Goal: Task Accomplishment & Management: Complete application form

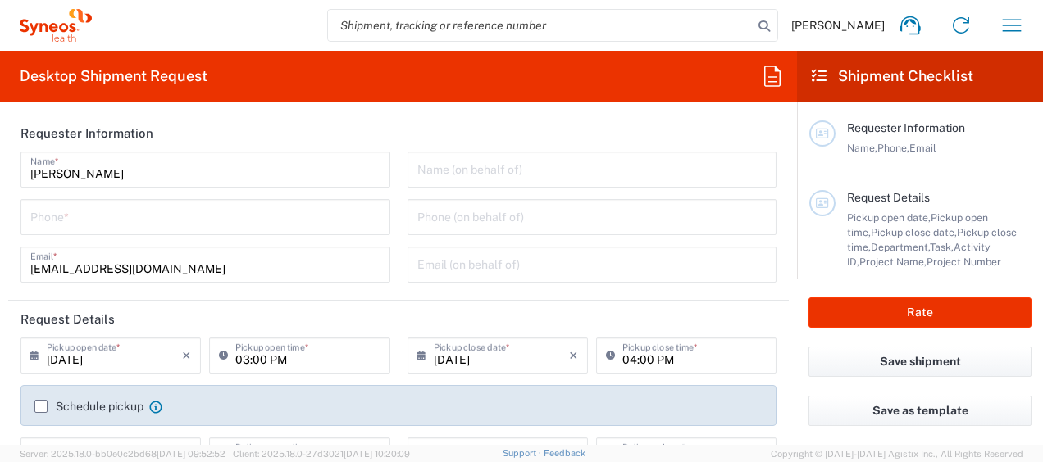
type input "3130"
type input "[GEOGRAPHIC_DATA]"
type input "Syneos Health Singapore PteLtd"
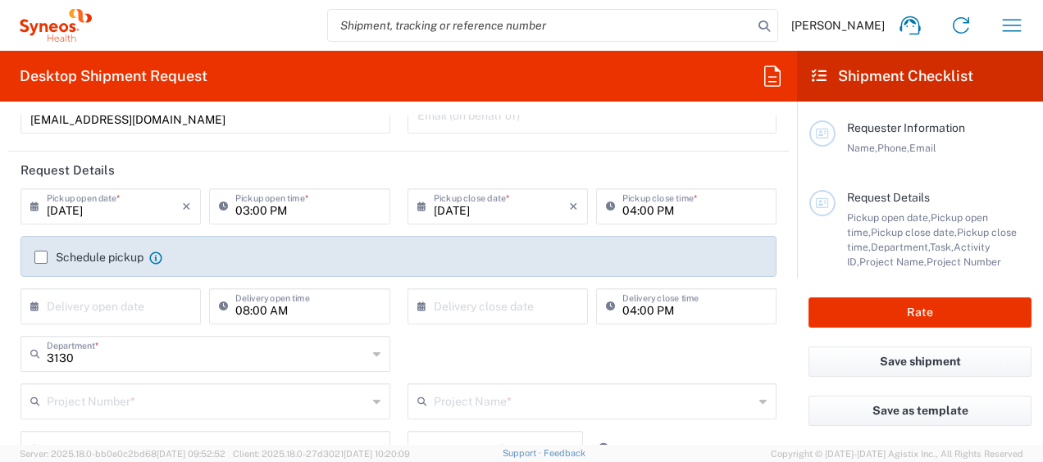
scroll to position [148, 0]
click at [39, 254] on label "Schedule pickup" at bounding box center [88, 258] width 109 height 13
click at [41, 258] on input "Schedule pickup" at bounding box center [41, 258] width 0 height 0
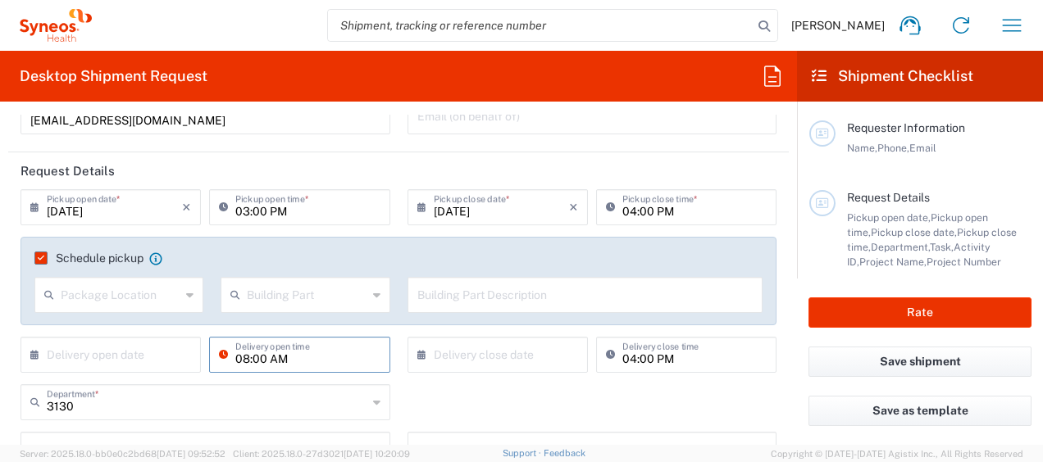
click at [256, 356] on input "08:00 AM" at bounding box center [307, 353] width 144 height 29
drag, startPoint x: 256, startPoint y: 356, endPoint x: 399, endPoint y: 139, distance: 259.7
click at [399, 139] on form "Requester Information Wan Ting Lim Name * Phone * wanting.lim@syneoshealth.com …" at bounding box center [398, 280] width 797 height 330
click at [135, 206] on input "[DATE]" at bounding box center [114, 206] width 135 height 29
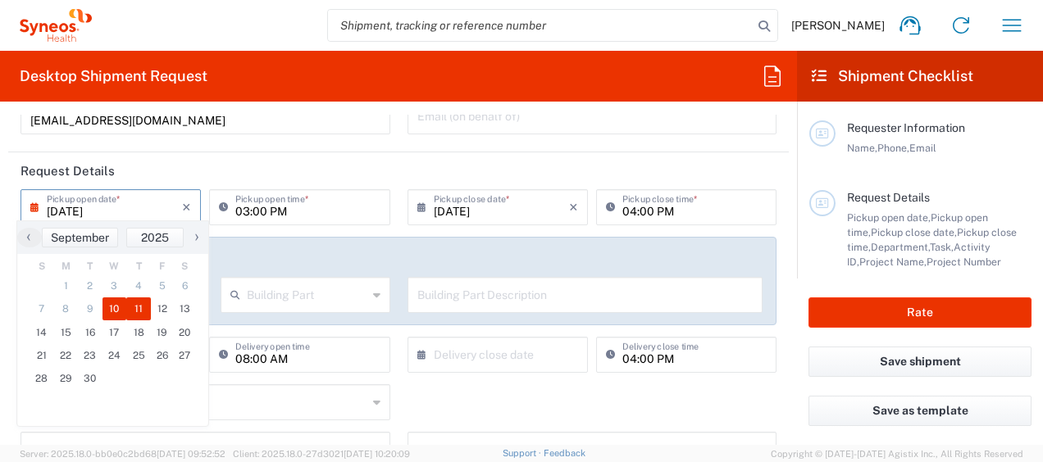
click at [126, 305] on span "11" at bounding box center [138, 309] width 25 height 23
type input "09/11/2025"
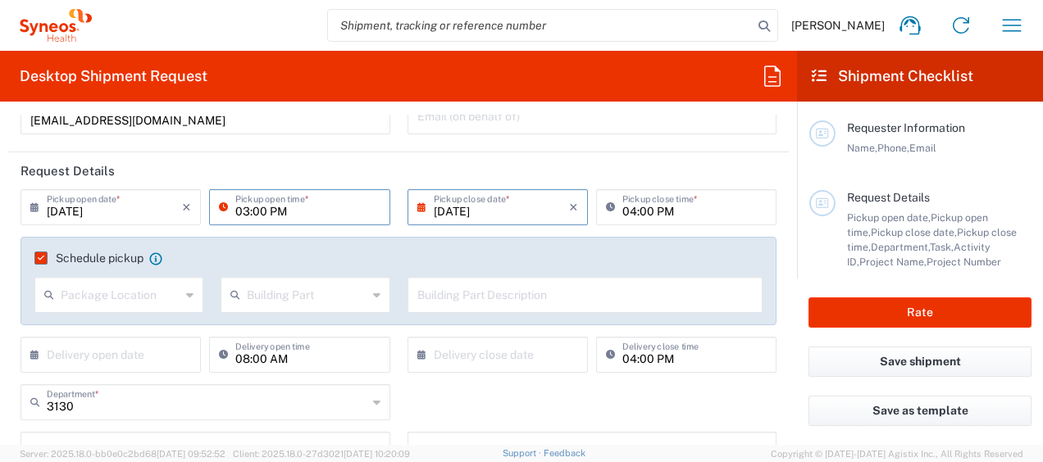
click at [235, 210] on input "03:00 PM" at bounding box center [307, 206] width 144 height 29
type input "02:00 PM"
click at [622, 216] on input "04:00 PM" at bounding box center [694, 206] width 144 height 29
type input "04:30 PM"
click at [461, 255] on agx-checkbox-control "Schedule pickup When scheduling a pickup please be sure to meet the following c…" at bounding box center [398, 258] width 728 height 15
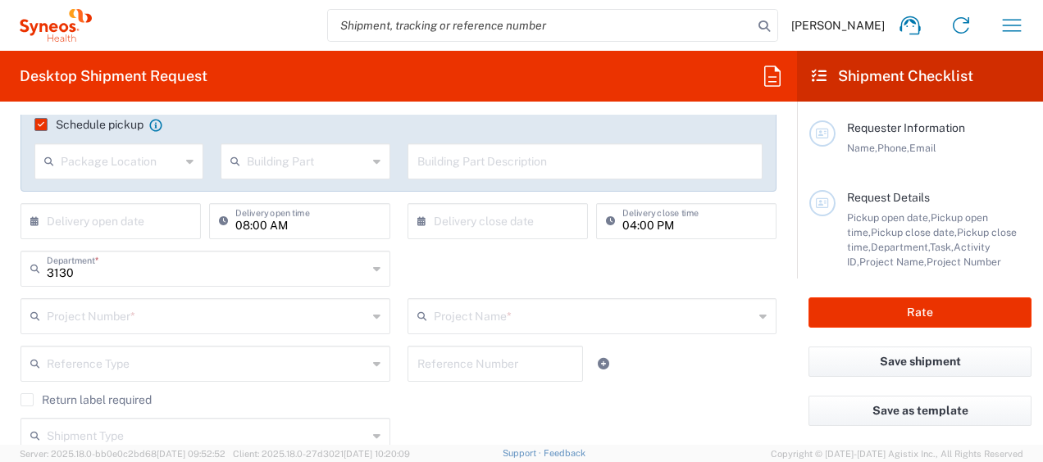
scroll to position [297, 0]
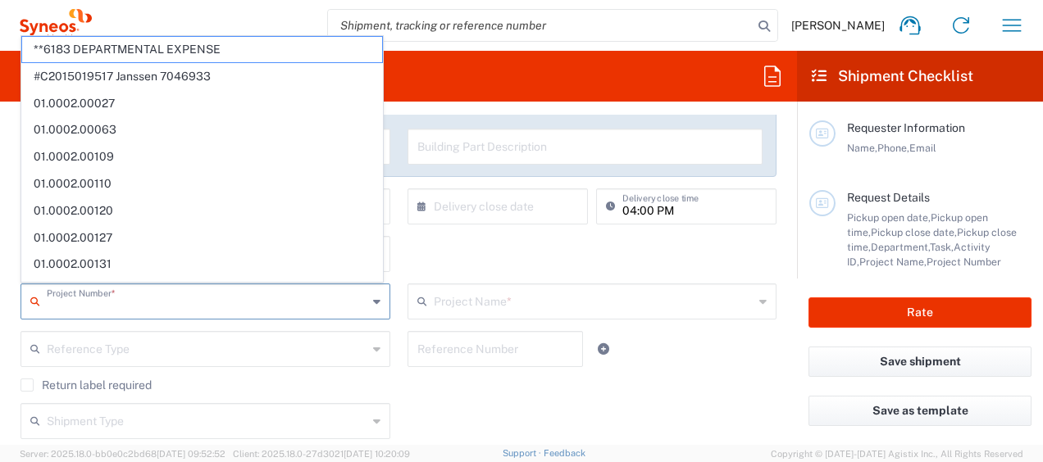
click at [221, 303] on input "text" at bounding box center [207, 300] width 321 height 29
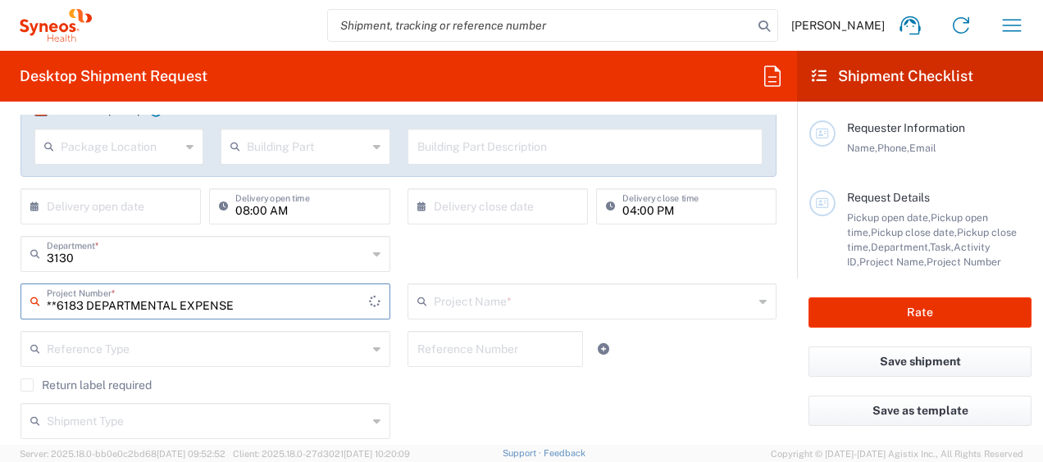
type input "**6183 DEPARTMENTAL EXPENSE"
type input "6183"
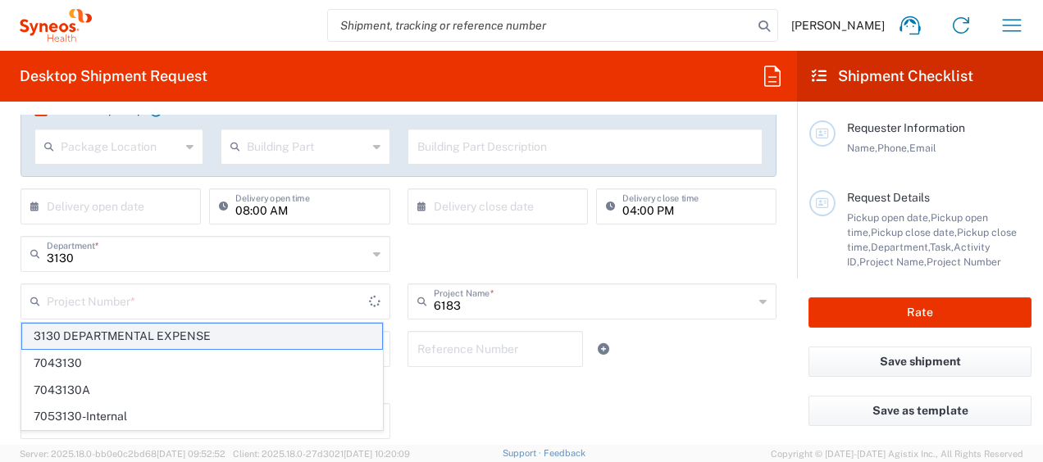
click at [116, 327] on span "3130 DEPARTMENTAL EXPENSE" at bounding box center [202, 336] width 360 height 25
type input "3130 DEPARTMENTAL EXPENSE"
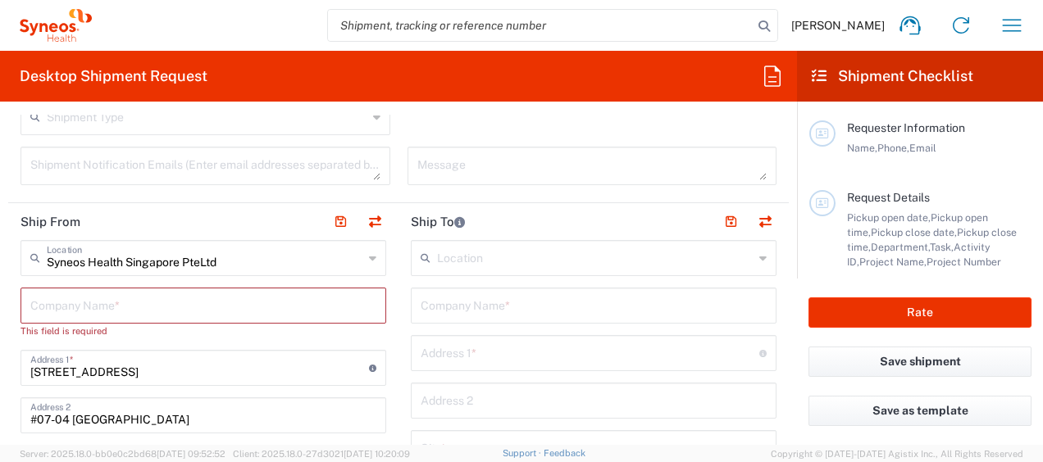
scroll to position [602, 0]
click at [146, 290] on input "text" at bounding box center [203, 303] width 346 height 29
type input "S"
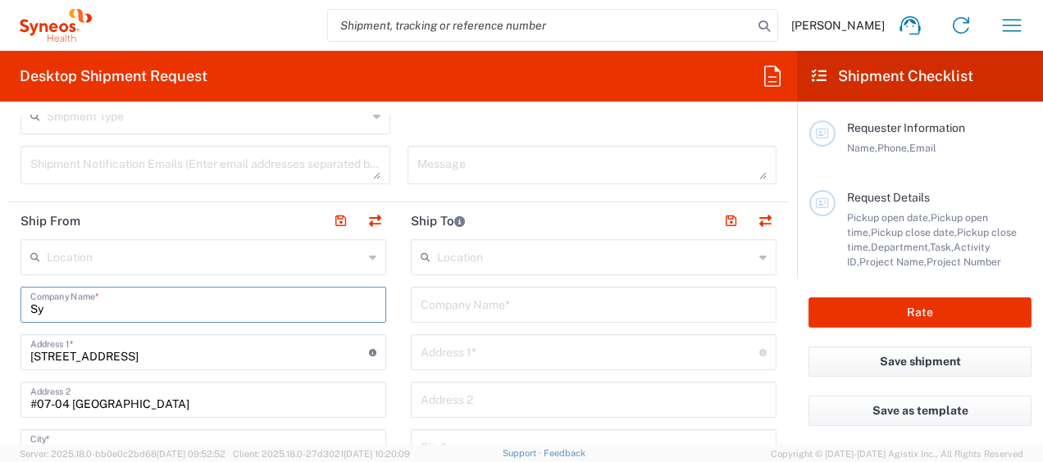
type input "Syn"
type input "3130 DEPARTMENTAL EXPENSE"
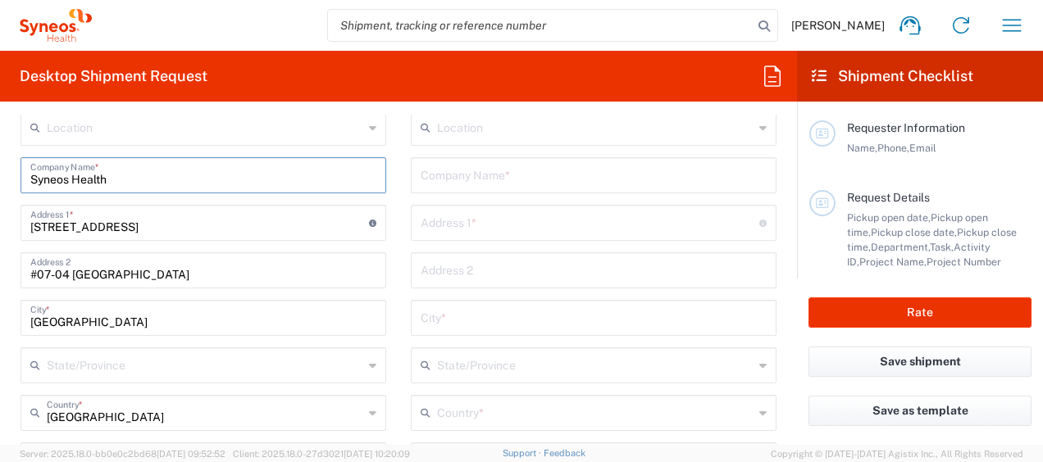
scroll to position [725, 0]
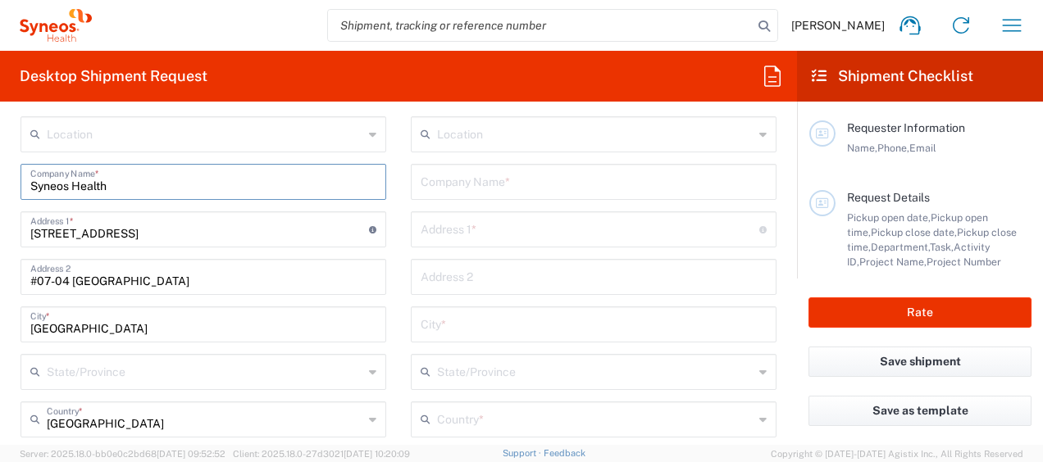
type input "Syneos Health"
click at [476, 164] on div "Company Name *" at bounding box center [594, 182] width 366 height 36
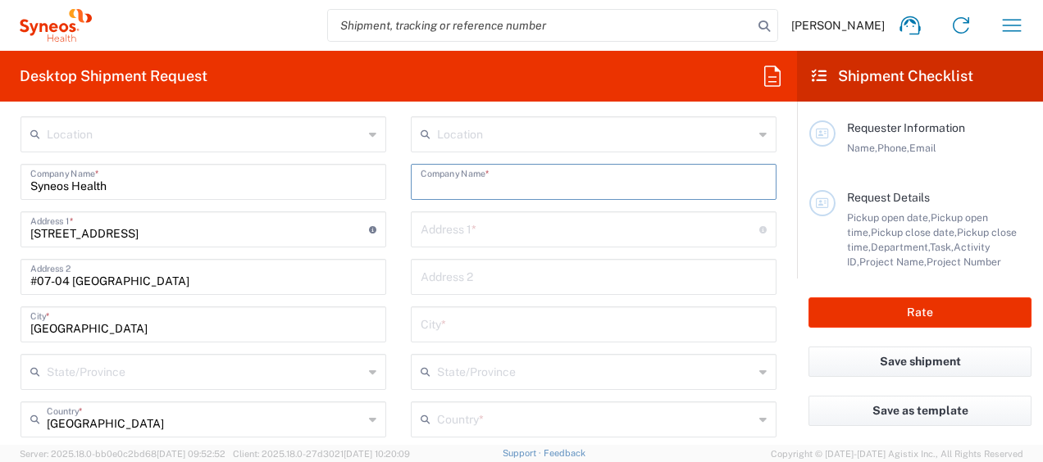
click at [458, 188] on input "text" at bounding box center [594, 180] width 346 height 29
type input "Syneos Health"
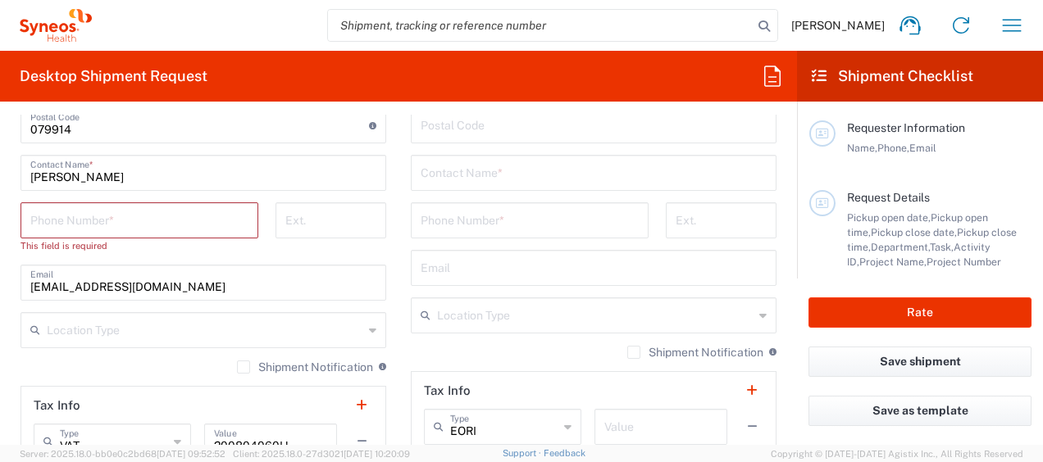
scroll to position [1067, 0]
click at [520, 166] on input "text" at bounding box center [594, 171] width 346 height 29
paste input "Suguru Itoigawa"
type input "Suguru Itoigawa"
click at [497, 213] on input "tel" at bounding box center [530, 218] width 218 height 29
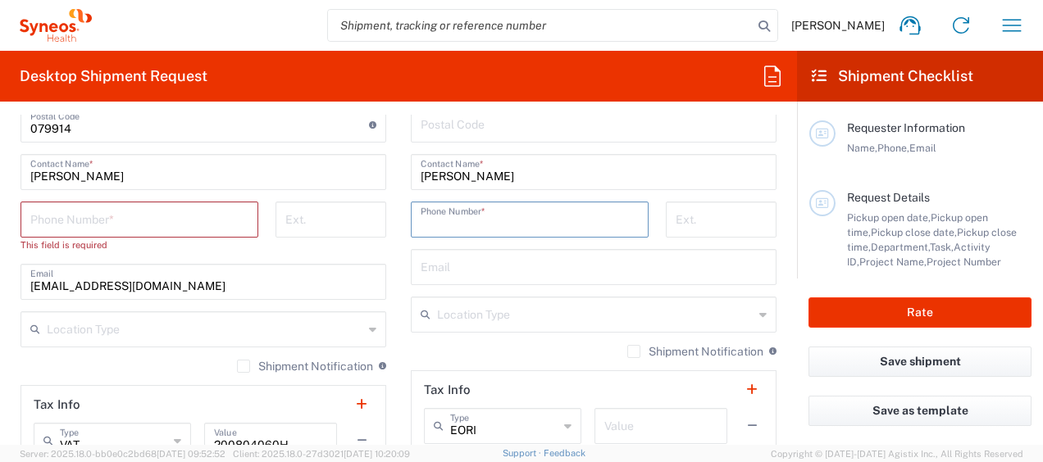
paste input "+81-70-9024-2411"
type input "+81-70-9024-2411"
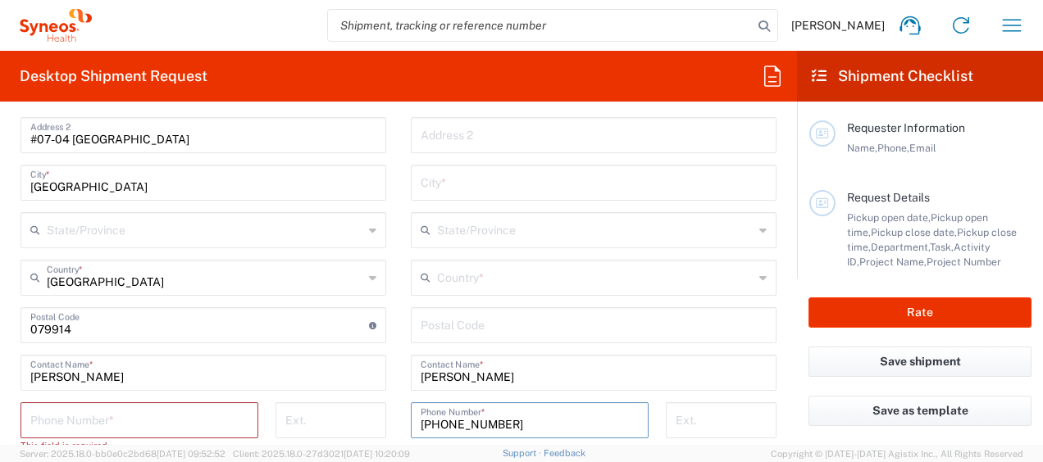
scroll to position [758, 0]
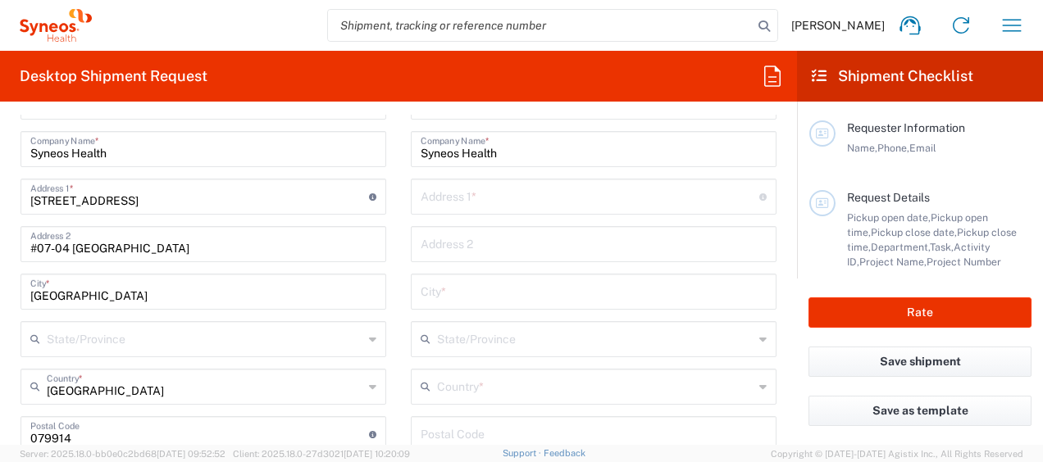
click at [527, 199] on input "text" at bounding box center [590, 195] width 339 height 29
paste input "Higashikoigakubo 4-24-7-204, Kokubunji-shi, Tokyo Japan,"
type input "Higashikoigakubo 4-24-7-204, Kokubunji-shi, Tokyo Japan,"
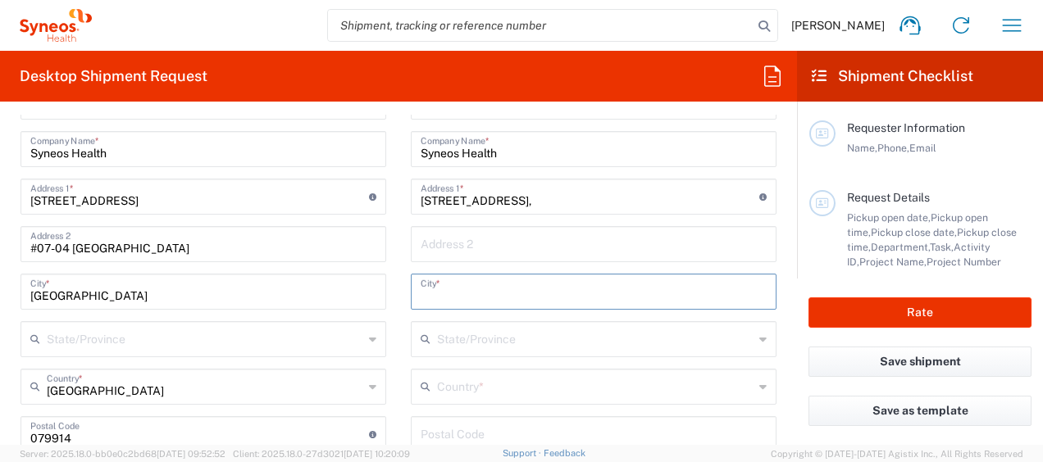
click at [485, 294] on input "text" at bounding box center [594, 290] width 346 height 29
type input "Tokyo"
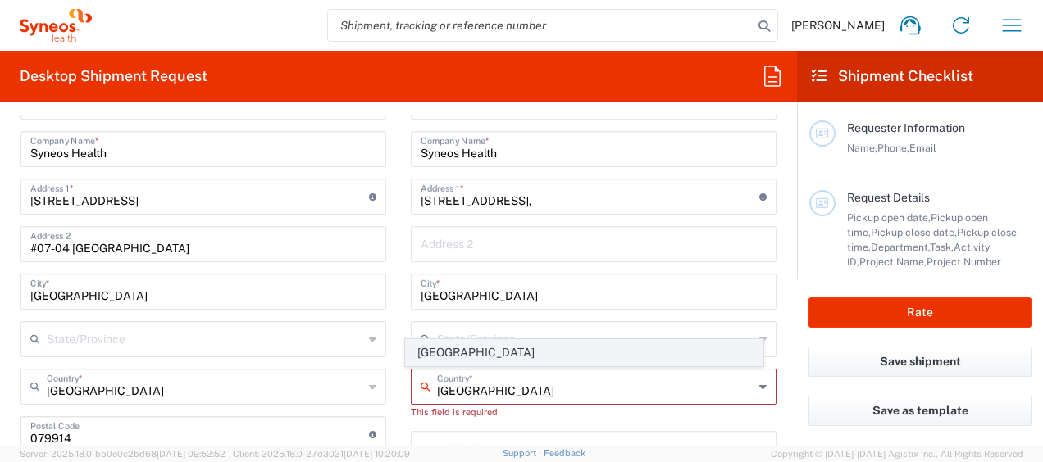
type input "Japan"
click at [454, 350] on span "Japan" at bounding box center [584, 352] width 356 height 25
type input "Sender/Shipper"
type input "Delivery Duty Paid"
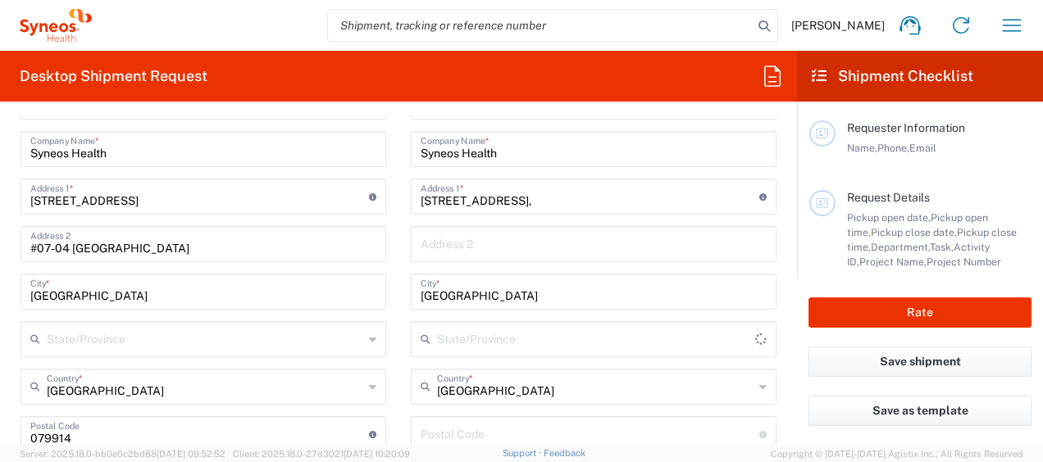
scroll to position [1005, 0]
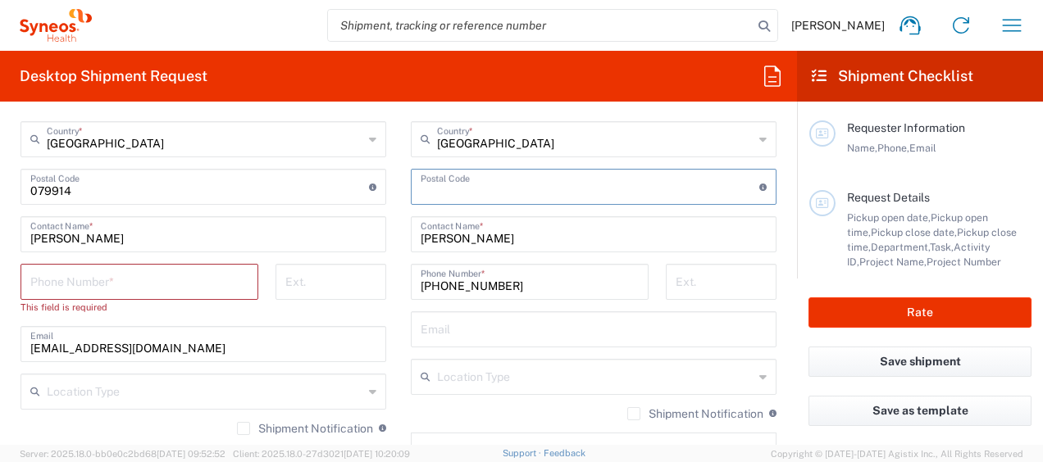
click at [492, 189] on input "undefined" at bounding box center [590, 185] width 339 height 29
paste input "184-0014"
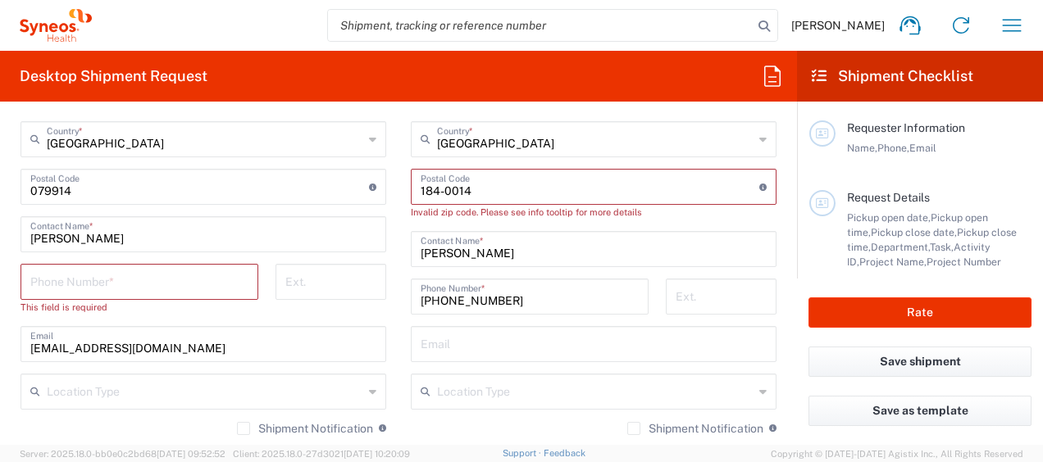
click at [421, 189] on input "undefined" at bounding box center [590, 185] width 339 height 29
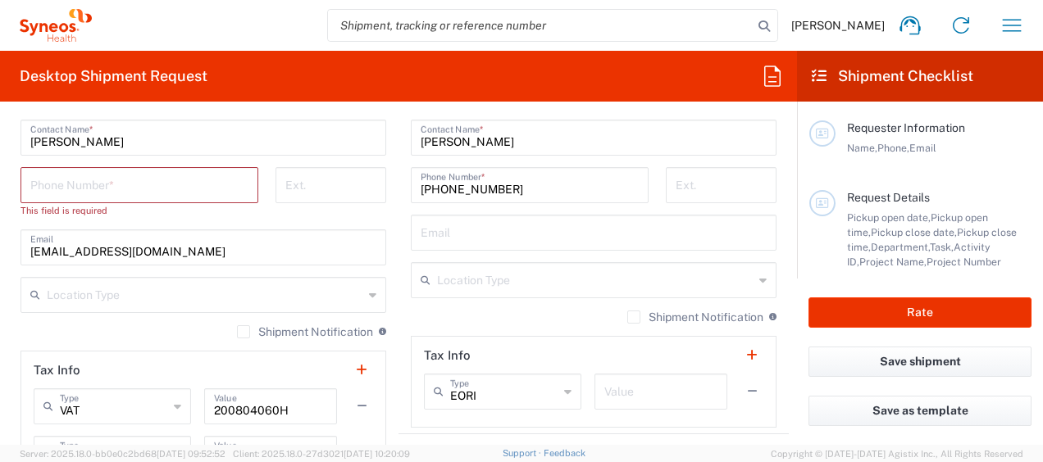
scroll to position [1121, 0]
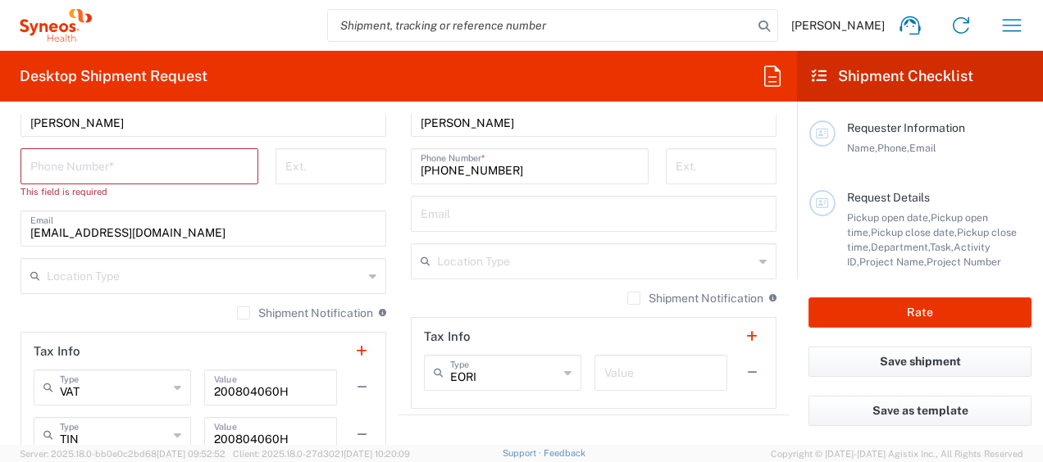
type input "184-0014"
click at [149, 151] on input "tel" at bounding box center [139, 165] width 218 height 29
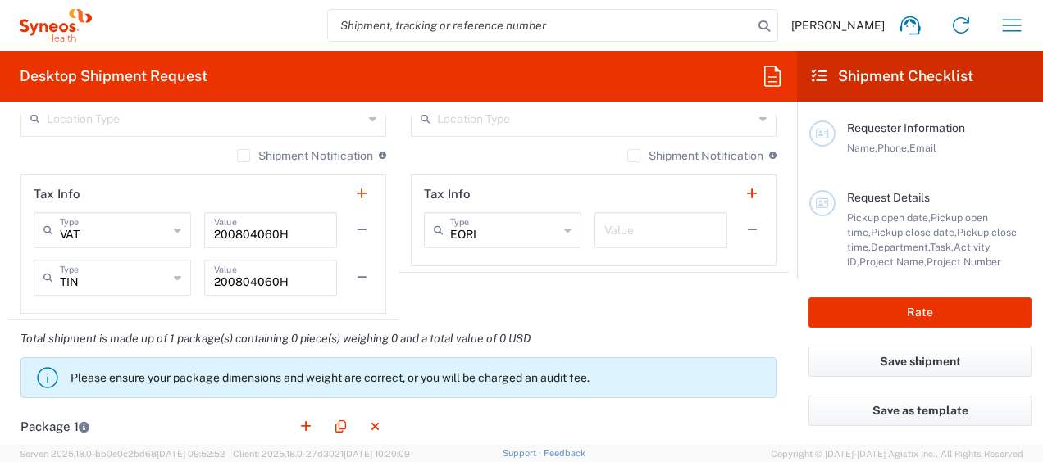
scroll to position [1271, 0]
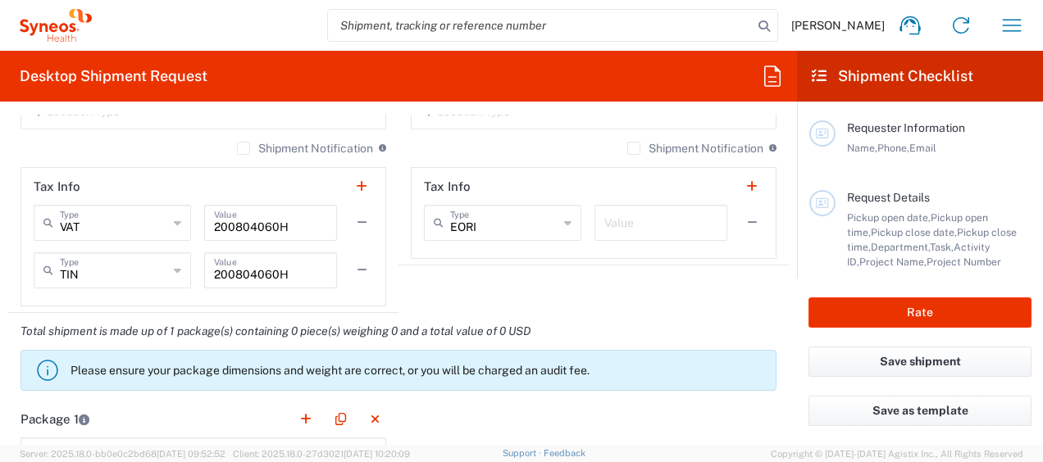
type input "90229469"
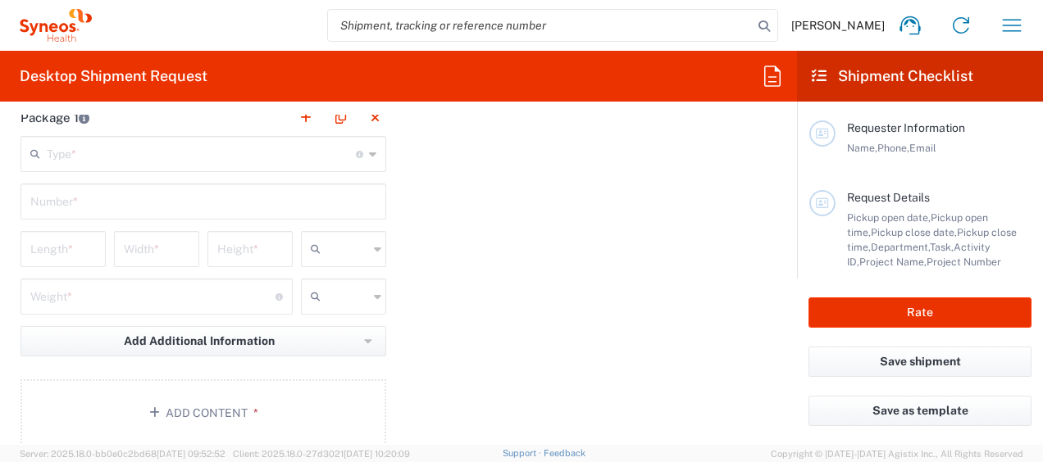
scroll to position [1536, 0]
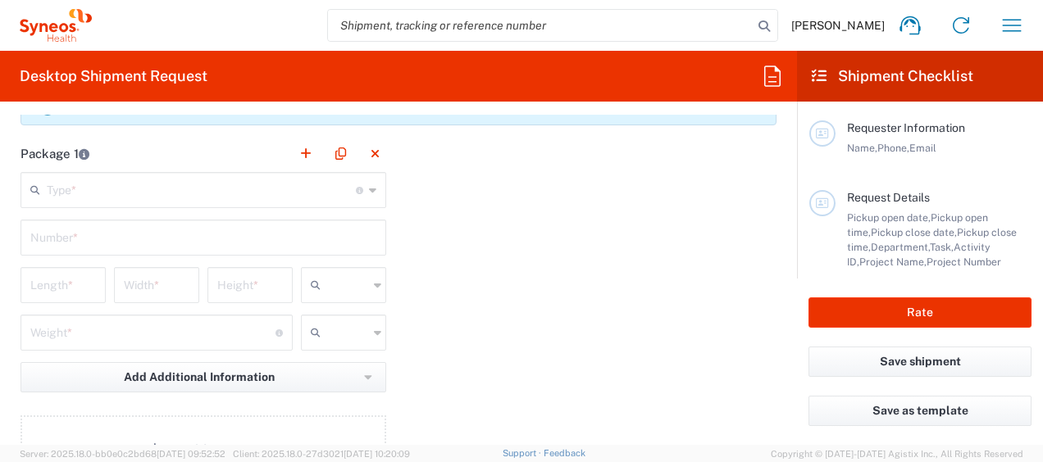
click at [246, 188] on input "text" at bounding box center [201, 189] width 309 height 29
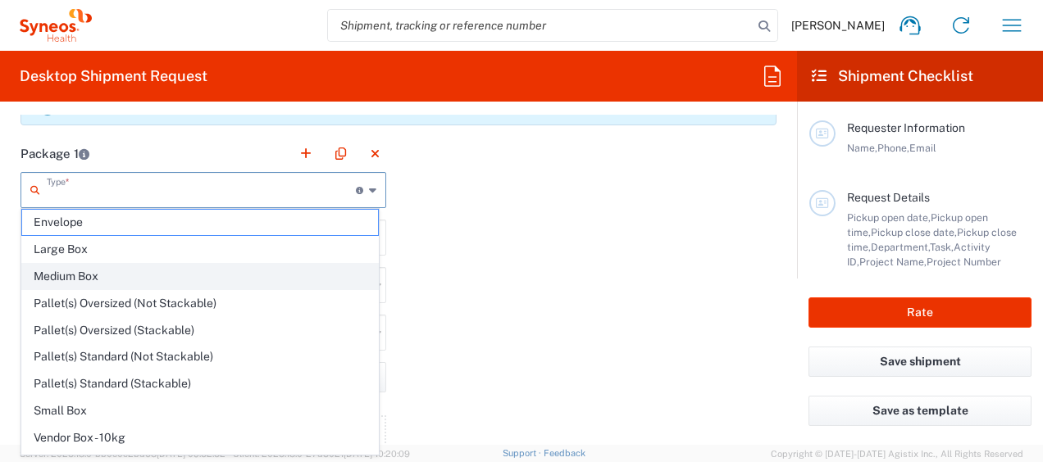
click at [206, 267] on span "Medium Box" at bounding box center [200, 276] width 356 height 25
type input "Medium Box"
type input "13"
type input "11.5"
type input "2.5"
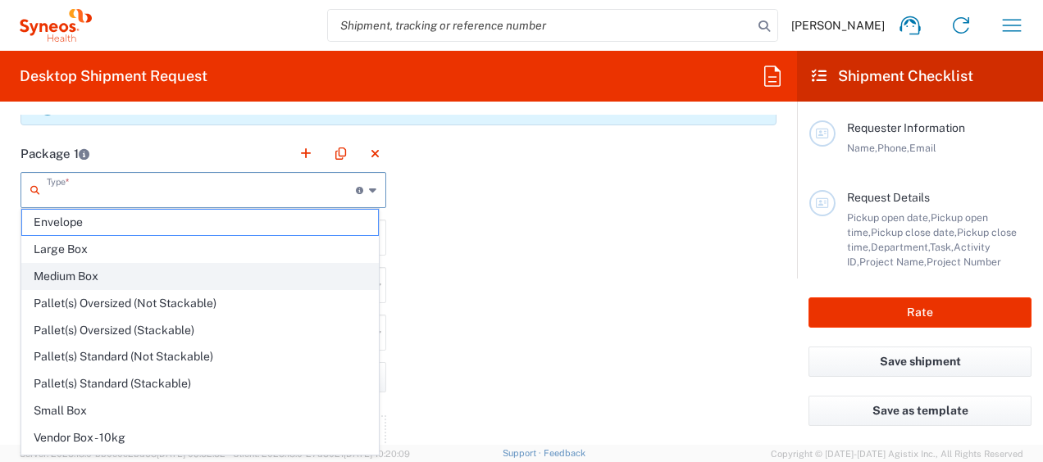
type input "in"
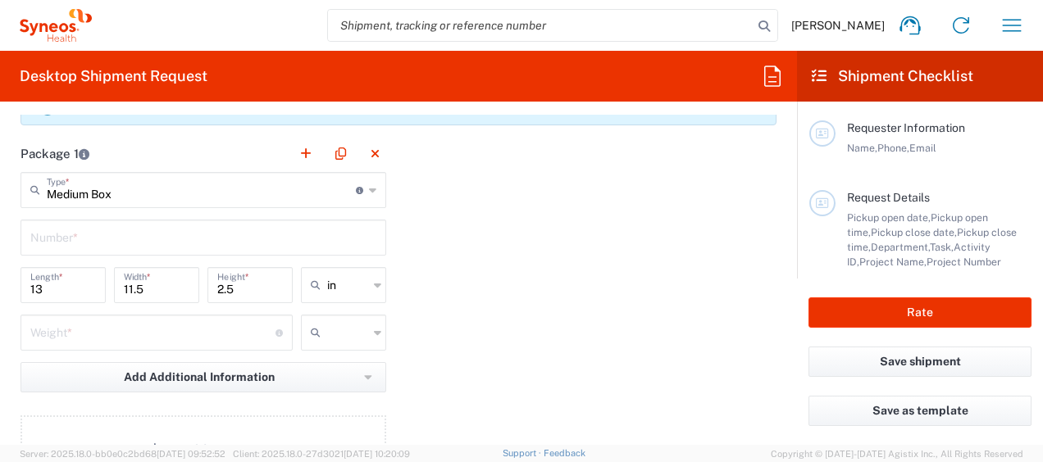
click at [124, 234] on input "text" at bounding box center [203, 236] width 346 height 29
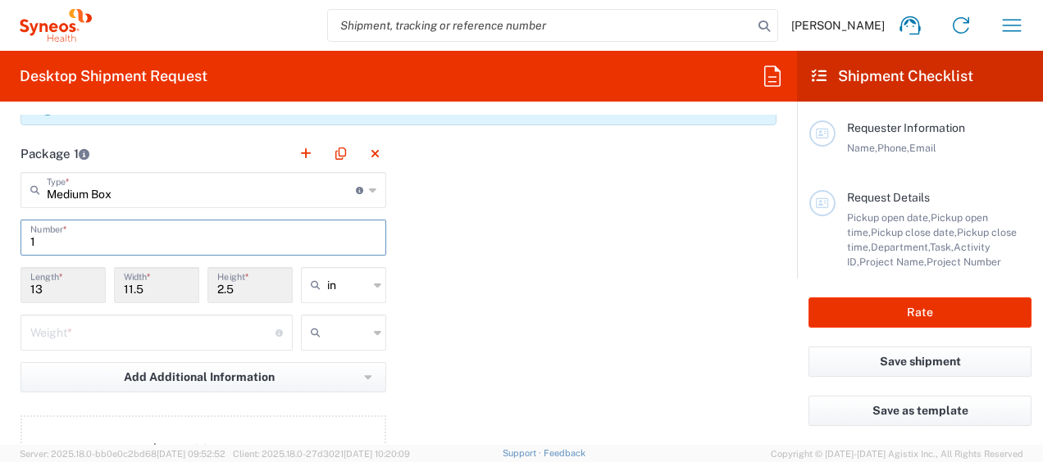
type input "1"
click at [69, 318] on input "number" at bounding box center [152, 331] width 245 height 29
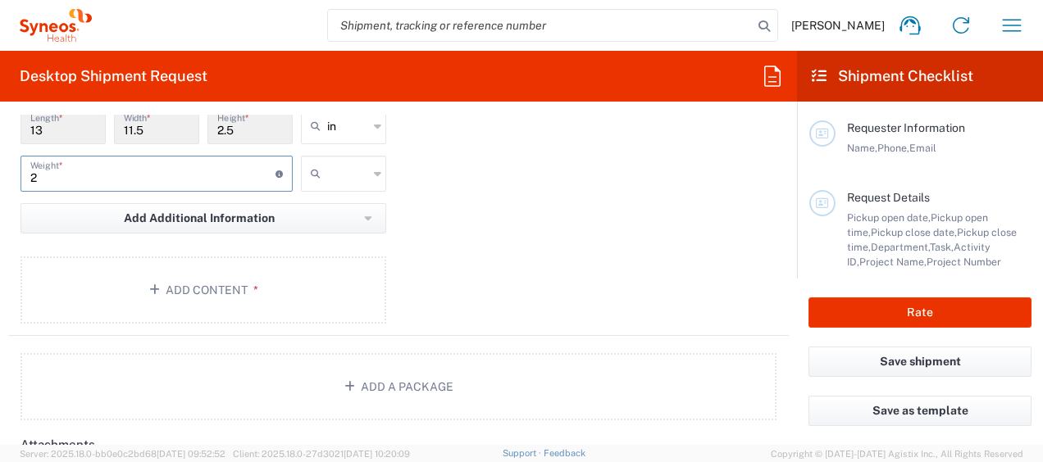
scroll to position [1741, 0]
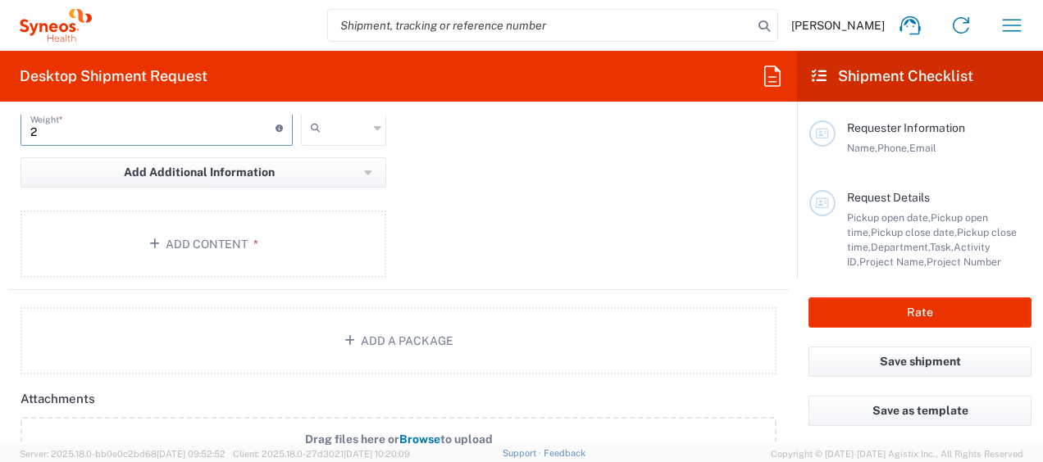
type input "2"
click at [238, 244] on button "Add Content *" at bounding box center [203, 244] width 366 height 67
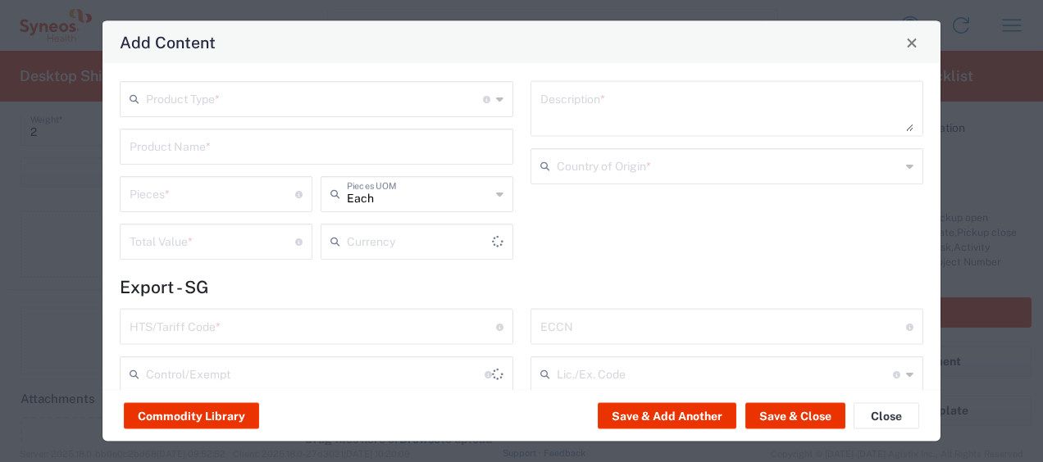
type input "US Dollar"
click at [339, 109] on input "text" at bounding box center [314, 98] width 337 height 29
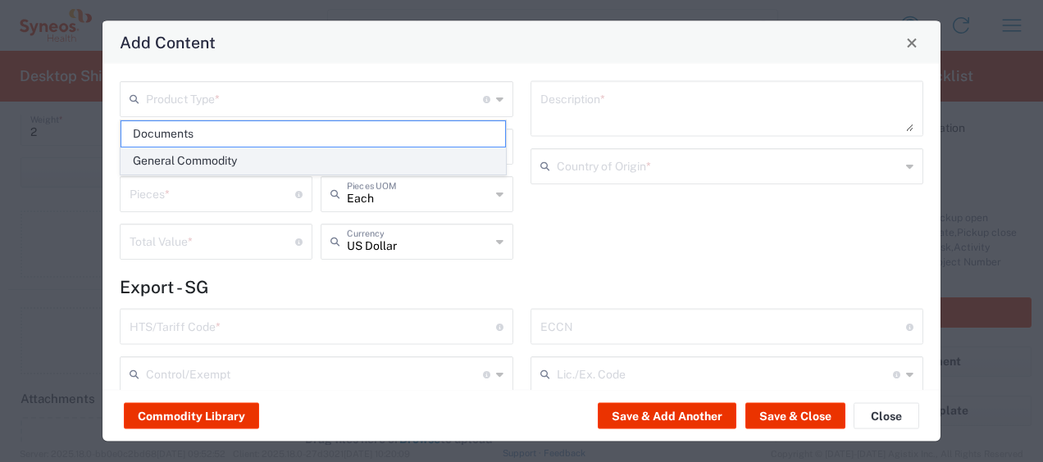
click at [397, 167] on span "General Commodity" at bounding box center [313, 160] width 384 height 25
type input "General Commodity"
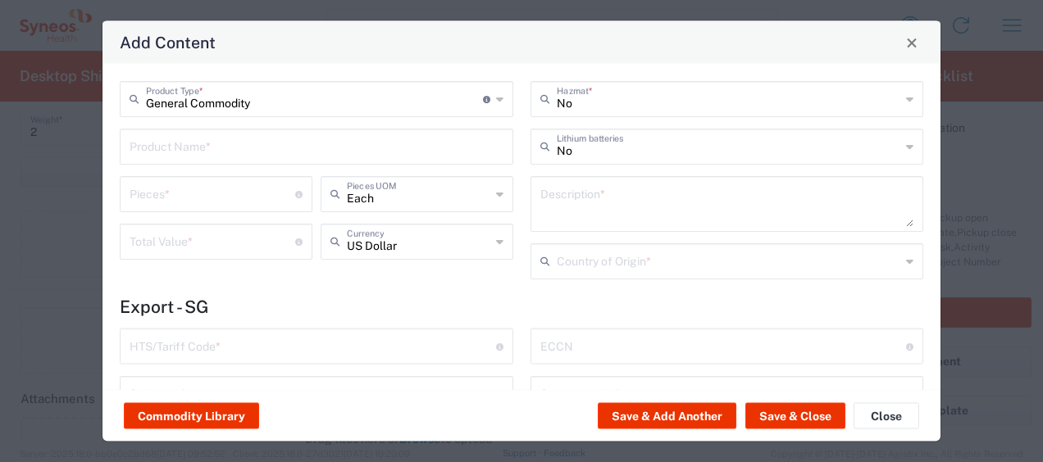
click at [400, 153] on input "text" at bounding box center [317, 145] width 374 height 29
click at [177, 154] on input "Syneos Health" at bounding box center [317, 145] width 374 height 29
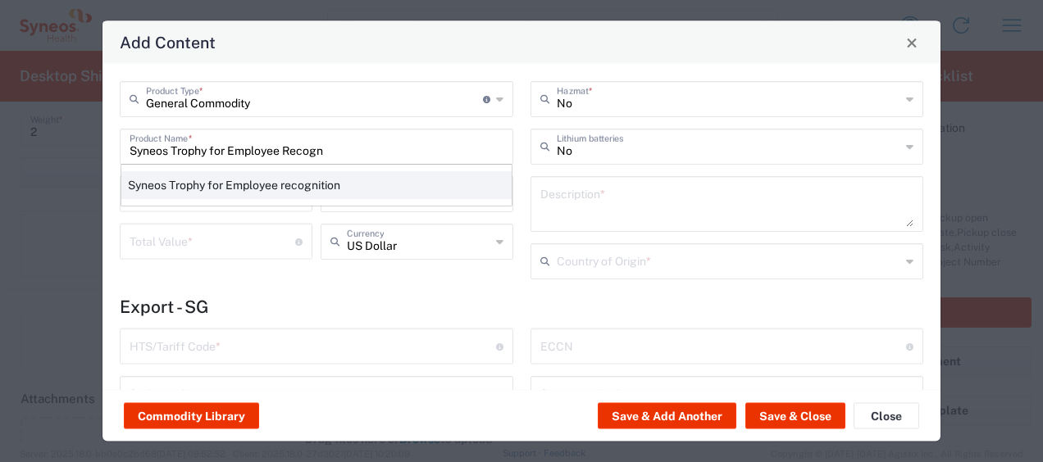
click at [388, 184] on div "Syneos Trophy for Employee recognition" at bounding box center [316, 185] width 390 height 28
type input "Syneos Trophy for Employee recognition"
type textarea "Star Employee Award Trophy"
type input "7013.99.6000"
type input "BIS"
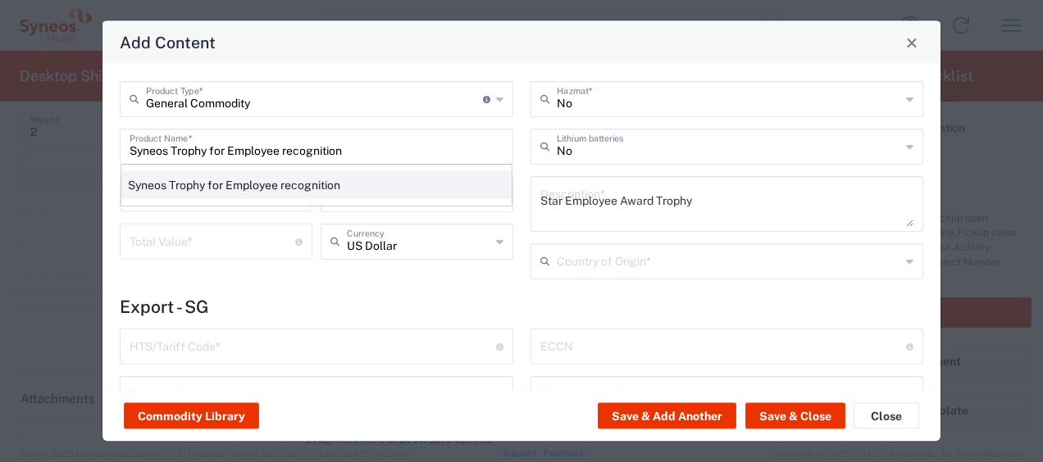
type input "EAR99"
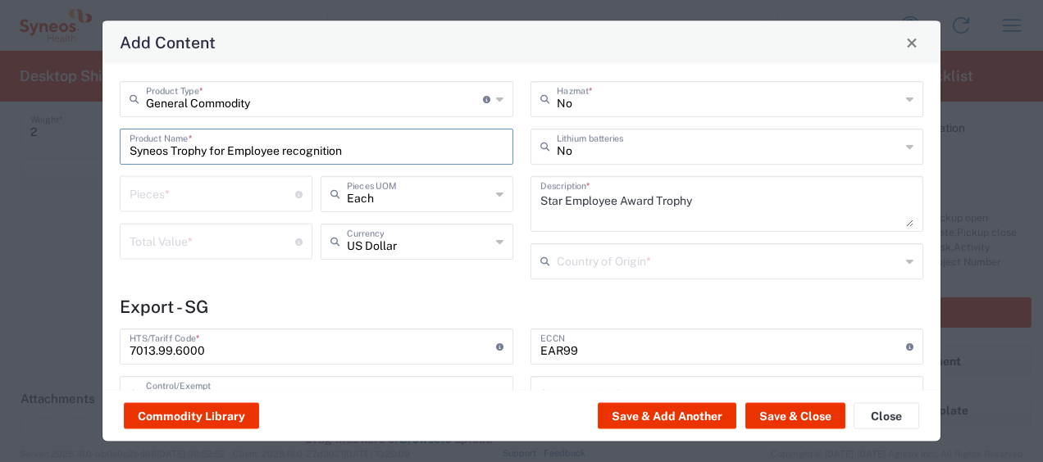
type input "NLR - No License Required"
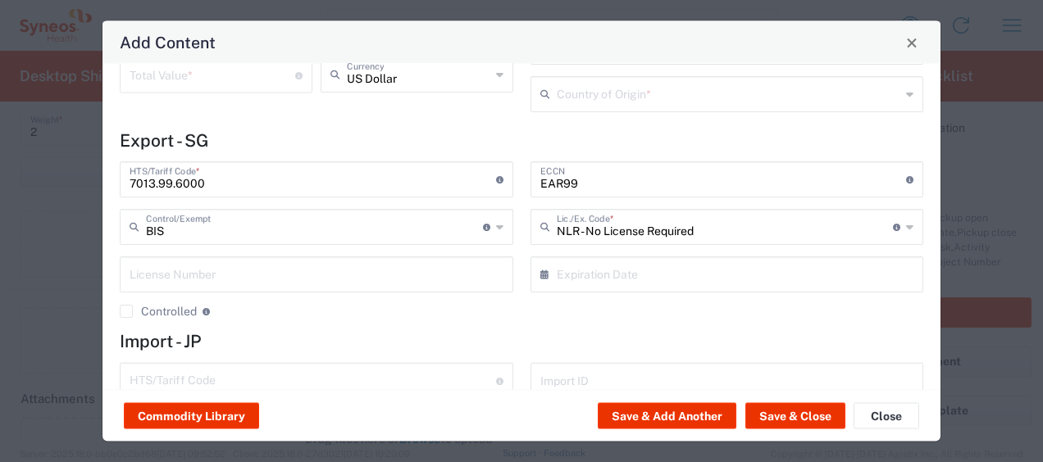
scroll to position [168, 0]
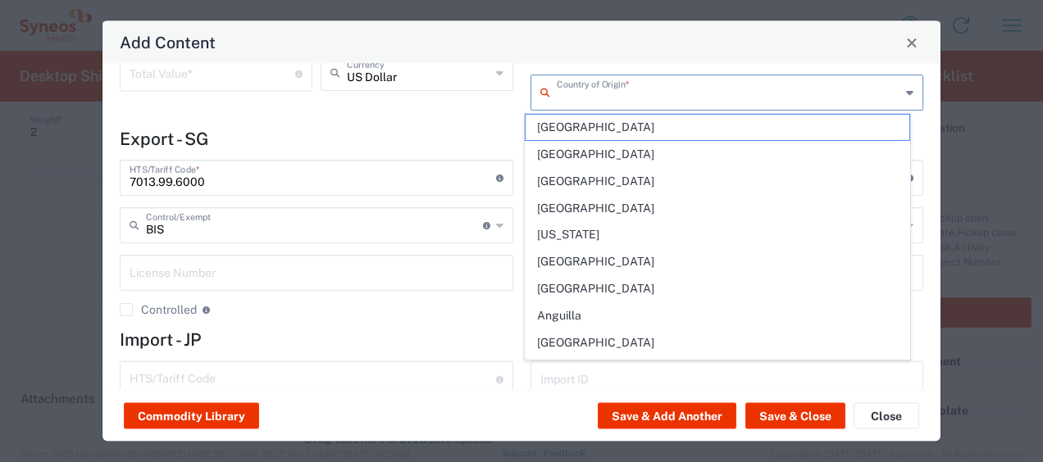
click at [644, 80] on input "text" at bounding box center [729, 92] width 344 height 29
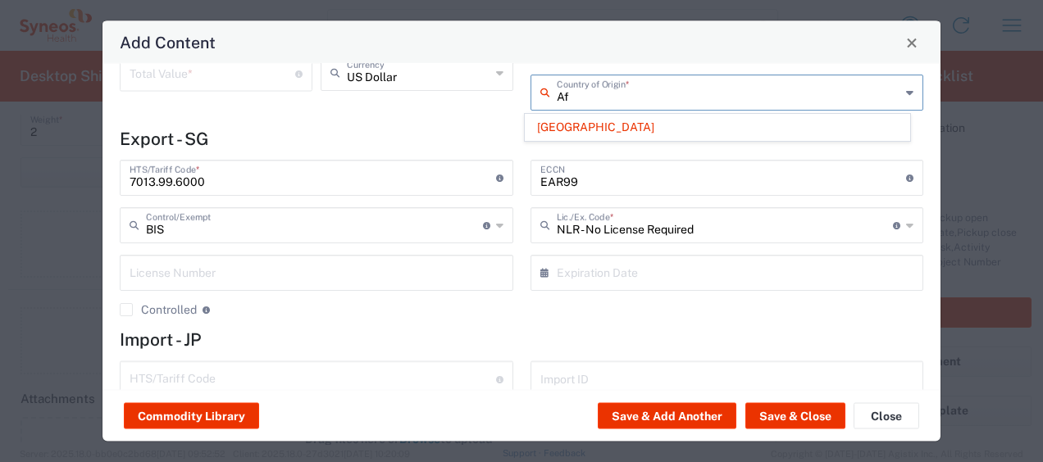
type input "A"
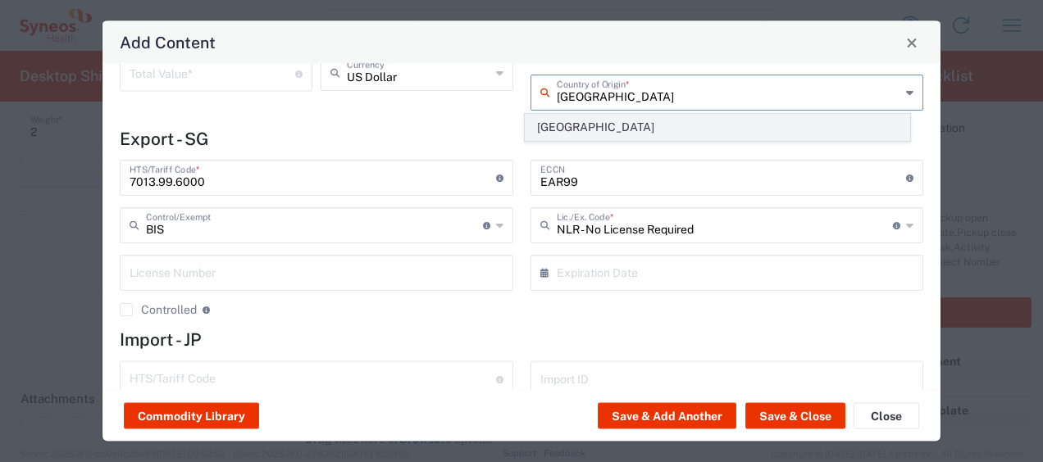
type input "Singapore"
click at [608, 120] on span "Singapore" at bounding box center [718, 127] width 384 height 25
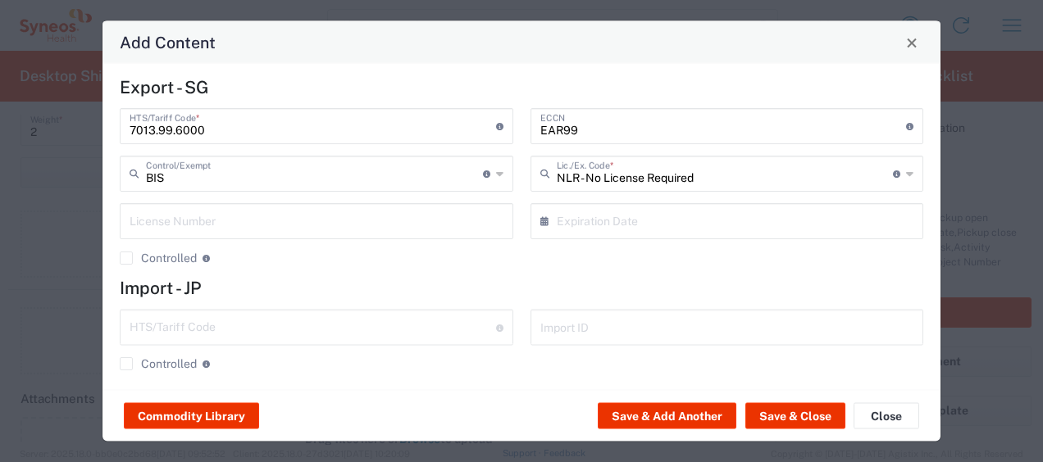
scroll to position [228, 0]
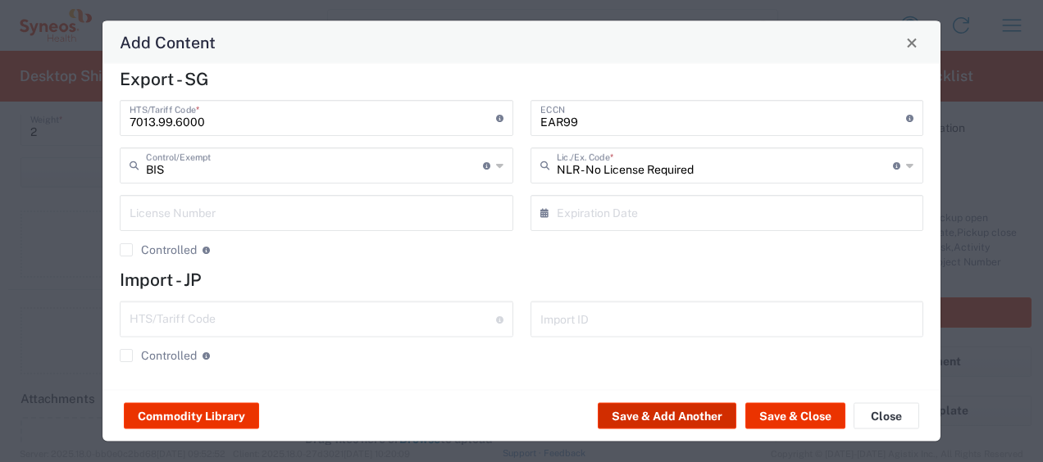
click at [685, 417] on button "Save & Add Another" at bounding box center [667, 416] width 139 height 26
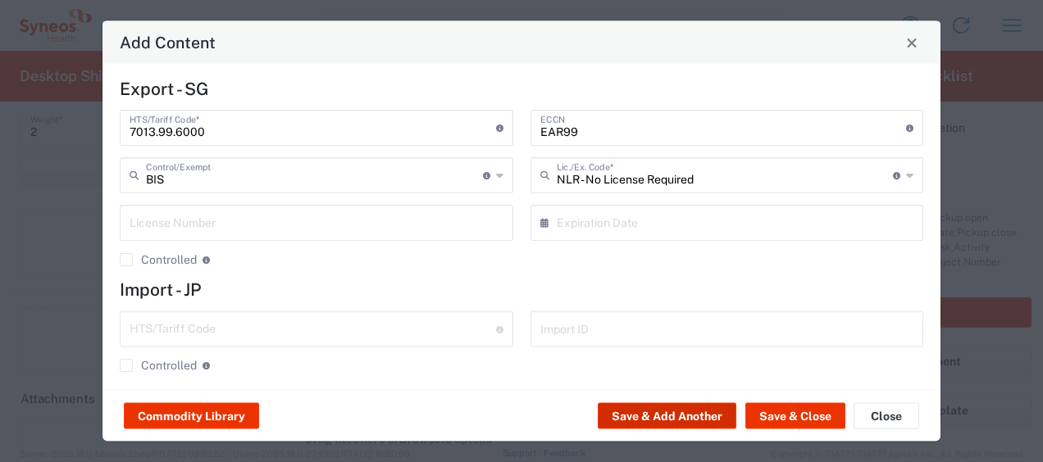
scroll to position [239, 0]
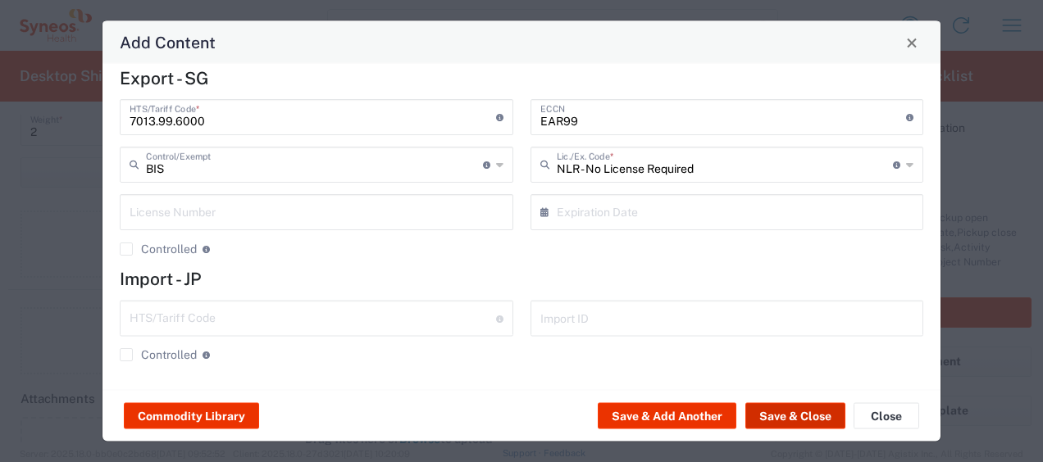
click at [776, 412] on button "Save & Close" at bounding box center [795, 416] width 100 height 26
click at [811, 418] on button "Save & Close" at bounding box center [795, 416] width 100 height 26
click at [803, 420] on button "Save & Close" at bounding box center [795, 416] width 100 height 26
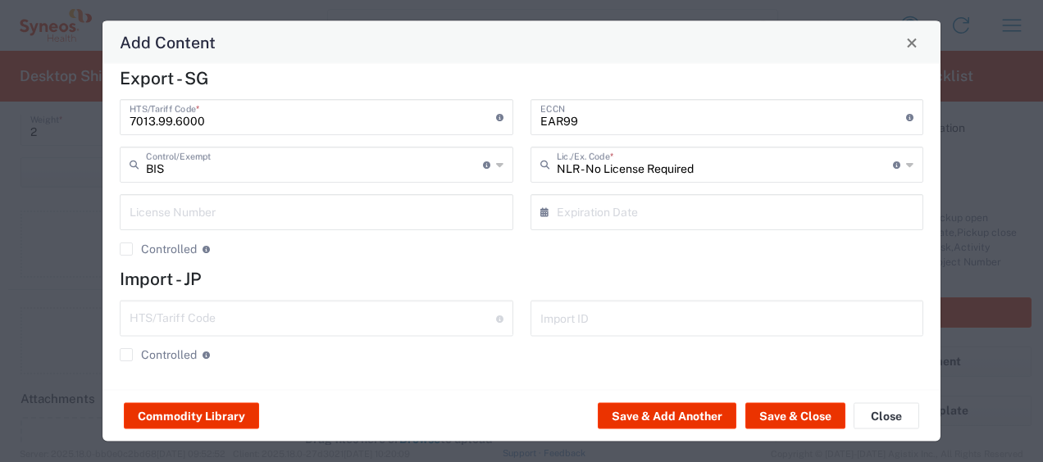
click at [987, 183] on div "Add Content General Commodity Product Type * Document: Paper document generated…" at bounding box center [521, 231] width 1043 height 462
click at [915, 44] on span "Close" at bounding box center [911, 42] width 11 height 11
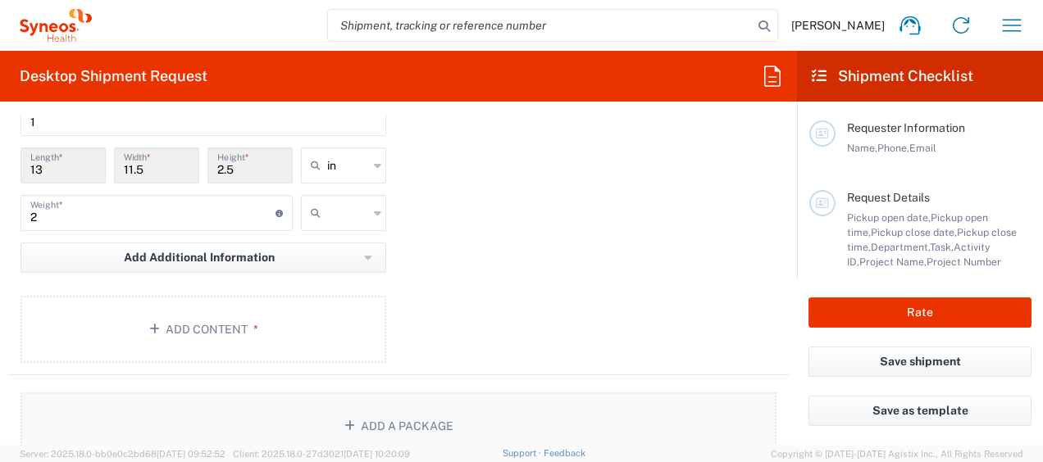
scroll to position [1671, 0]
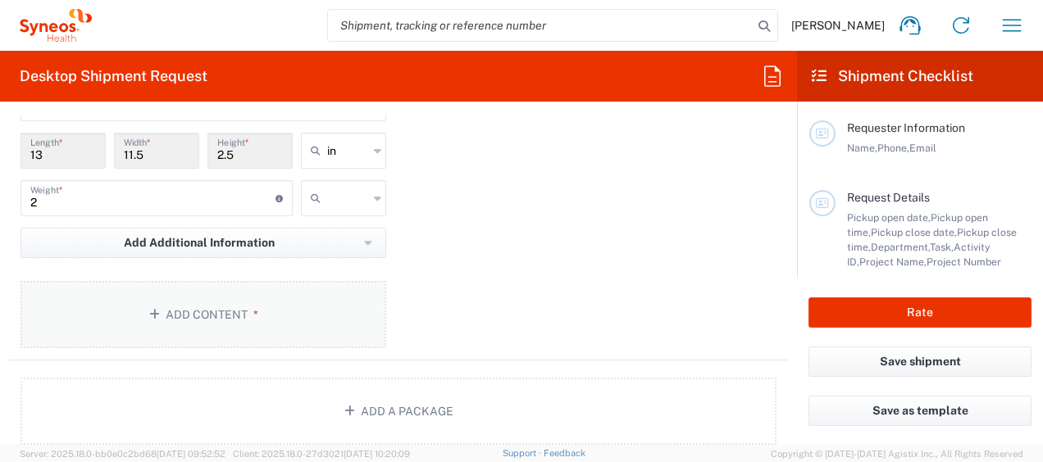
click at [301, 326] on button "Add Content *" at bounding box center [203, 314] width 366 height 67
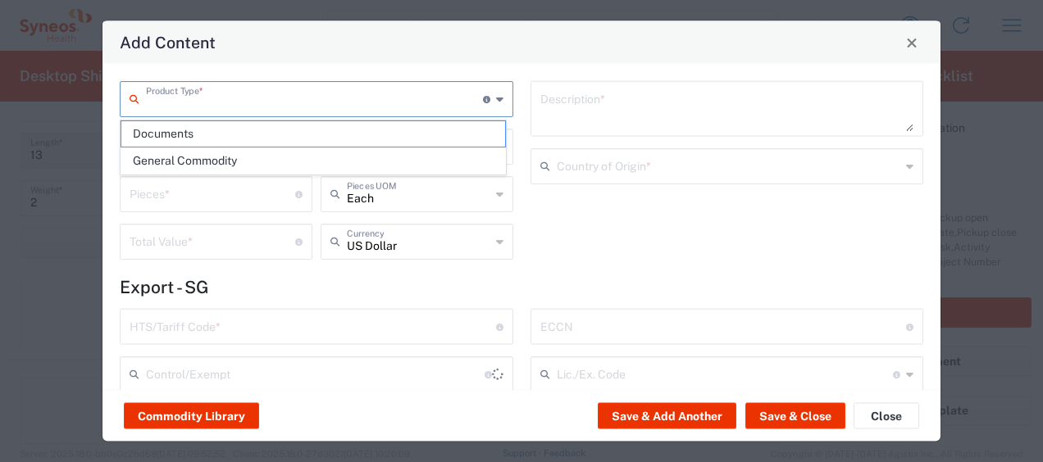
click at [339, 85] on input "text" at bounding box center [314, 98] width 337 height 29
type input "s"
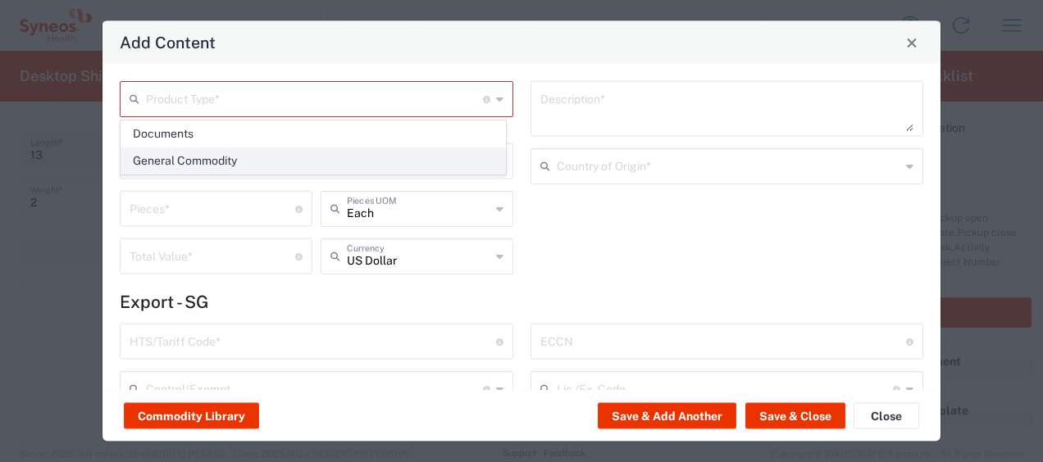
click at [261, 152] on span "General Commodity" at bounding box center [313, 160] width 384 height 25
type input "General Commodity"
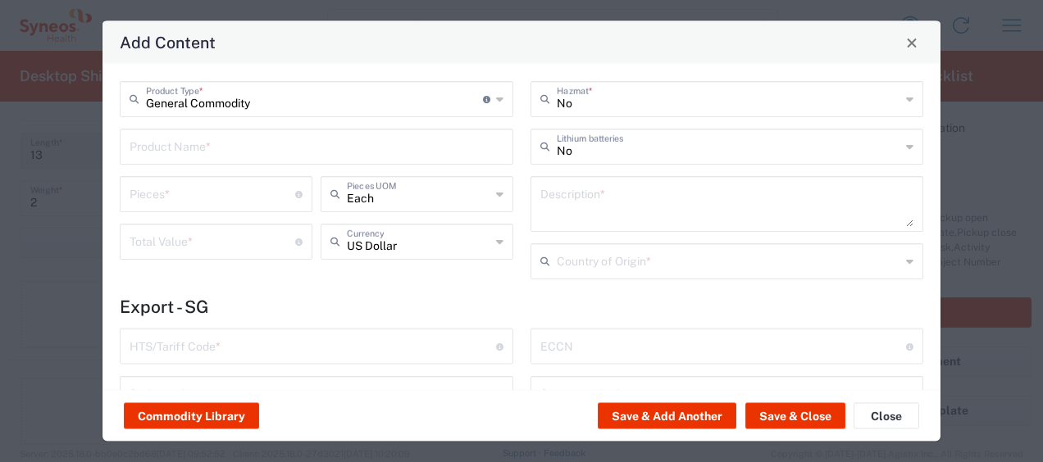
click at [262, 151] on input "text" at bounding box center [317, 145] width 374 height 29
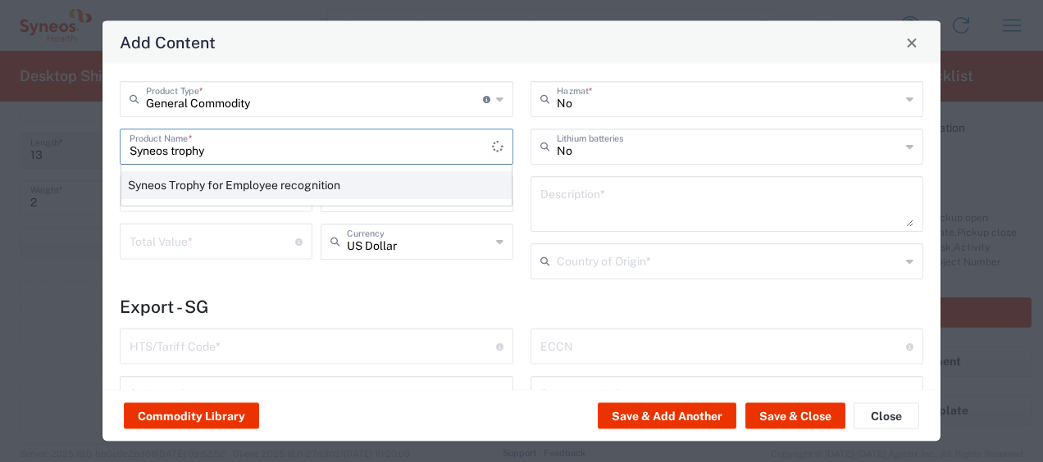
click at [243, 178] on div "Syneos Trophy for Employee recognition" at bounding box center [316, 185] width 390 height 28
type input "Syneos Trophy for Employee recognition"
type textarea "Star Employee Award Trophy"
type input "7013.99.6000"
type input "BIS"
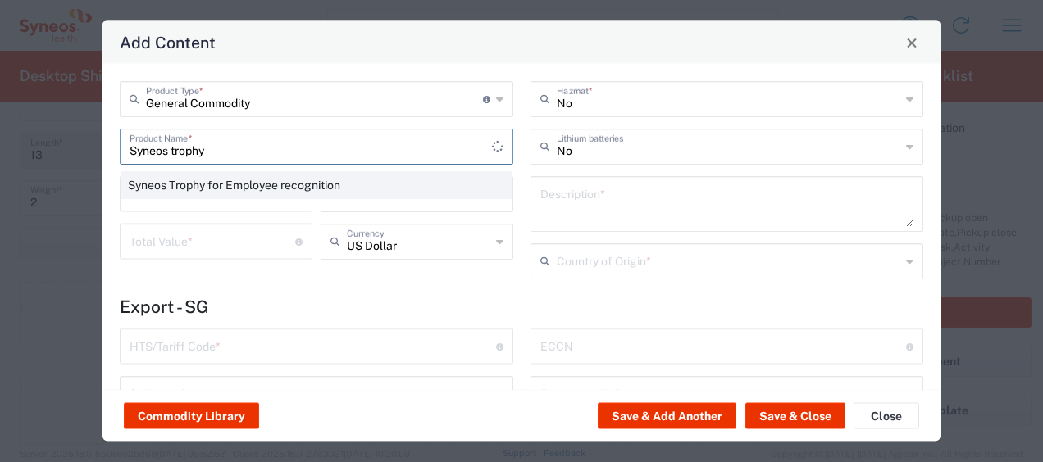
type input "EAR99"
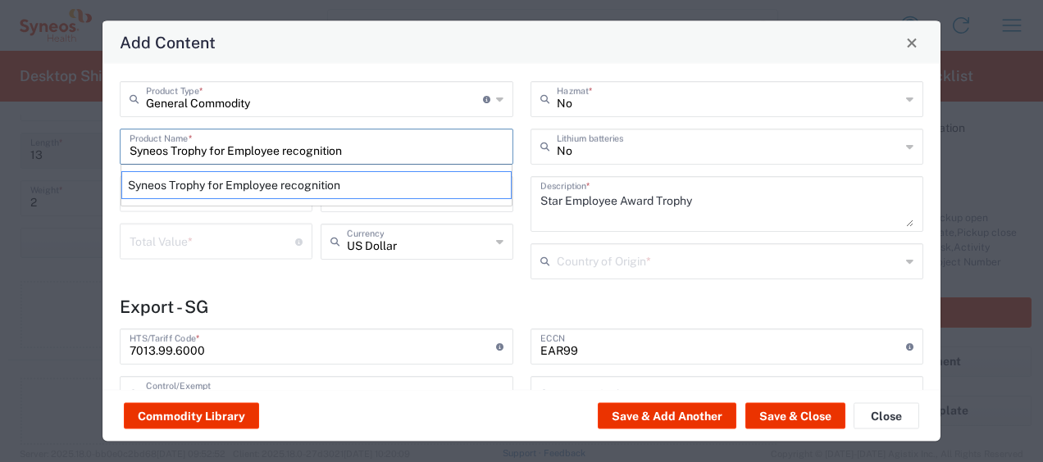
type input "NLR - No License Required"
click at [448, 289] on div "General Commodity Product Type * Document: Paper document generated internally …" at bounding box center [316, 186] width 411 height 210
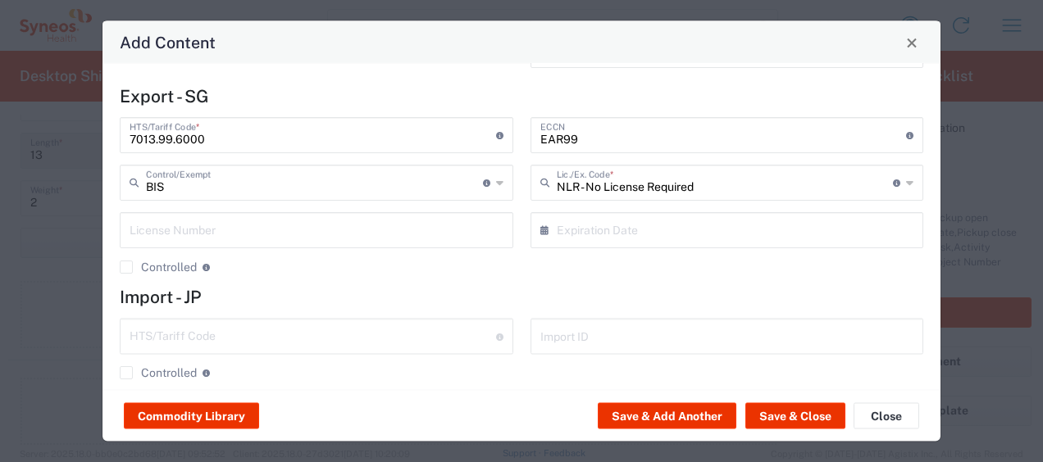
scroll to position [228, 0]
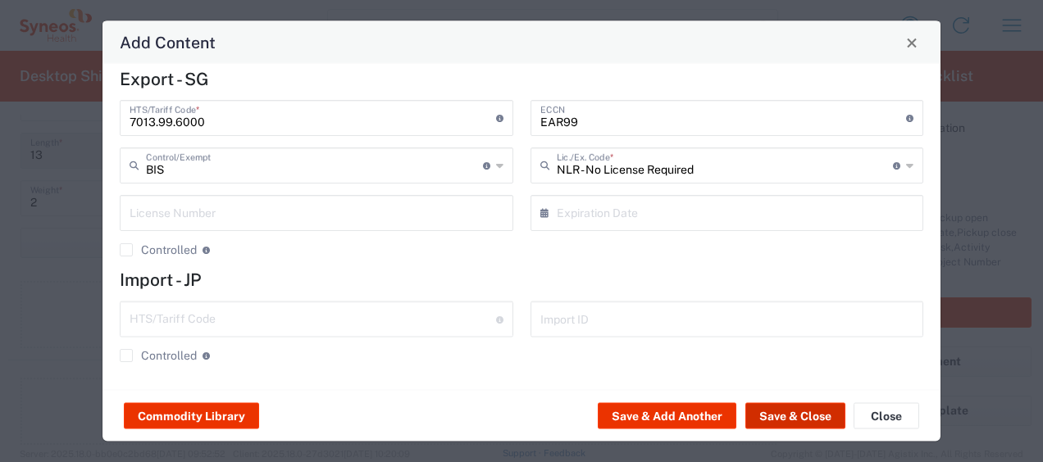
click at [764, 412] on button "Save & Close" at bounding box center [795, 416] width 100 height 26
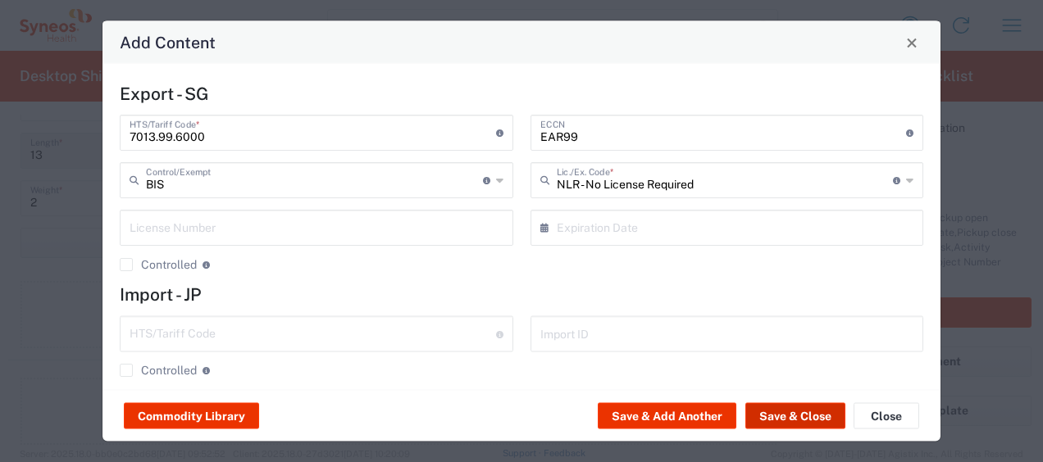
scroll to position [243, 0]
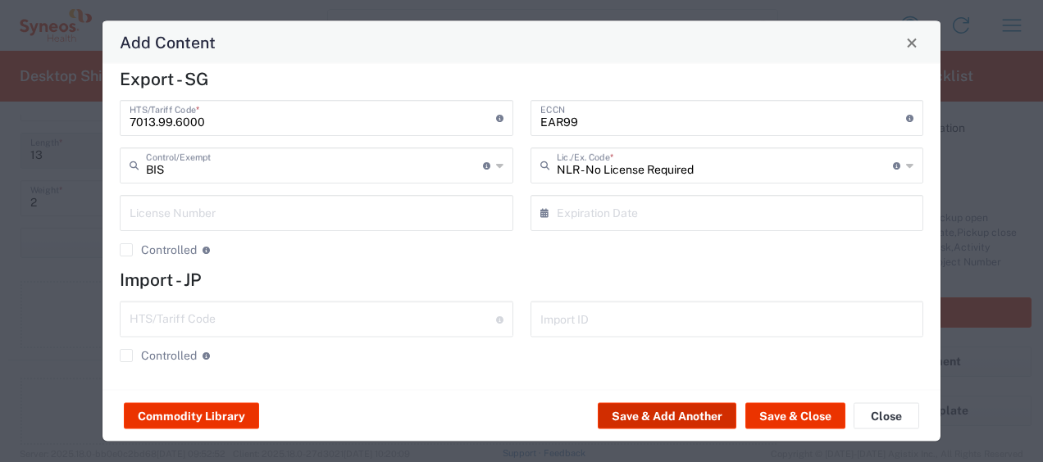
drag, startPoint x: 764, startPoint y: 412, endPoint x: 703, endPoint y: 417, distance: 60.9
click at [703, 417] on button "Save & Add Another" at bounding box center [667, 416] width 139 height 26
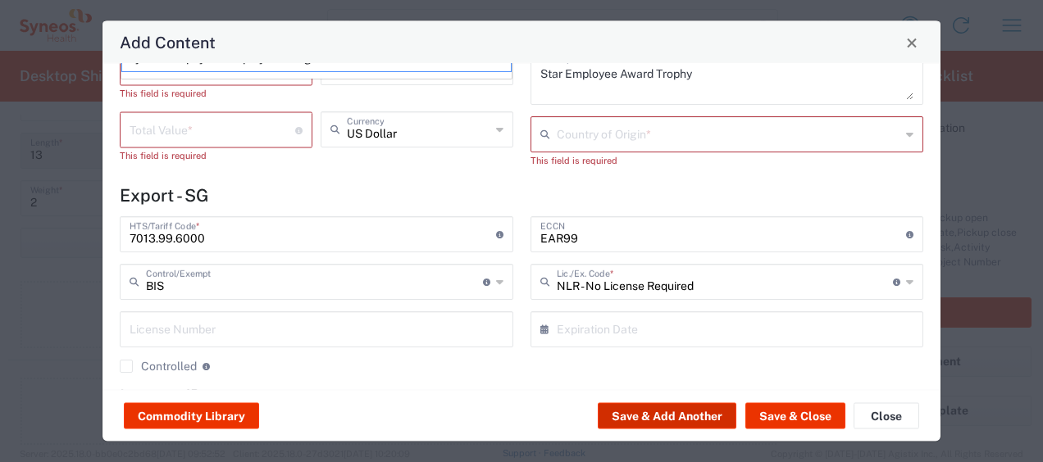
scroll to position [0, 0]
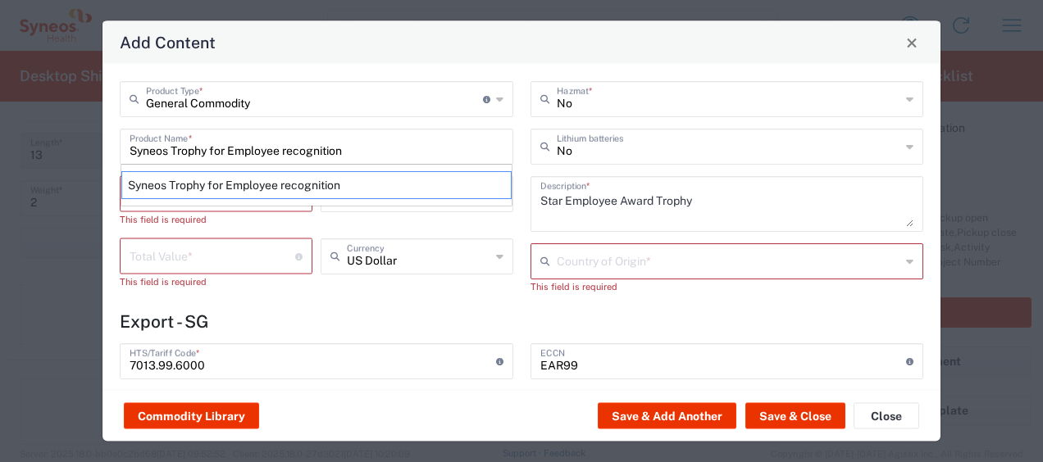
click at [629, 253] on input "text" at bounding box center [729, 260] width 344 height 29
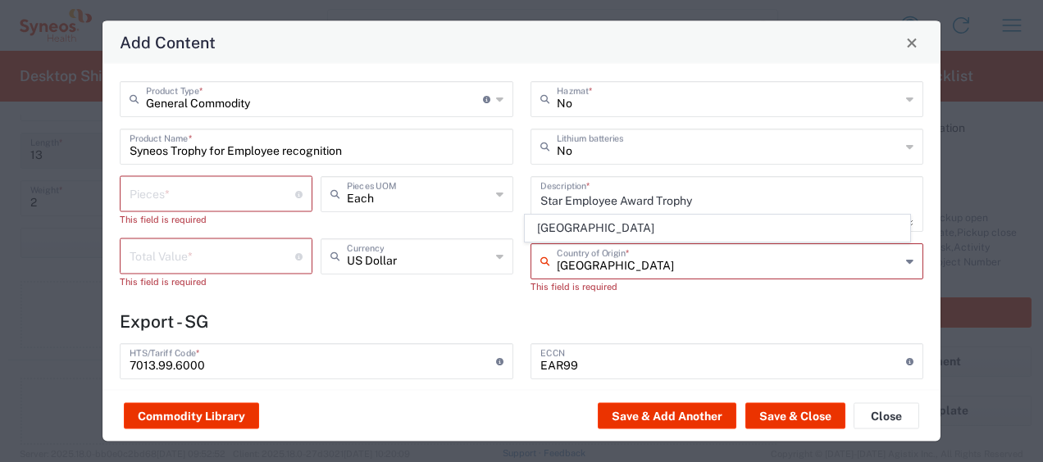
type input "Singapore"
click at [193, 186] on input "number" at bounding box center [213, 193] width 166 height 29
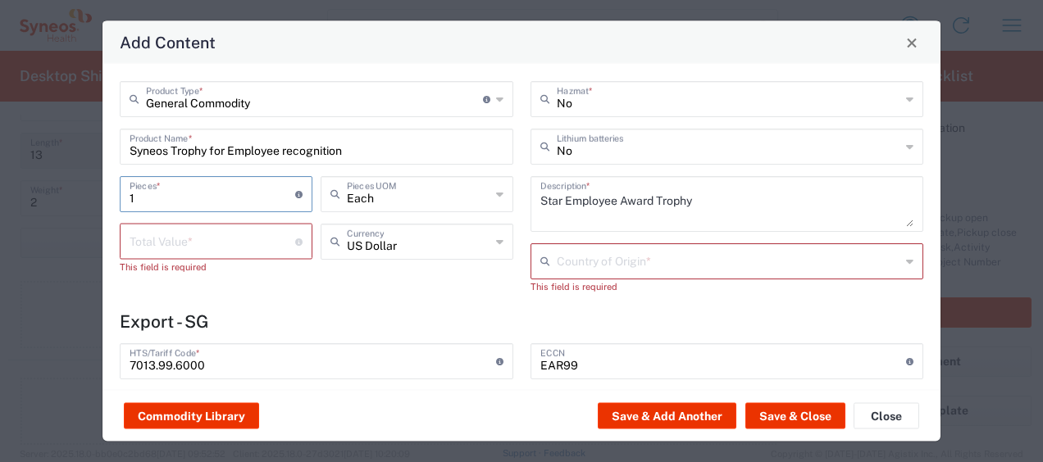
type input "1"
click at [182, 245] on input "number" at bounding box center [213, 240] width 166 height 29
type input "0"
click at [662, 259] on input "text" at bounding box center [729, 260] width 344 height 29
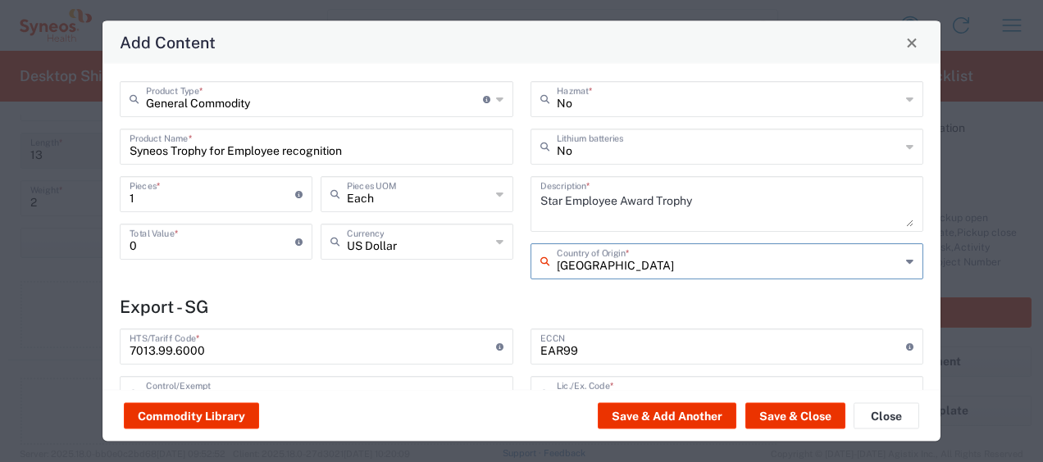
click at [662, 259] on input "Singapore" at bounding box center [729, 260] width 344 height 29
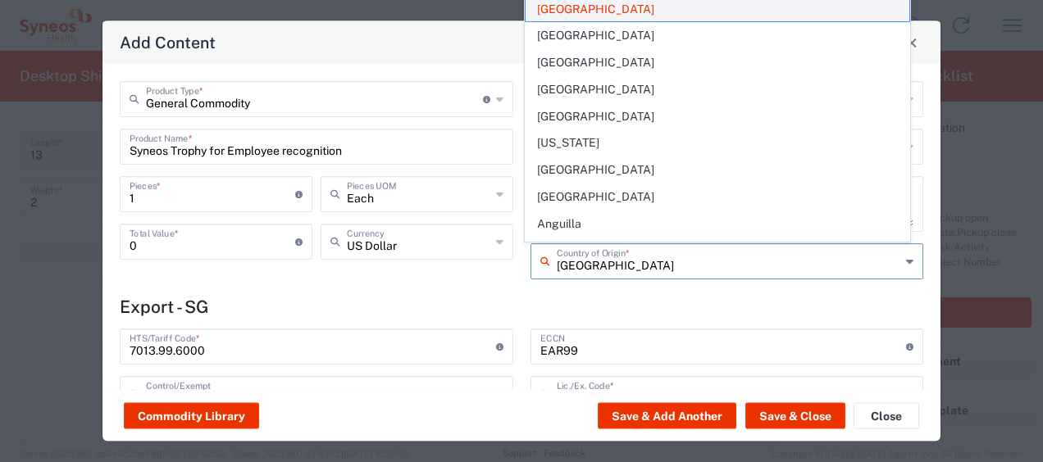
type input "Singapore"
click at [599, 10] on span "Singapore" at bounding box center [718, 9] width 384 height 25
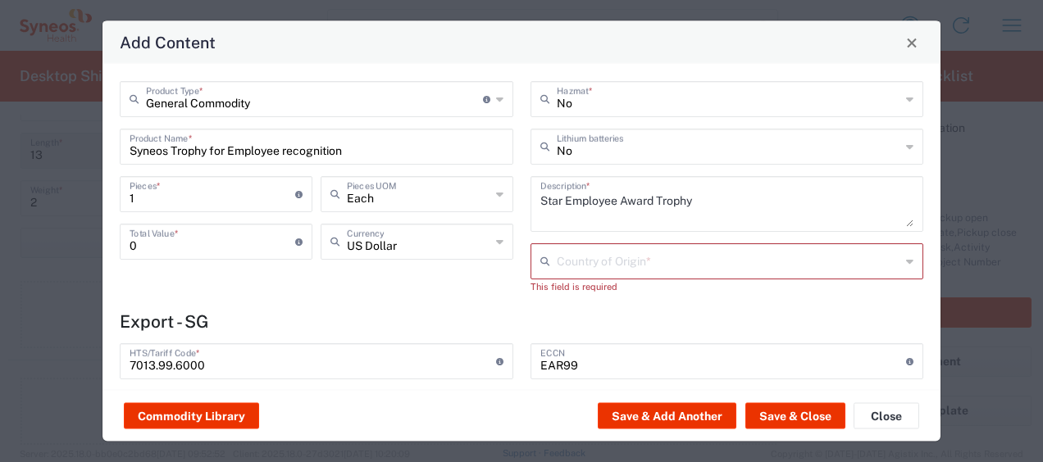
click at [680, 257] on input "text" at bounding box center [729, 260] width 344 height 29
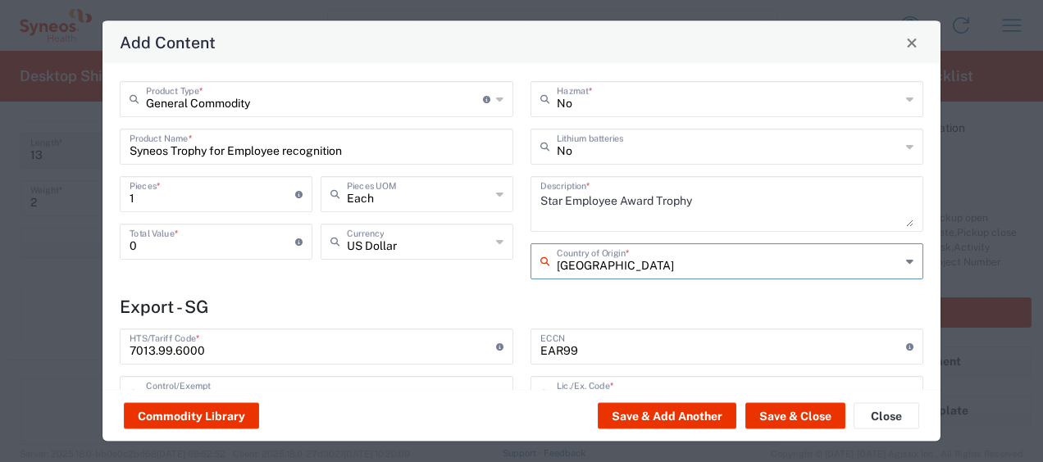
click at [600, 269] on input "Singapore" at bounding box center [729, 260] width 344 height 29
click at [628, 265] on input "Singapore" at bounding box center [729, 260] width 344 height 29
type input "Singapore"
click at [682, 418] on button "Save & Add Another" at bounding box center [667, 416] width 139 height 26
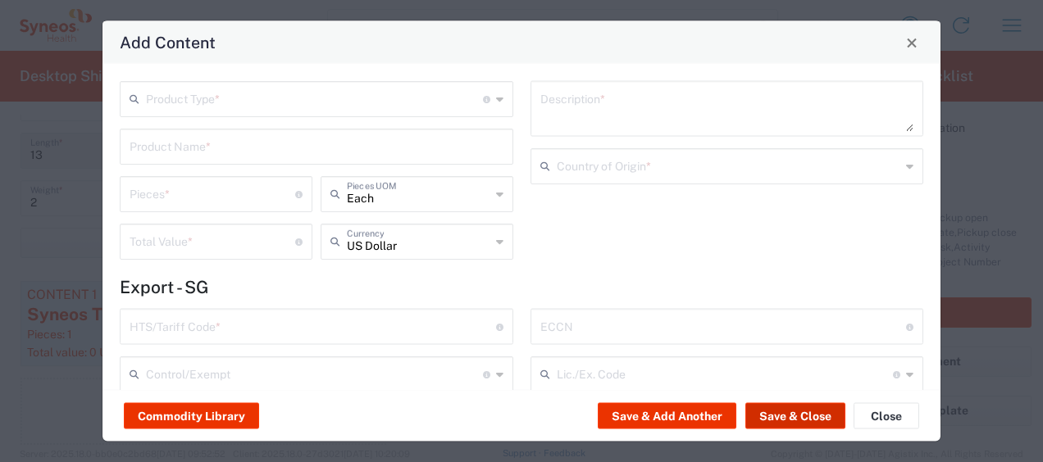
click at [771, 413] on button "Save & Close" at bounding box center [795, 416] width 100 height 26
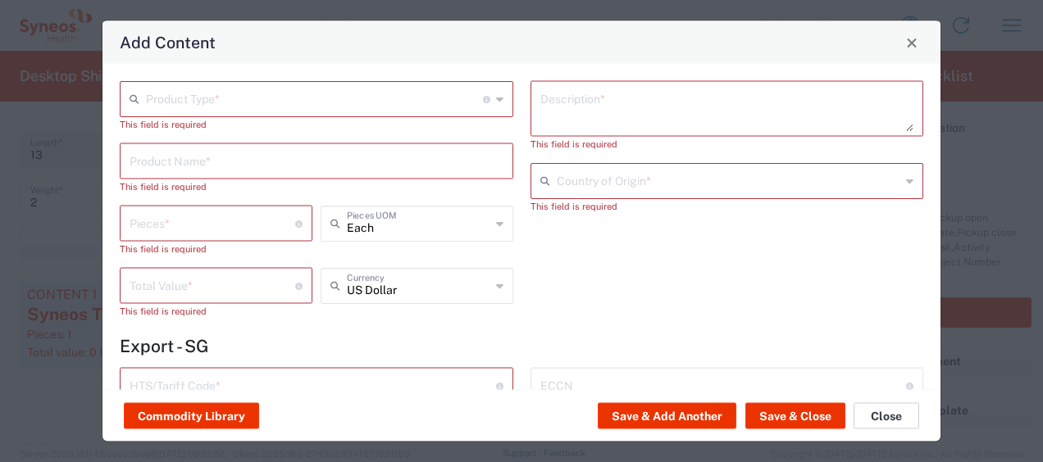
click at [906, 412] on button "Close" at bounding box center [886, 416] width 66 height 26
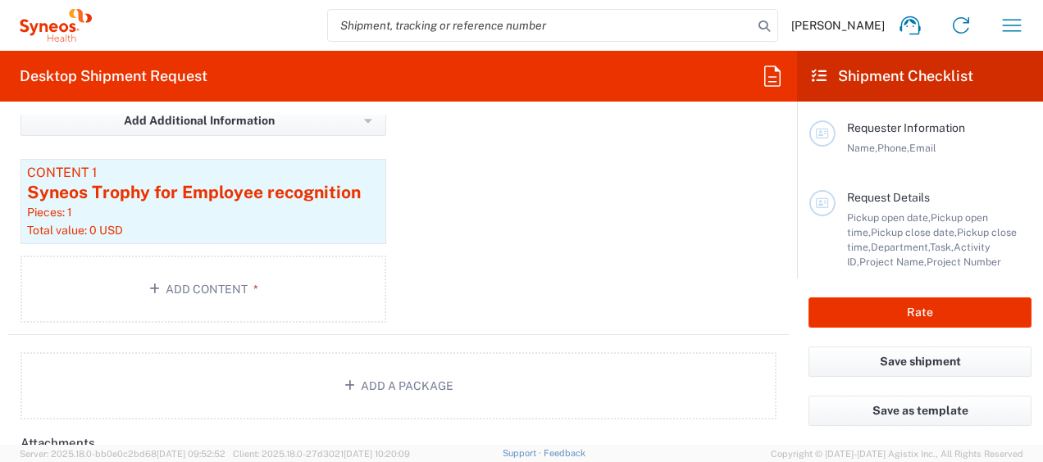
scroll to position [1843, 0]
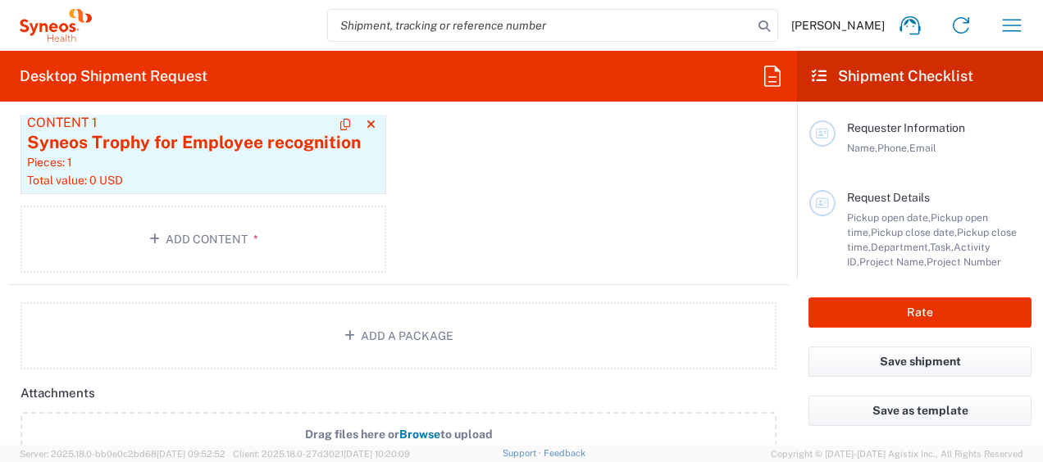
click at [269, 158] on div "Pieces: 1" at bounding box center [203, 162] width 353 height 15
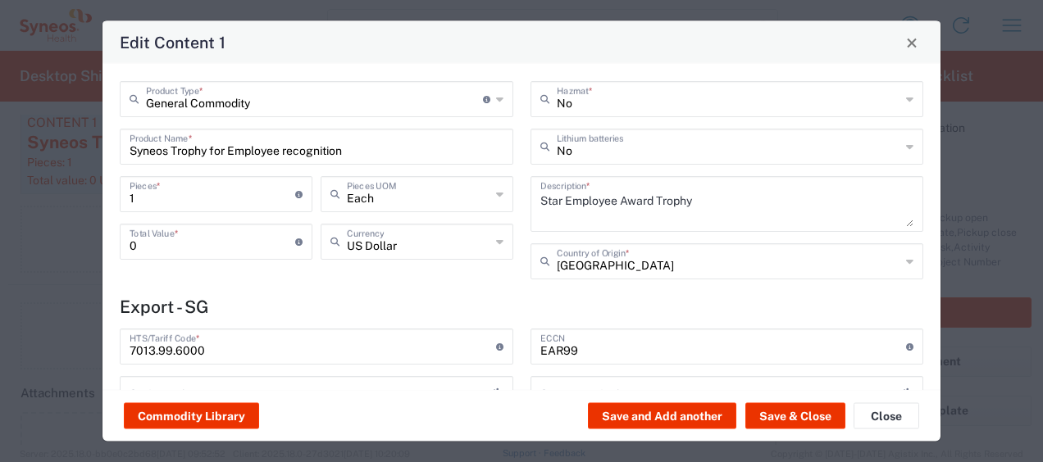
type input "BIS"
click at [187, 238] on input "0" at bounding box center [213, 240] width 166 height 29
type input "NLR - No License Required"
type input "2"
click at [803, 412] on button "Save & Close" at bounding box center [795, 416] width 100 height 26
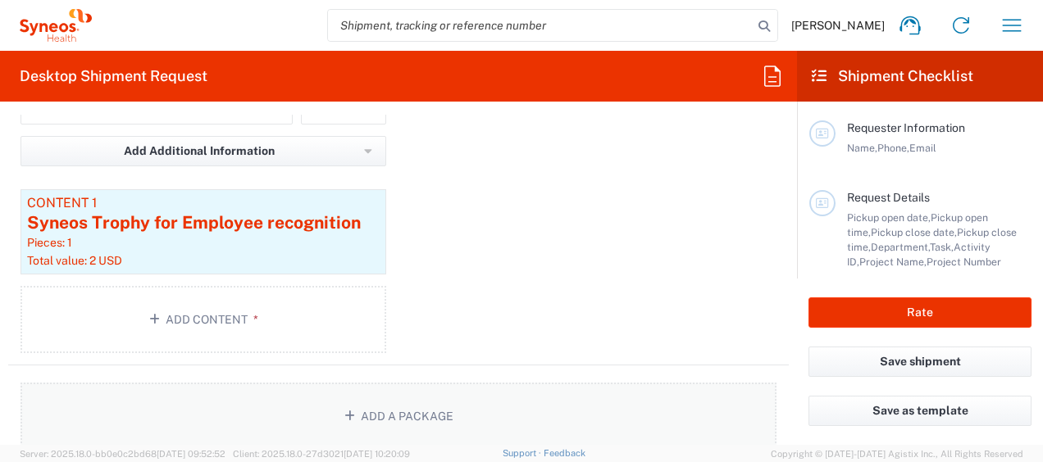
scroll to position [1762, 0]
click at [253, 330] on button "Add Content *" at bounding box center [203, 320] width 366 height 67
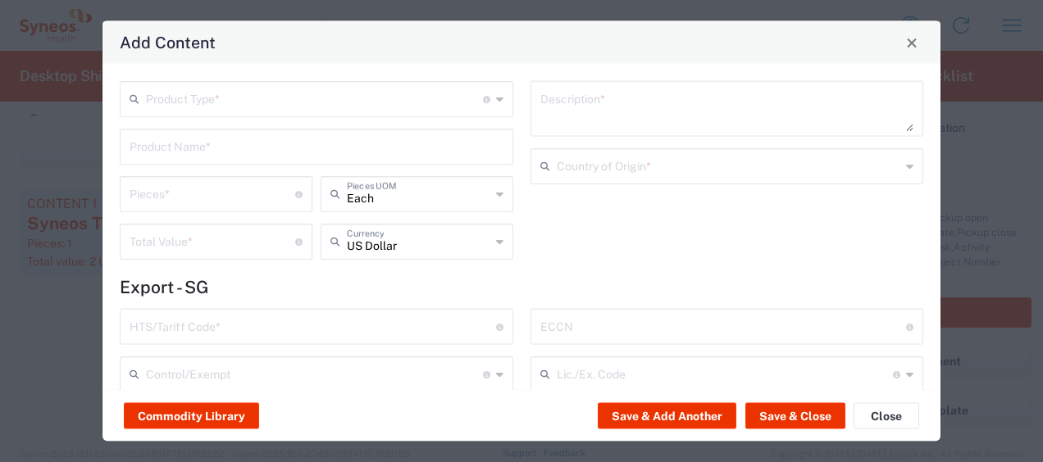
scroll to position [209, 0]
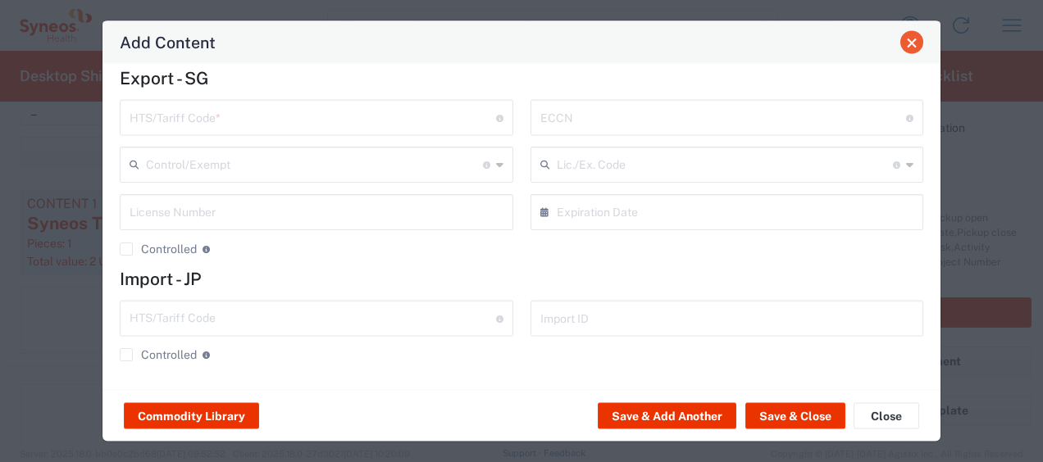
click at [903, 39] on button "Close" at bounding box center [911, 42] width 23 height 23
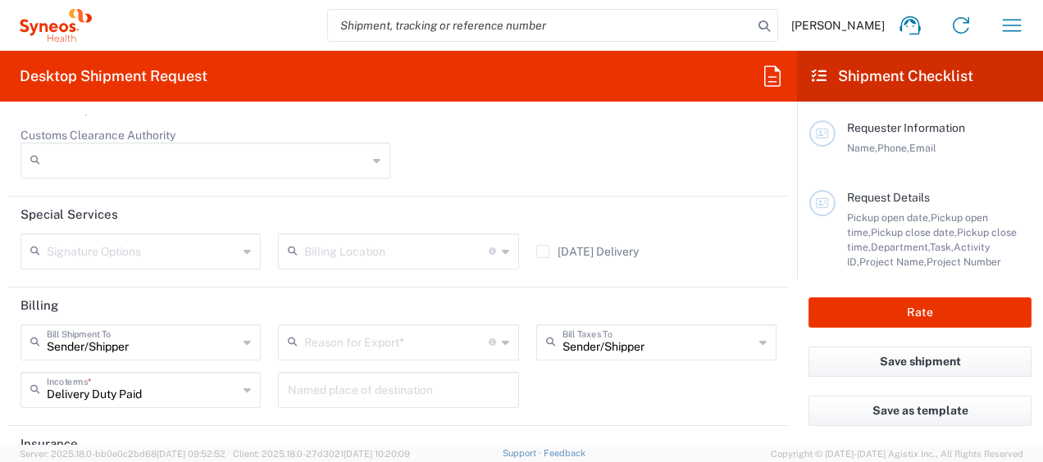
scroll to position [2447, 0]
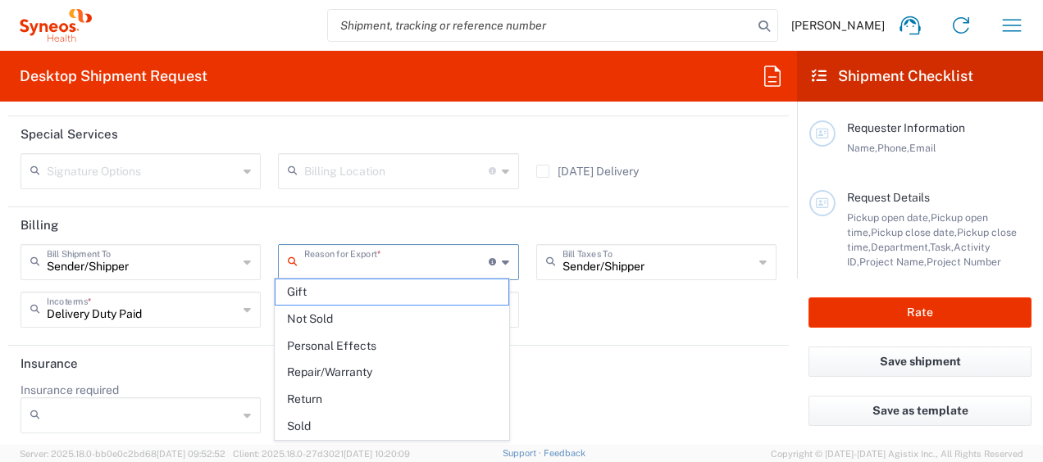
click at [415, 268] on input "text" at bounding box center [396, 261] width 184 height 29
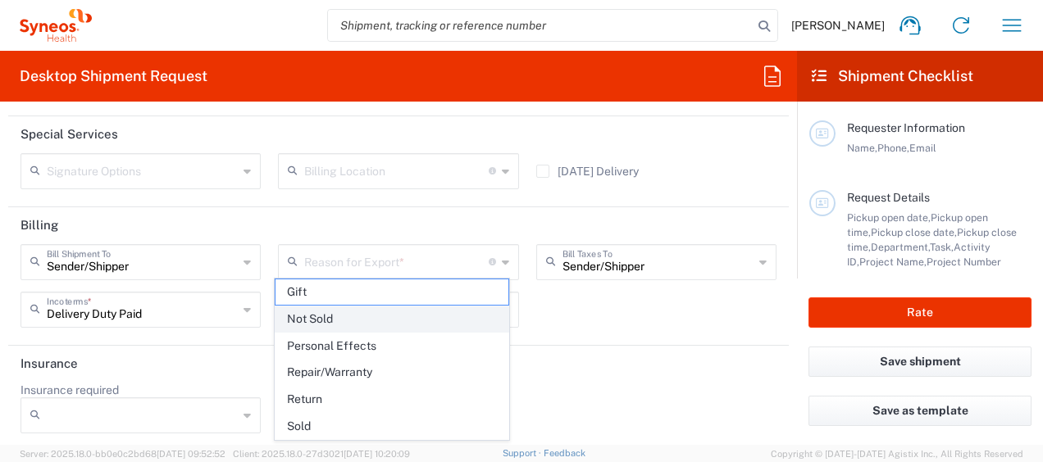
click at [384, 314] on span "Not Sold" at bounding box center [391, 319] width 233 height 25
type input "Not Sold"
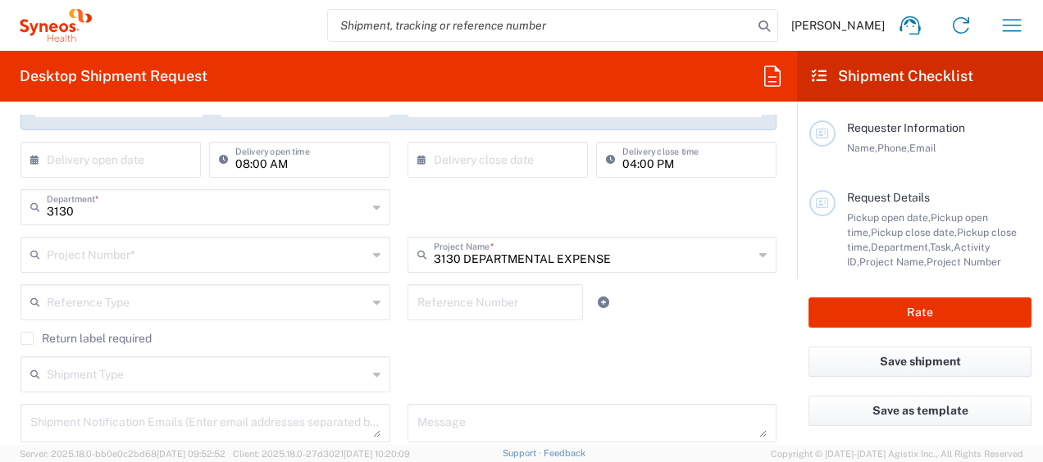
scroll to position [203, 0]
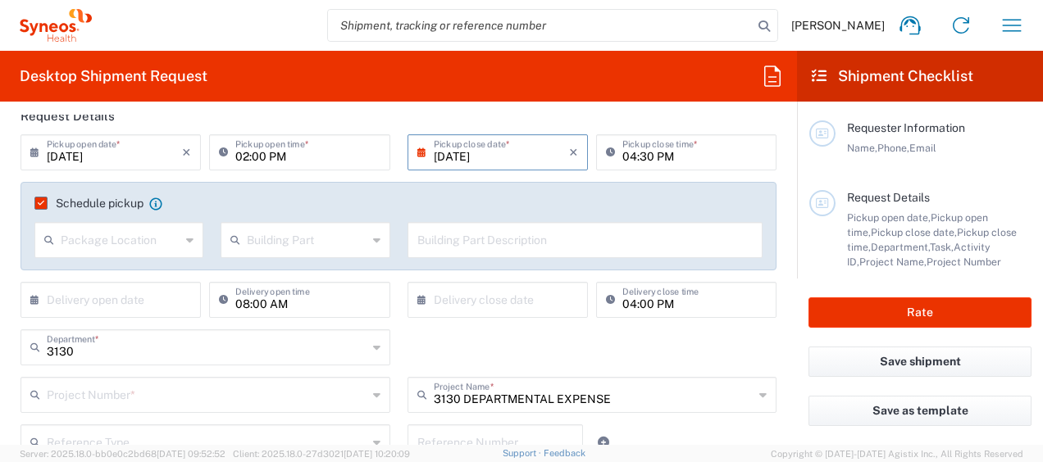
click at [140, 248] on input "text" at bounding box center [121, 239] width 120 height 29
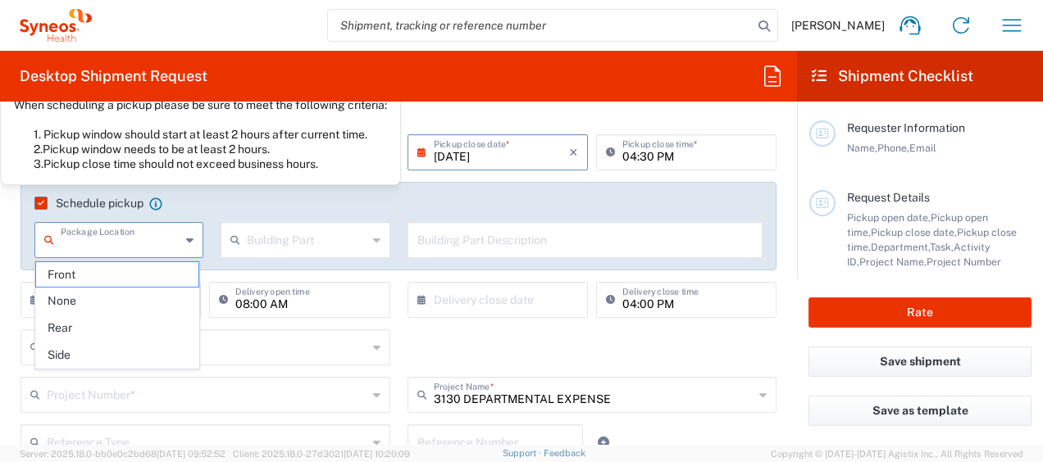
click at [197, 200] on agx-checkbox-control "Schedule pickup When scheduling a pickup please be sure to meet the following c…" at bounding box center [398, 203] width 728 height 15
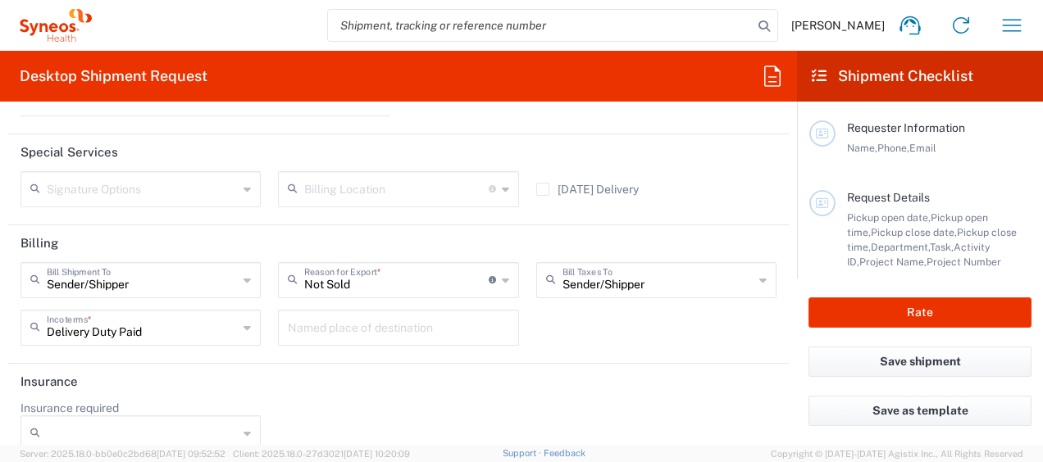
scroll to position [2447, 0]
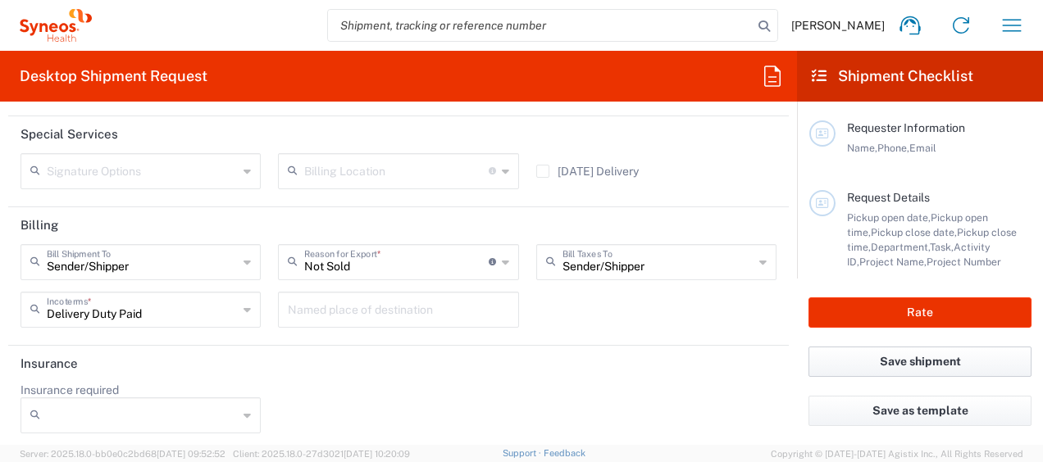
click at [928, 367] on button "Save shipment" at bounding box center [919, 362] width 223 height 30
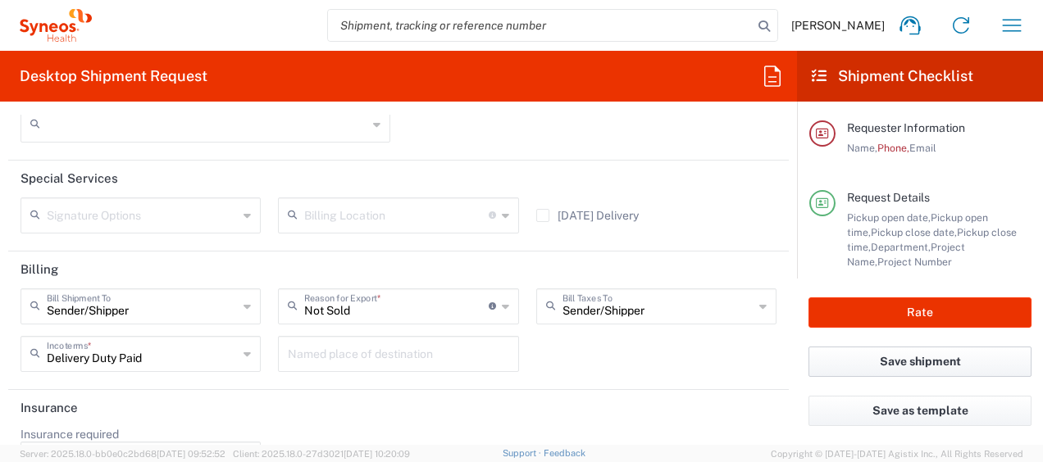
scroll to position [2491, 0]
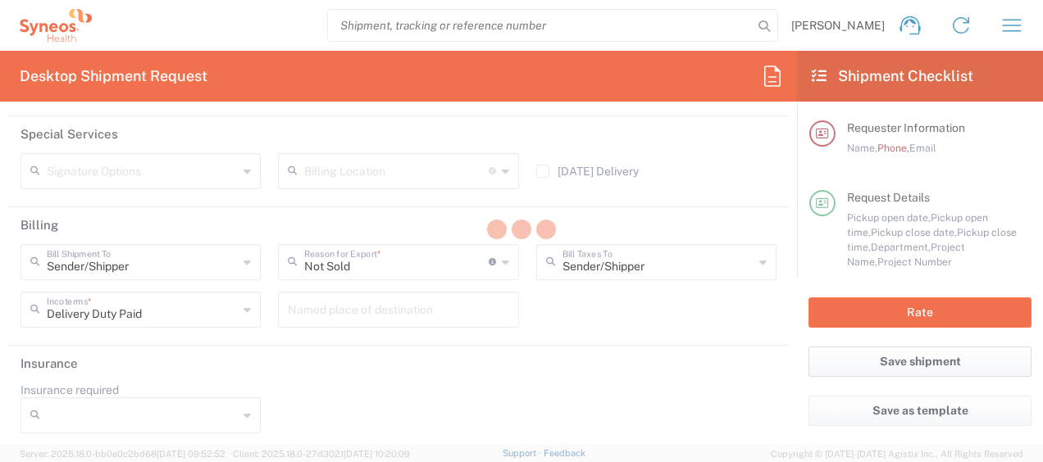
type input "3130 DEPARTMENTAL EXPENSE"
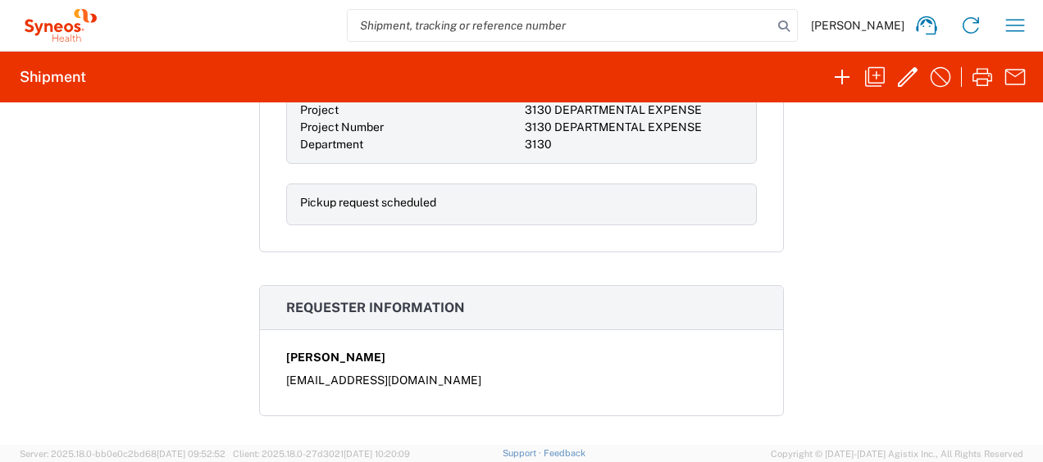
scroll to position [405, 0]
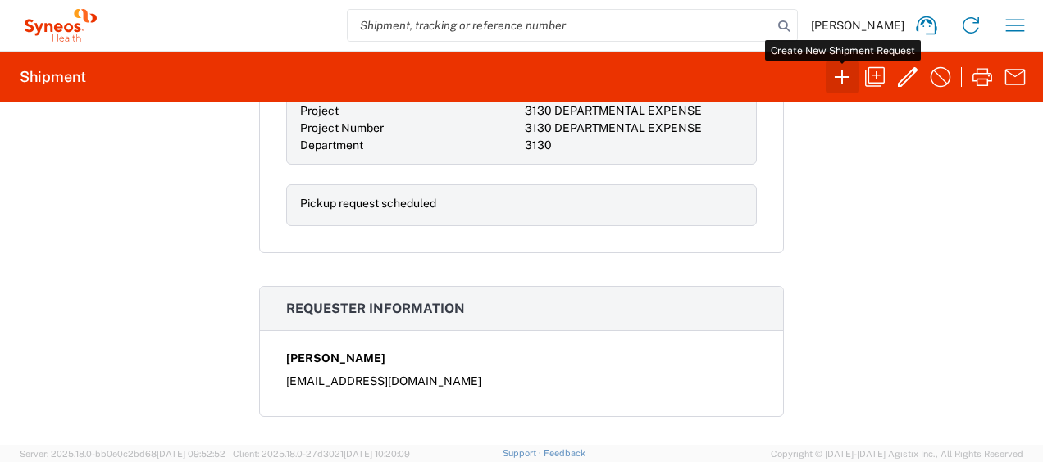
click at [844, 78] on icon "button" at bounding box center [842, 77] width 26 height 26
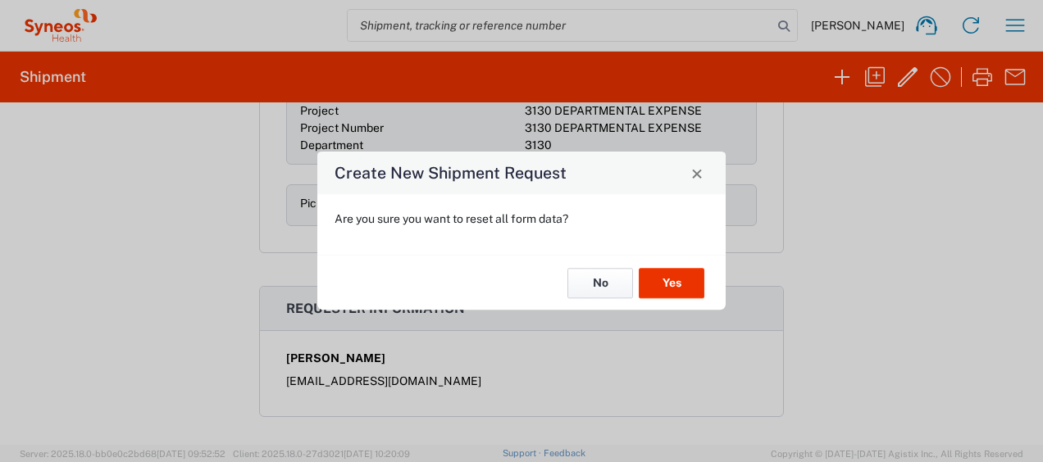
click at [595, 285] on button "No" at bounding box center [600, 283] width 66 height 30
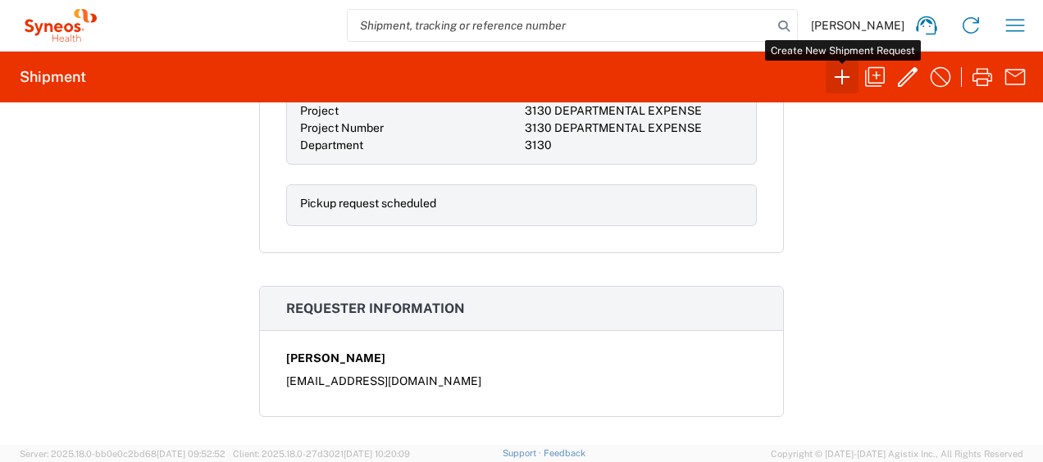
click at [853, 71] on icon "button" at bounding box center [842, 77] width 26 height 26
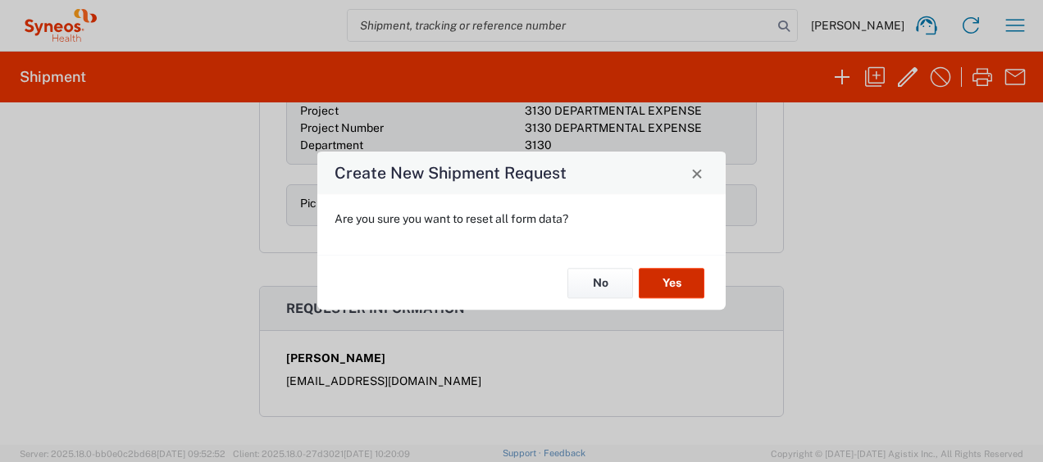
click at [654, 271] on button "Yes" at bounding box center [672, 283] width 66 height 30
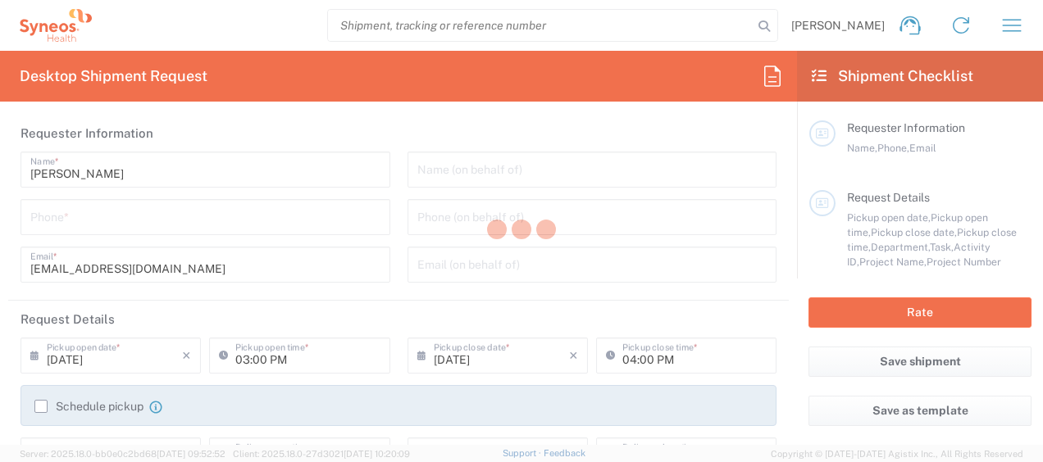
type input "3130"
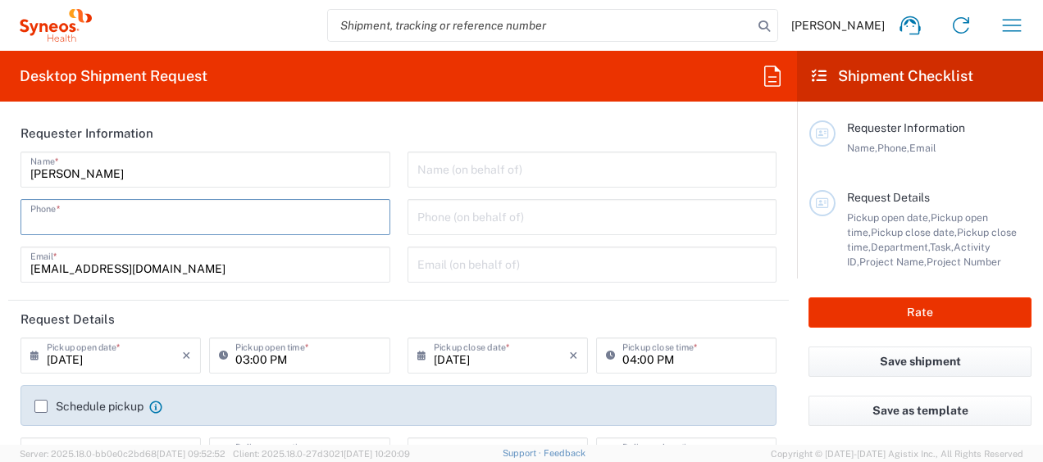
click at [266, 222] on input "tel" at bounding box center [205, 216] width 350 height 29
type input "90229469"
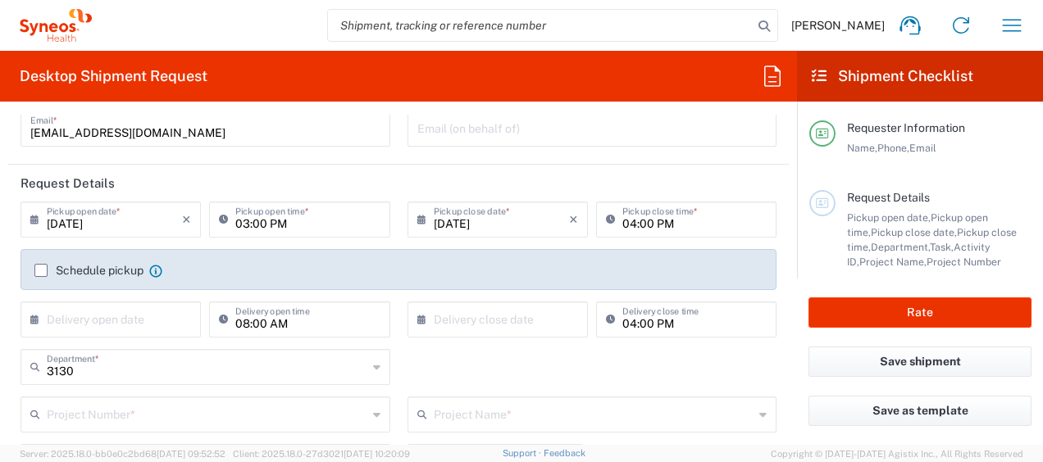
scroll to position [148, 0]
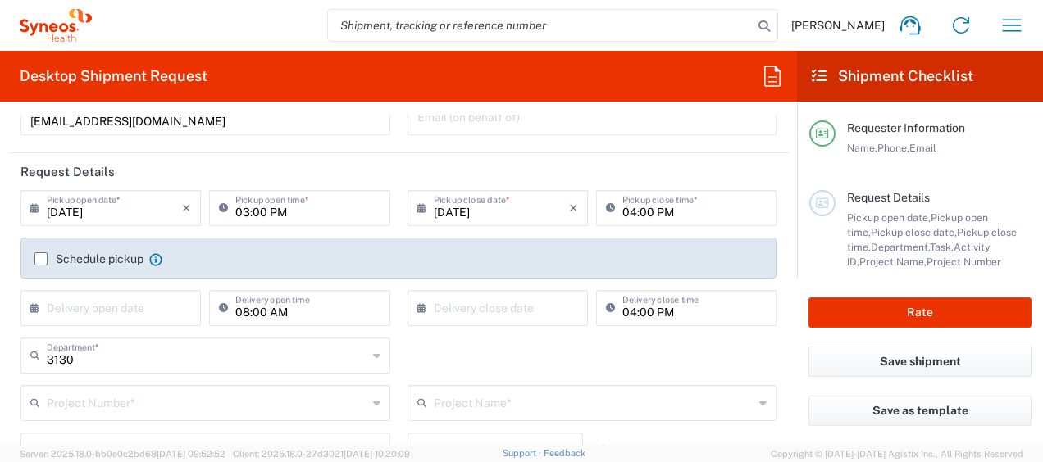
click at [64, 216] on input "09/10/2025" at bounding box center [114, 207] width 135 height 29
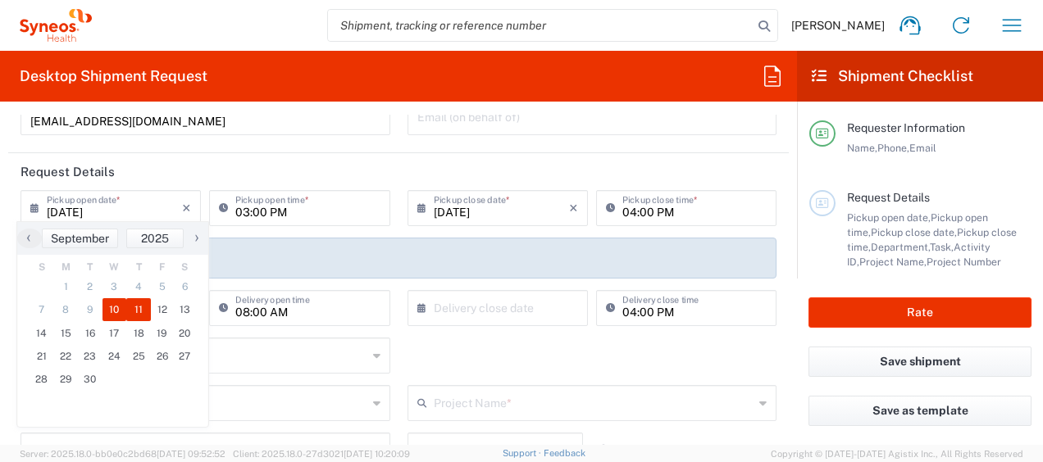
click at [131, 310] on span "11" at bounding box center [138, 309] width 25 height 23
type input "09/11/2025"
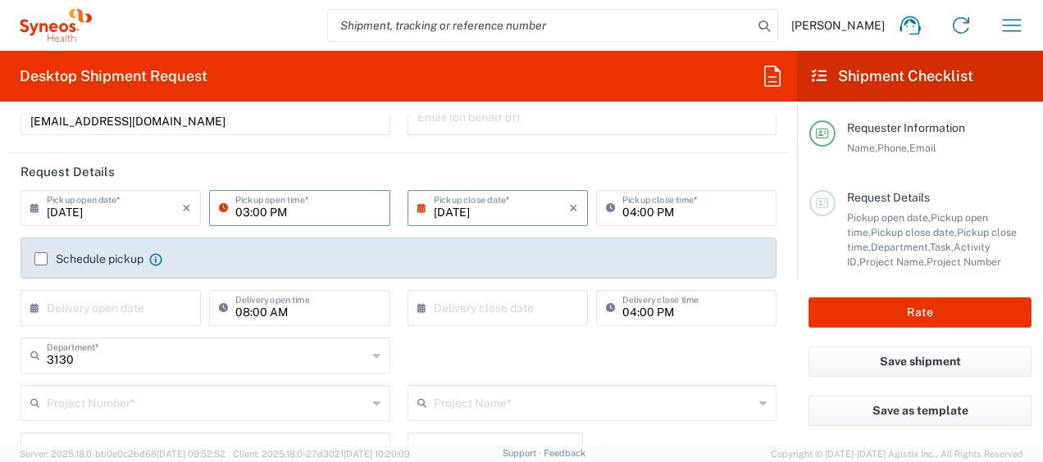
click at [239, 214] on input "03:00 PM" at bounding box center [307, 207] width 144 height 29
type input "02:00 PM"
type input "04:30"
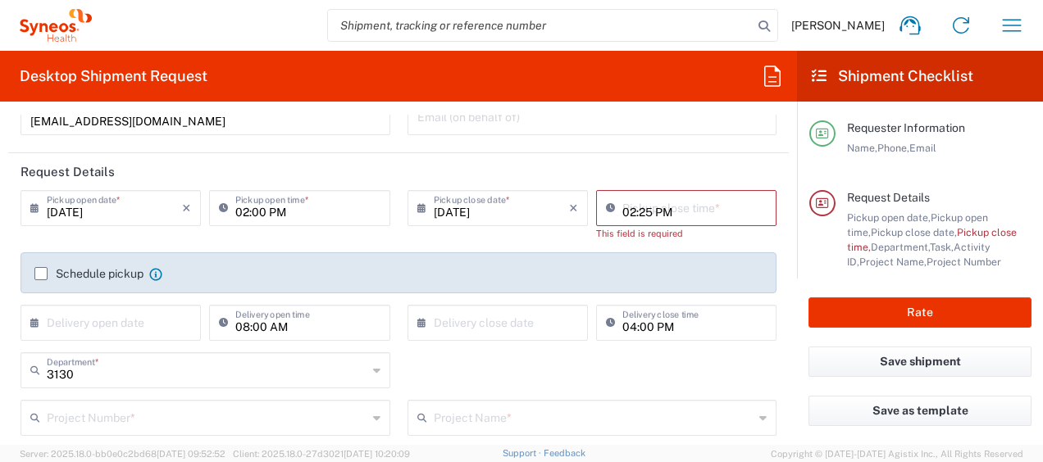
click at [622, 213] on input "02:25 PM" at bounding box center [694, 207] width 144 height 29
type input "04:30 PM"
click at [31, 271] on div "Schedule pickup When scheduling a pickup please be sure to meet the following c…" at bounding box center [398, 279] width 745 height 26
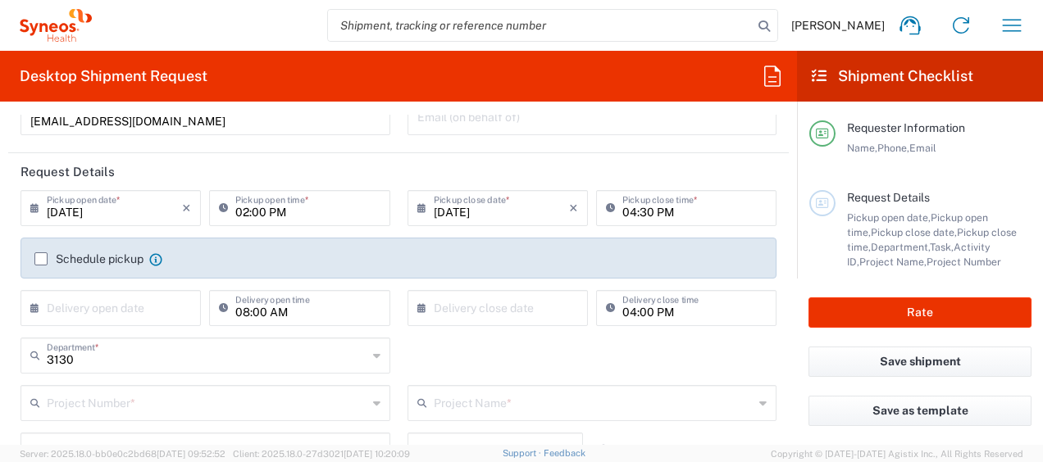
click at [45, 253] on label "Schedule pickup" at bounding box center [88, 259] width 109 height 13
click at [41, 259] on input "Schedule pickup" at bounding box center [41, 259] width 0 height 0
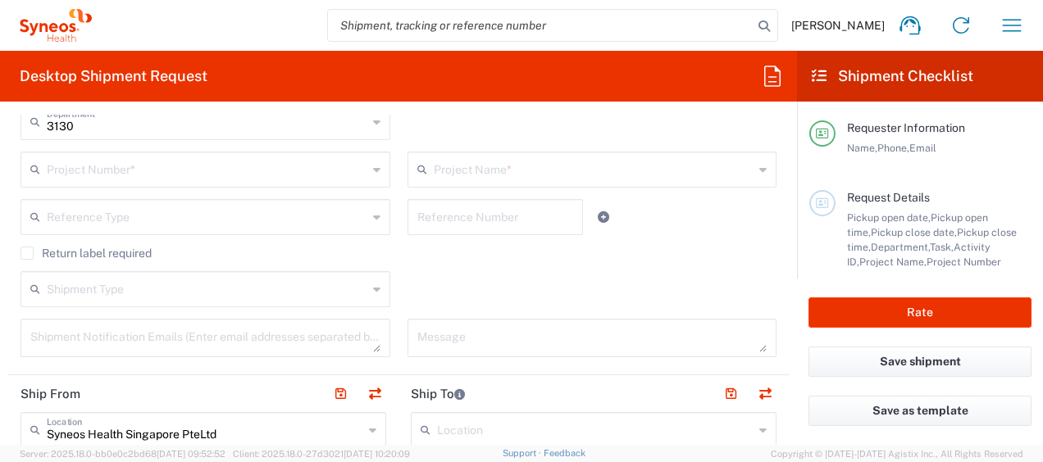
scroll to position [416, 0]
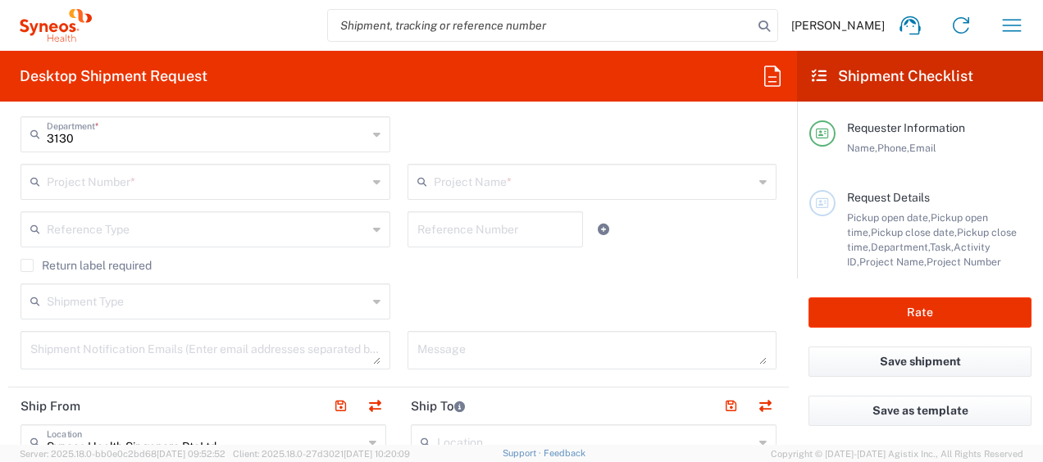
click at [151, 175] on input "text" at bounding box center [207, 180] width 321 height 29
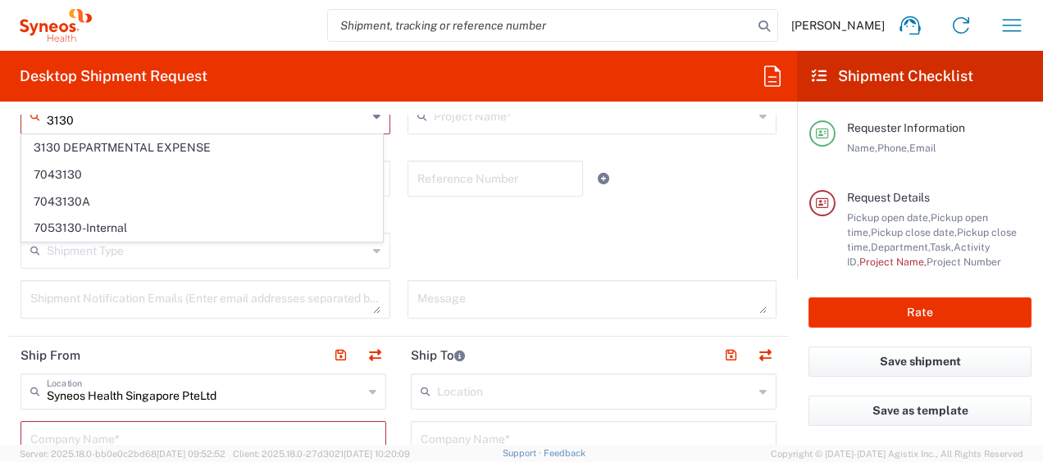
scroll to position [486, 0]
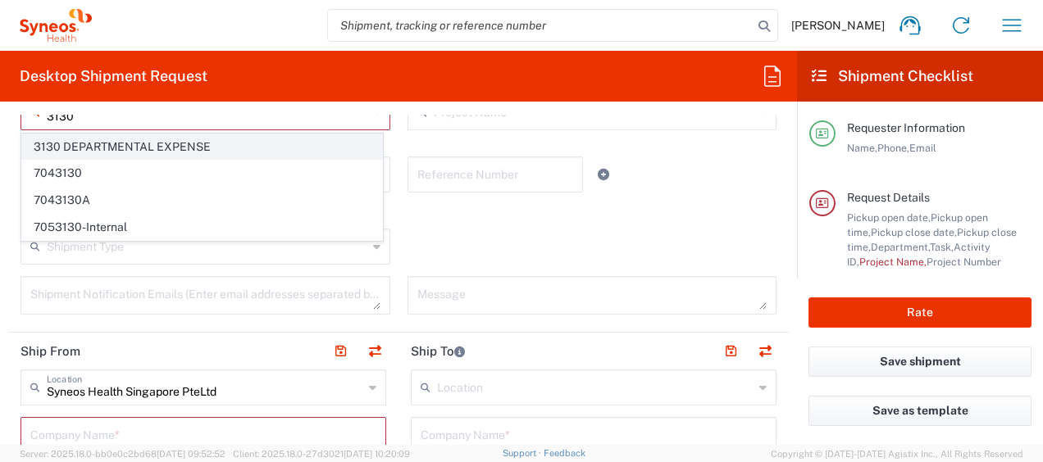
click at [209, 151] on span "3130 DEPARTMENTAL EXPENSE" at bounding box center [202, 146] width 360 height 25
type input "3130 DEPARTMENTAL EXPENSE"
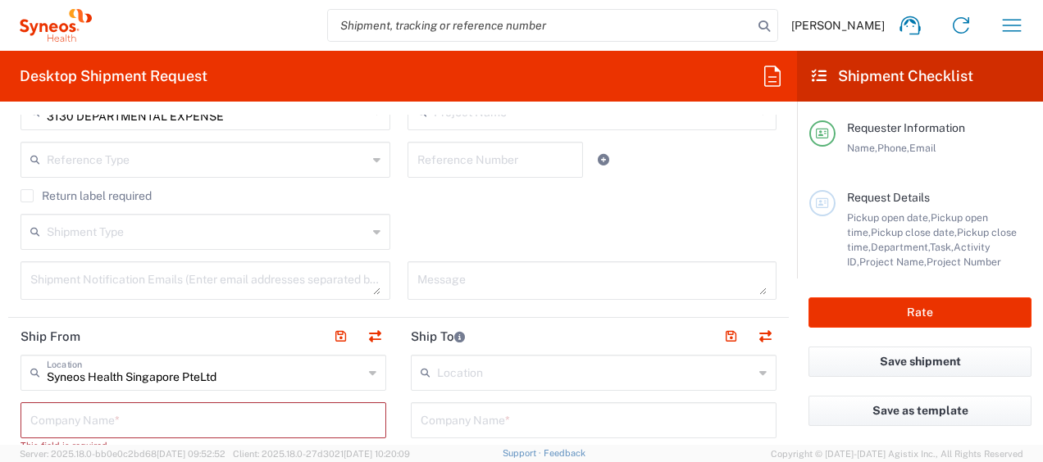
scroll to position [371, 0]
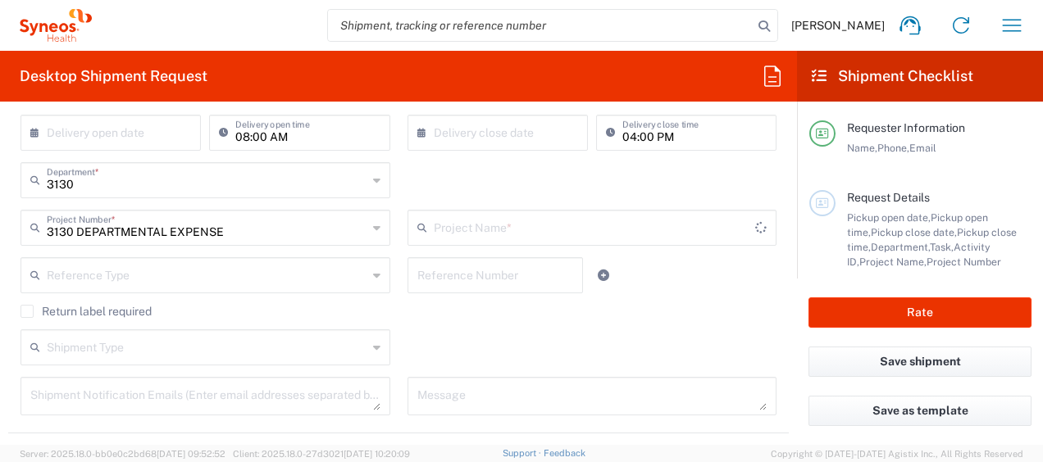
type input "3130 DEPARTMENTAL EXPENSE"
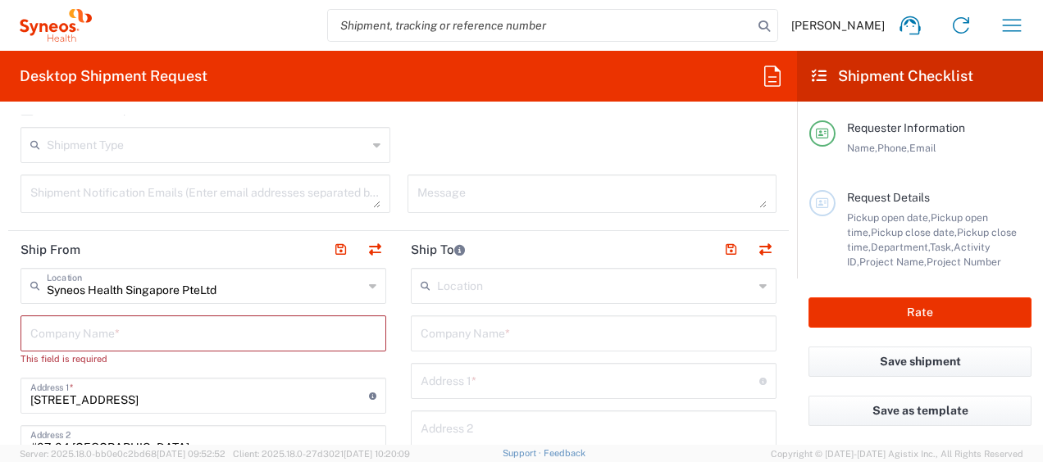
scroll to position [634, 0]
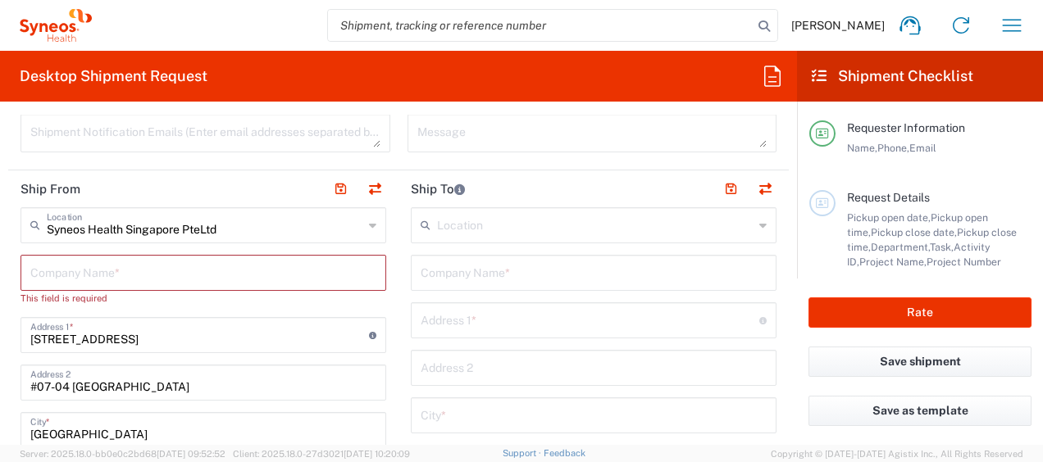
click at [257, 279] on input "text" at bounding box center [203, 271] width 346 height 29
type input "S"
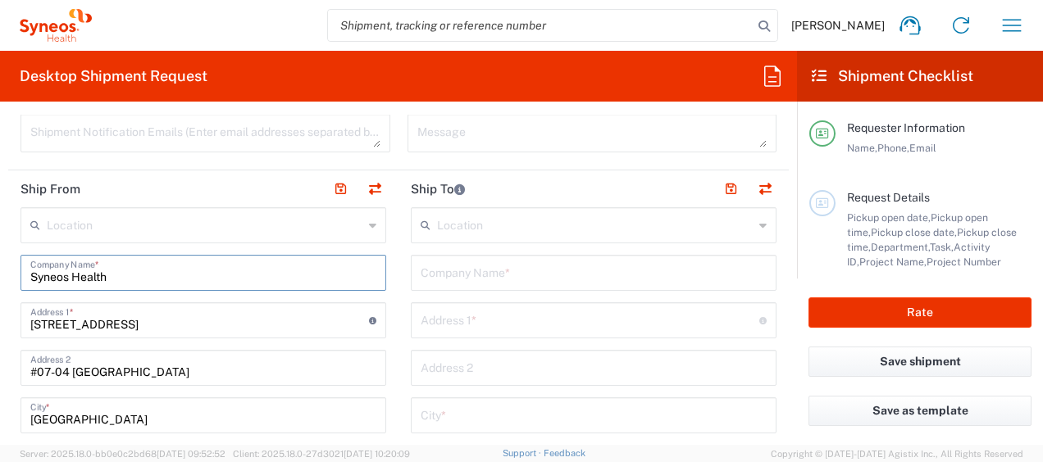
type input "Syneos Health"
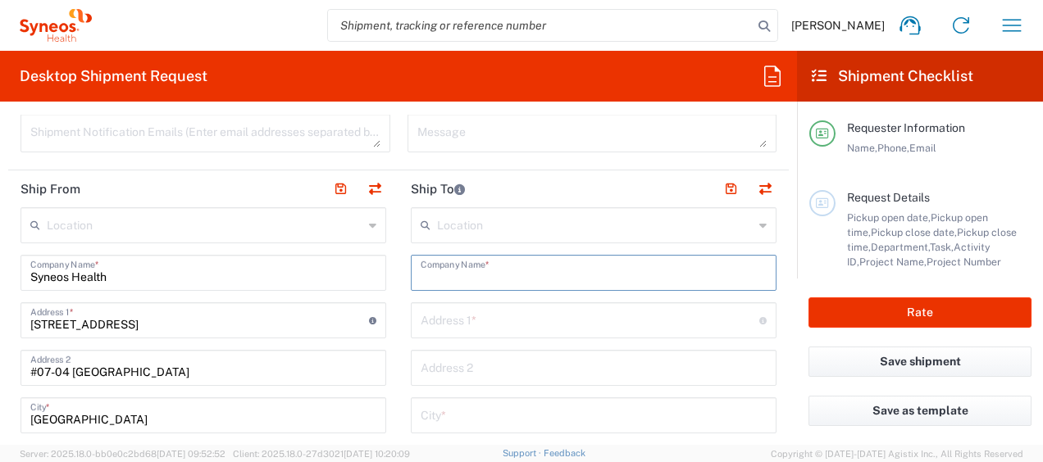
click at [539, 263] on input "text" at bounding box center [594, 271] width 346 height 29
type input "Syneos Health"
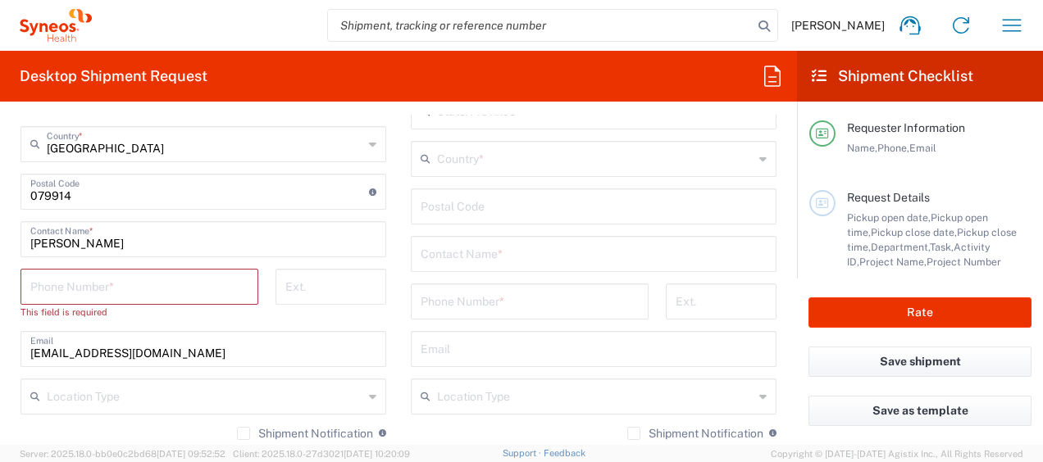
scroll to position [1000, 0]
click at [536, 261] on input "text" at bounding box center [594, 253] width 346 height 29
paste input "Mayur Apte"
click at [536, 261] on input "Mayur Apte" at bounding box center [588, 253] width 334 height 29
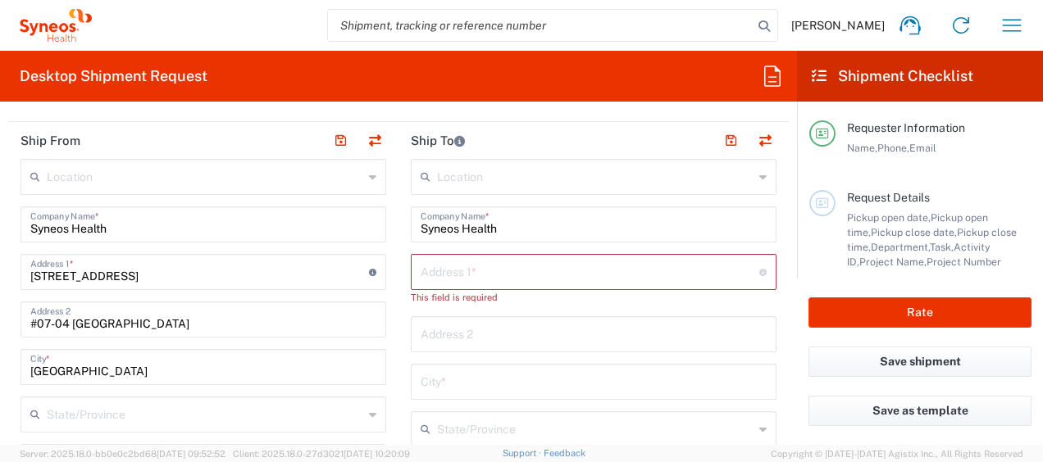
scroll to position [680, 0]
type input "Mayur Apte"
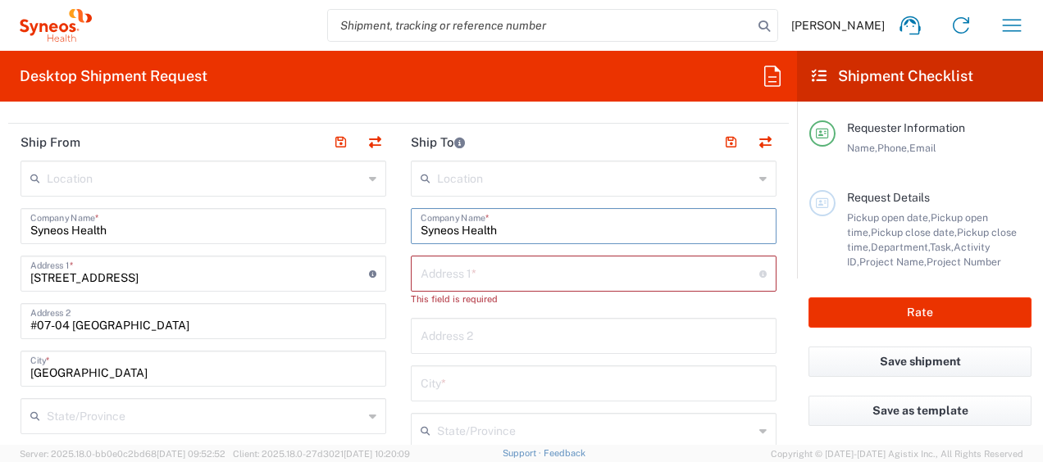
drag, startPoint x: 546, startPoint y: 233, endPoint x: 382, endPoint y: 211, distance: 165.5
paste input "Mayur Apte"
type input "Mayur Apte"
click at [507, 269] on input "text" at bounding box center [590, 272] width 339 height 29
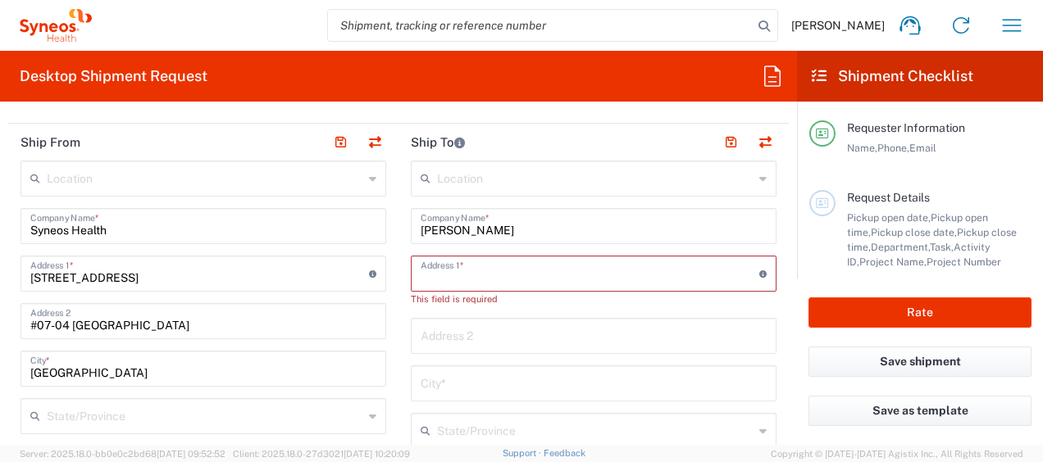
paste input "701, Pushkar Society, Sunil Nagar Road, Dombivli (East), Pin – 421201, Thane, M…"
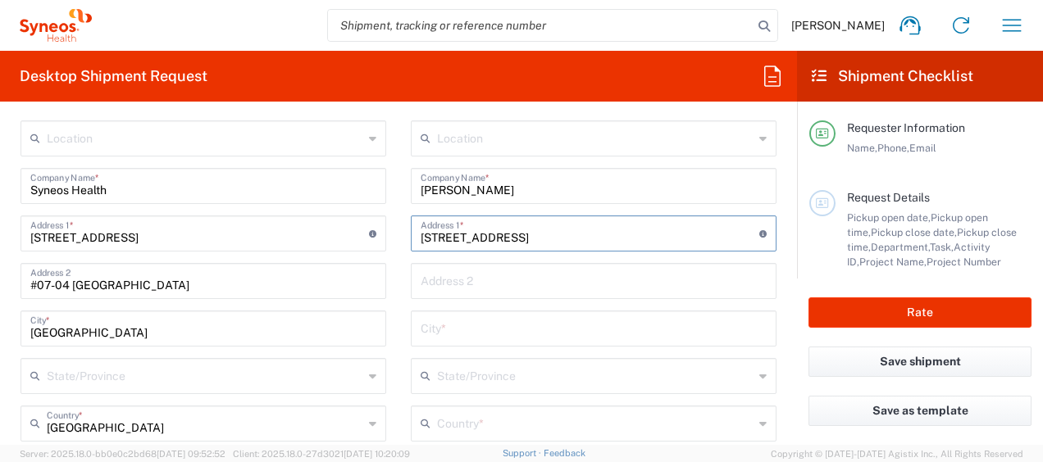
type input "701, Pushkar Society, Sunil Nagar Road, Dombivli (East), Pin – 421201, Thane, M…"
click at [535, 337] on input "text" at bounding box center [594, 327] width 346 height 29
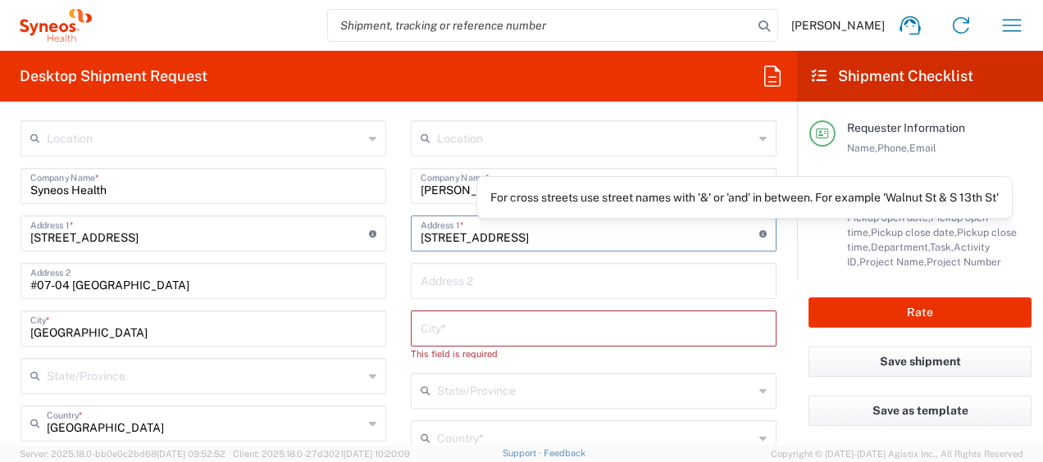
scroll to position [0, 174]
drag, startPoint x: 582, startPoint y: 229, endPoint x: 782, endPoint y: 228, distance: 200.0
click at [782, 228] on form "Requester Information Wan Ting Lim Name * 90229469 Phone * wanting.lim@syneoshe…" at bounding box center [398, 280] width 797 height 330
click at [638, 326] on input "text" at bounding box center [594, 327] width 346 height 29
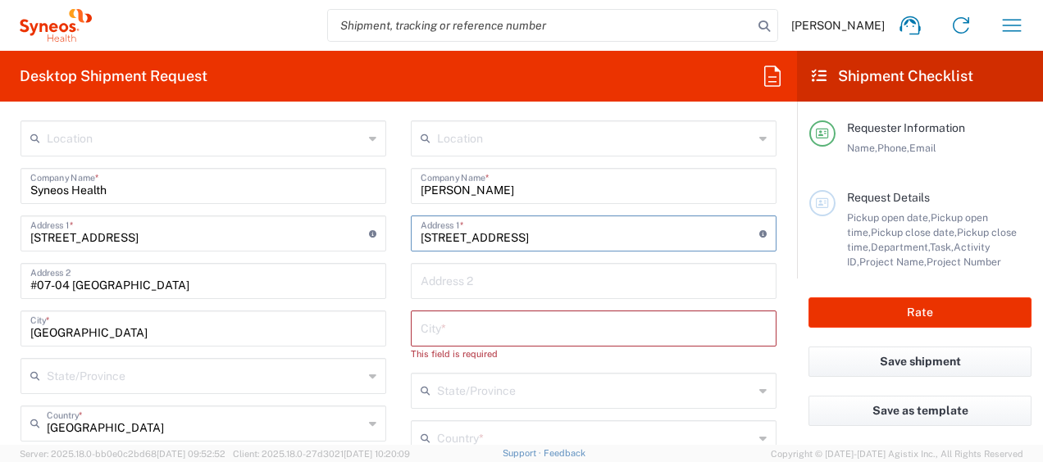
drag, startPoint x: 630, startPoint y: 236, endPoint x: 771, endPoint y: 221, distance: 141.1
click at [724, 220] on input "701, Pushkar Society, Sunil Nagar Road, Dombivli (East), Pin – 421201, Thane, M…" at bounding box center [590, 232] width 339 height 29
click at [679, 242] on input "701, Pushkar Society, Sunil Nagar Road, Dombivli (East), Pin – 421201, Thane, M…" at bounding box center [590, 232] width 339 height 29
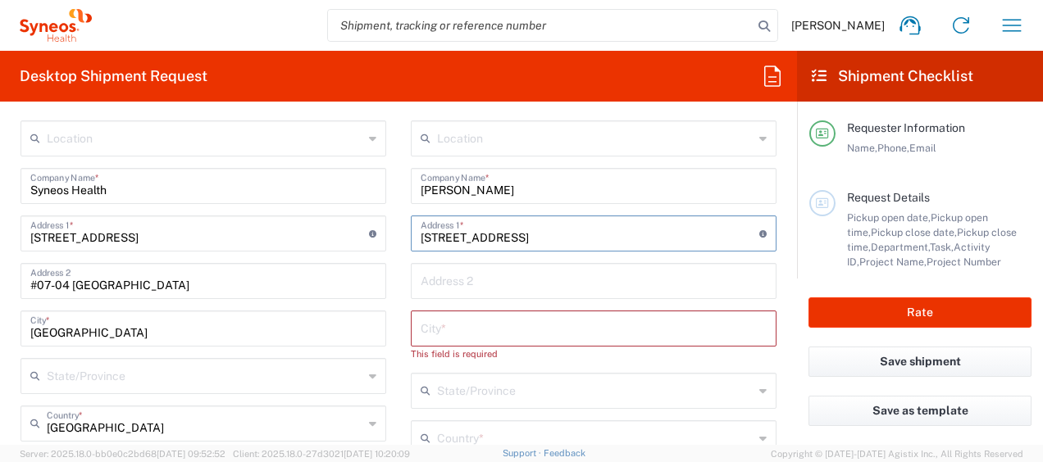
click at [679, 242] on input "701, Pushkar Society, Sunil Nagar Road, Dombivli (East), Pin – 421201, Thane, M…" at bounding box center [590, 232] width 339 height 29
click at [571, 321] on input "text" at bounding box center [594, 327] width 346 height 29
paste input "Maharashtra"
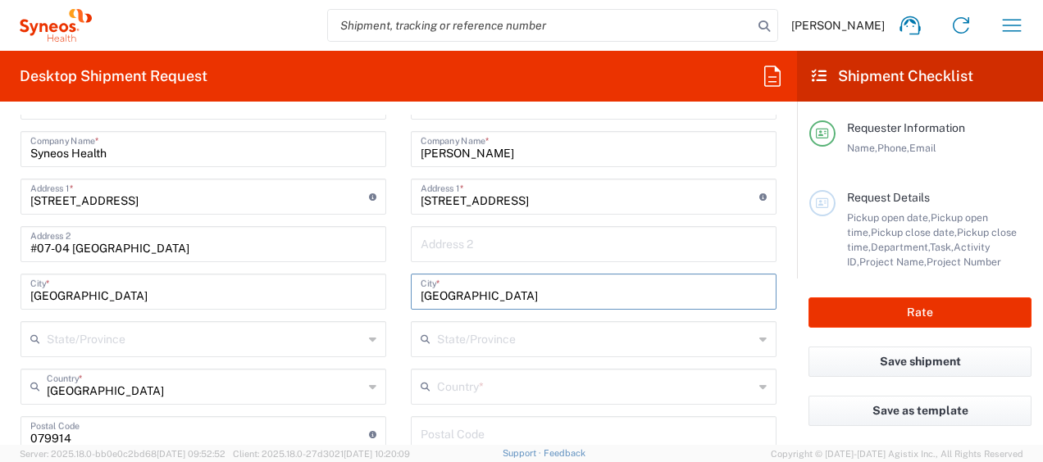
scroll to position [758, 0]
type input "Maharashtra"
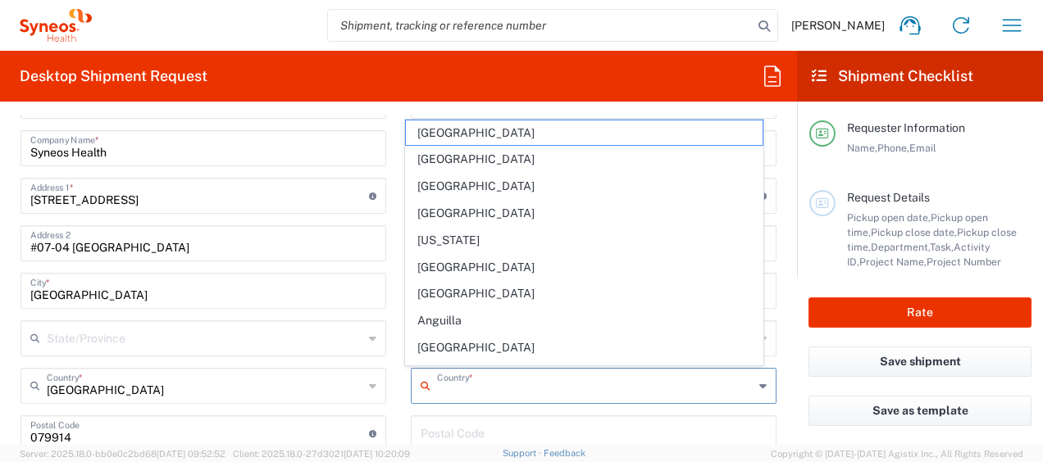
click at [516, 384] on input "text" at bounding box center [595, 385] width 316 height 29
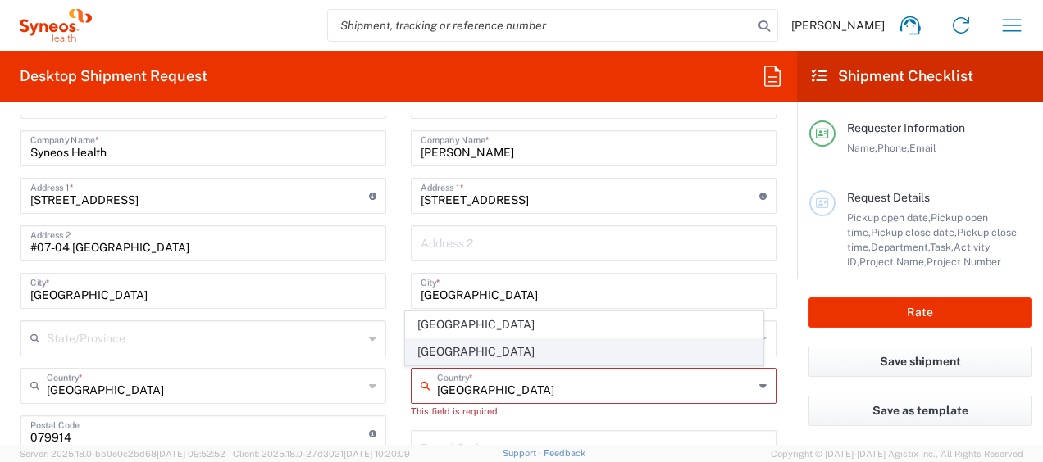
type input "India"
click at [489, 354] on span "India" at bounding box center [584, 351] width 356 height 25
type input "Sender/Shipper"
type input "Delivery Duty Paid"
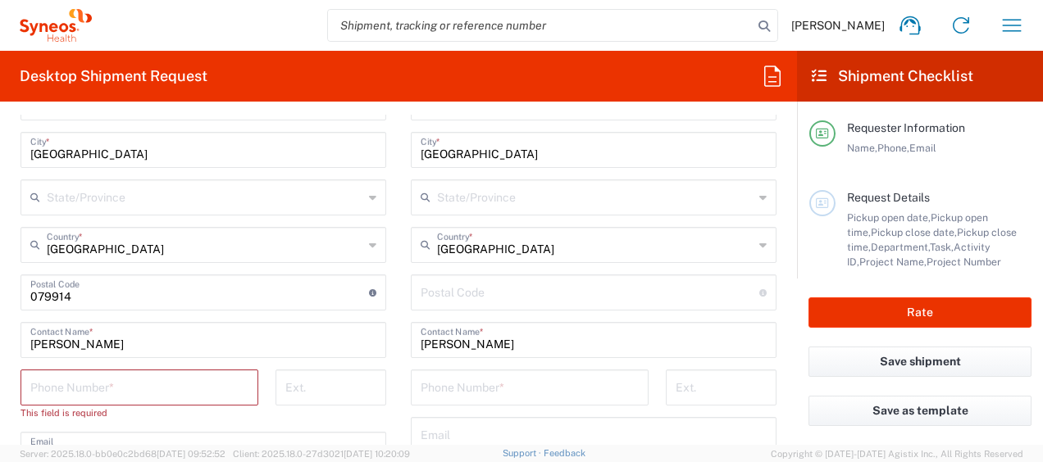
scroll to position [953, 0]
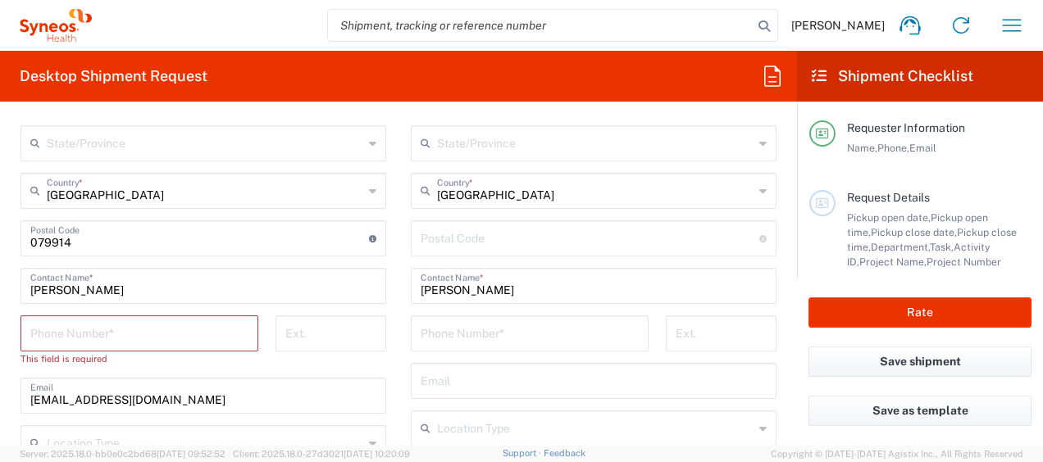
click at [128, 333] on input "tel" at bounding box center [139, 332] width 218 height 29
type input "90229469"
type input "wantinglxm@gmail.com"
type input "560633"
type input "90229469"
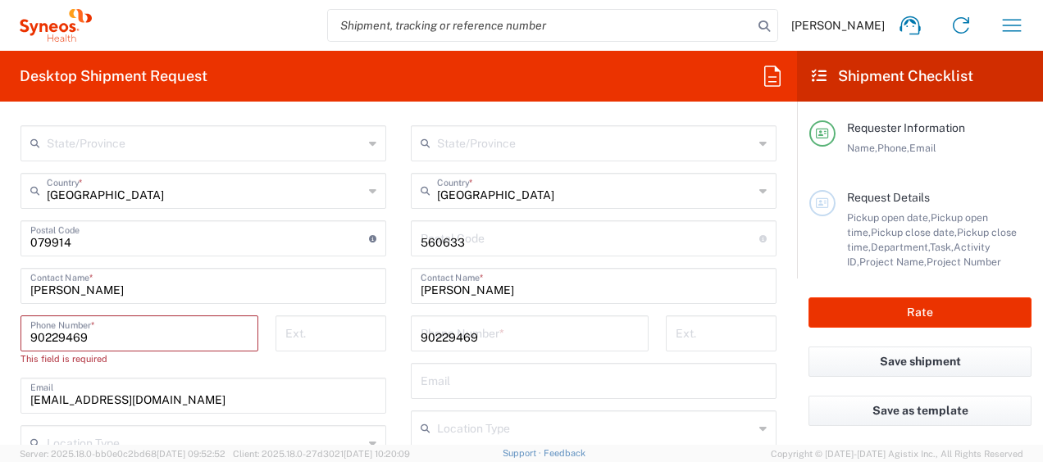
type input "wantinglxm@gmail.com"
type input "Wan Ting Lim Wan Ting Lim"
click at [359, 330] on div "Ship From Location Addison Whitney LLC-Morrisvile NC US Barcelona-Syneos Health…" at bounding box center [398, 248] width 780 height 794
click at [543, 330] on input "90229469" at bounding box center [530, 332] width 218 height 29
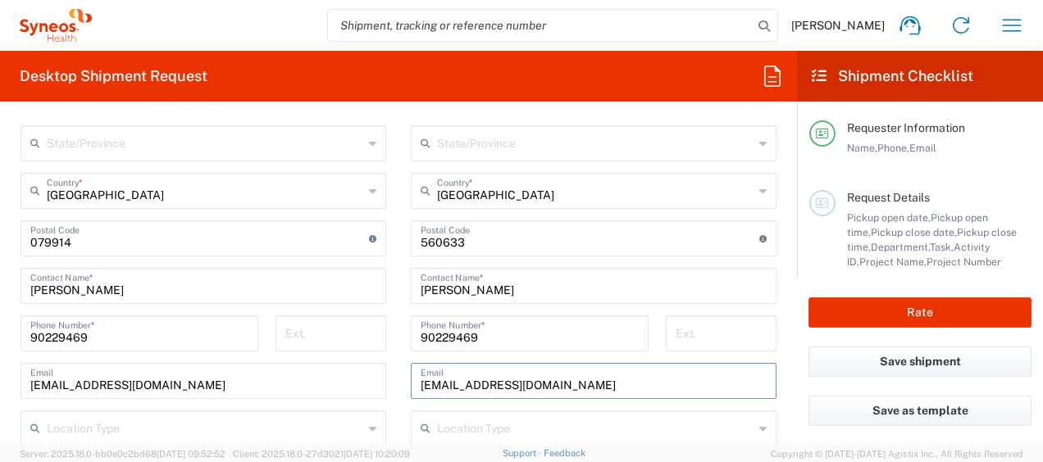
click at [570, 375] on input "wantinglxm@gmail.com" at bounding box center [594, 380] width 346 height 29
click at [175, 326] on input "90229469" at bounding box center [139, 332] width 218 height 29
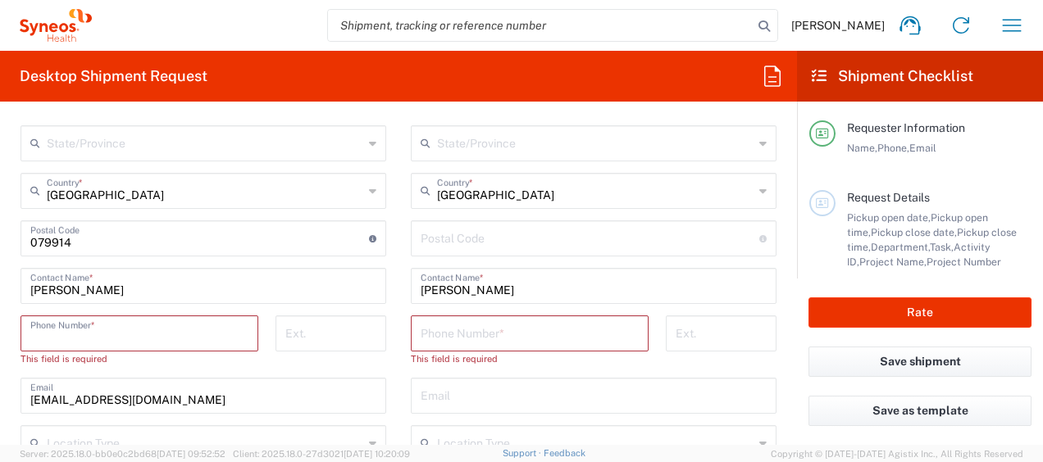
click at [131, 328] on input "tel" at bounding box center [139, 332] width 218 height 29
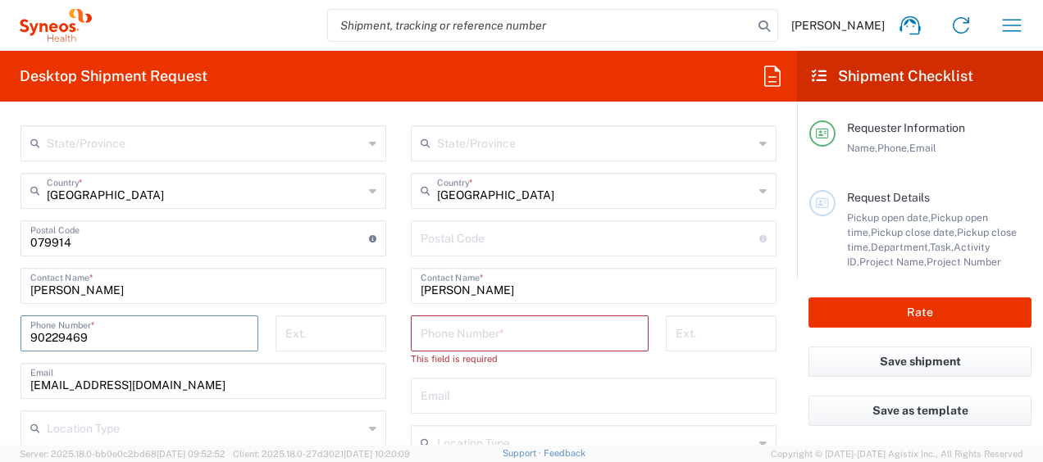
type input "90229469"
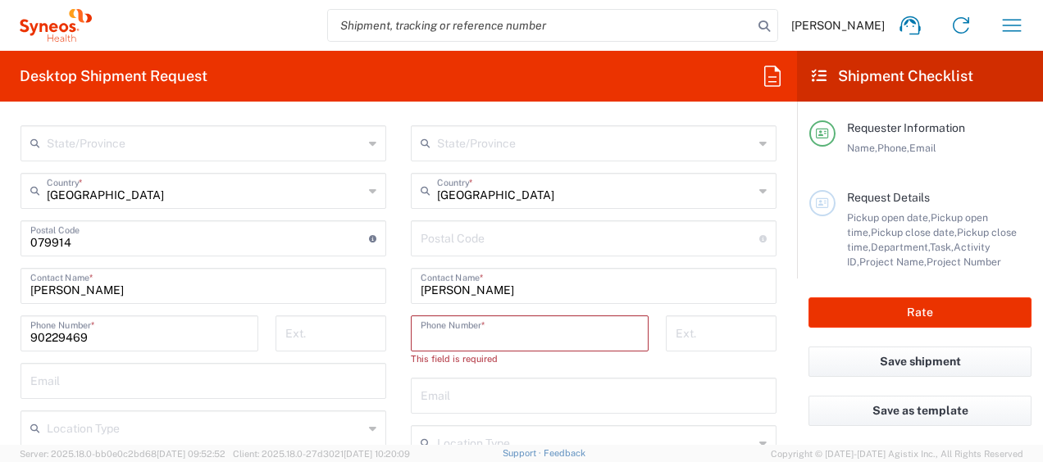
click at [574, 331] on input "tel" at bounding box center [530, 332] width 218 height 29
paste input "+91 9987487858"
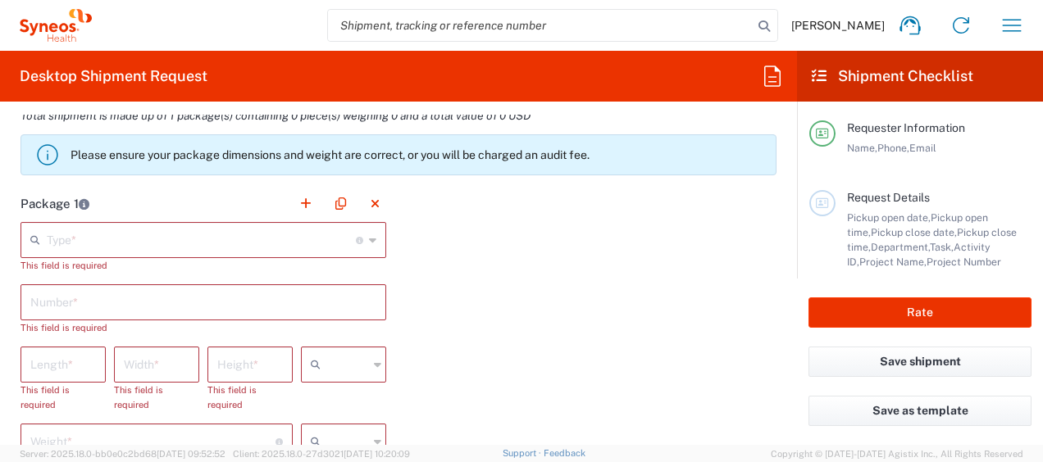
scroll to position [1485, 0]
type input "+91 9987487858"
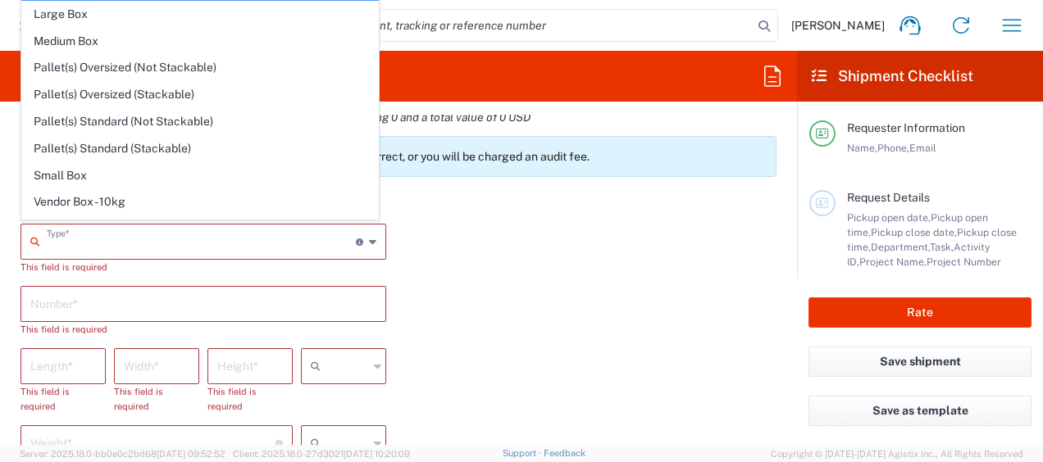
click at [90, 248] on input "text" at bounding box center [201, 240] width 309 height 29
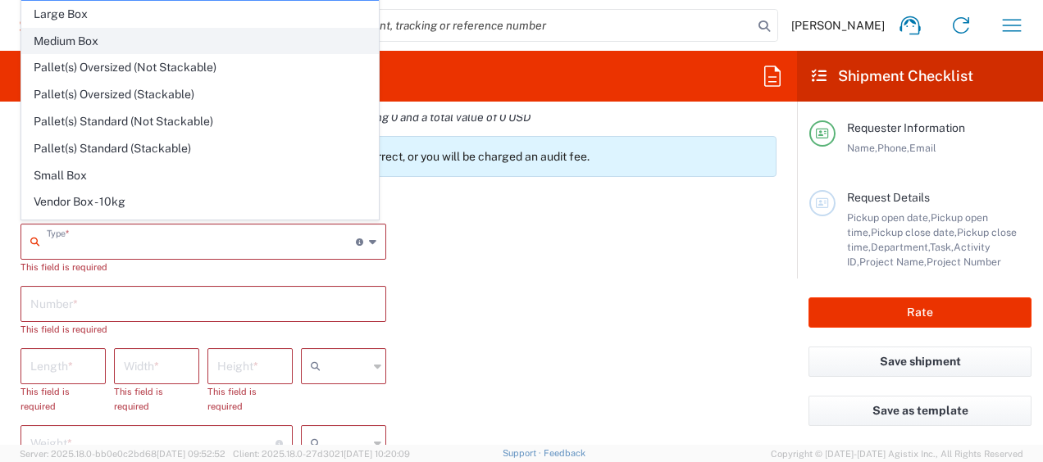
click at [187, 34] on span "Medium Box" at bounding box center [200, 41] width 356 height 25
type input "Medium Box"
type input "13"
type input "11.5"
type input "2.5"
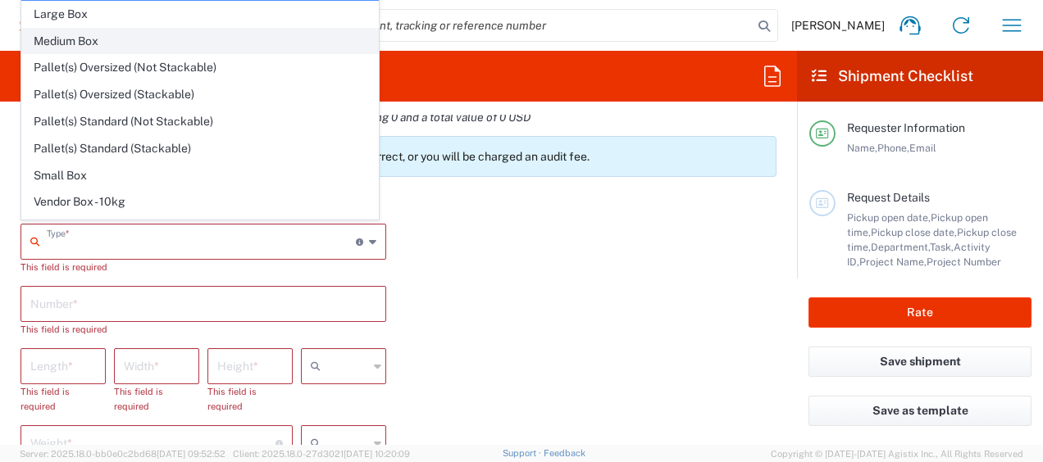
type input "in"
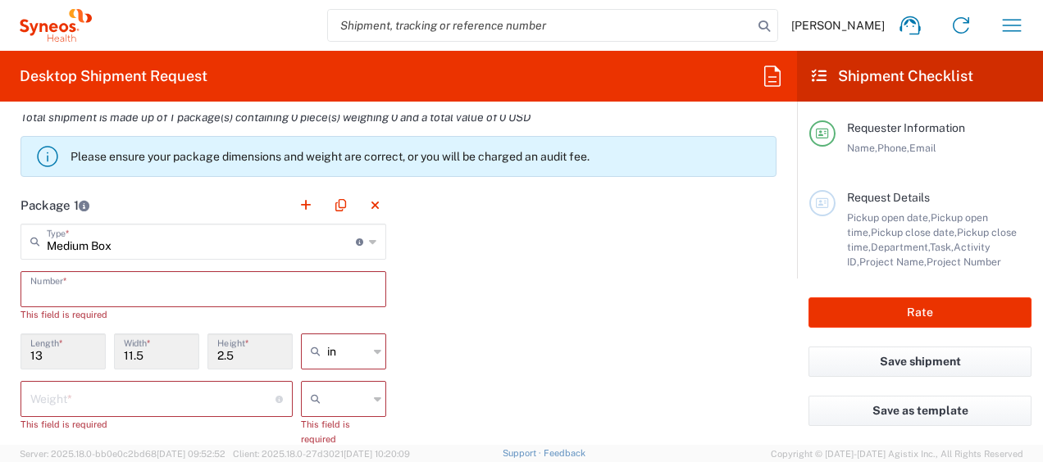
click at [144, 275] on input "text" at bounding box center [203, 288] width 346 height 29
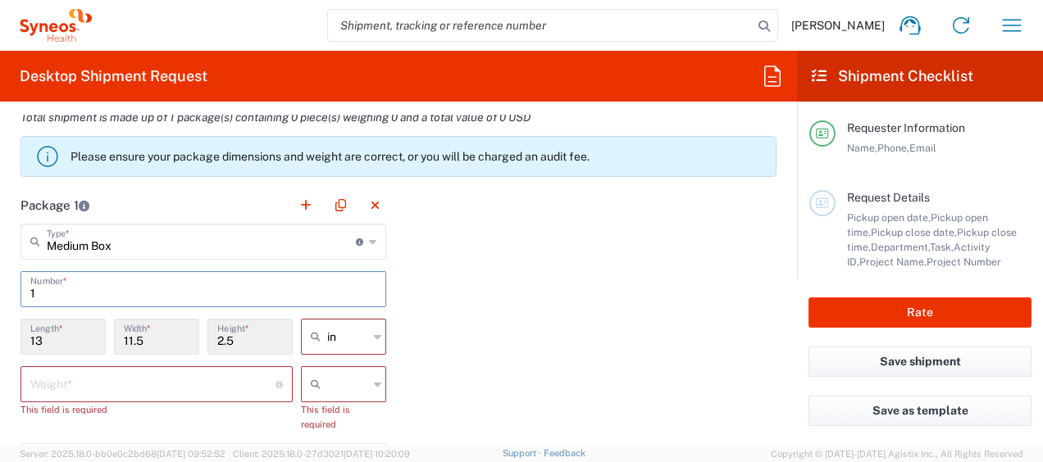
type input "1"
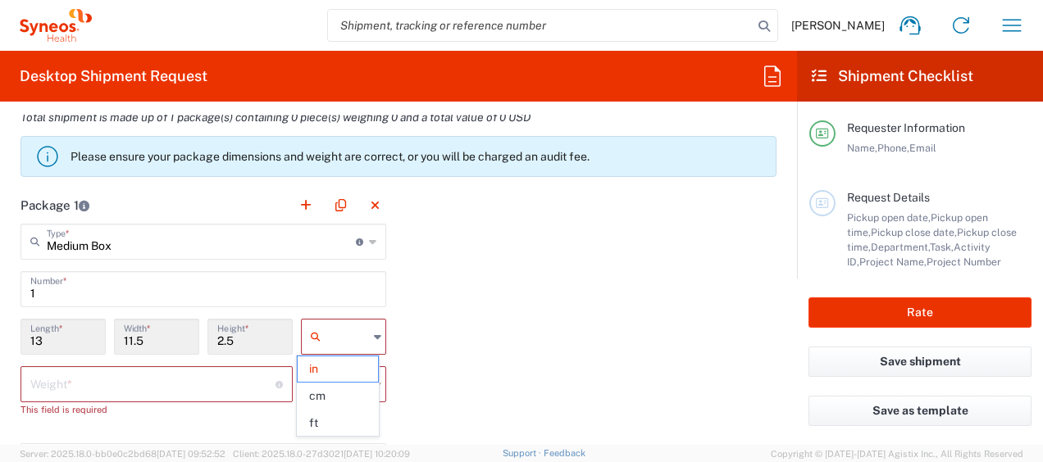
type input "in"
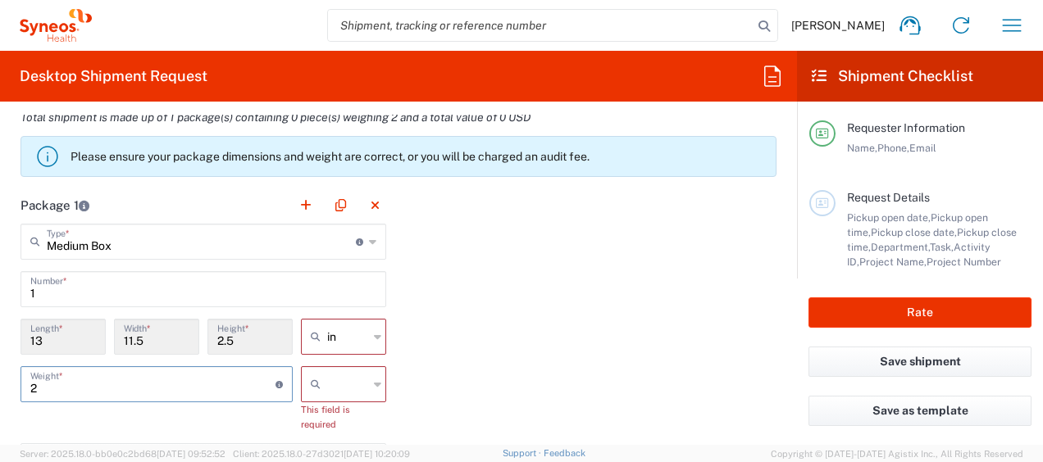
type input "2"
click at [361, 422] on span "kgs" at bounding box center [338, 416] width 80 height 25
type input "kgs"
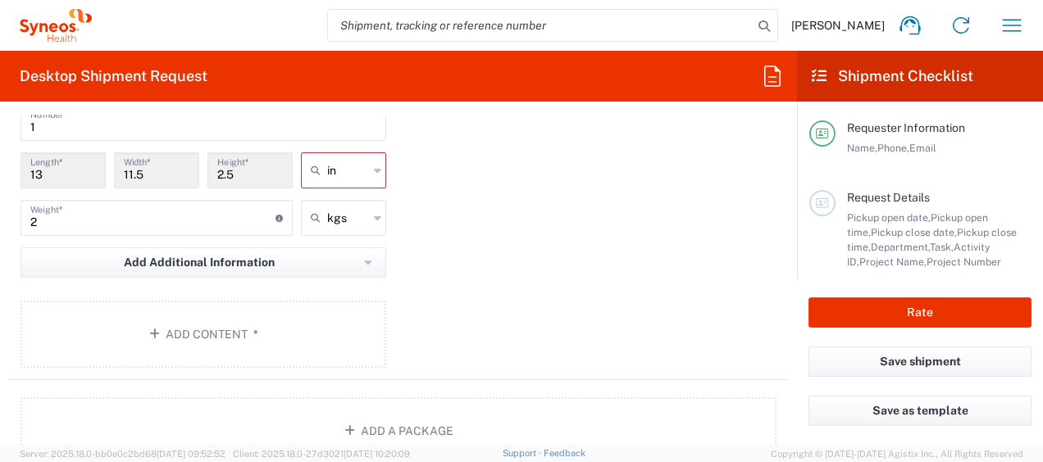
scroll to position [1652, 0]
click at [313, 315] on button "Add Content *" at bounding box center [203, 333] width 366 height 67
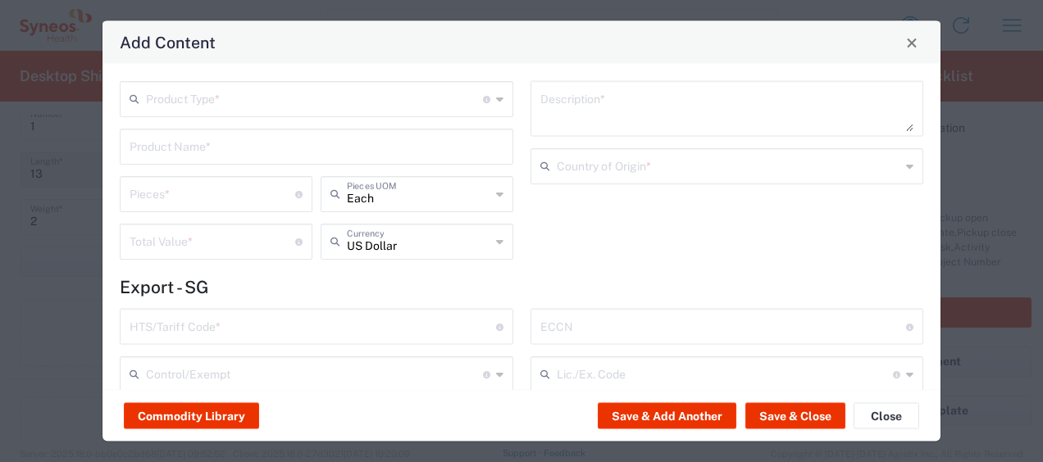
click at [182, 195] on input "number" at bounding box center [213, 193] width 166 height 29
type input "1"
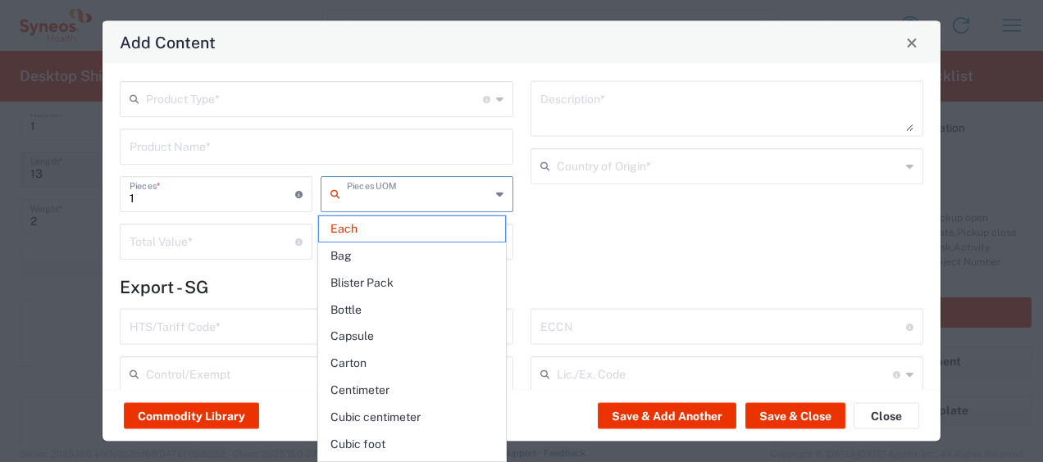
type input "Each"
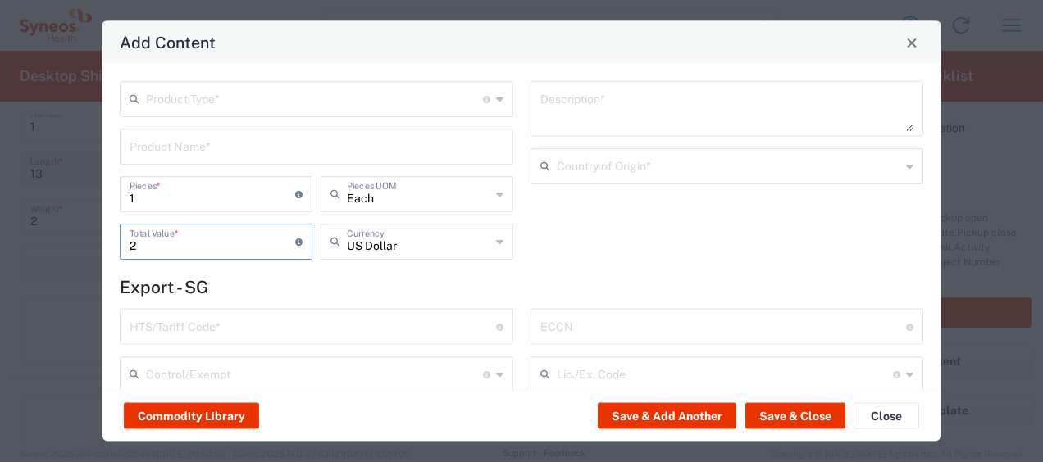
type input "2"
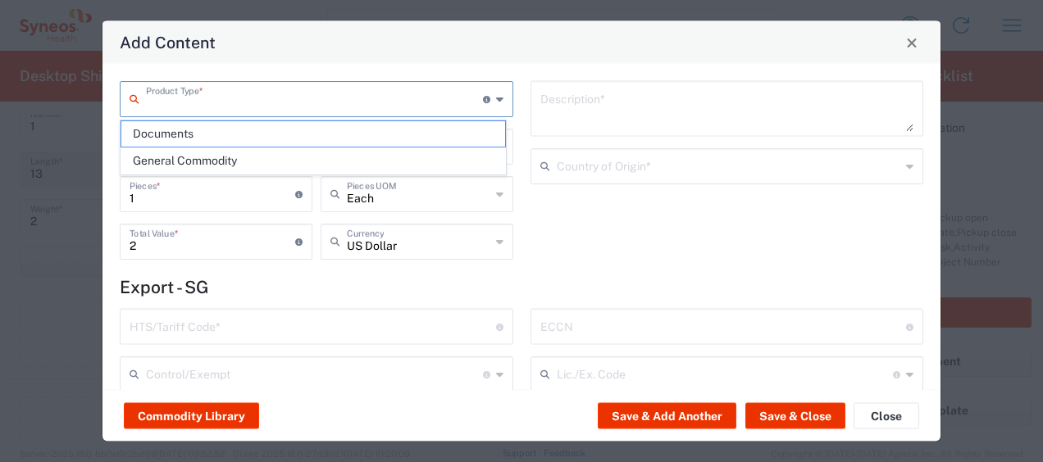
click at [372, 86] on input "text" at bounding box center [314, 98] width 337 height 29
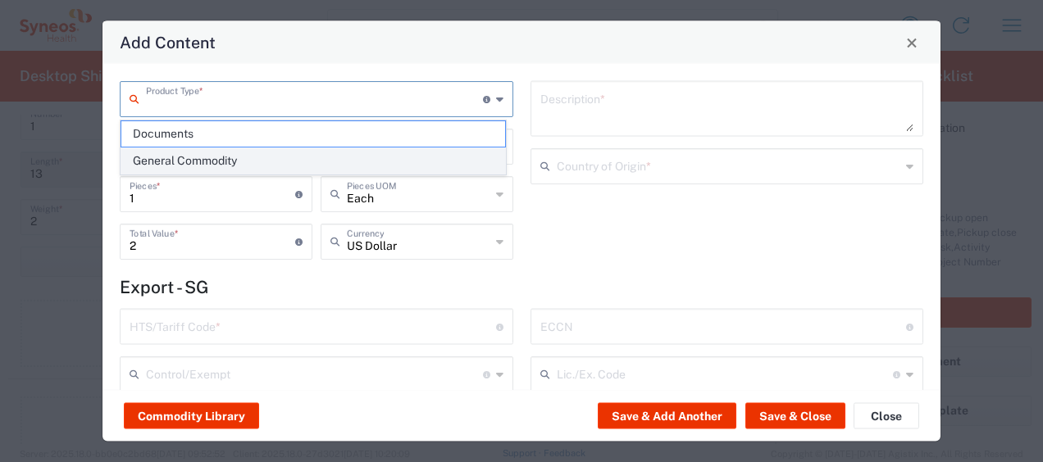
click at [276, 149] on span "General Commodity" at bounding box center [313, 160] width 384 height 25
type input "General Commodity"
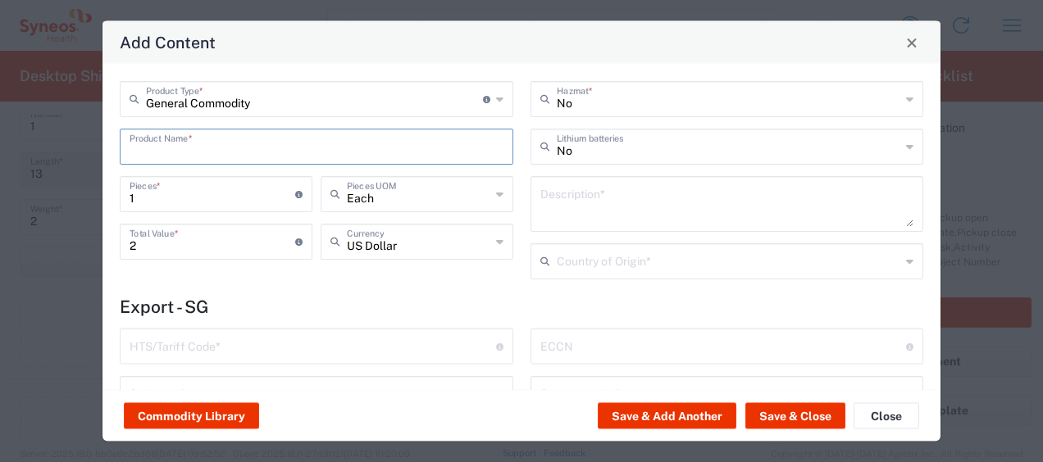
click at [394, 150] on input "text" at bounding box center [317, 145] width 374 height 29
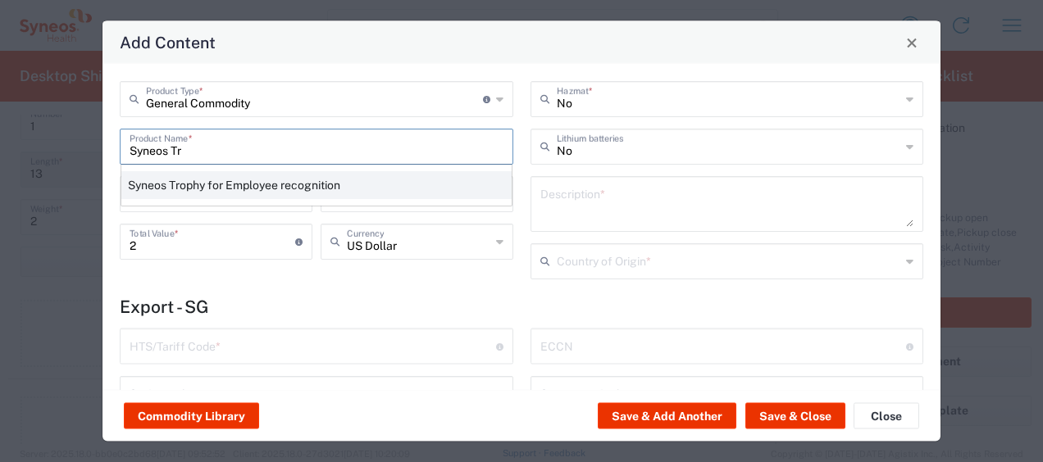
click at [327, 181] on div "Syneos Trophy for Employee recognition" at bounding box center [316, 185] width 390 height 28
type input "Syneos Trophy for Employee recognition"
type textarea "Star Employee Award Trophy"
type input "7013.99.6000"
type input "BIS"
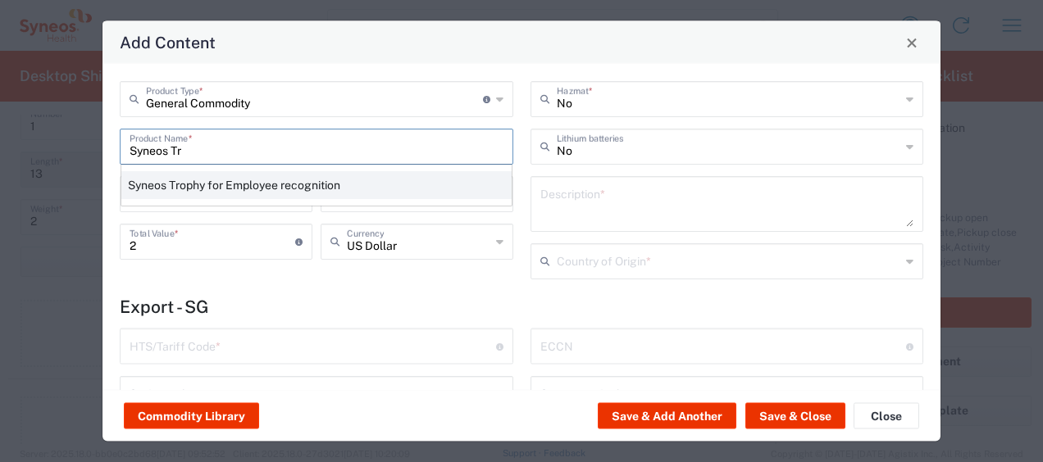
type input "EAR99"
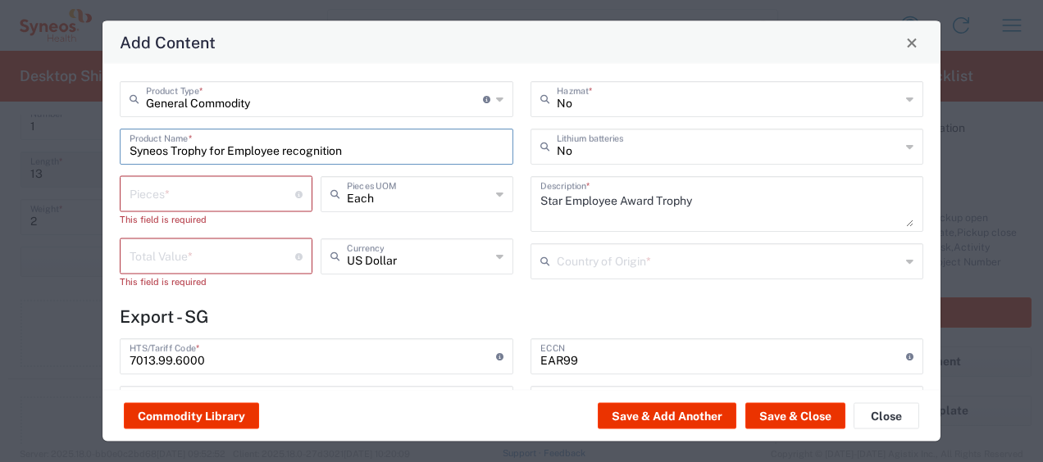
type input "NLR - No License Required"
click at [160, 201] on input "number" at bounding box center [213, 193] width 166 height 29
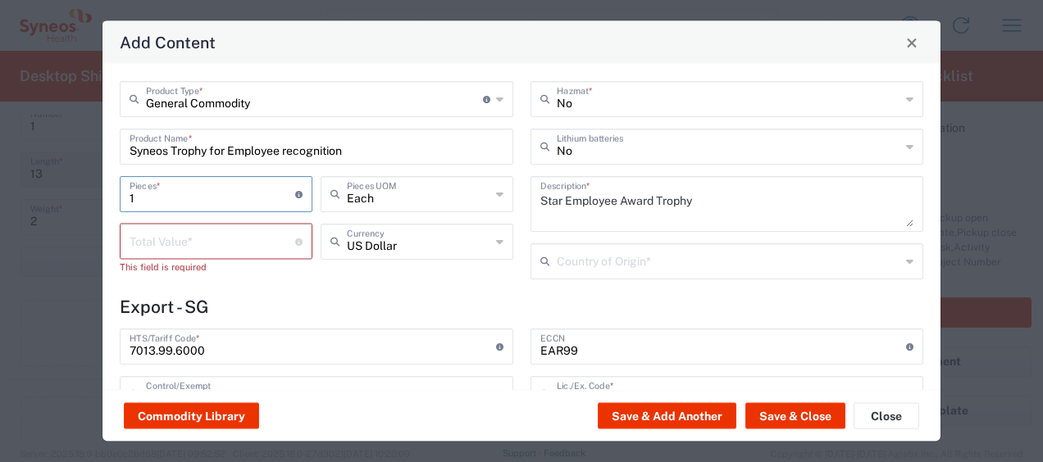
type input "1"
click at [166, 251] on input "number" at bounding box center [213, 240] width 166 height 29
type input "2"
click at [339, 302] on h4 "Export - SG" at bounding box center [521, 307] width 803 height 20
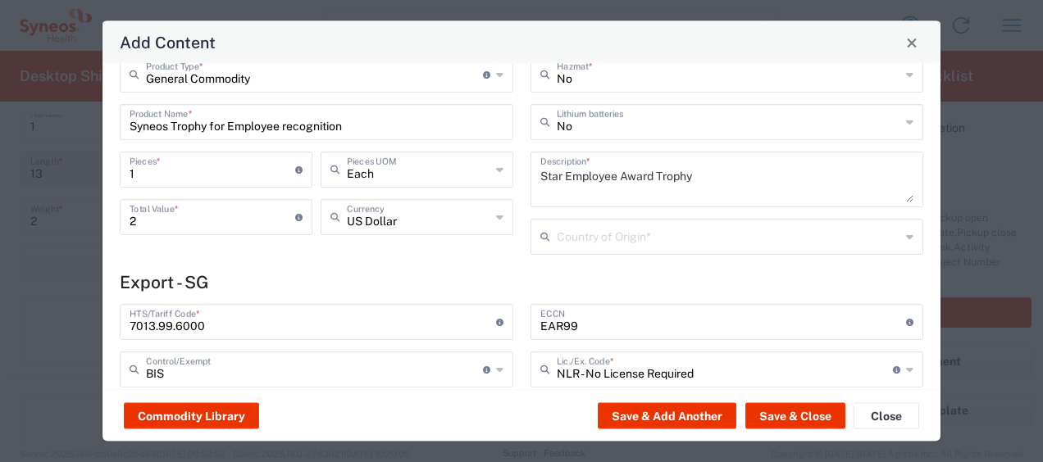
scroll to position [0, 0]
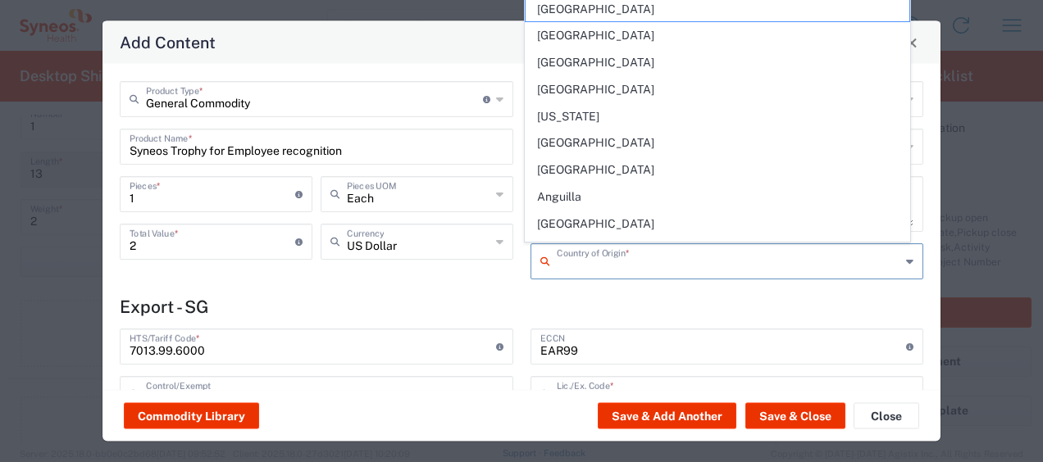
click at [627, 257] on input "text" at bounding box center [729, 260] width 344 height 29
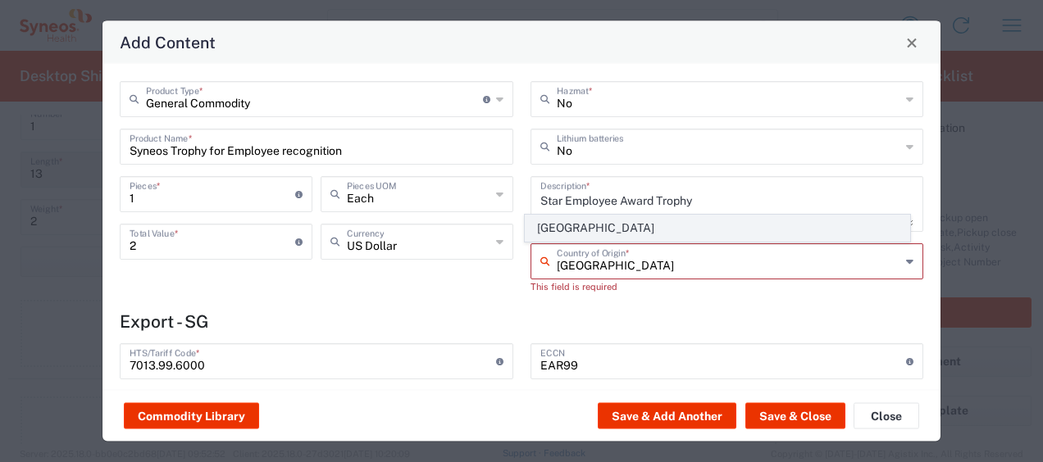
type input "Singapore"
click at [635, 222] on span "Singapore" at bounding box center [718, 228] width 384 height 25
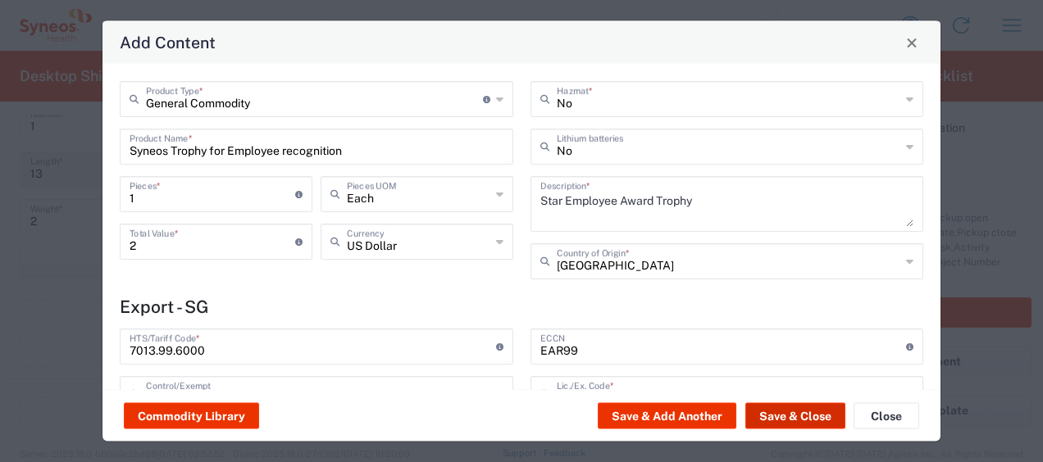
click at [796, 417] on button "Save & Close" at bounding box center [795, 416] width 100 height 26
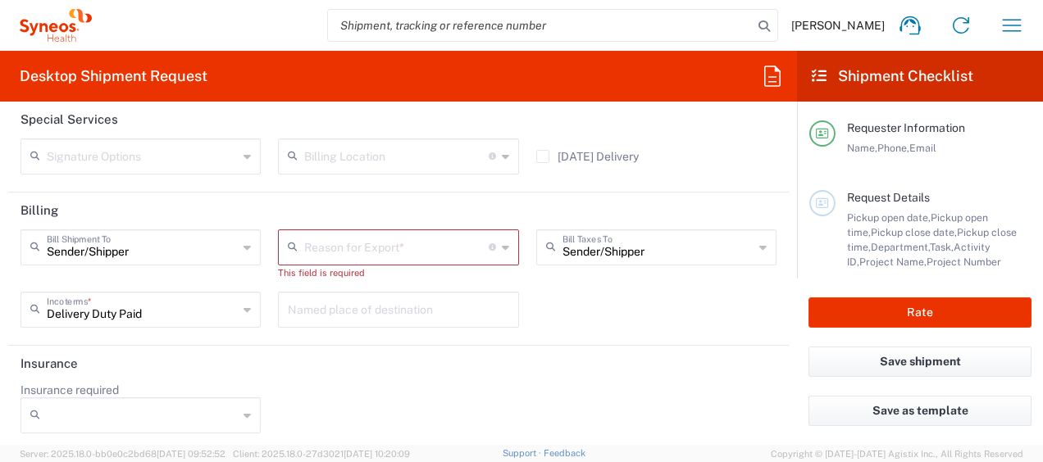
scroll to position [2462, 0]
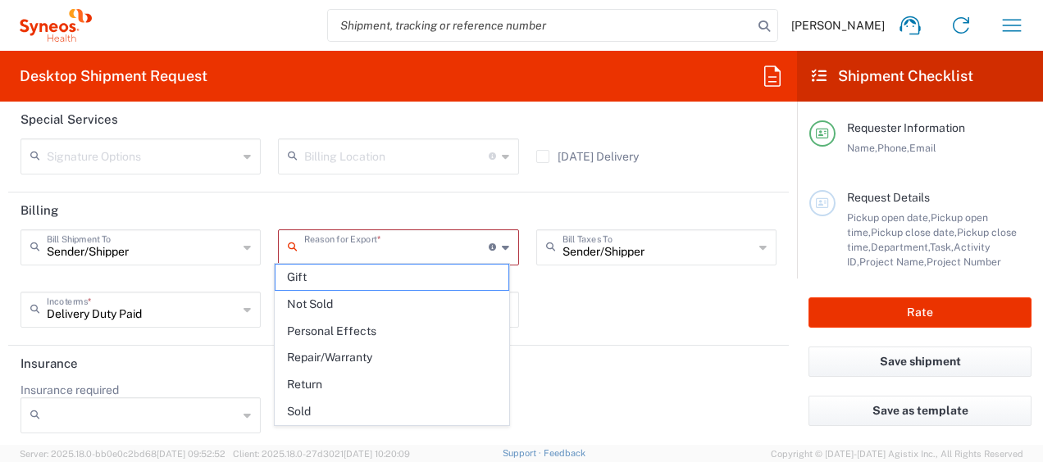
click at [385, 242] on input "text" at bounding box center [396, 246] width 184 height 29
click at [351, 300] on span "Not Sold" at bounding box center [391, 304] width 233 height 25
type input "Not Sold"
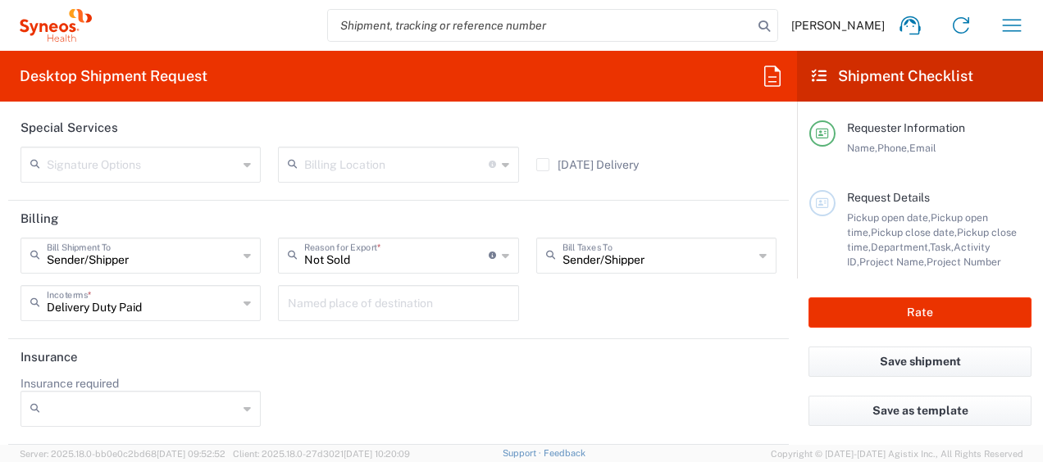
scroll to position [2447, 0]
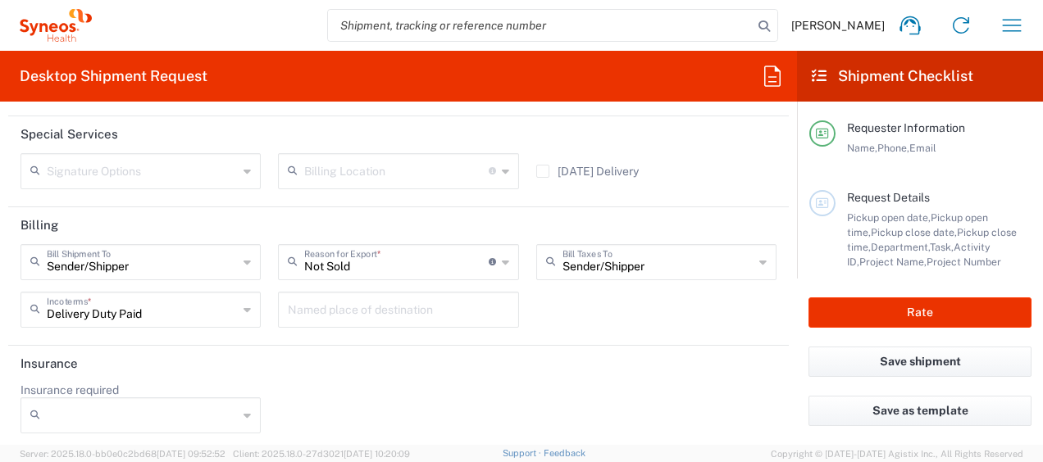
click at [345, 298] on input "text" at bounding box center [398, 308] width 221 height 29
click at [702, 307] on div "Sender/Shipper Bill Shipment To Sender/Shipper Recipient Account Third Party Ac…" at bounding box center [398, 291] width 773 height 95
click at [926, 360] on button "Save shipment" at bounding box center [919, 362] width 223 height 30
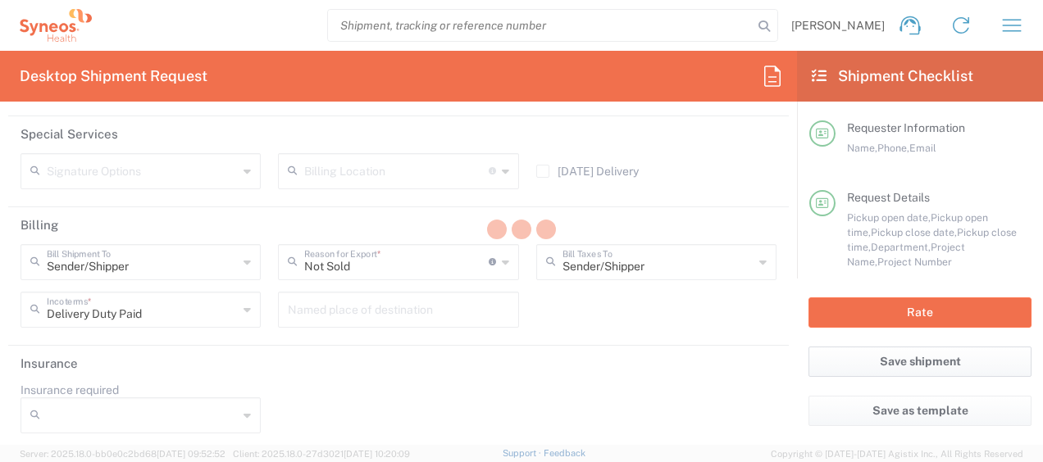
type input "3130 DEPARTMENTAL EXPENSE"
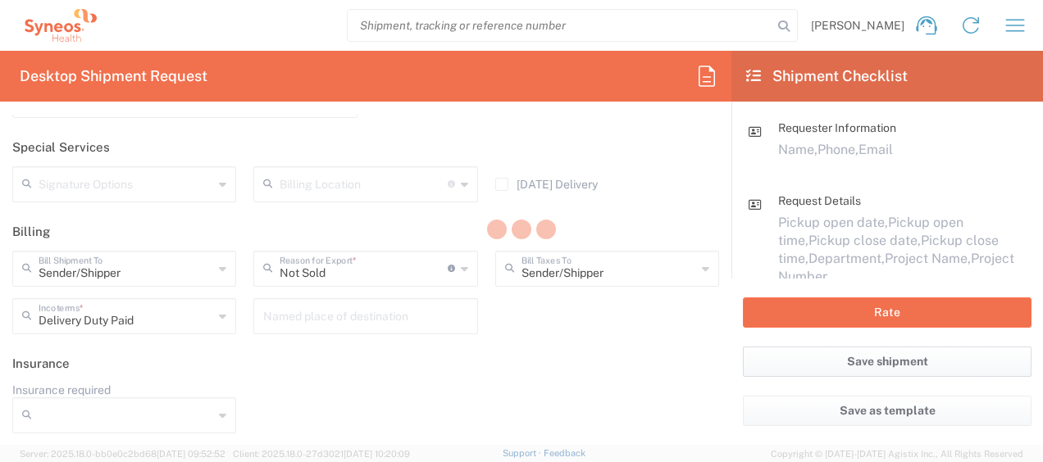
scroll to position [2377, 0]
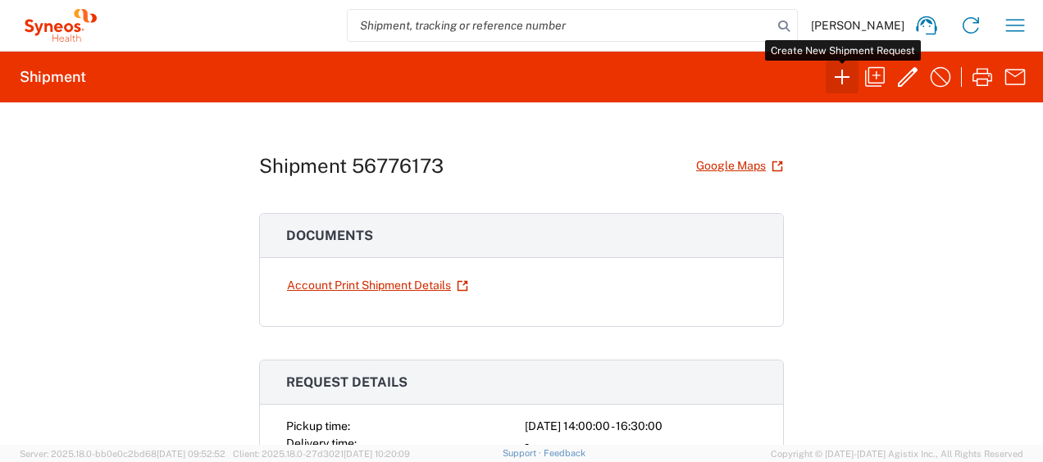
click at [848, 80] on icon "button" at bounding box center [842, 77] width 26 height 26
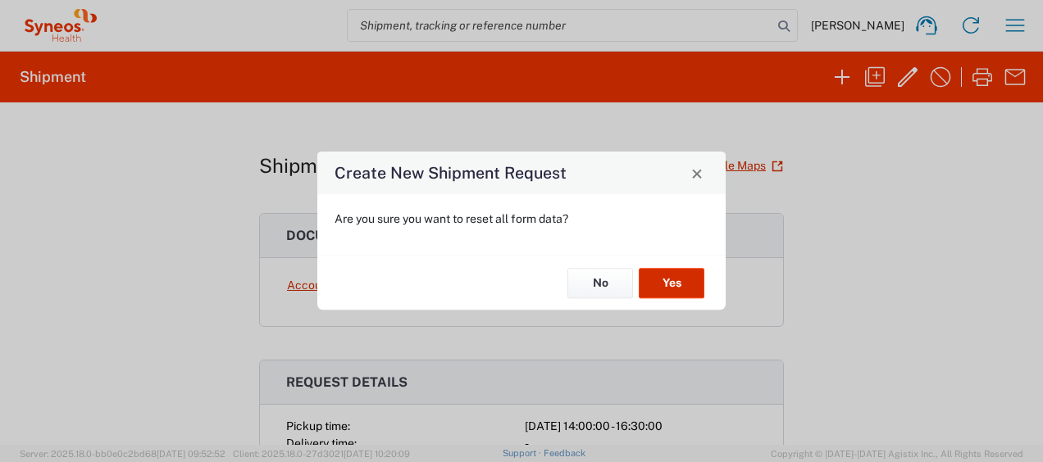
click at [675, 278] on button "Yes" at bounding box center [672, 283] width 66 height 30
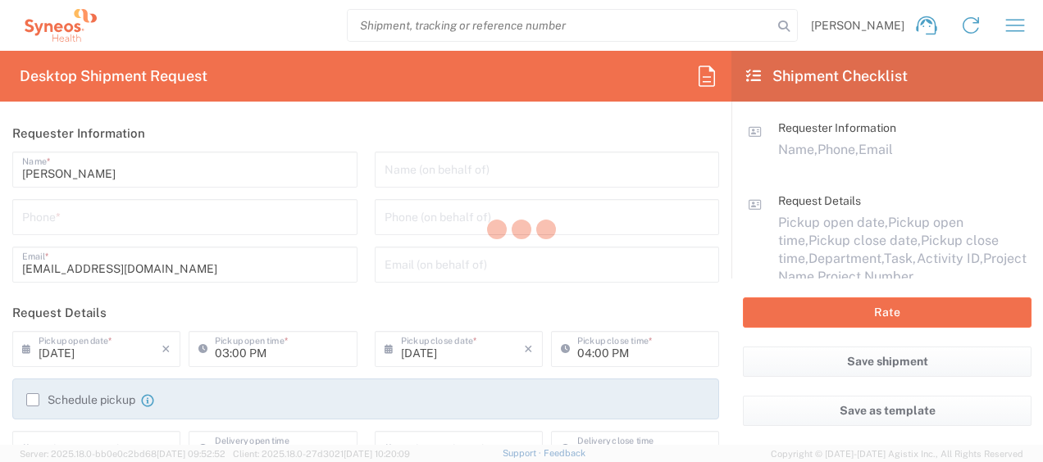
type input "3130"
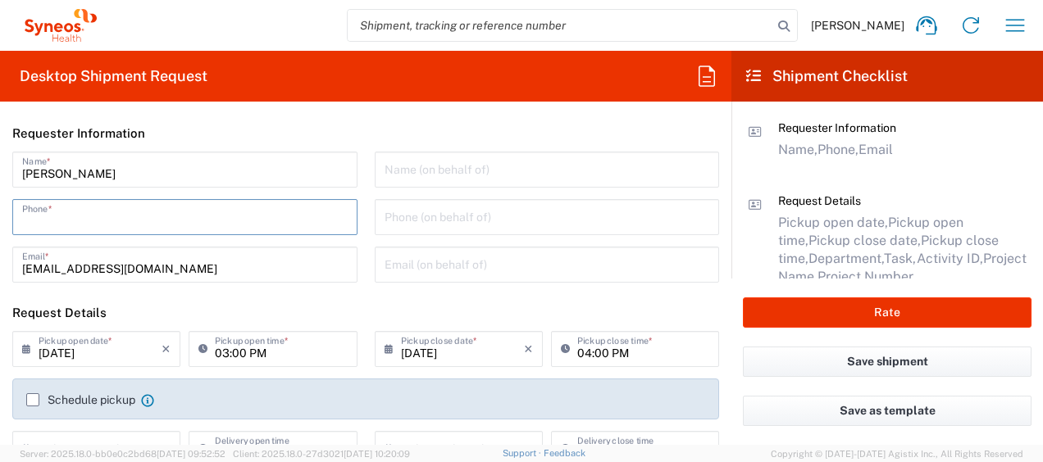
click at [234, 215] on input "tel" at bounding box center [184, 216] width 325 height 29
type input "90229469"
type input "wantinglxm@gmail.com"
type input "90229469"
type input "Ang Mo Kio"
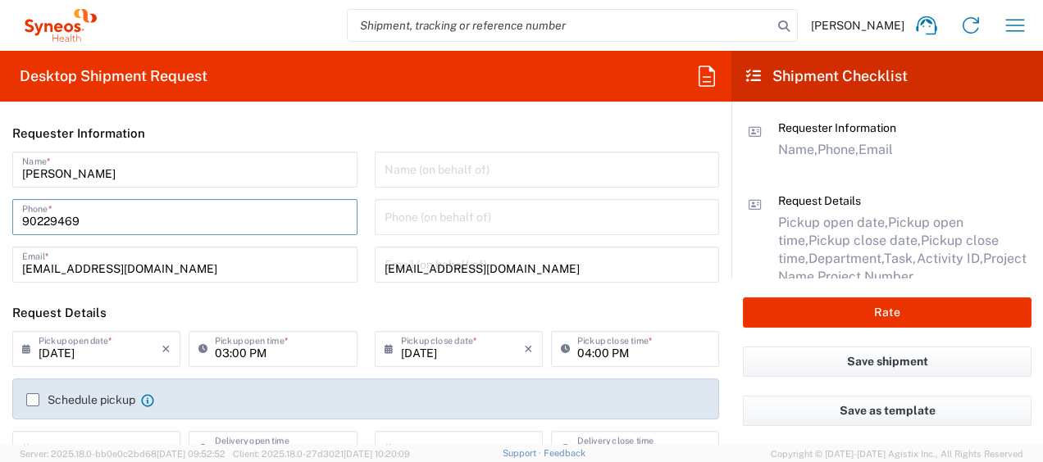
type input "Singapore"
type input "560633"
type input "90229469"
type input "wantinglxm@gmail.com"
type input "Wan Ting Lim Wan Ting Lim"
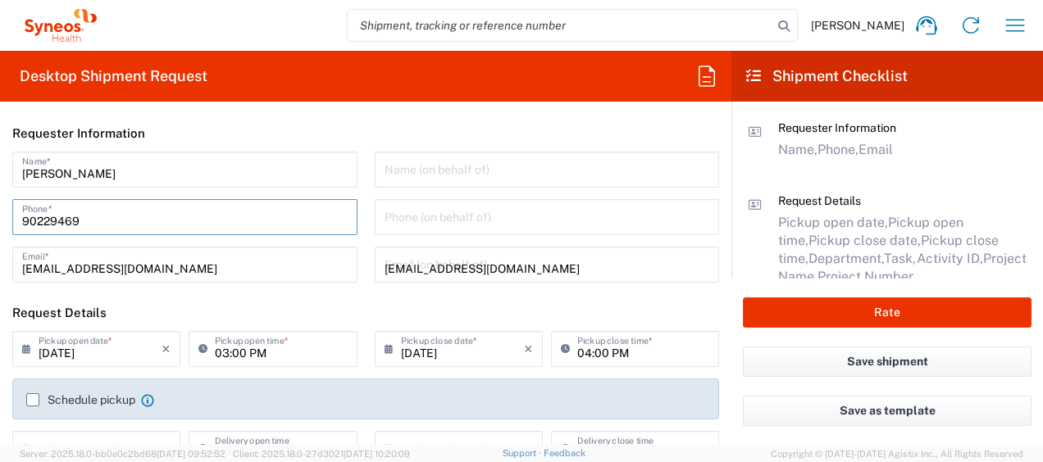
click at [300, 271] on div "Wan Ting Lim Name * 90229469 Phone * wanting.lim@syneoshealth.com Email * Name …" at bounding box center [366, 223] width 724 height 143
click at [185, 219] on input "90229469" at bounding box center [184, 216] width 325 height 29
drag, startPoint x: 98, startPoint y: 216, endPoint x: 0, endPoint y: 212, distance: 97.7
click at [0, 212] on html "Wan Ting Lim Home Shipment estimator Shipment tracking Desktop shipment request…" at bounding box center [521, 231] width 1043 height 462
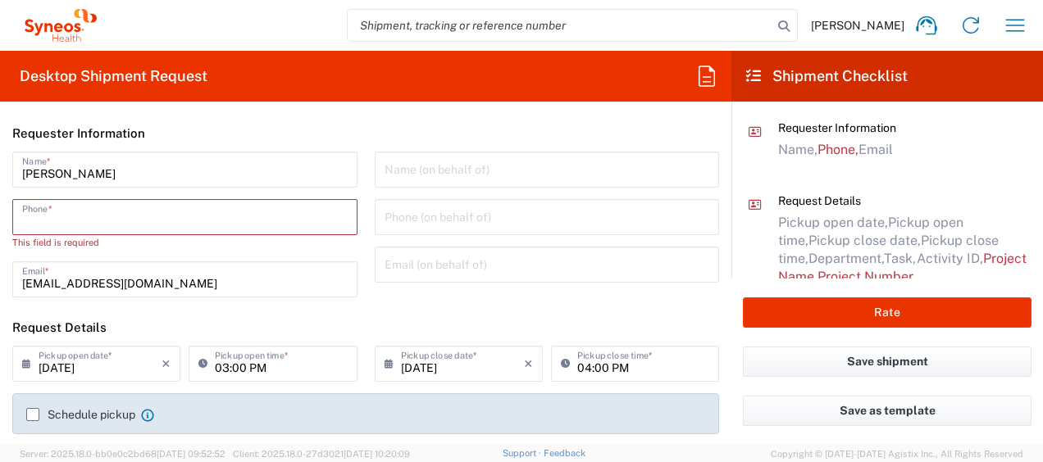
click at [102, 218] on input "tel" at bounding box center [184, 216] width 325 height 29
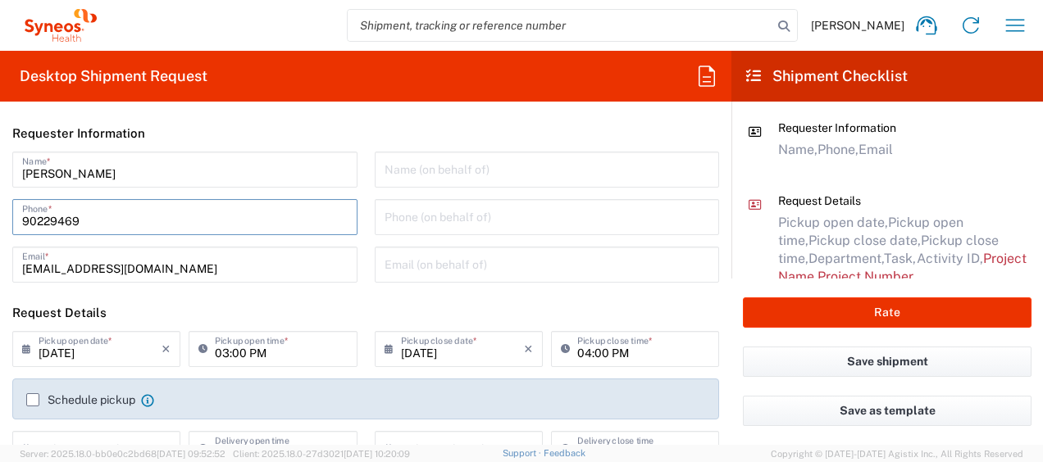
scroll to position [66, 0]
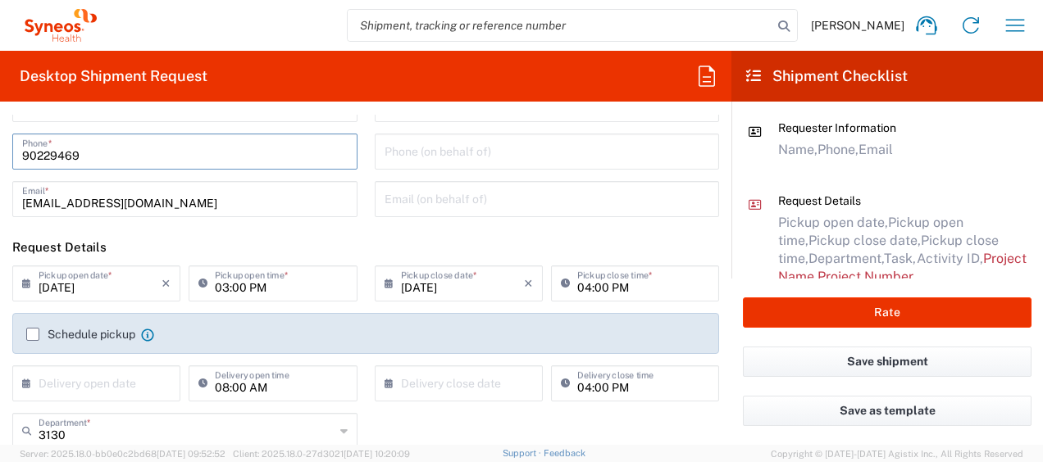
type input "90229469"
click at [36, 275] on icon at bounding box center [30, 284] width 16 height 26
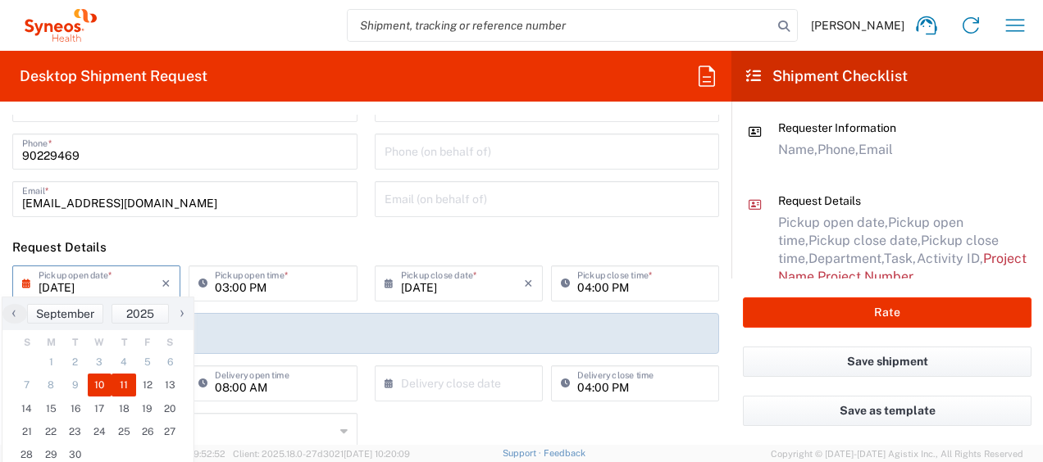
click at [126, 387] on span "11" at bounding box center [123, 385] width 25 height 23
type input "09/11/2025"
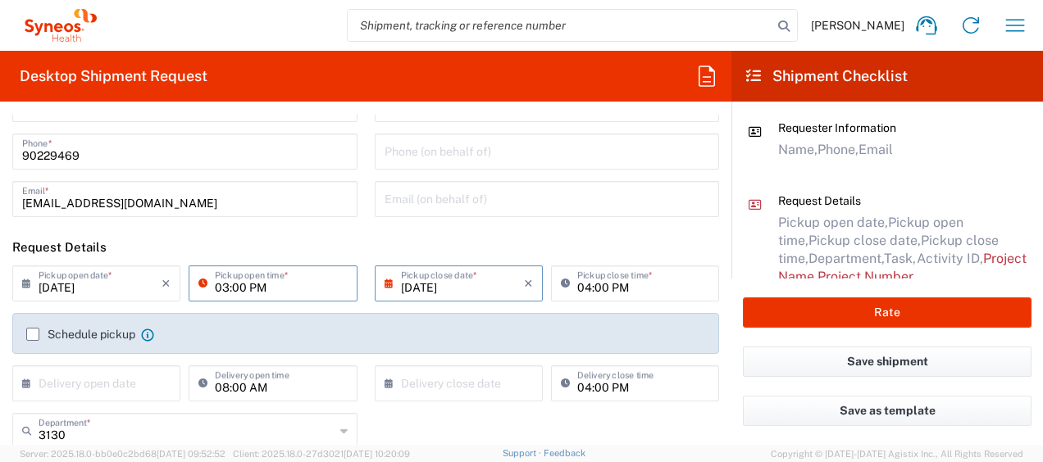
click at [220, 282] on input "03:00 PM" at bounding box center [281, 282] width 132 height 29
click at [221, 288] on input "03:00 PM" at bounding box center [281, 282] width 132 height 29
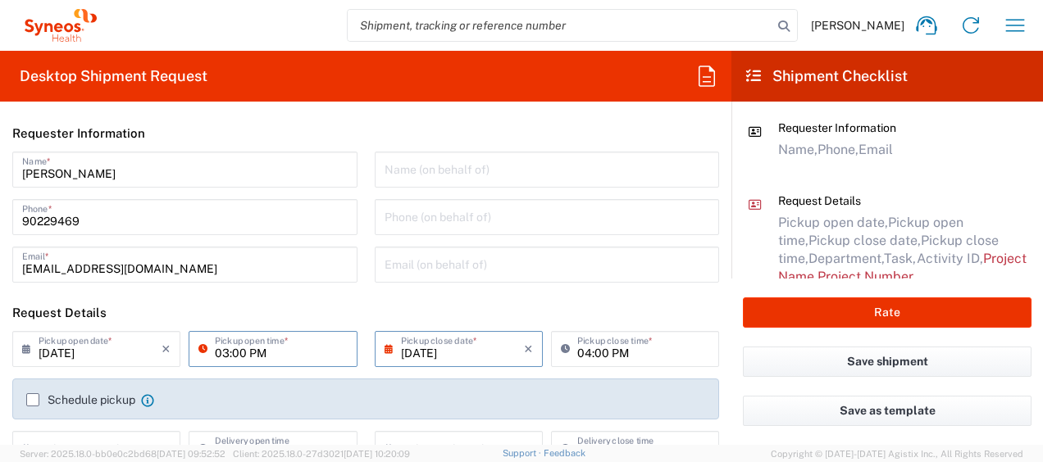
click at [220, 356] on input "03:00 PM" at bounding box center [281, 348] width 132 height 29
type input "02:00 PM"
click at [585, 354] on input "04:00 PM" at bounding box center [643, 348] width 132 height 29
click at [587, 357] on input "04:00 PM" at bounding box center [643, 348] width 132 height 29
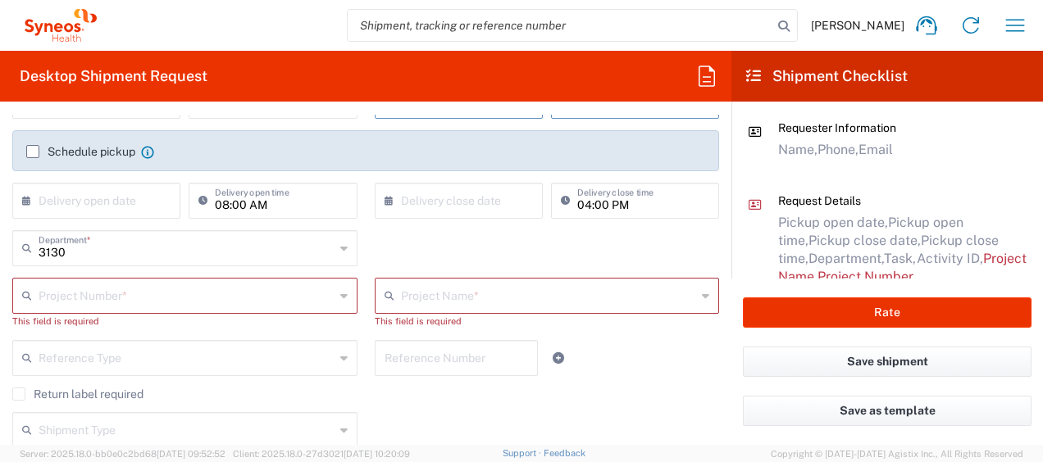
scroll to position [249, 0]
type input "04:30 PM"
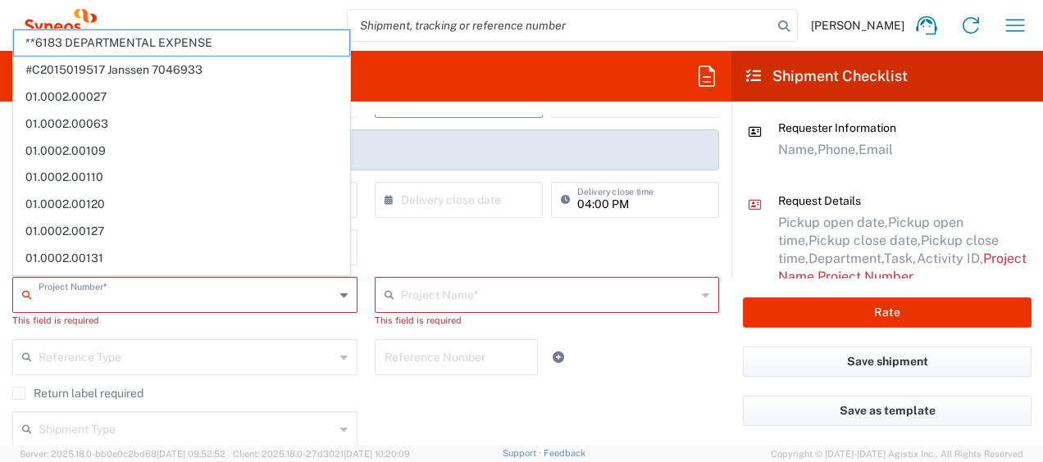
click at [232, 289] on input "text" at bounding box center [187, 294] width 296 height 29
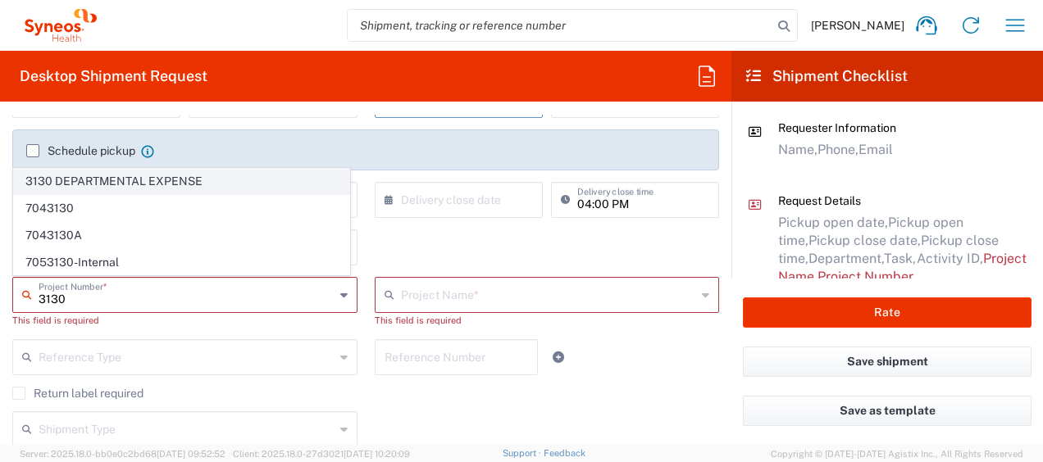
click at [175, 188] on span "3130 DEPARTMENTAL EXPENSE" at bounding box center [181, 181] width 335 height 25
type input "3130 DEPARTMENTAL EXPENSE"
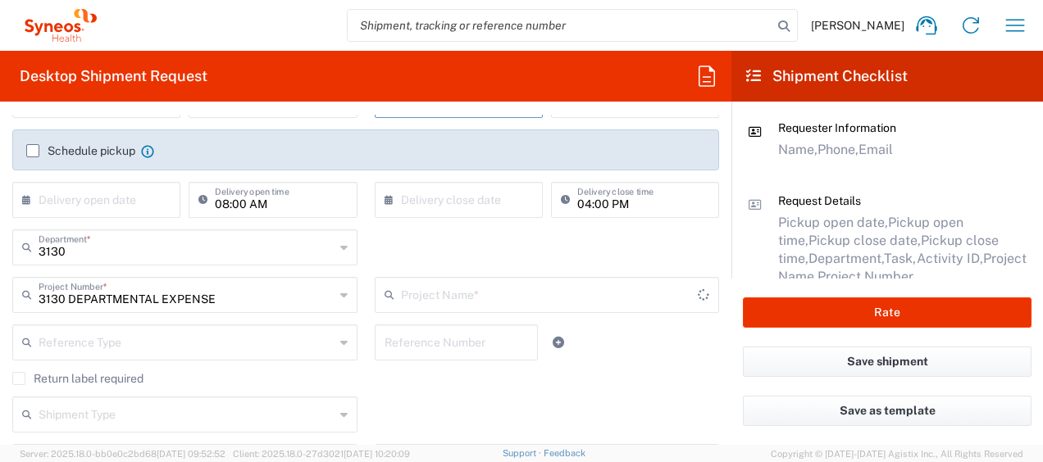
scroll to position [280, 0]
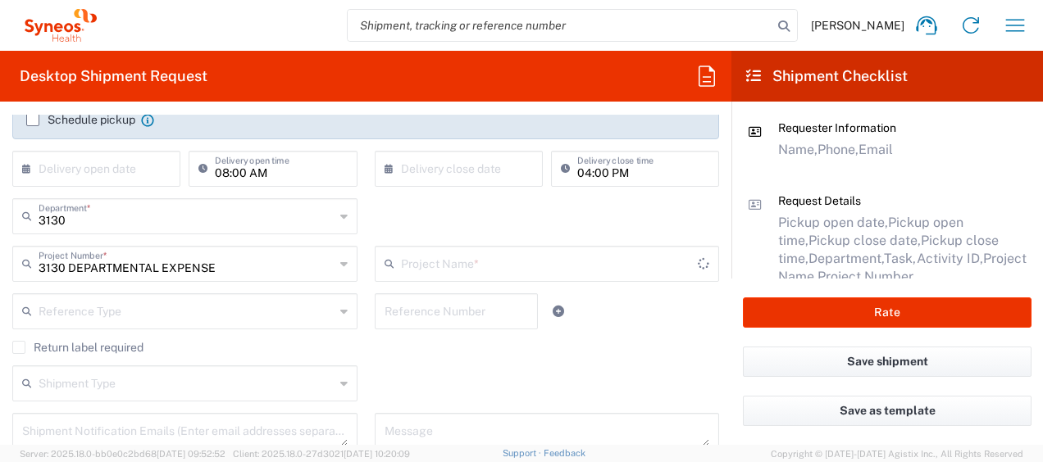
type input "3130 DEPARTMENTAL EXPENSE"
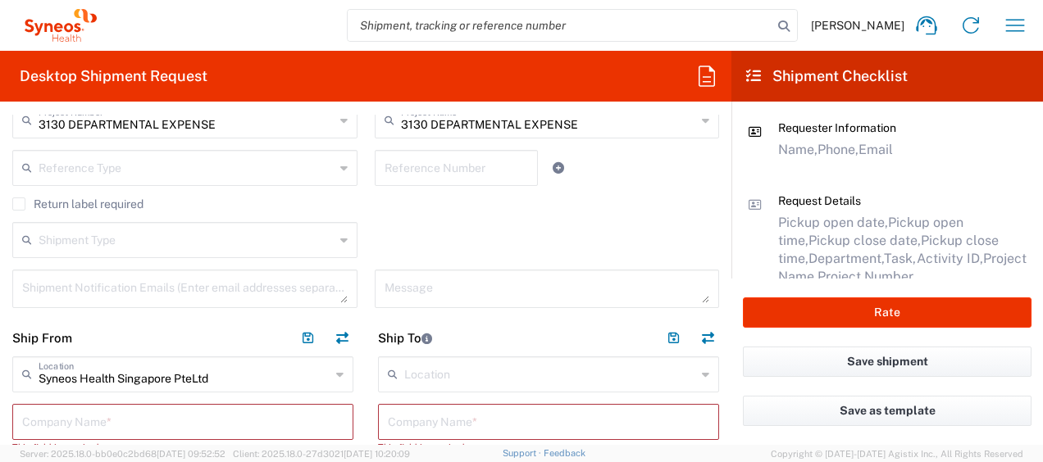
scroll to position [569, 0]
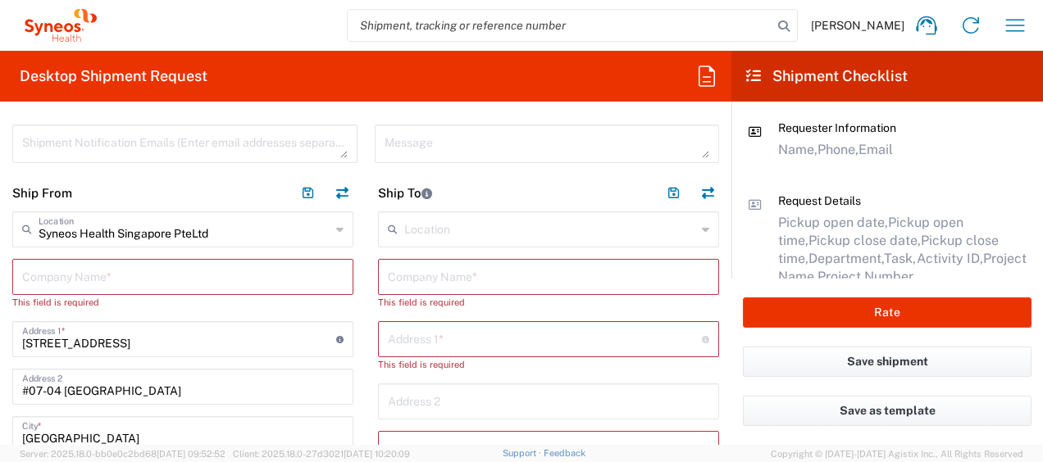
click at [77, 277] on input "text" at bounding box center [182, 276] width 321 height 29
type input "S"
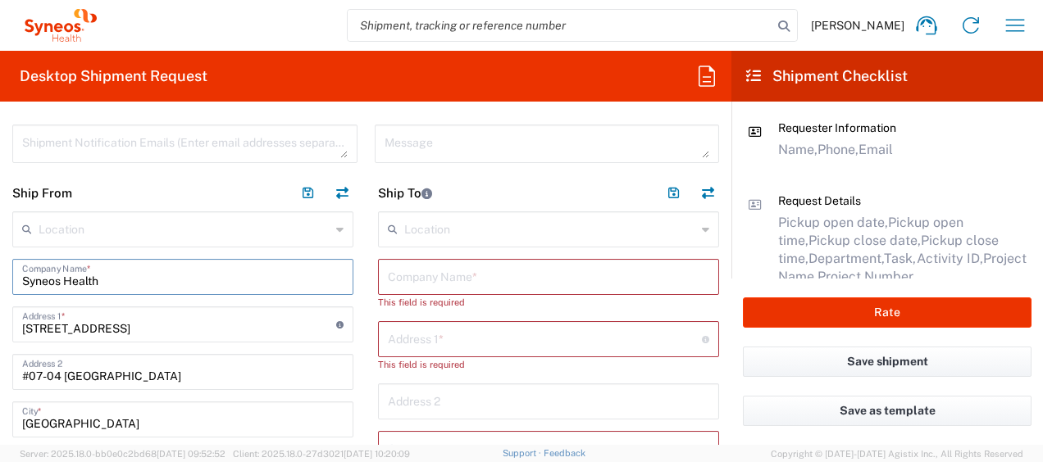
type input "Syneos Health"
click at [519, 279] on input "text" at bounding box center [548, 276] width 321 height 29
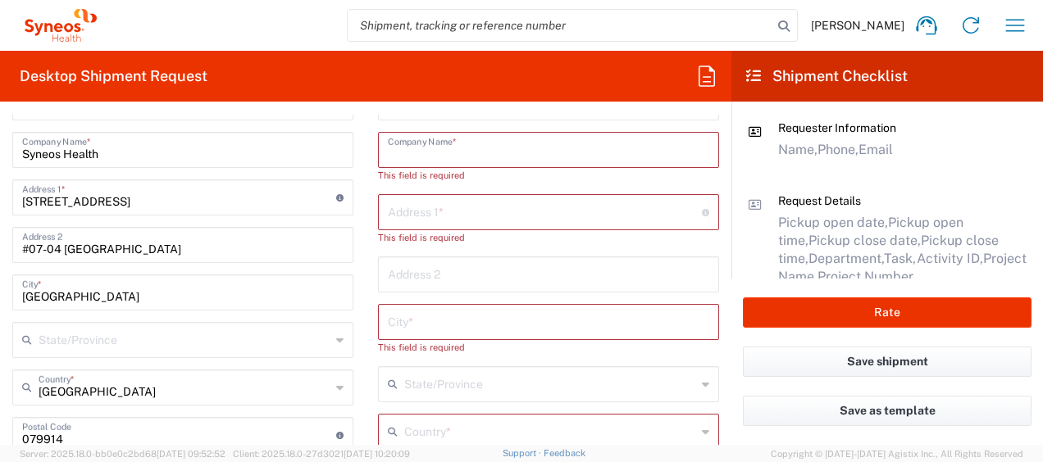
scroll to position [697, 0]
paste input "Vikramsingh Daberao"
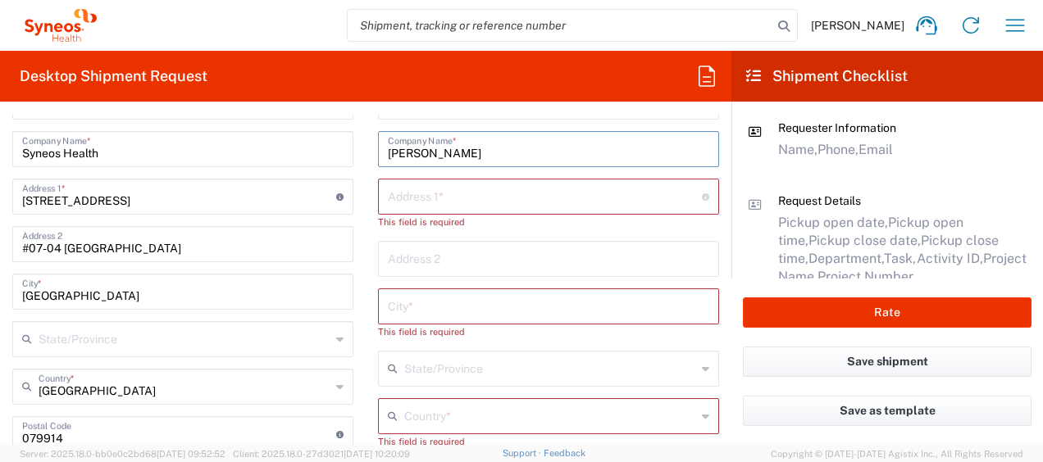
drag, startPoint x: 516, startPoint y: 148, endPoint x: 369, endPoint y: 157, distance: 147.0
click at [369, 157] on main "Location Addison Whitney LLC-Morrisvile NC US Barcelona-Syneos Health BioSector…" at bounding box center [549, 461] width 366 height 755
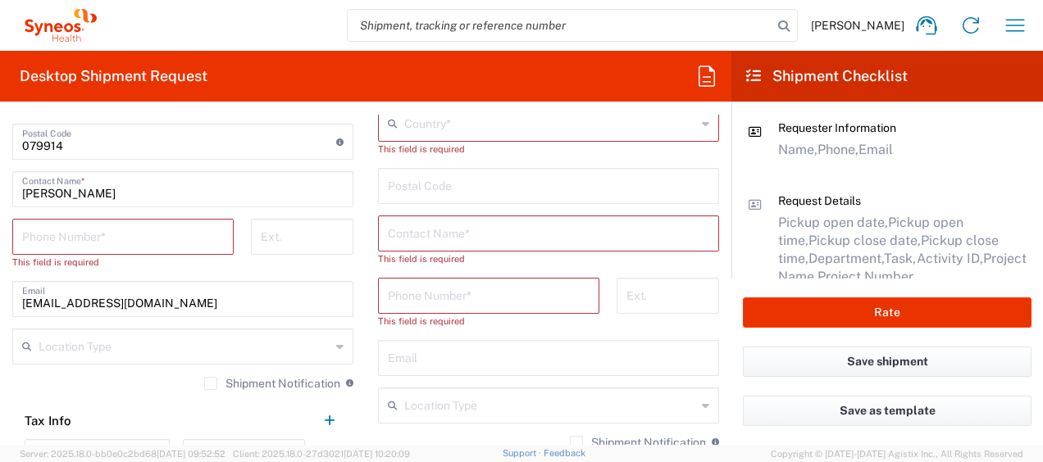
scroll to position [980, 0]
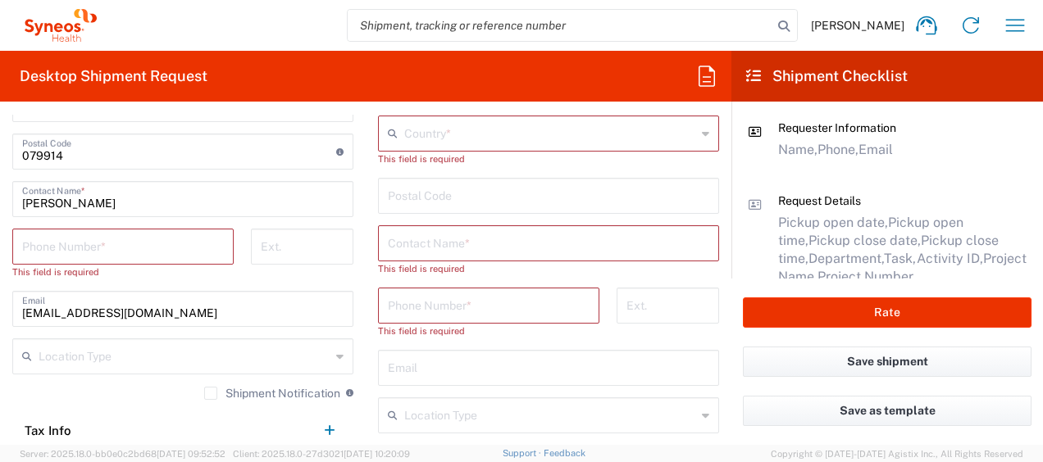
type input "Vikramsingh Daberao"
click at [451, 236] on input "text" at bounding box center [548, 242] width 321 height 29
paste input "Vikramsingh Daberao"
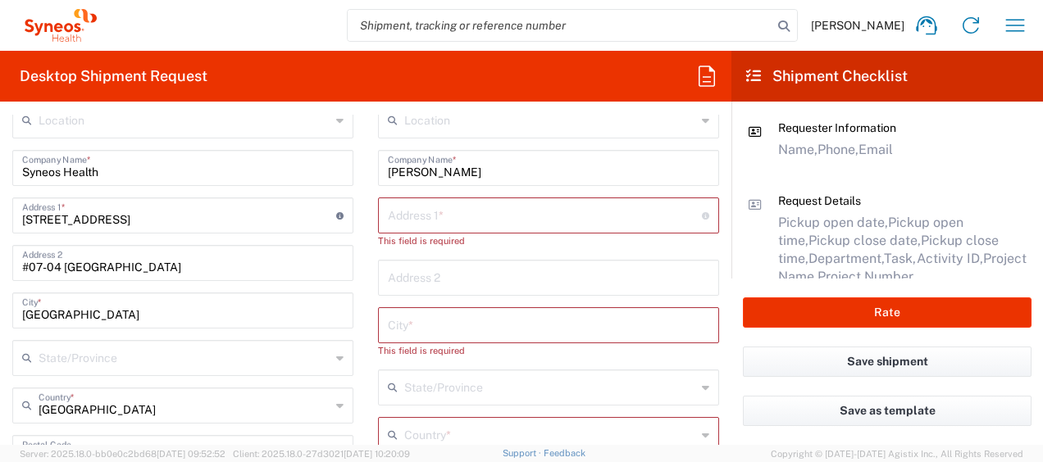
scroll to position [668, 0]
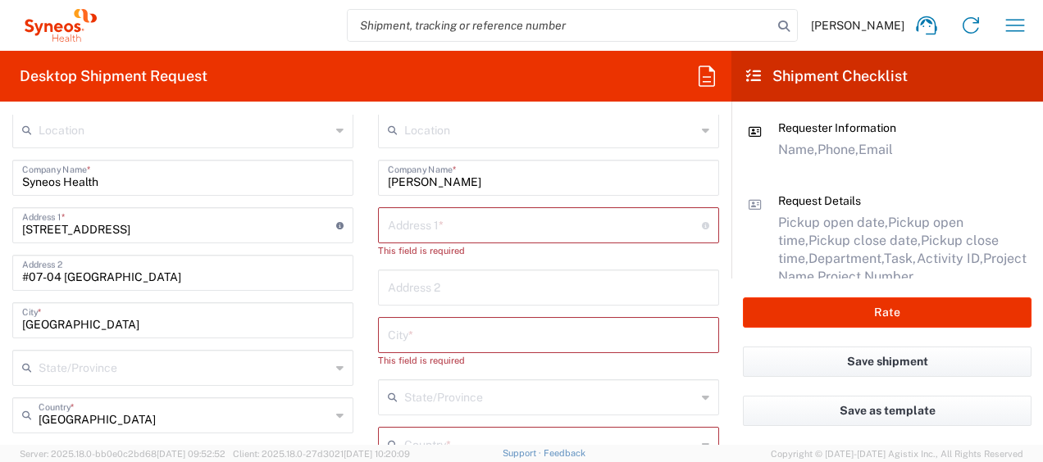
type input "Vikramsingh Daberaov"
click at [457, 221] on input "text" at bounding box center [545, 224] width 314 height 29
paste input "Flat 401, Amethyst building, Nyati Empire Society, Kharadi Pune Maharashtra 411…"
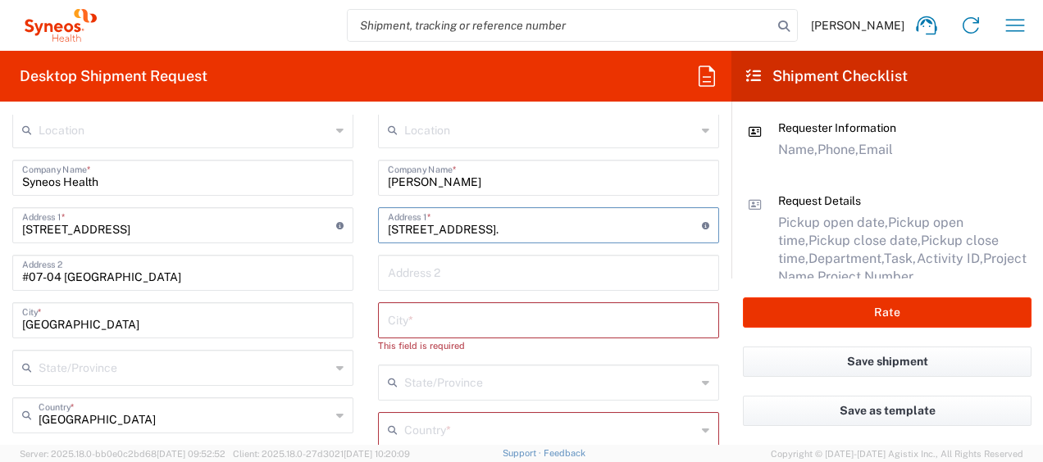
drag, startPoint x: 530, startPoint y: 230, endPoint x: 437, endPoint y: 226, distance: 92.7
click at [437, 226] on input "Flat 401, Amethyst building, Nyati Empire Society, Kharadi Pune Maharashtra 411…" at bounding box center [545, 224] width 314 height 29
type input "Flat 401, Amethyst building, Nyati Empire Society, Kharadi Pune Maharashtra 411…"
click at [440, 315] on input "text" at bounding box center [548, 319] width 321 height 29
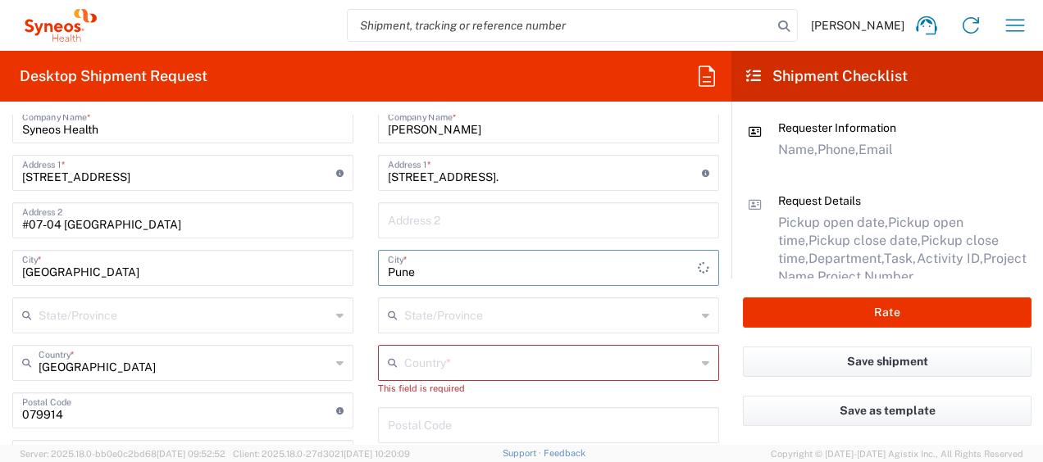
scroll to position [730, 0]
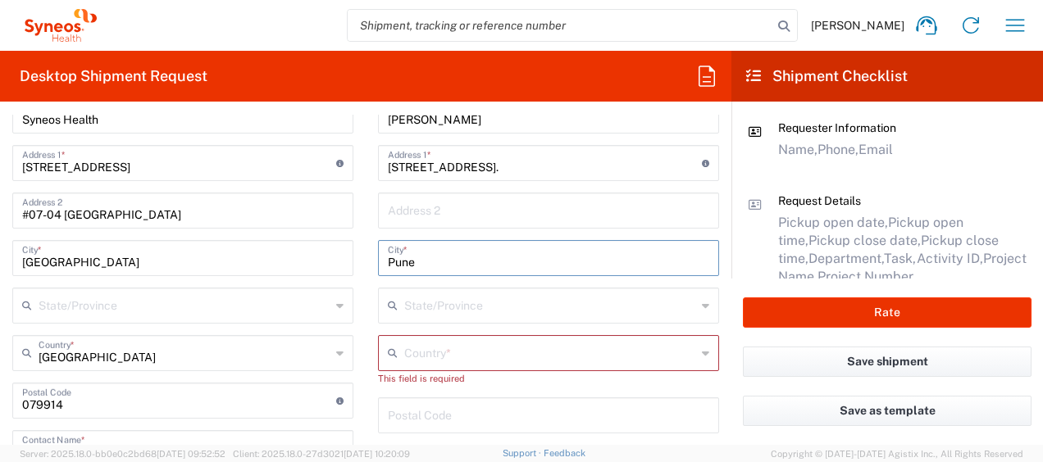
type input "Pune"
click at [413, 371] on div "This field is required" at bounding box center [548, 378] width 341 height 15
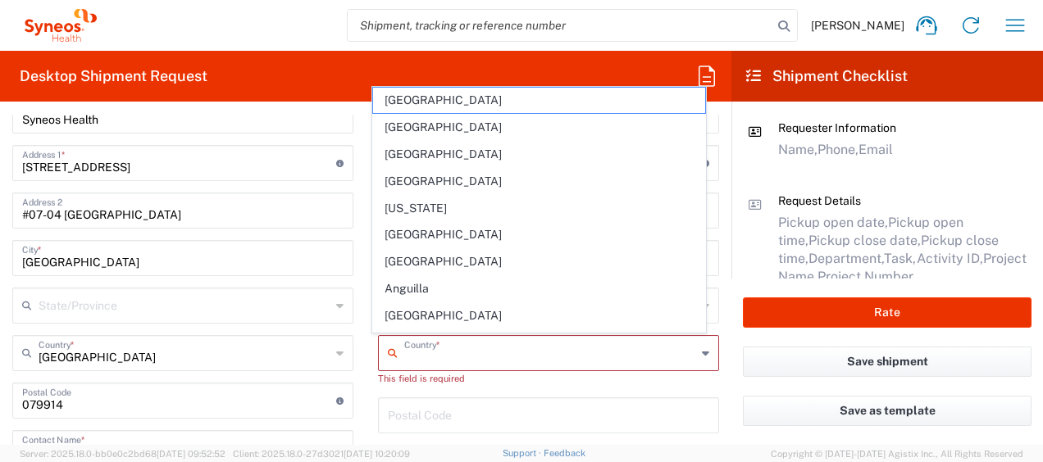
click at [435, 357] on input "text" at bounding box center [550, 352] width 292 height 29
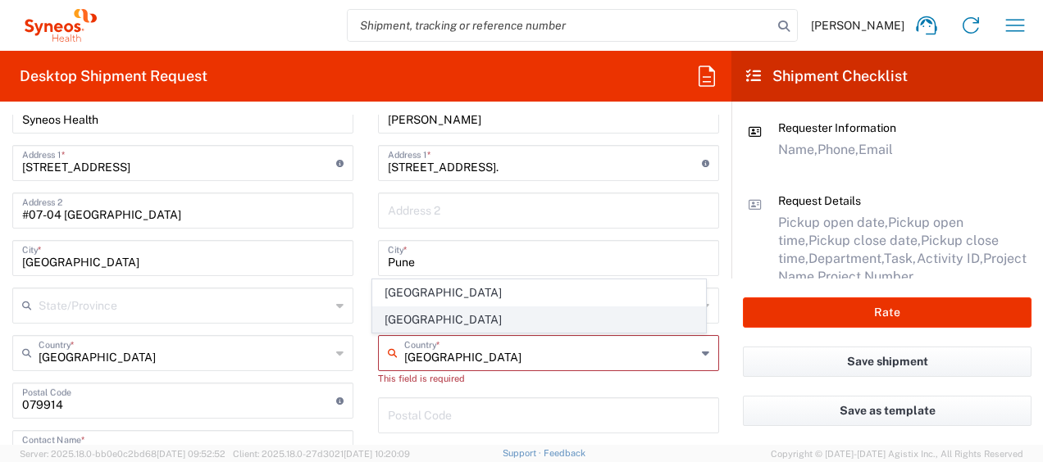
type input "India"
click at [454, 322] on span "India" at bounding box center [538, 319] width 331 height 25
type input "Sender/Shipper"
type input "Delivery Duty Paid"
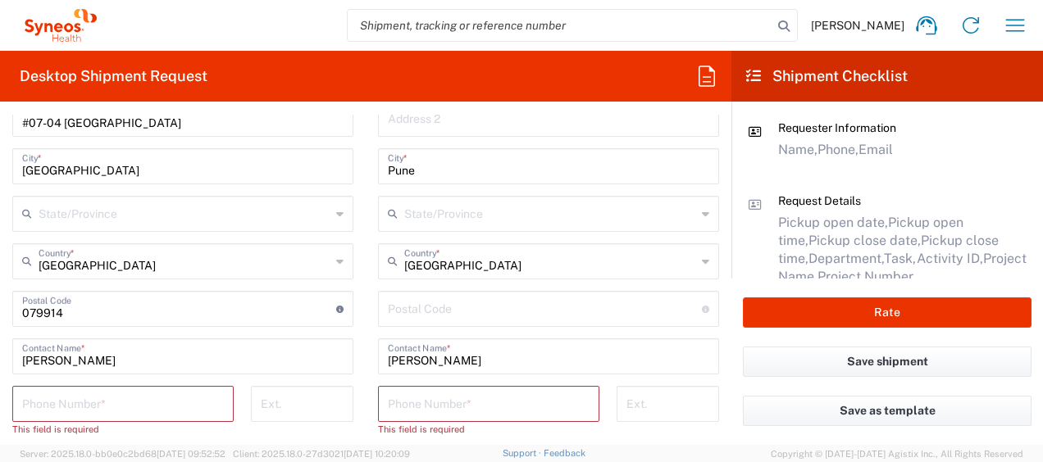
scroll to position [911, 0]
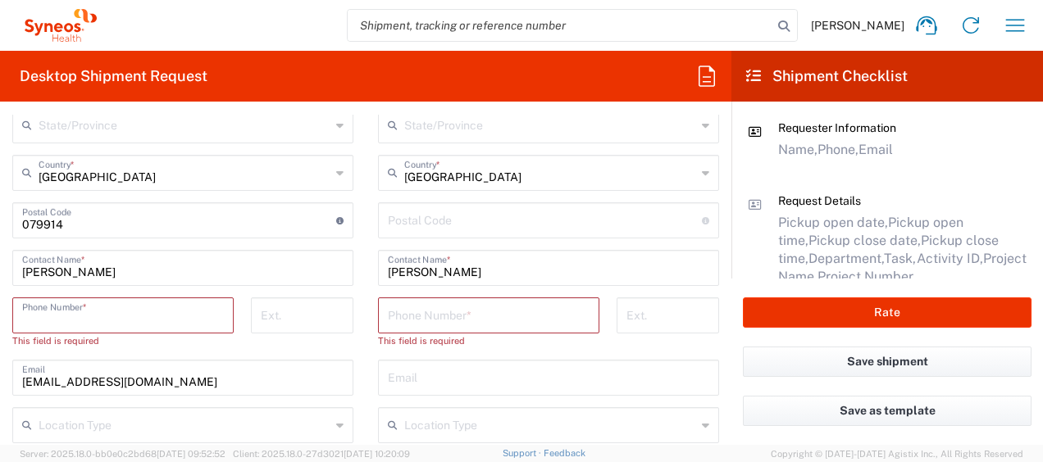
click at [172, 308] on input "tel" at bounding box center [123, 314] width 202 height 29
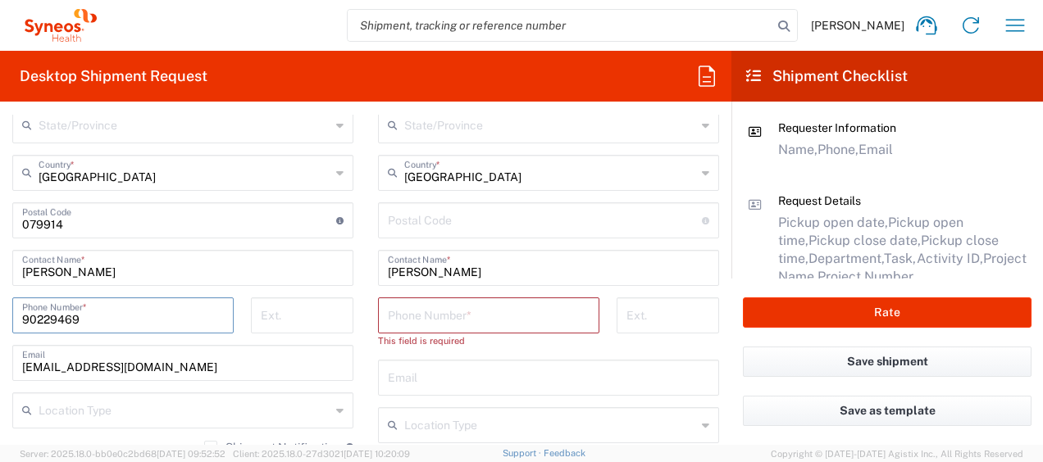
type input "90229469"
click at [390, 315] on input "tel" at bounding box center [489, 314] width 202 height 29
drag, startPoint x: 251, startPoint y: 371, endPoint x: 0, endPoint y: 352, distance: 251.6
click at [0, 352] on html "Wan Ting Lim Home Shipment estimator Shipment tracking Desktop shipment request…" at bounding box center [521, 231] width 1043 height 462
click at [527, 318] on input "tel" at bounding box center [489, 314] width 202 height 29
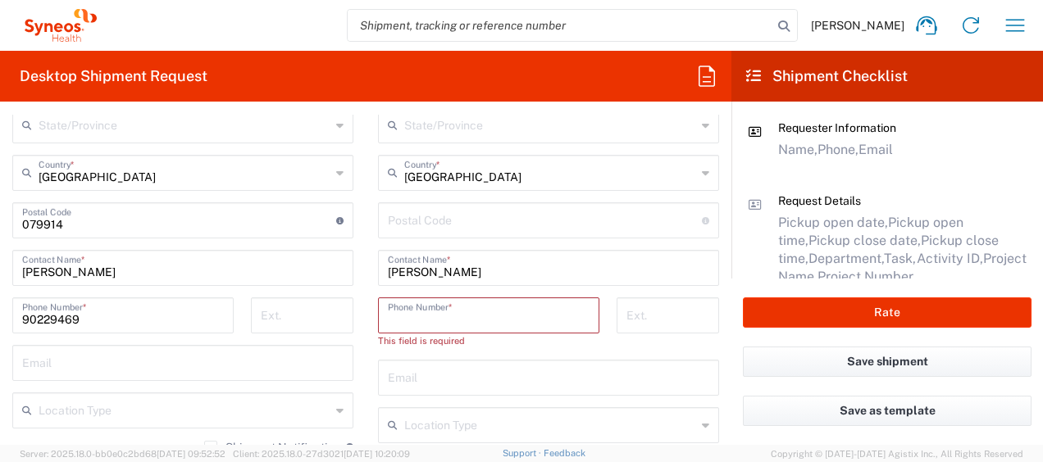
paste input "+91 9867797691"
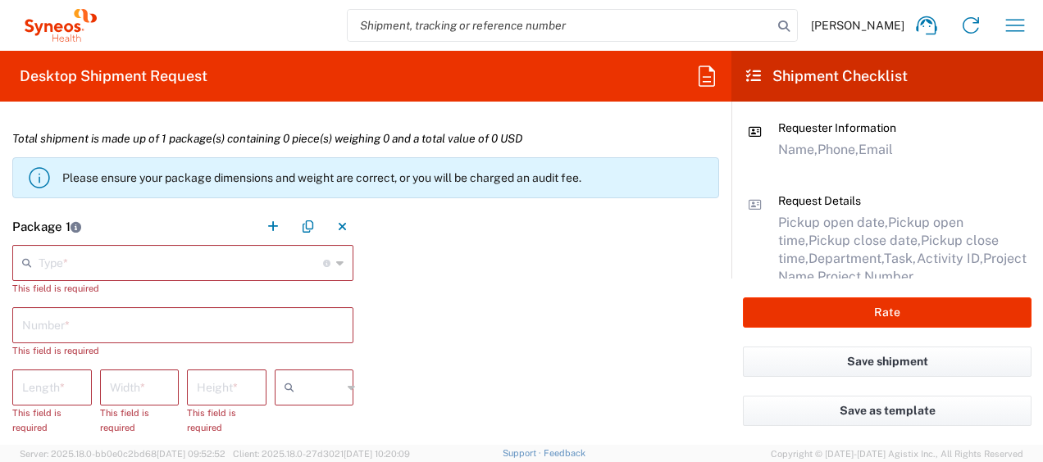
scroll to position [1392, 0]
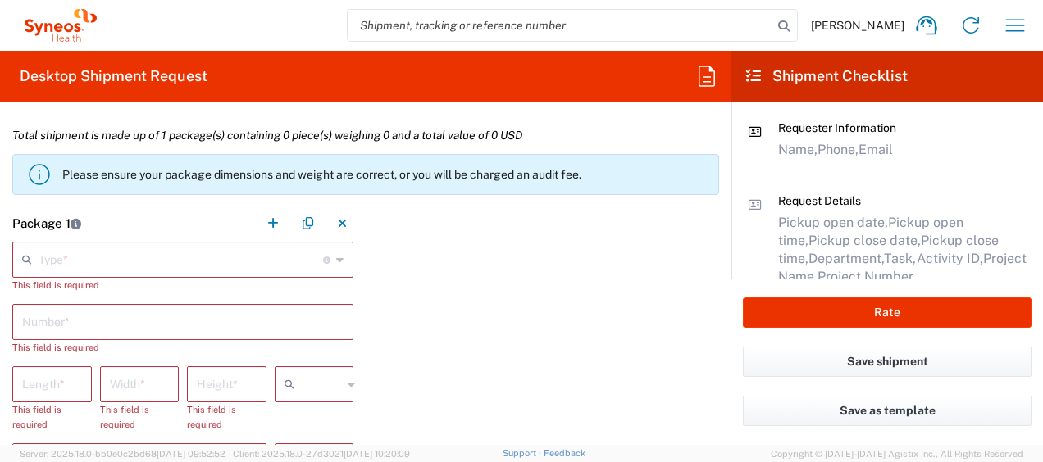
type input "+91 9867797691"
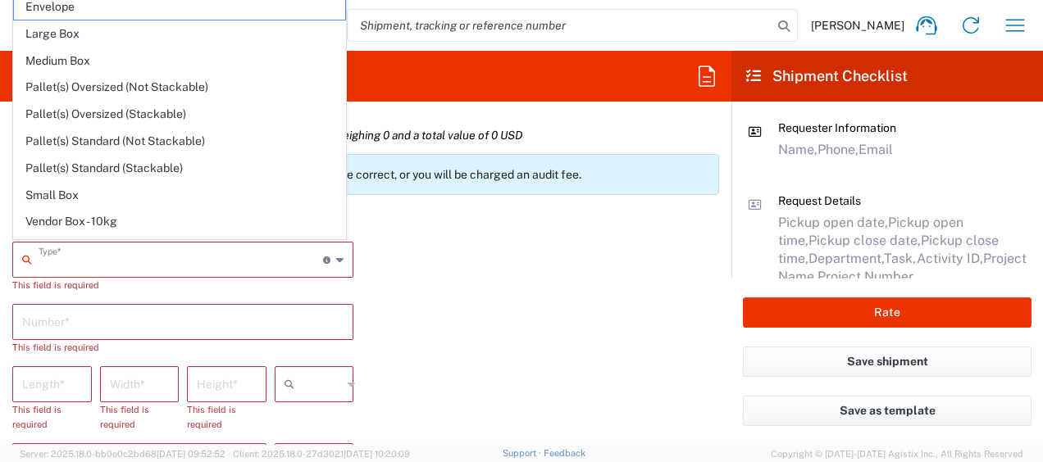
click at [69, 244] on input "text" at bounding box center [181, 258] width 284 height 29
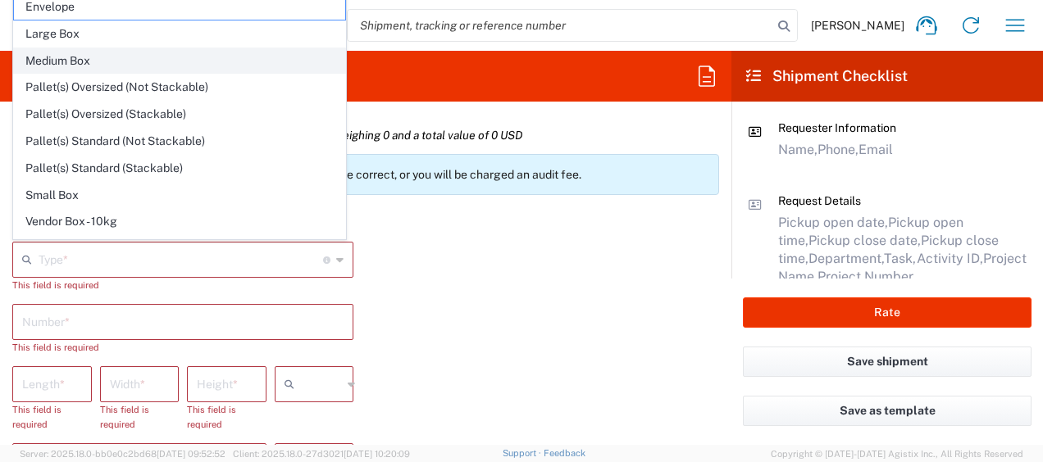
click at [136, 59] on span "Medium Box" at bounding box center [179, 60] width 331 height 25
type input "Medium Box"
type input "13"
type input "11.5"
type input "2.5"
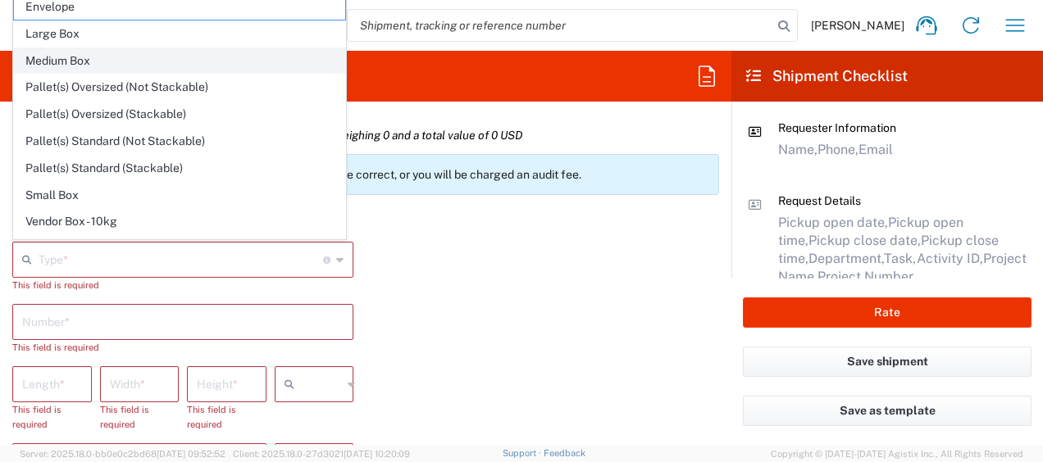
type input "in"
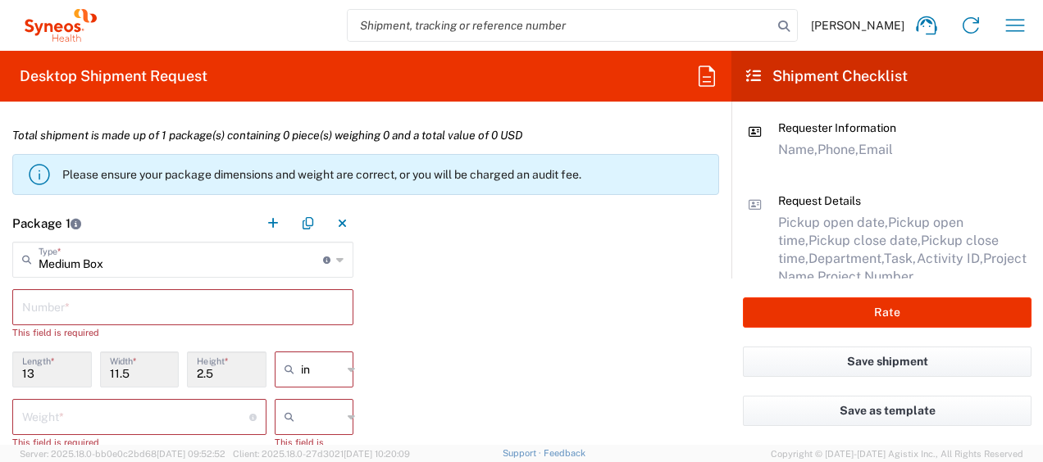
click at [104, 298] on input "text" at bounding box center [182, 306] width 321 height 29
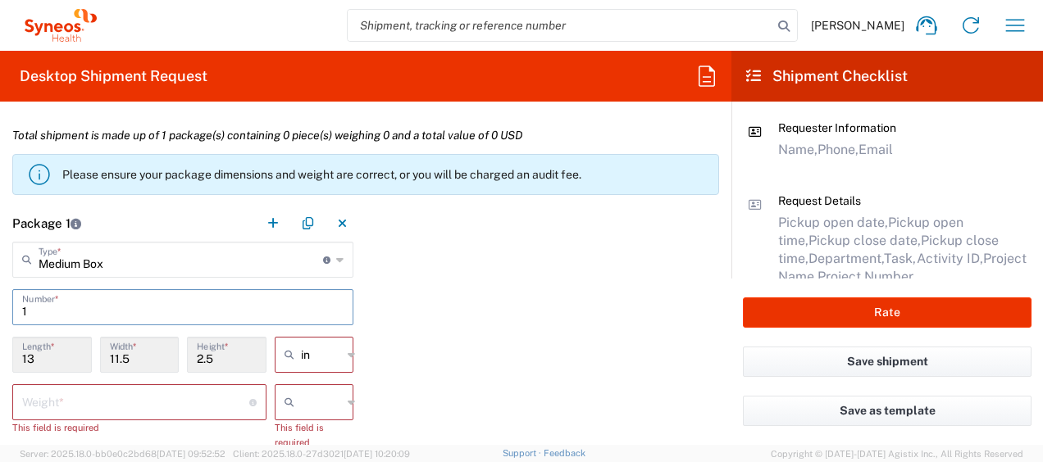
scroll to position [1431, 0]
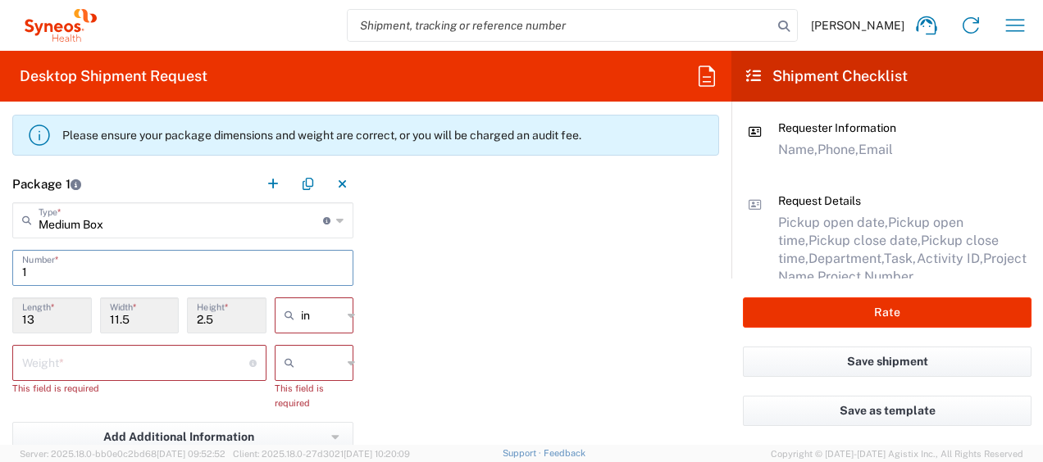
type input "1"
click at [81, 359] on input "number" at bounding box center [135, 362] width 227 height 29
type input "2"
click at [397, 362] on div "Package 1 Medium Box Type * Material used to package goods Envelope Large Box M…" at bounding box center [365, 357] width 731 height 383
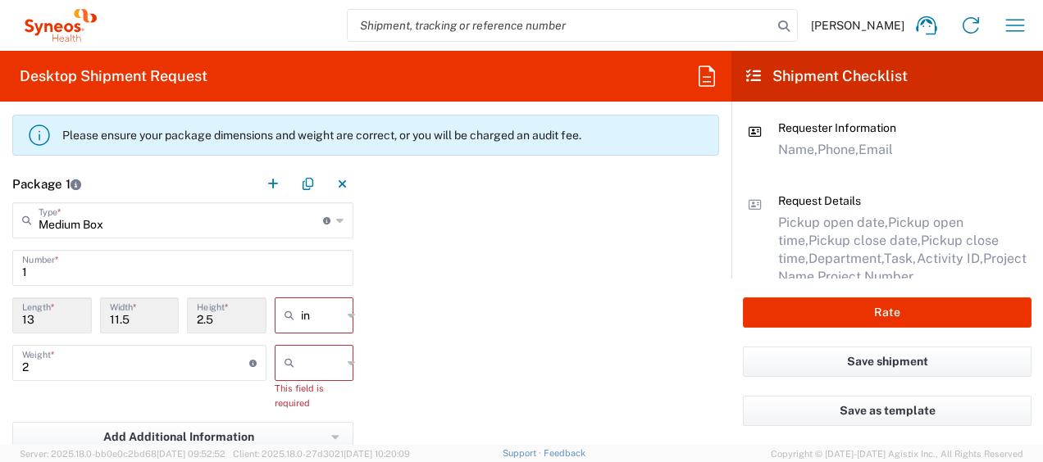
click at [321, 357] on input "text" at bounding box center [321, 363] width 41 height 26
click at [298, 395] on span "kgs" at bounding box center [308, 396] width 75 height 25
type input "kgs"
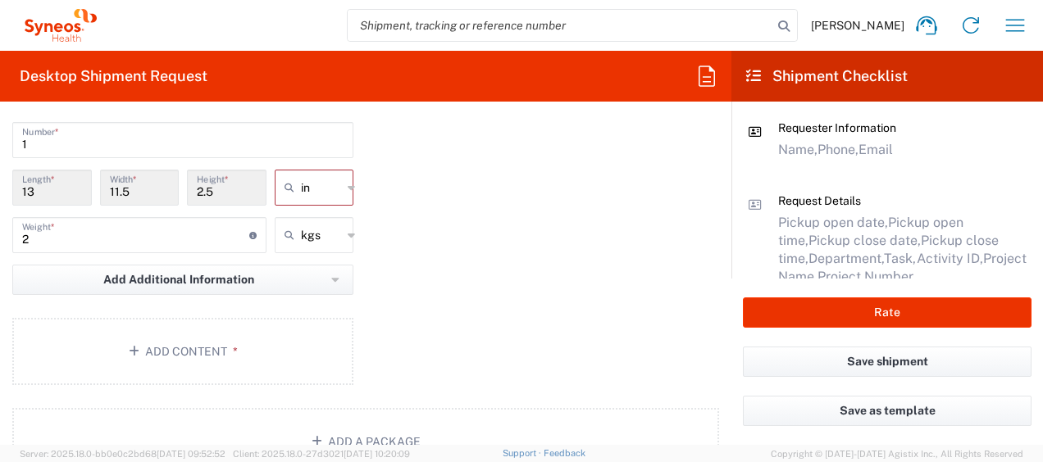
scroll to position [1558, 0]
click at [266, 359] on button "Add Content *" at bounding box center [182, 352] width 341 height 67
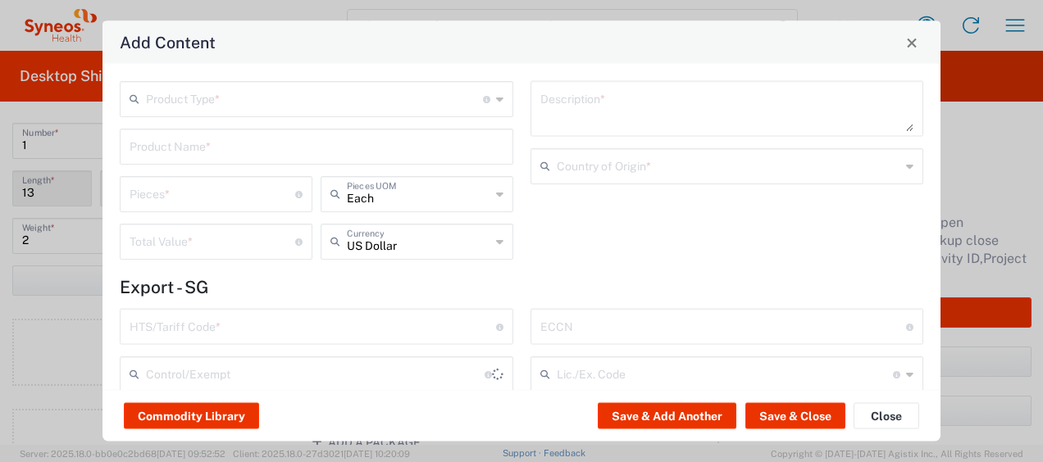
click at [326, 117] on div "Product Type * Document: Paper document generated internally by Syneos, a clien…" at bounding box center [316, 176] width 411 height 190
click at [334, 107] on input "text" at bounding box center [314, 98] width 337 height 29
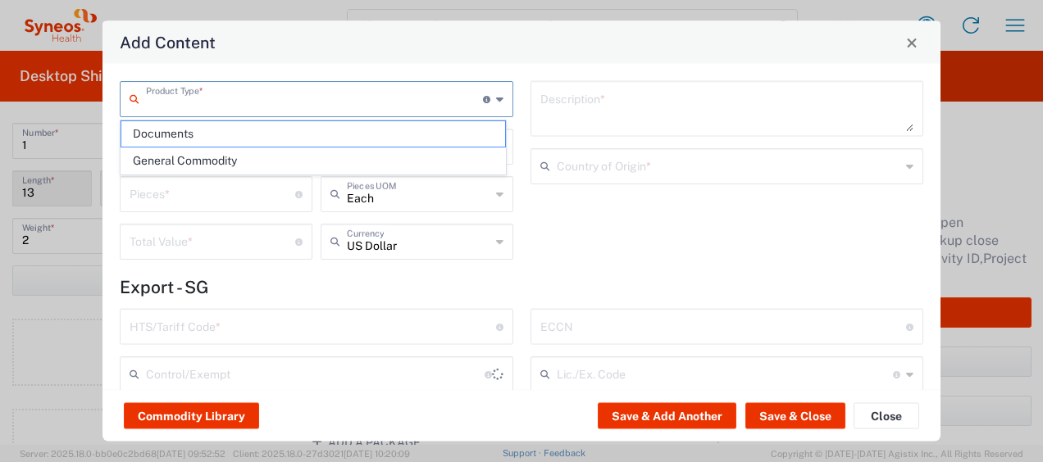
type input "s"
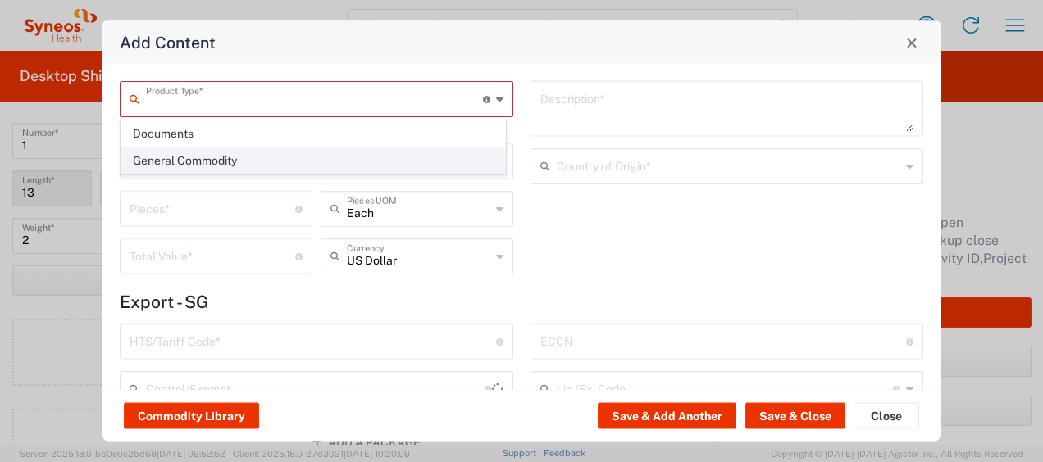
click at [284, 164] on span "General Commodity" at bounding box center [313, 160] width 384 height 25
type input "General Commodity"
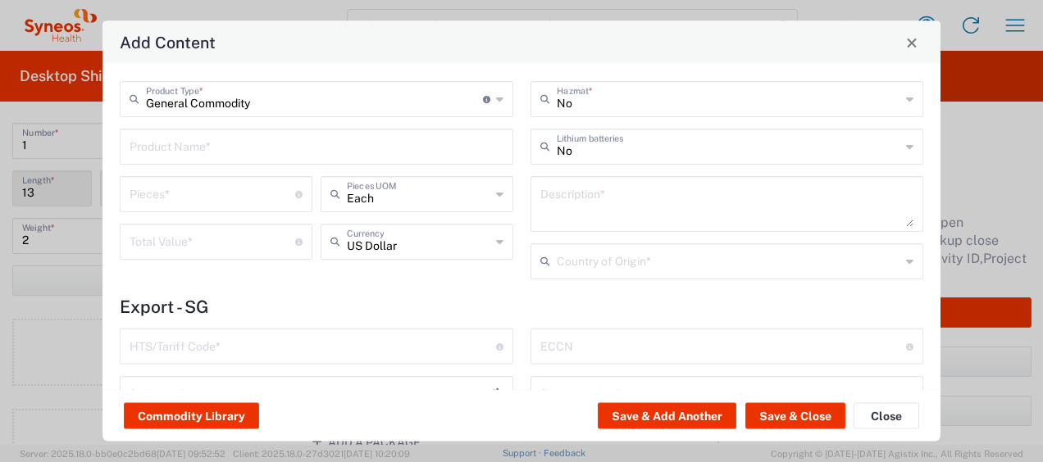
click at [251, 153] on input "text" at bounding box center [317, 145] width 374 height 29
drag, startPoint x: 251, startPoint y: 153, endPoint x: 112, endPoint y: 125, distance: 141.5
drag, startPoint x: 112, startPoint y: 125, endPoint x: 393, endPoint y: 146, distance: 281.2
click at [486, 144] on div "syneos trophy Product Name *" at bounding box center [317, 147] width 394 height 36
drag, startPoint x: 292, startPoint y: 152, endPoint x: 89, endPoint y: 145, distance: 203.5
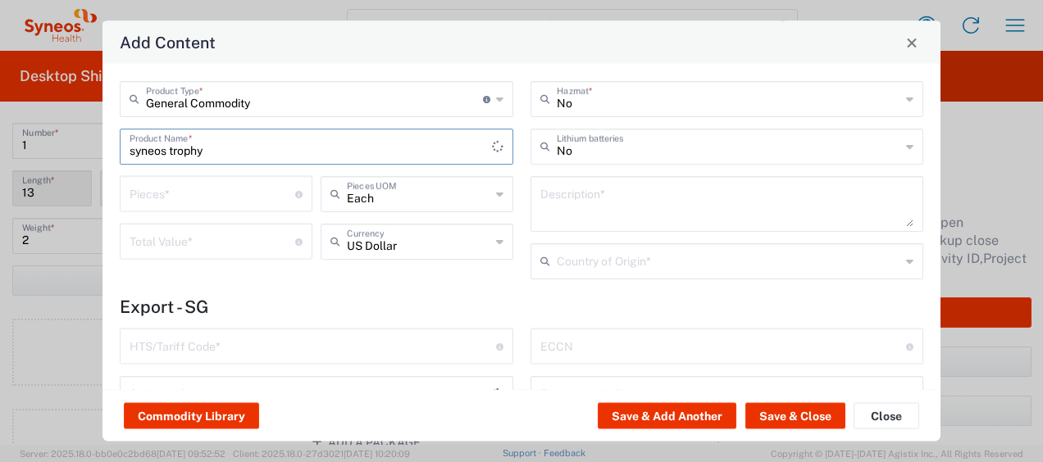
click at [89, 145] on div "Add Content General Commodity Product Type * Document: Paper document generated…" at bounding box center [521, 231] width 1043 height 462
type input "Syneos Trophy"
click at [903, 36] on button "Close" at bounding box center [911, 42] width 23 height 23
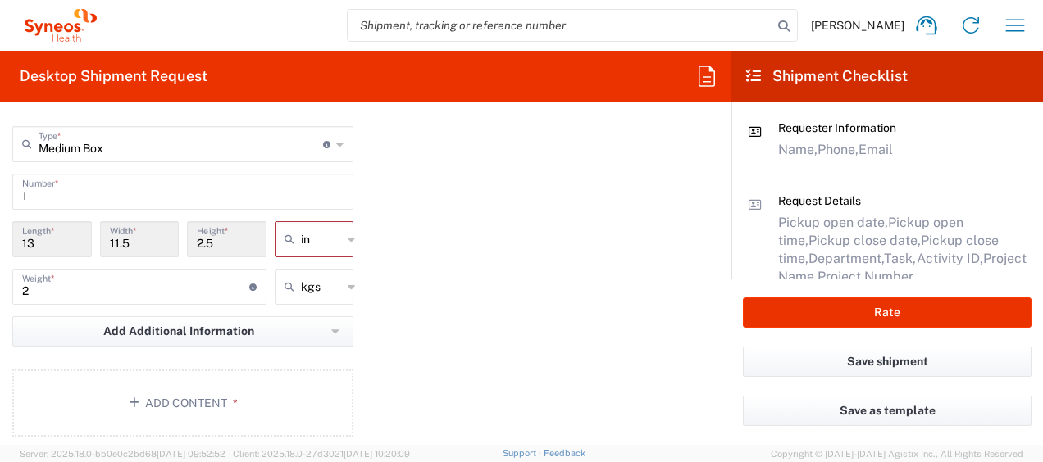
scroll to position [1510, 0]
click at [325, 297] on div "kgs" at bounding box center [315, 284] width 80 height 36
type input "kgs"
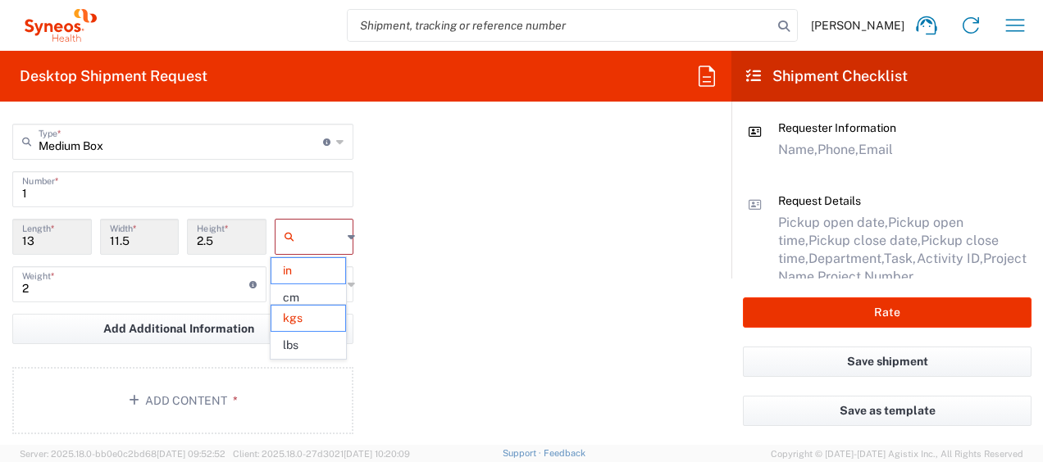
click at [327, 245] on input "text" at bounding box center [321, 237] width 41 height 26
click at [435, 254] on div "Package 1 Medium Box Type * Material used to package goods Envelope Large Box M…" at bounding box center [365, 263] width 731 height 353
type input "in"
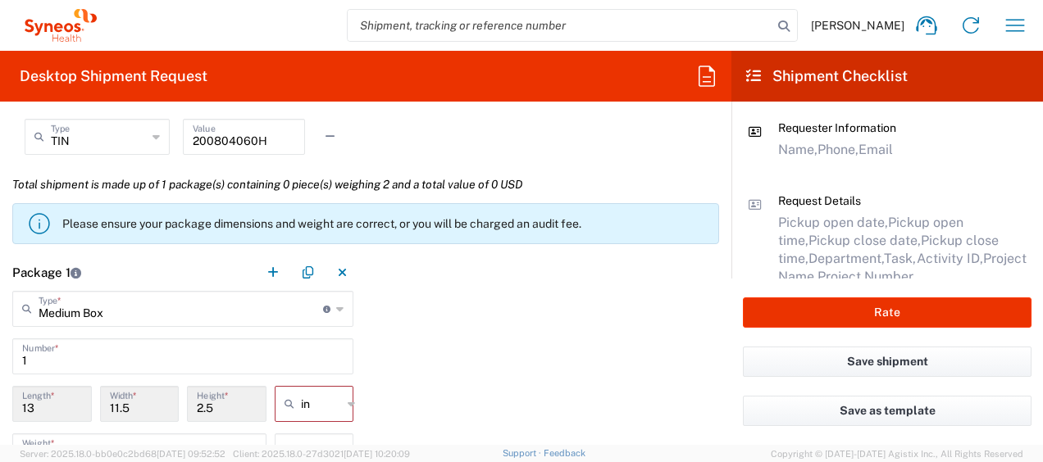
scroll to position [1397, 0]
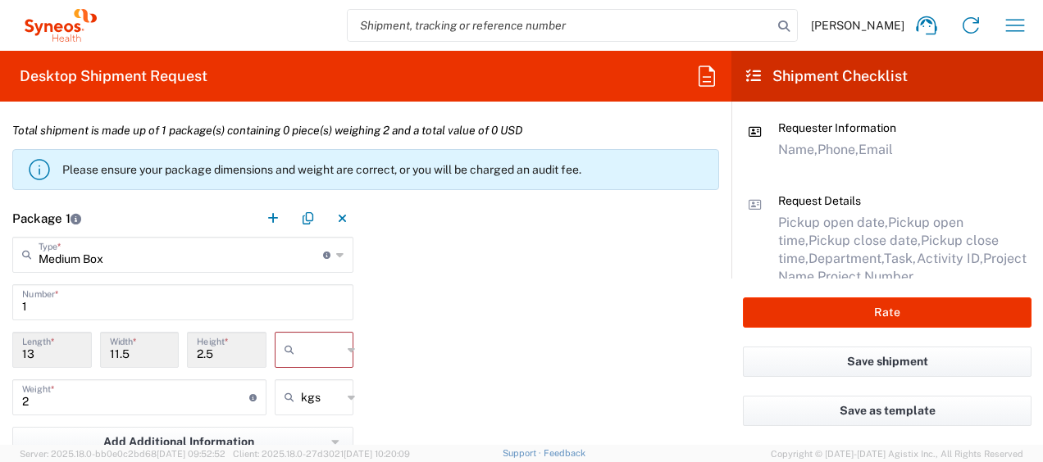
click at [320, 348] on input "text" at bounding box center [321, 350] width 41 height 26
click at [310, 412] on span "cm" at bounding box center [308, 410] width 75 height 25
type input "33.02"
type input "29.21"
type input "6.35"
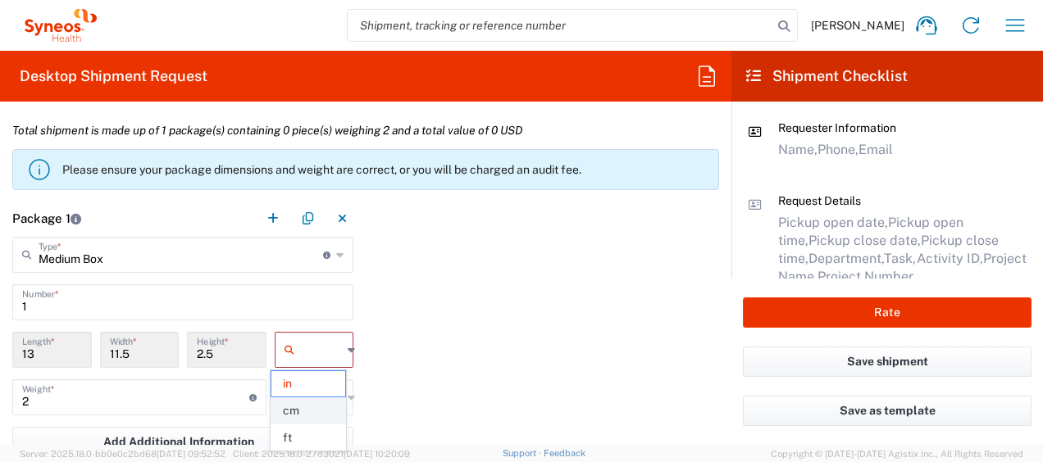
type input "cm"
click at [405, 371] on div "Package 1 Medium Box Type * Material used to package goods Envelope Large Box M…" at bounding box center [365, 376] width 731 height 353
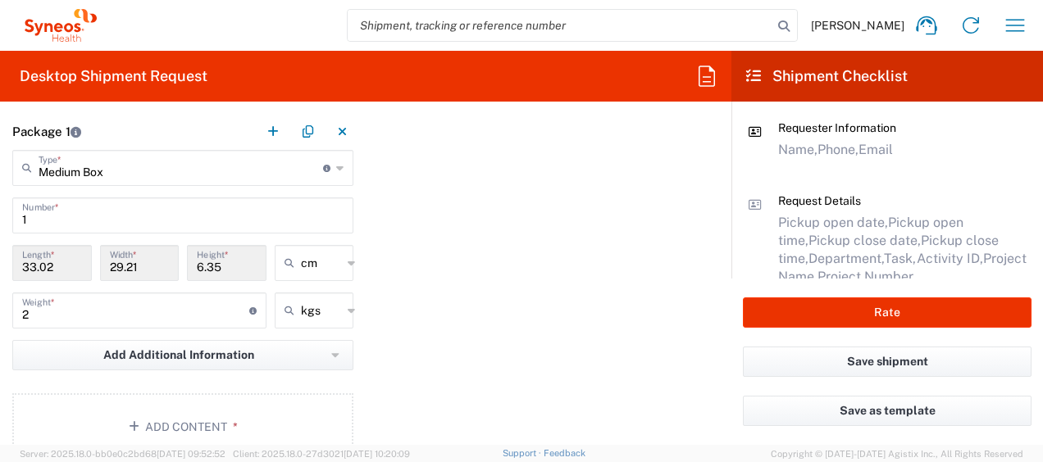
scroll to position [1565, 0]
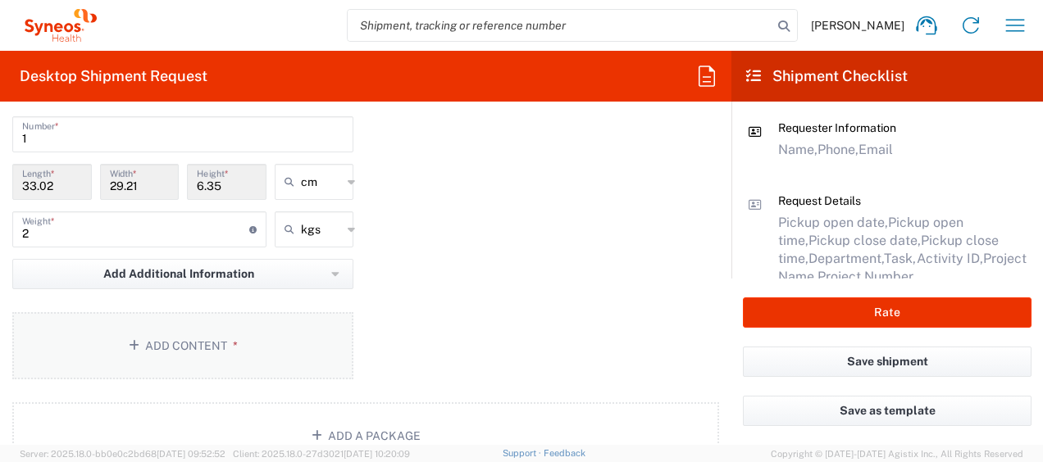
click at [186, 369] on button "Add Content *" at bounding box center [182, 345] width 341 height 67
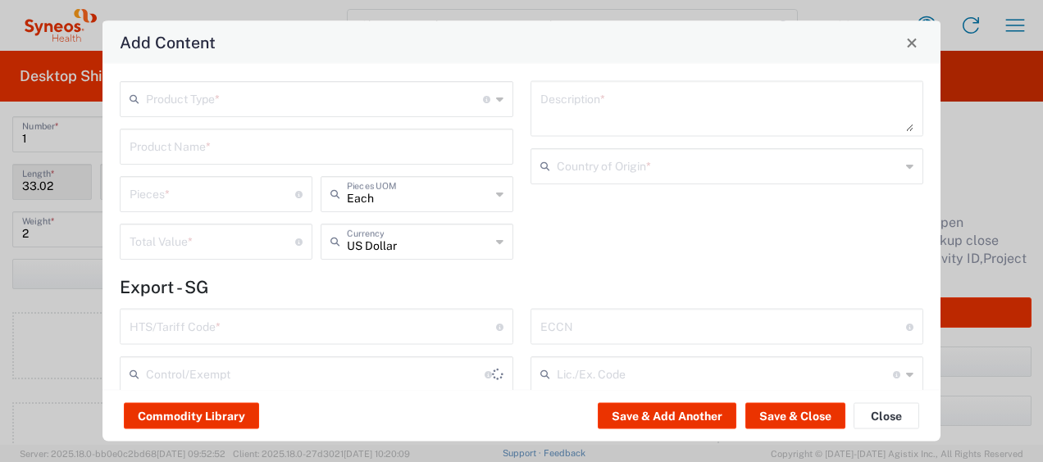
click at [198, 353] on div "HTS/Tariff Code * 10-digit U.S. import and export statistical classification sy…" at bounding box center [316, 393] width 411 height 169
click at [271, 98] on input "text" at bounding box center [314, 98] width 337 height 29
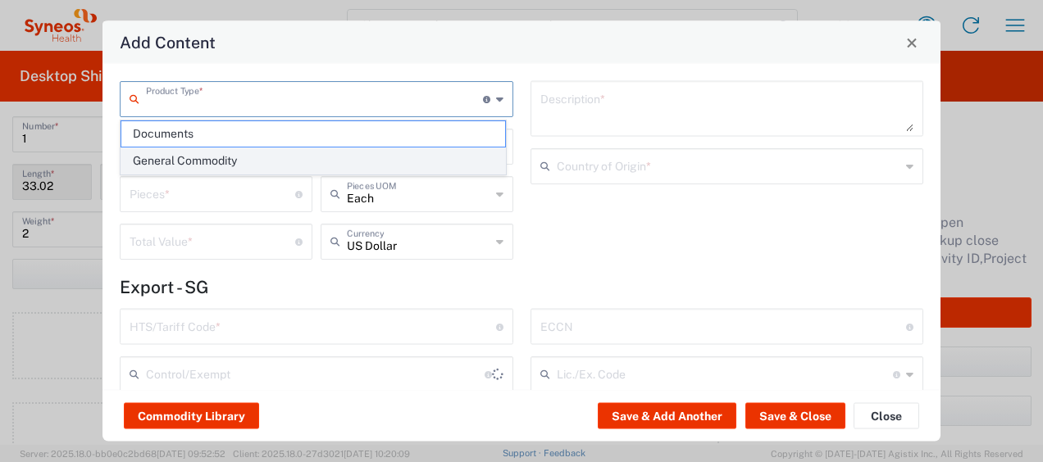
click at [220, 159] on span "General Commodity" at bounding box center [313, 160] width 384 height 25
type input "General Commodity"
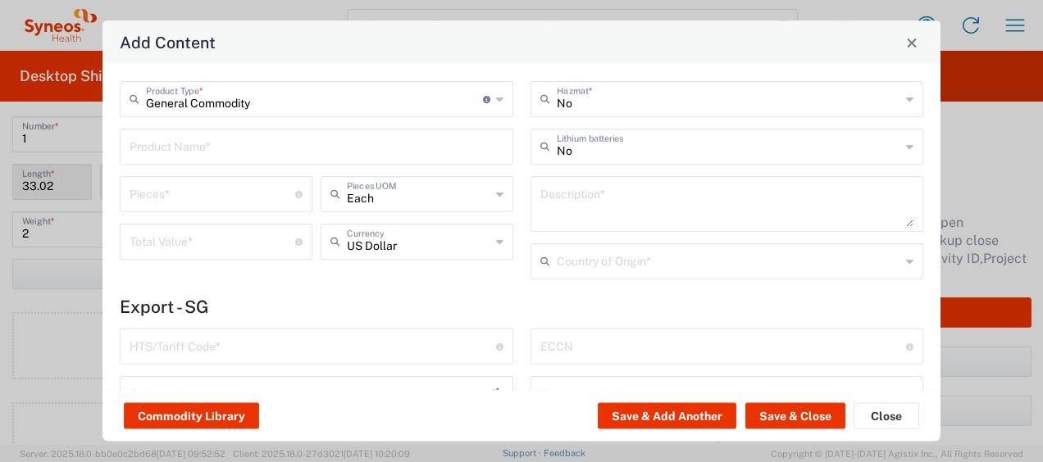
click at [227, 141] on input "text" at bounding box center [317, 145] width 374 height 29
type input "syneos"
drag, startPoint x: 227, startPoint y: 141, endPoint x: -3, endPoint y: 134, distance: 230.5
click at [0, 134] on html "Wan Ting Lim Home Shipment estimator Shipment tracking Desktop shipment request…" at bounding box center [521, 231] width 1043 height 462
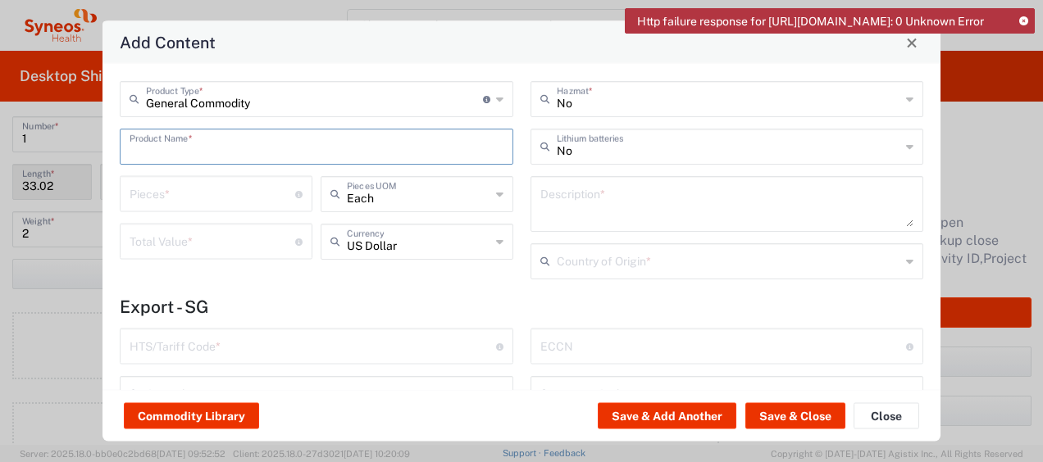
click at [266, 152] on input "text" at bounding box center [317, 145] width 374 height 29
click at [445, 131] on input "text" at bounding box center [317, 145] width 374 height 29
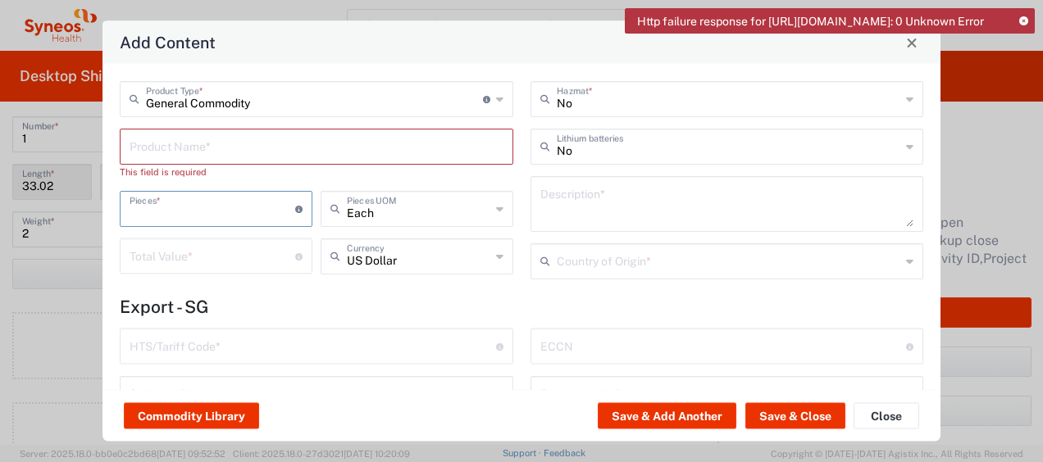
click at [253, 187] on div "General Commodity Product Type * Document: Paper document generated internally …" at bounding box center [316, 186] width 411 height 210
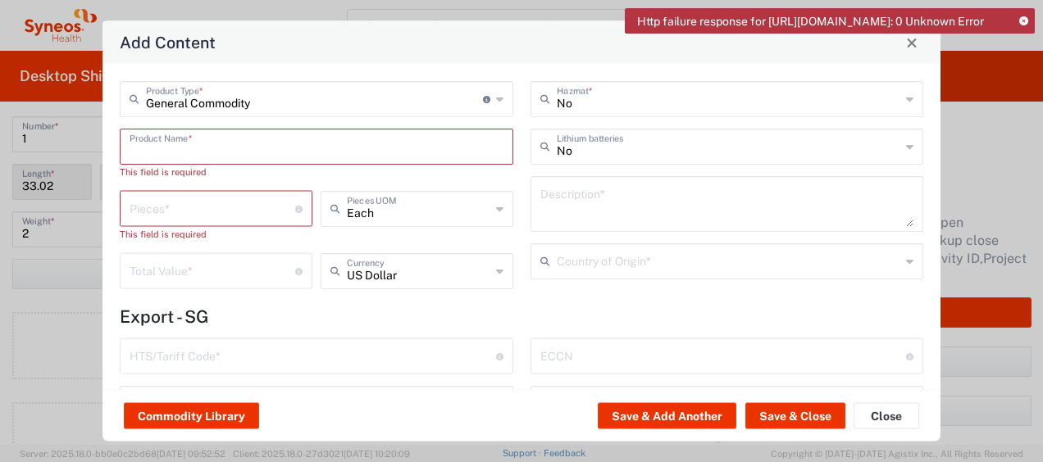
click at [380, 156] on input "text" at bounding box center [317, 145] width 374 height 29
click at [379, 151] on input "text" at bounding box center [317, 145] width 374 height 29
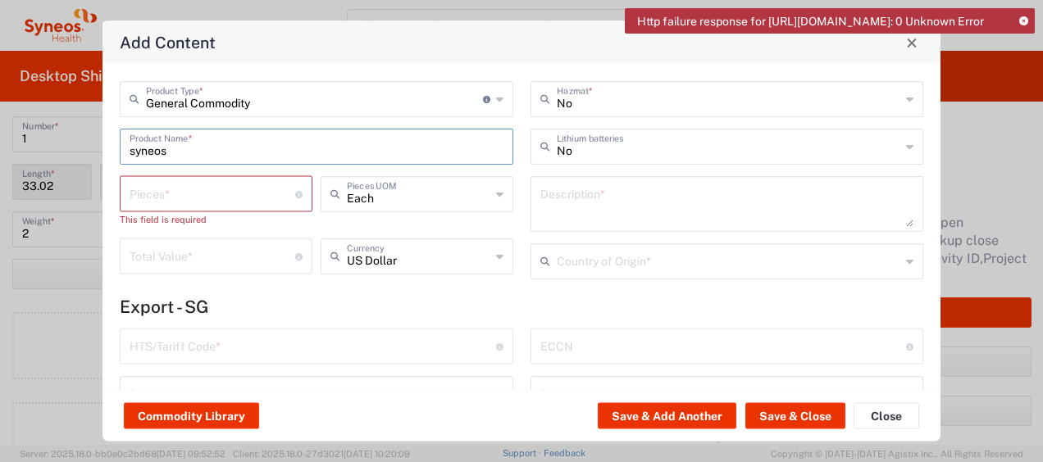
type input "syneos"
click at [807, 414] on button "Save & Close" at bounding box center [795, 416] width 100 height 26
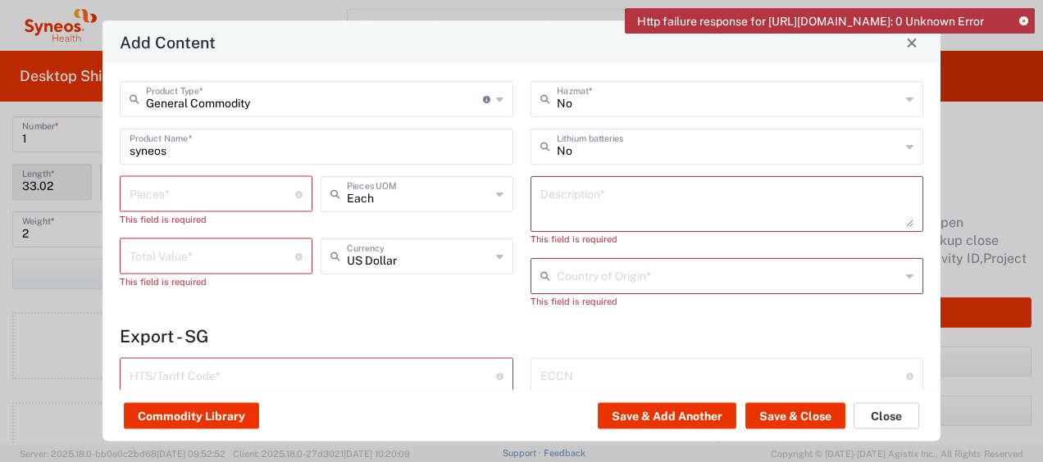
click at [874, 418] on button "Close" at bounding box center [886, 416] width 66 height 26
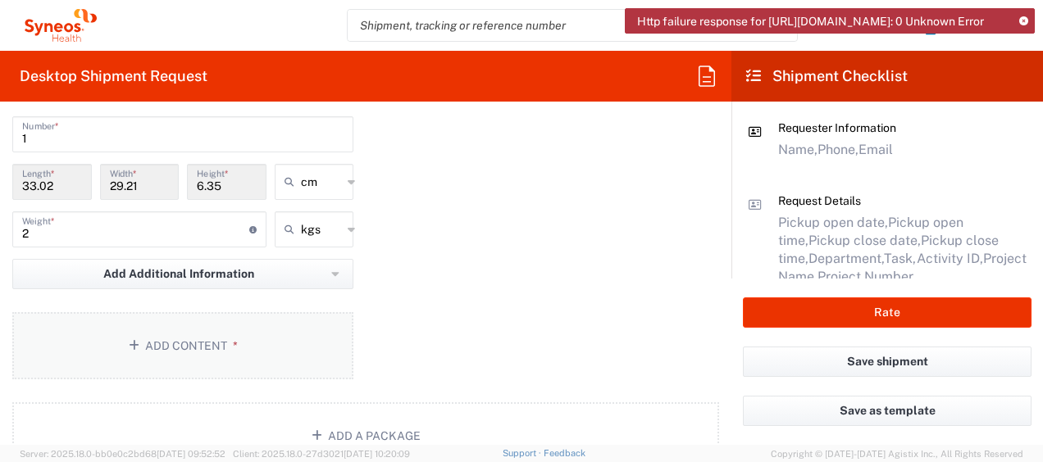
click at [246, 327] on button "Add Content *" at bounding box center [182, 345] width 341 height 67
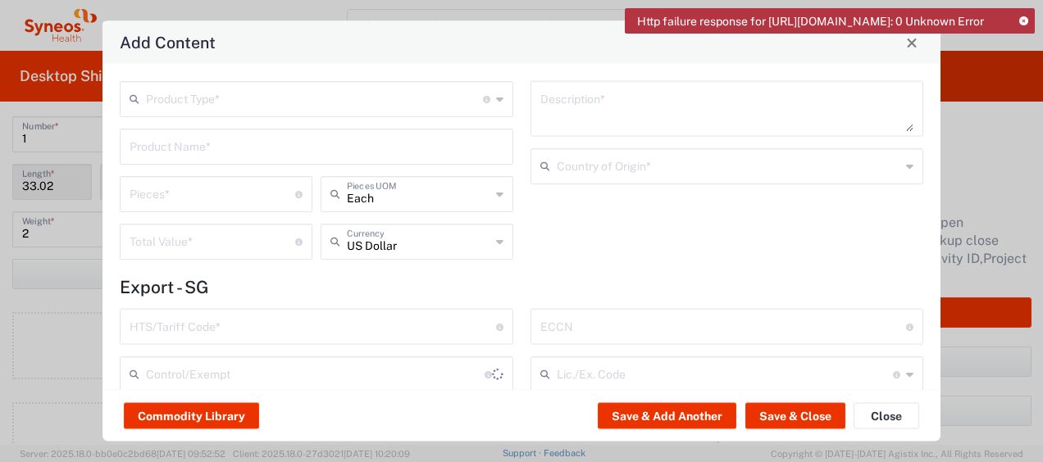
click at [212, 95] on input "text" at bounding box center [314, 98] width 337 height 29
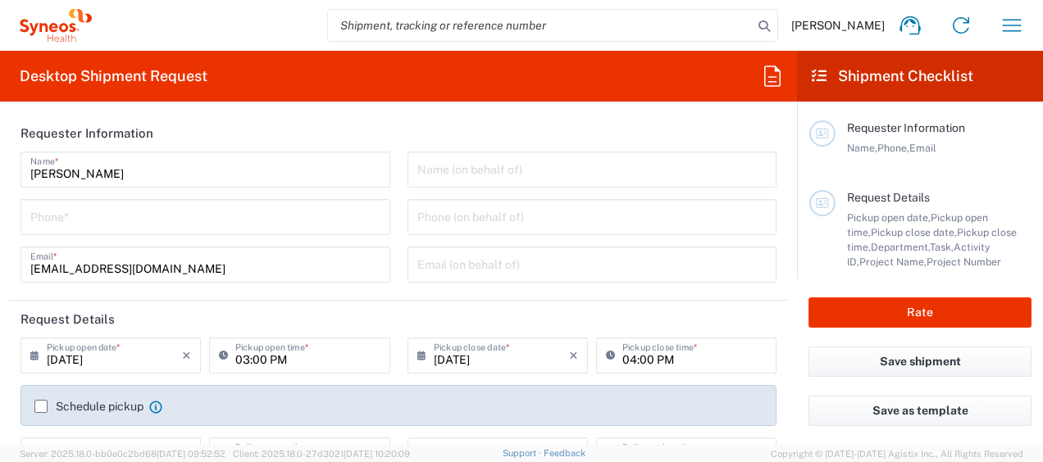
type input "[GEOGRAPHIC_DATA]"
type input "3130"
type input "Syneos Health Singapore PteLtd"
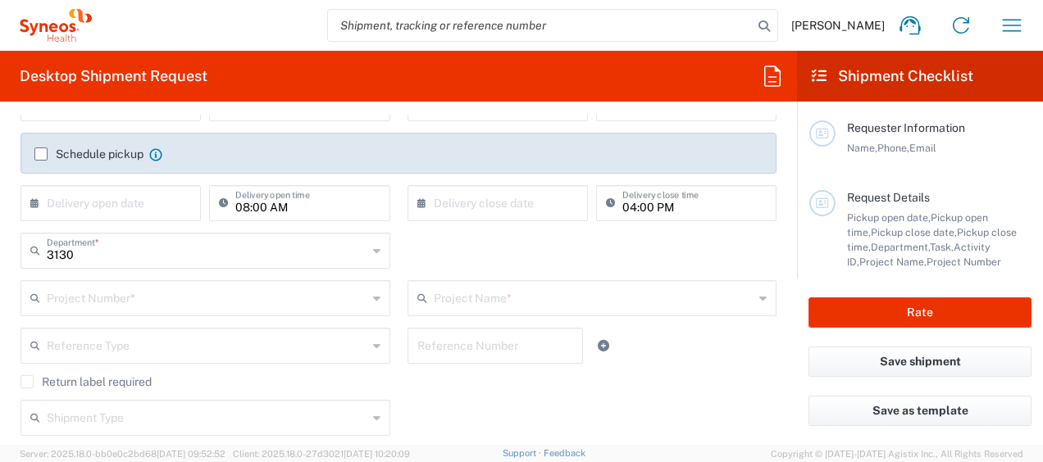
scroll to position [193, 0]
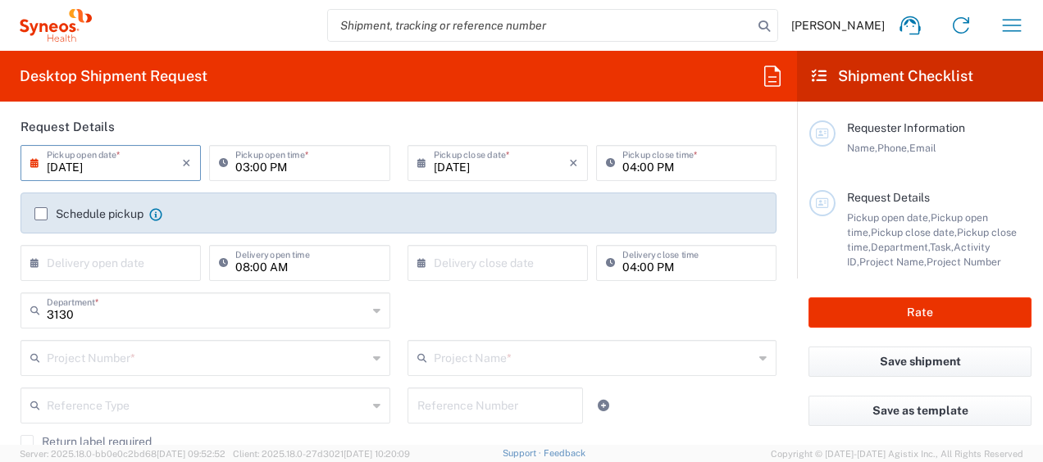
click at [75, 165] on input "09/10/2025" at bounding box center [114, 162] width 135 height 29
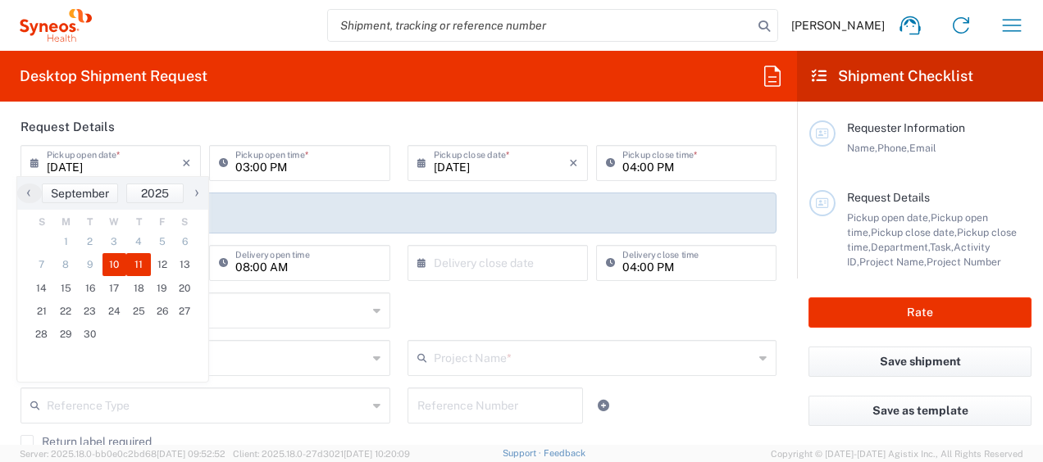
click at [144, 258] on span "11" at bounding box center [138, 264] width 25 height 23
type input "09/11/2025"
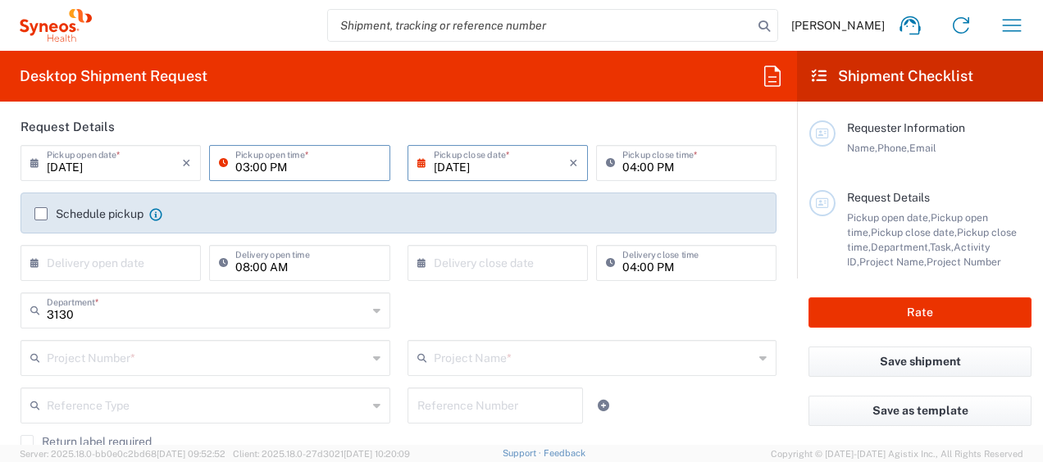
click at [240, 170] on input "03:00 PM" at bounding box center [307, 162] width 144 height 29
type input "02:00 PM"
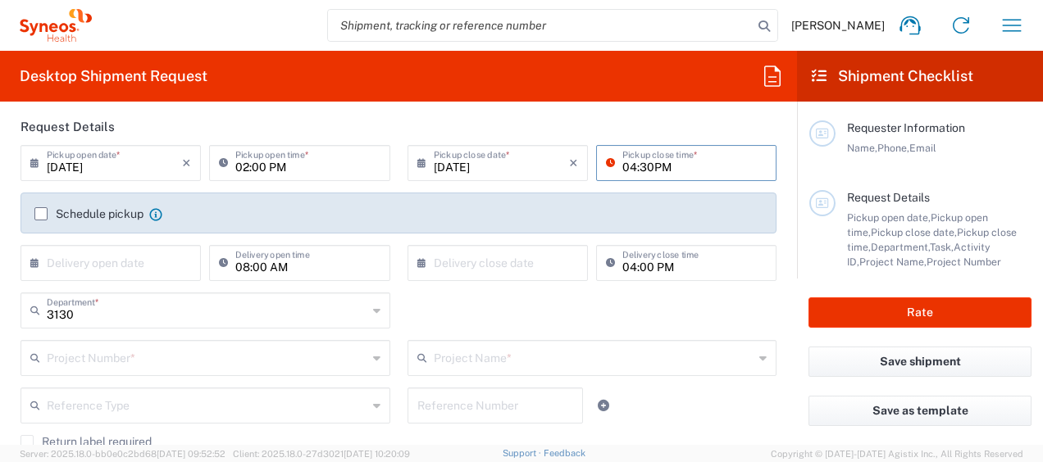
type input "04:30PM"
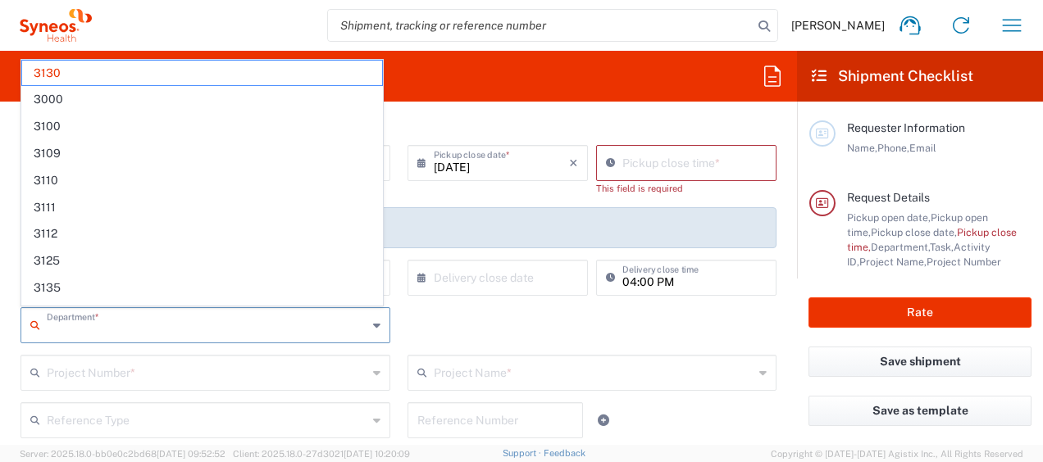
click at [186, 307] on agx-dropdown-input "Department * 3130 3000 3100 3109 3110 3111 3112 3125 3135 3136 3150 3155 3165 3…" at bounding box center [205, 325] width 370 height 36
click at [659, 138] on header "Request Details" at bounding box center [398, 126] width 780 height 37
type input "3130"
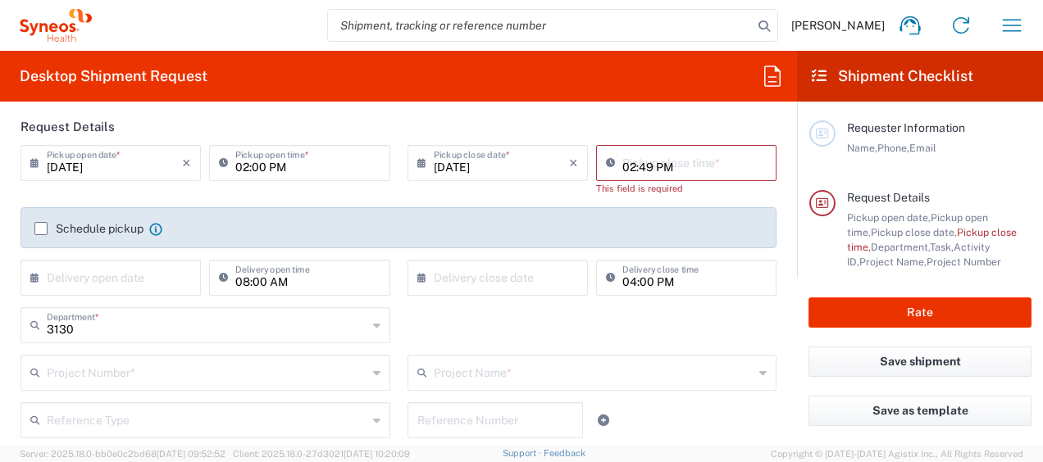
click at [640, 157] on input "02:49 PM" at bounding box center [694, 162] width 144 height 29
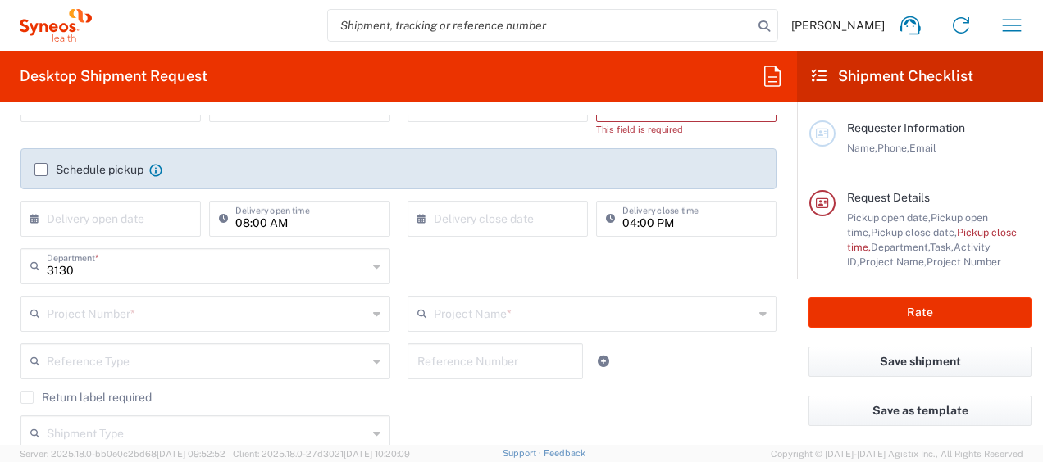
type input "04:30 PM"
click at [185, 313] on div "Project Number *" at bounding box center [205, 314] width 370 height 36
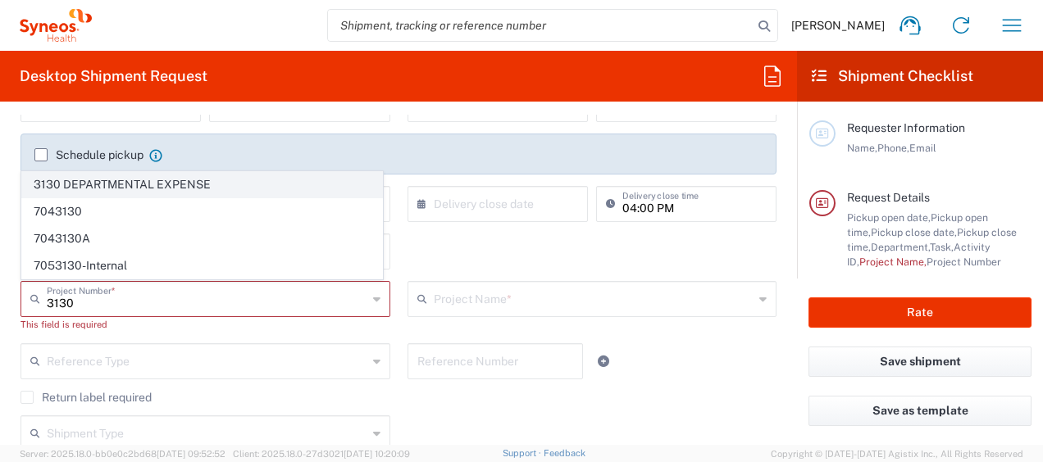
click at [177, 195] on span "3130 DEPARTMENTAL EXPENSE" at bounding box center [202, 184] width 360 height 25
type input "3130 DEPARTMENTAL EXPENSE"
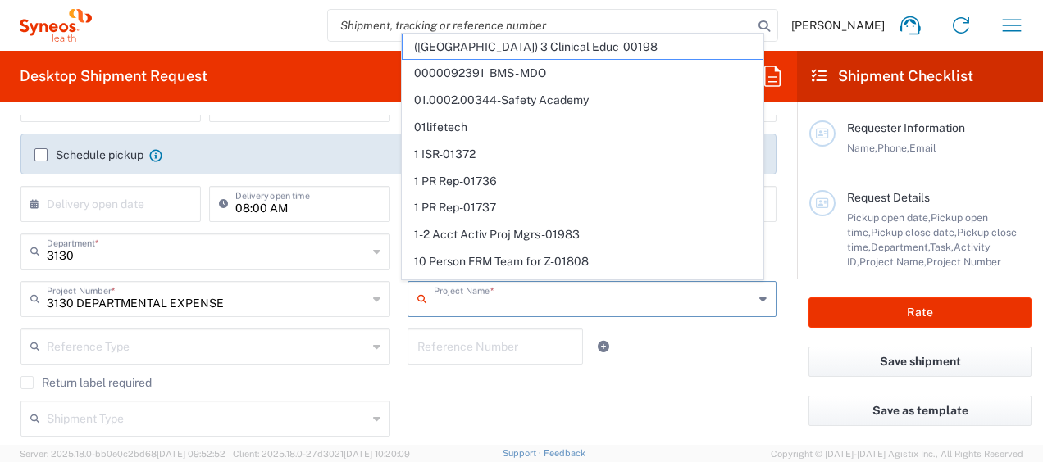
click at [499, 285] on input "text" at bounding box center [594, 298] width 321 height 29
click at [321, 354] on input "text" at bounding box center [207, 345] width 321 height 29
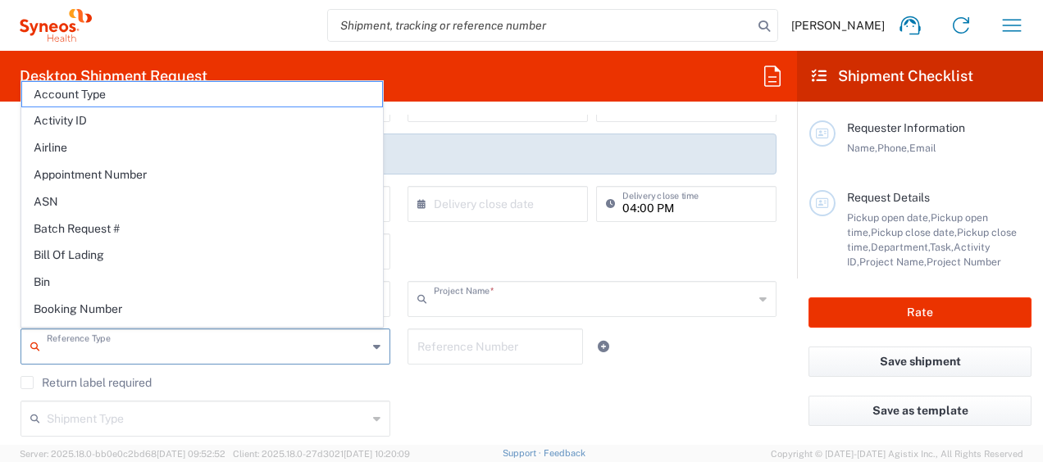
type input "3130 DEPARTMENTAL EXPENSE"
click at [462, 357] on input "text" at bounding box center [495, 345] width 157 height 29
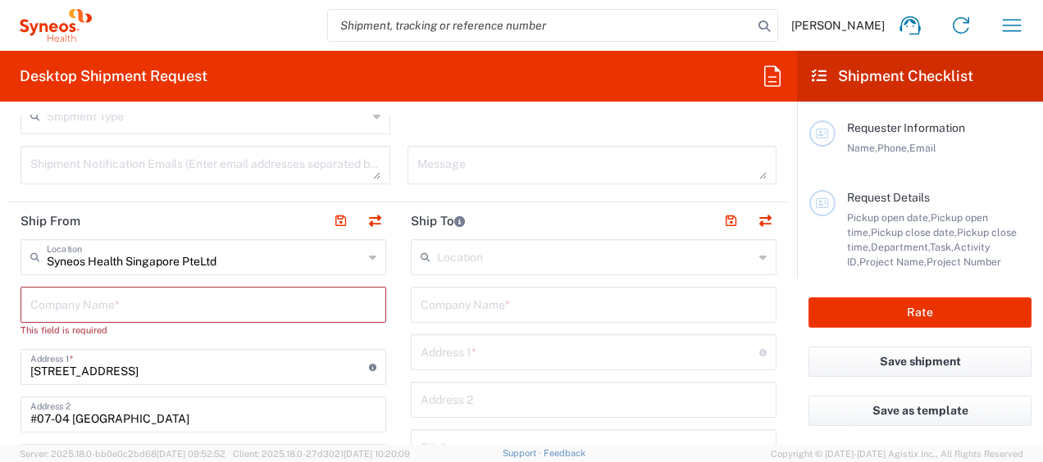
scroll to position [598, 0]
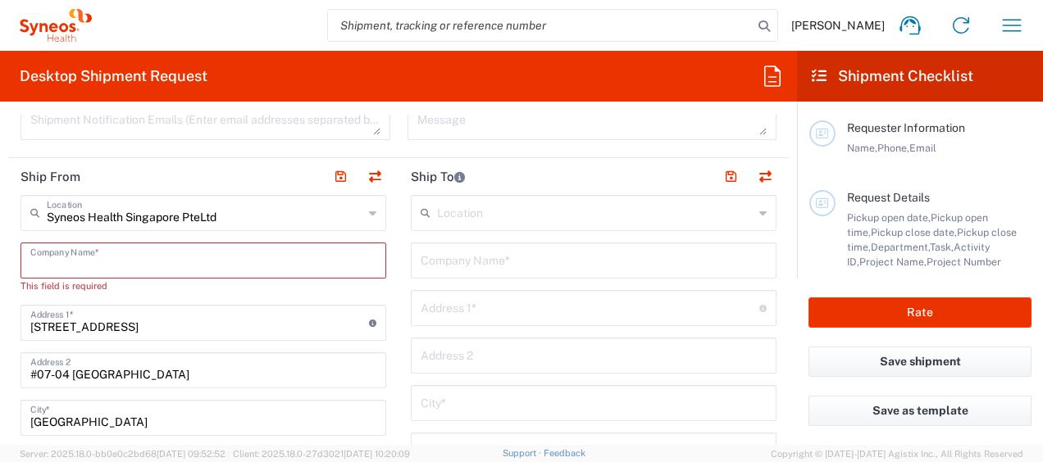
click at [185, 253] on input "text" at bounding box center [203, 259] width 346 height 29
type input "S"
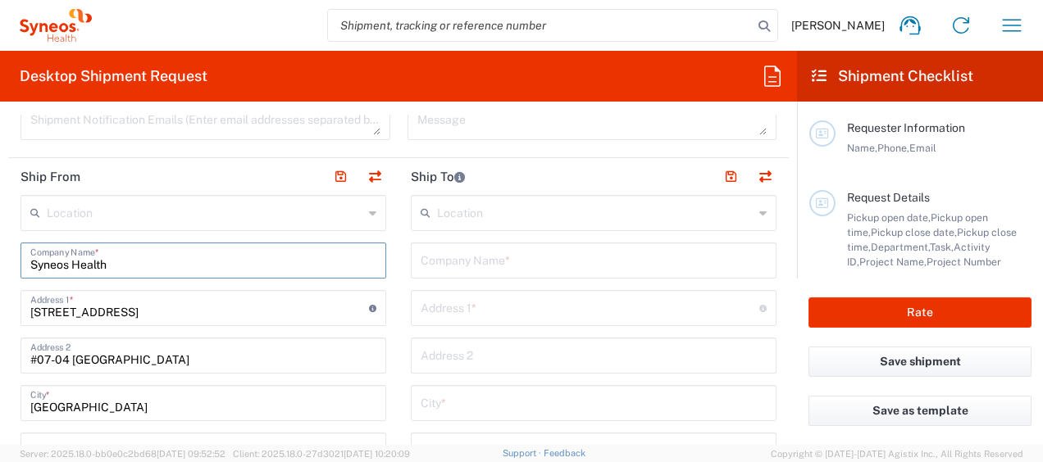
type input "Syneos Health"
click at [482, 253] on input "text" at bounding box center [594, 259] width 346 height 29
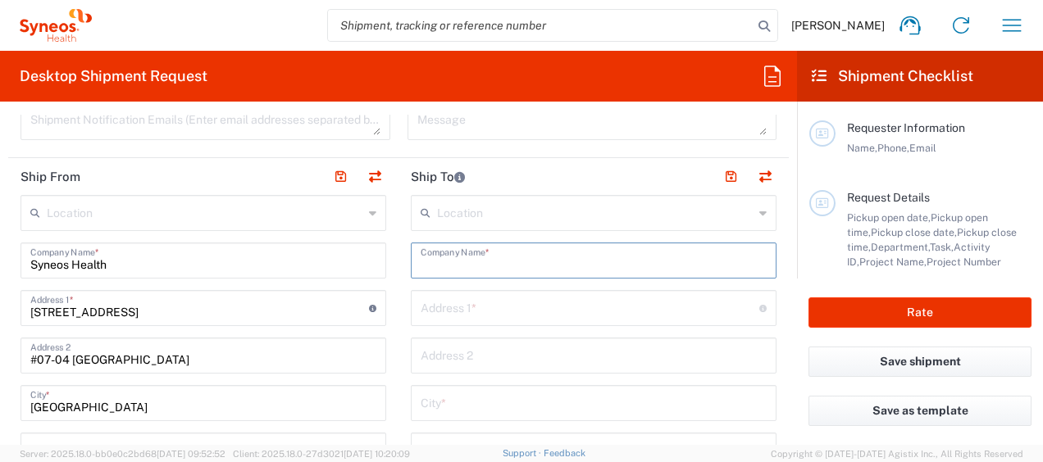
paste input "Vikramsingh Daberao"
type input "Vikramsingh Daberao"
click at [621, 294] on input "text" at bounding box center [590, 307] width 339 height 29
paste input "Flat 401, Amethyst building, Nyati Empire Society, Kharadi Pune Maharashtra 411…"
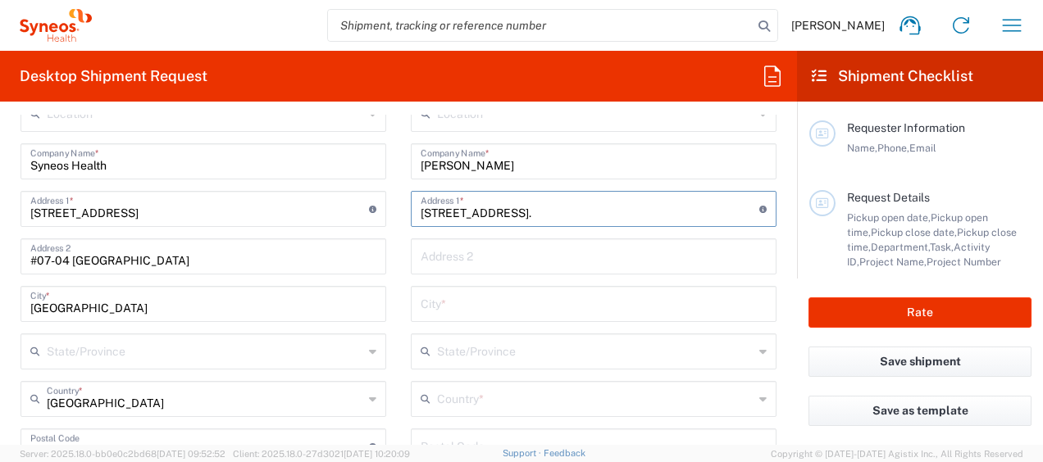
scroll to position [698, 0]
type input "Flat 401, Amethyst building, Nyati Empire Society, Kharadi Pune Maharashtra 411…"
click at [498, 310] on input "text" at bounding box center [594, 302] width 346 height 29
type input "Pune"
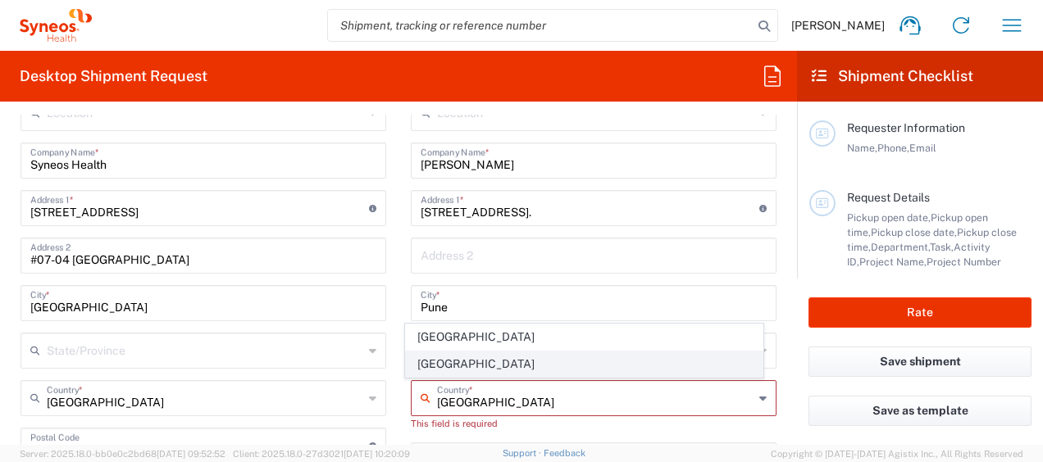
type input "India"
click at [507, 365] on span "India" at bounding box center [584, 364] width 356 height 25
type input "Sender/Shipper"
type input "Delivery Duty Paid"
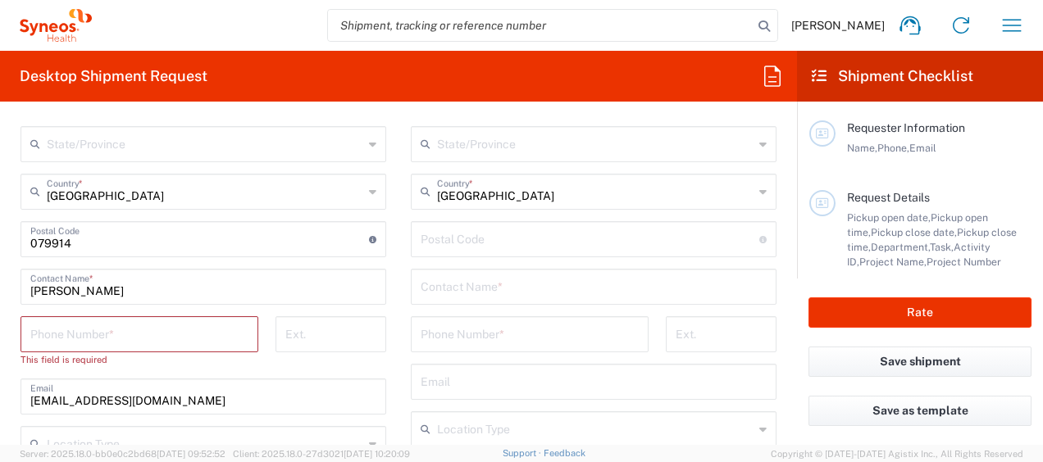
scroll to position [947, 0]
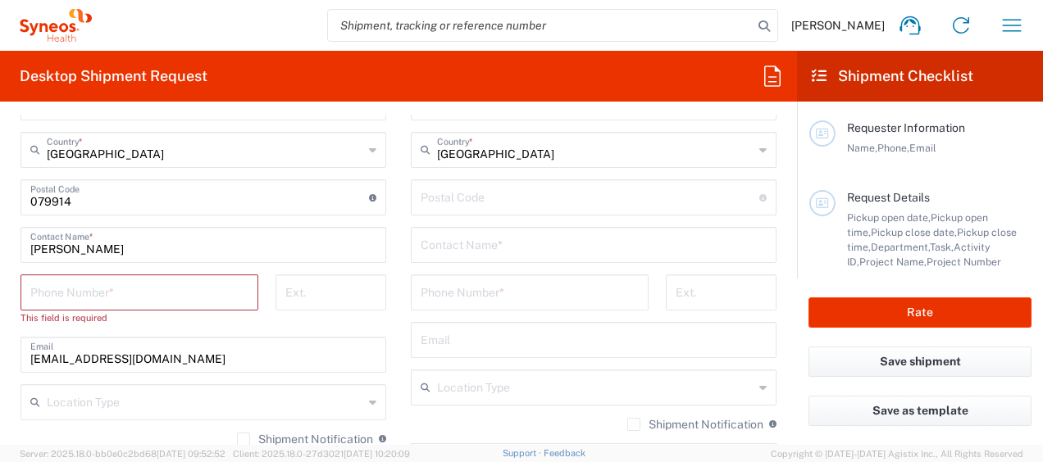
click at [159, 285] on input "tel" at bounding box center [139, 291] width 218 height 29
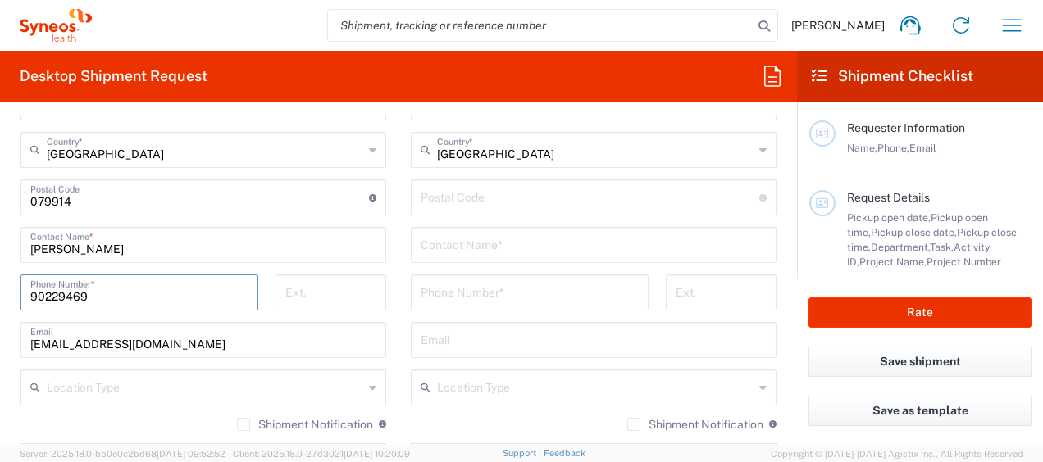
type input "90229469"
click at [480, 246] on input "text" at bounding box center [594, 244] width 346 height 29
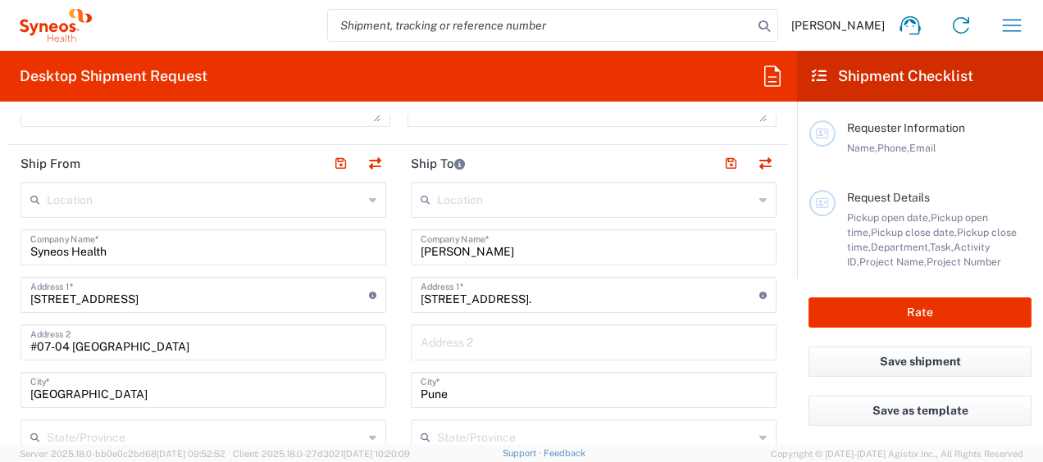
scroll to position [611, 0]
drag, startPoint x: 555, startPoint y: 242, endPoint x: 387, endPoint y: 238, distance: 168.1
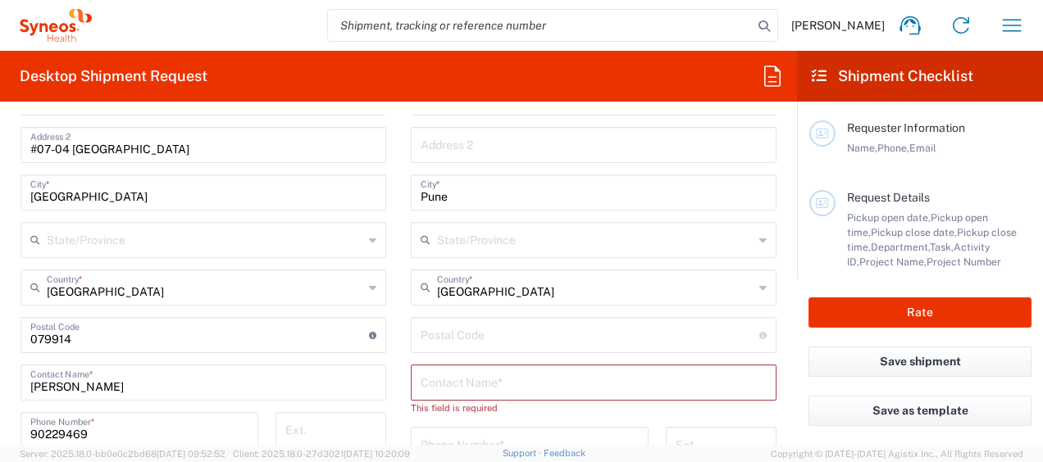
scroll to position [863, 0]
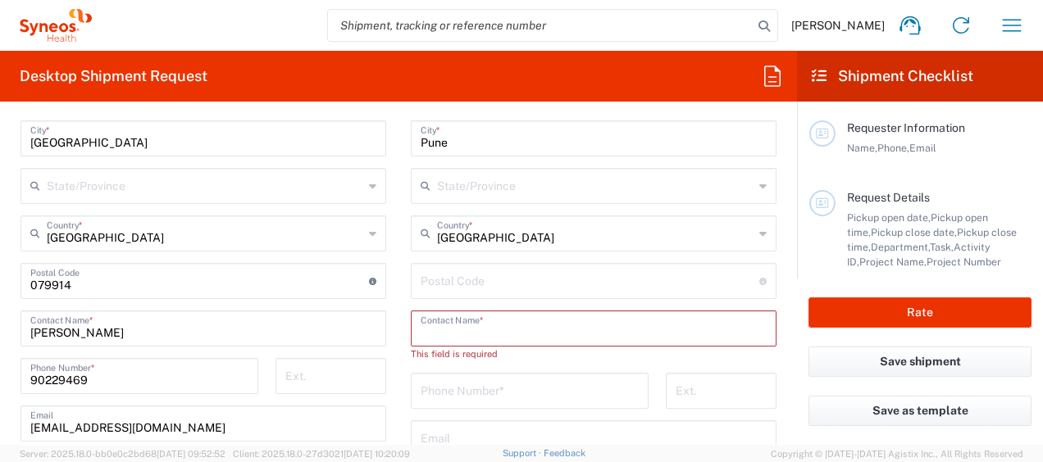
click at [539, 330] on input "text" at bounding box center [594, 327] width 346 height 29
paste input "Vikramsingh Daberao"
type input "Vikramsingh Daberao"
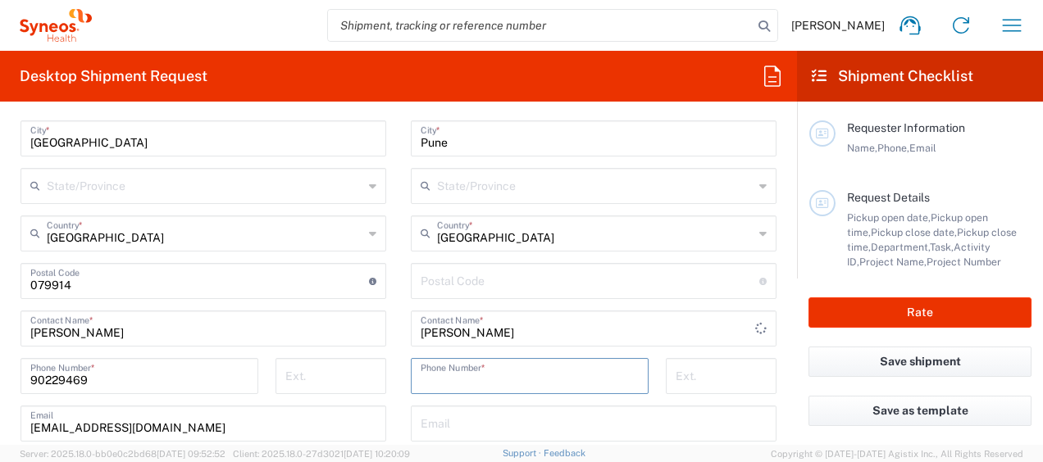
click at [475, 369] on input "tel" at bounding box center [530, 375] width 218 height 29
paste input "+91 9867797691"
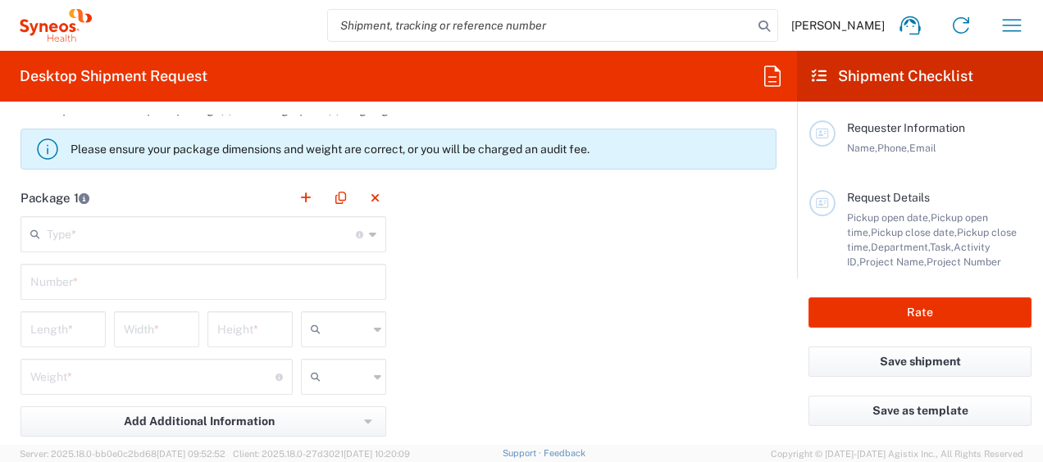
scroll to position [1445, 0]
type input "+91 9867797691"
click at [107, 216] on div "Type * Material used to package goods" at bounding box center [203, 234] width 366 height 36
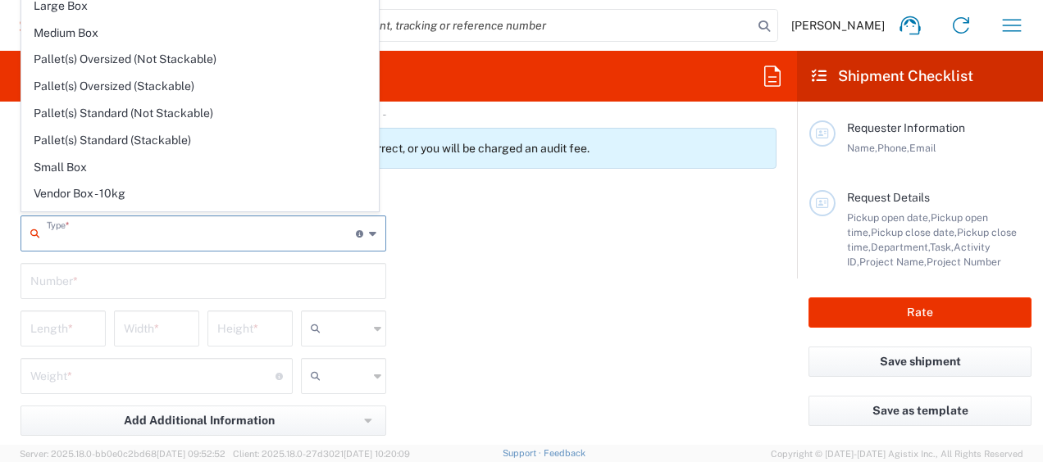
click at [99, 224] on input "text" at bounding box center [201, 232] width 309 height 29
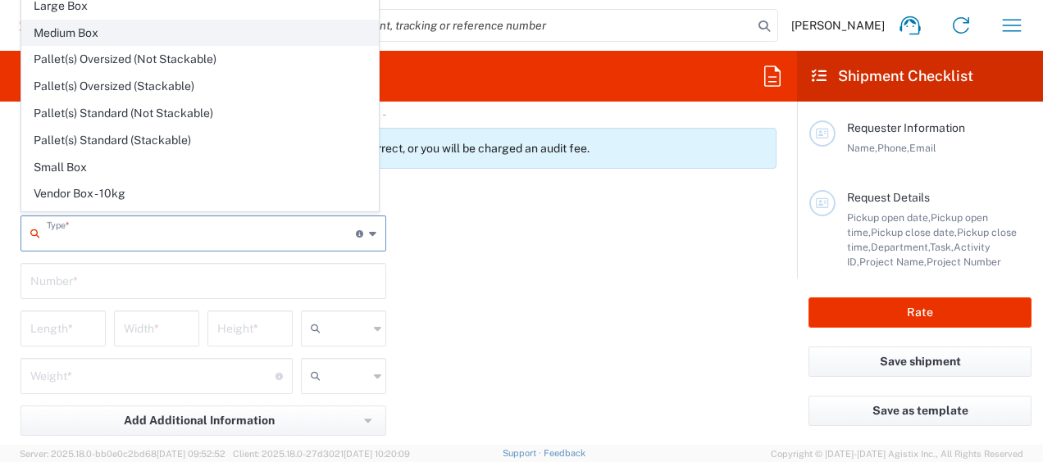
click at [108, 23] on span "Medium Box" at bounding box center [200, 32] width 356 height 25
type input "Medium Box"
type input "13"
type input "11.5"
type input "2.5"
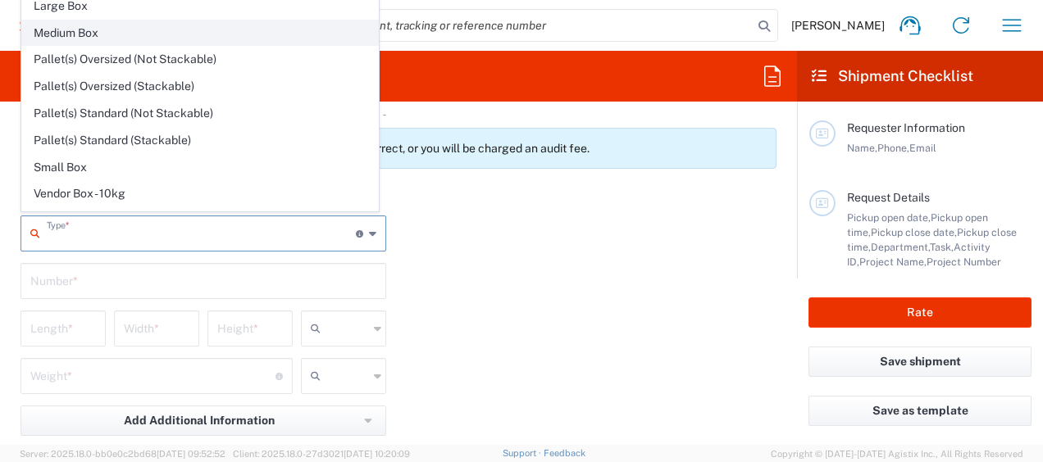
type input "in"
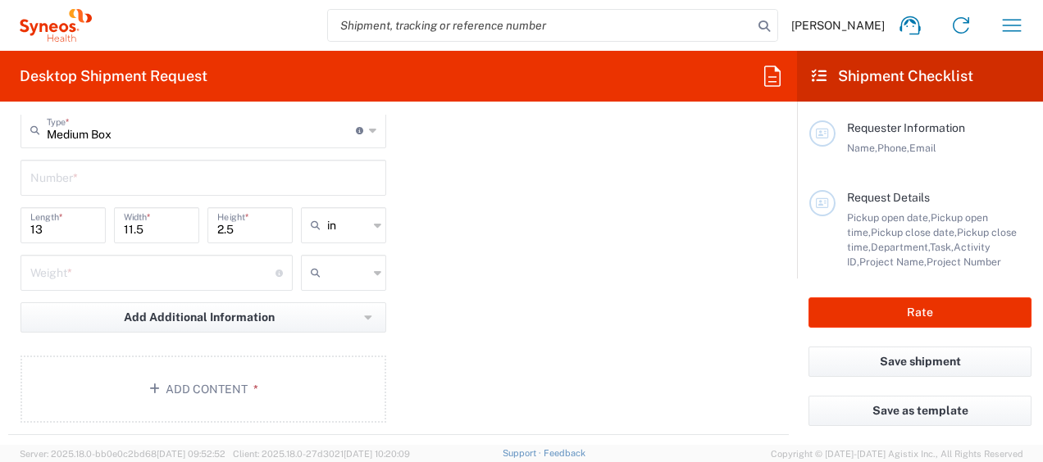
scroll to position [1550, 0]
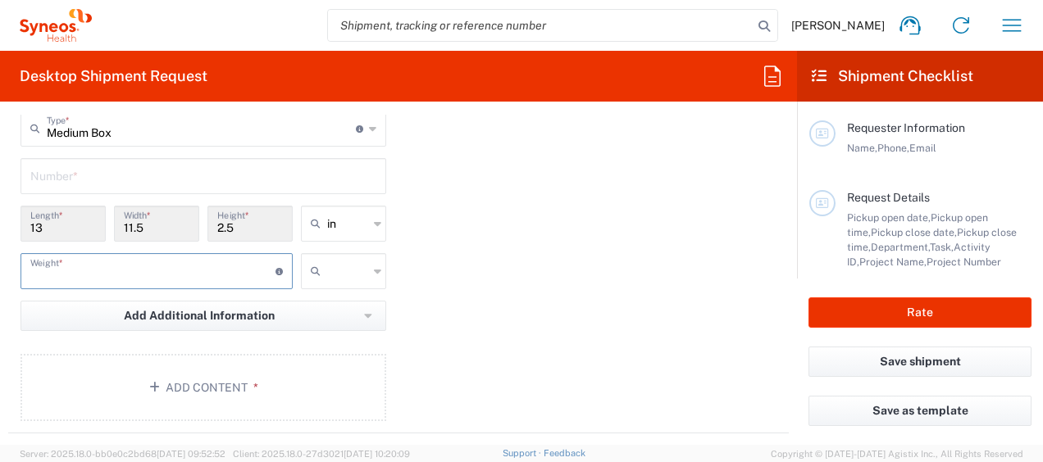
click at [224, 270] on input "number" at bounding box center [152, 270] width 245 height 29
type input "2"
click at [188, 180] on input "text" at bounding box center [203, 175] width 346 height 29
type input "1"
click at [316, 275] on icon at bounding box center [319, 271] width 16 height 26
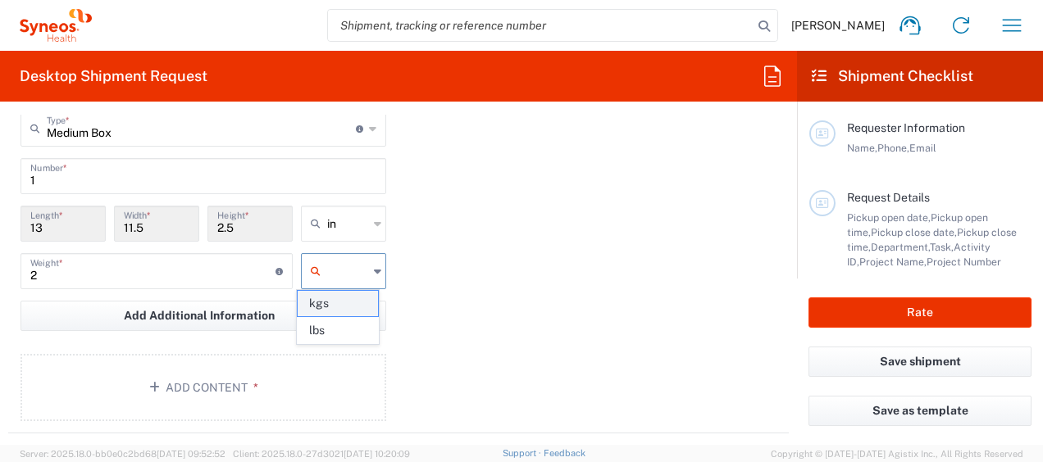
click at [330, 303] on span "kgs" at bounding box center [338, 303] width 80 height 25
type input "kgs"
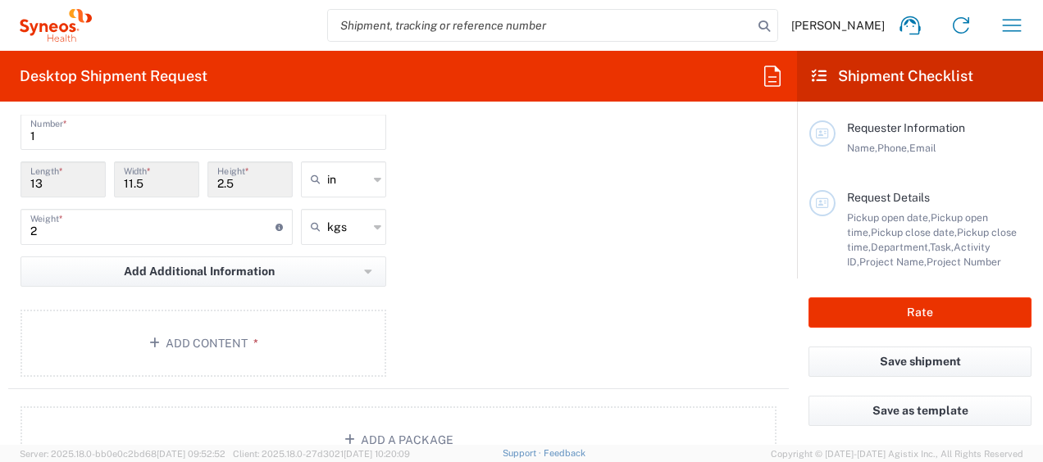
scroll to position [1596, 0]
click at [247, 330] on button "Add Content *" at bounding box center [203, 341] width 366 height 67
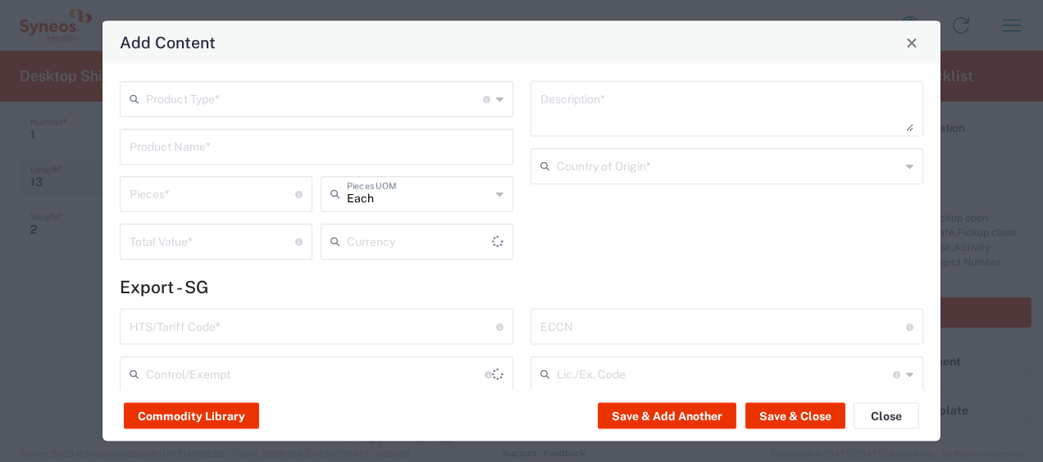
type input "US Dollar"
click at [264, 102] on input "text" at bounding box center [314, 98] width 337 height 29
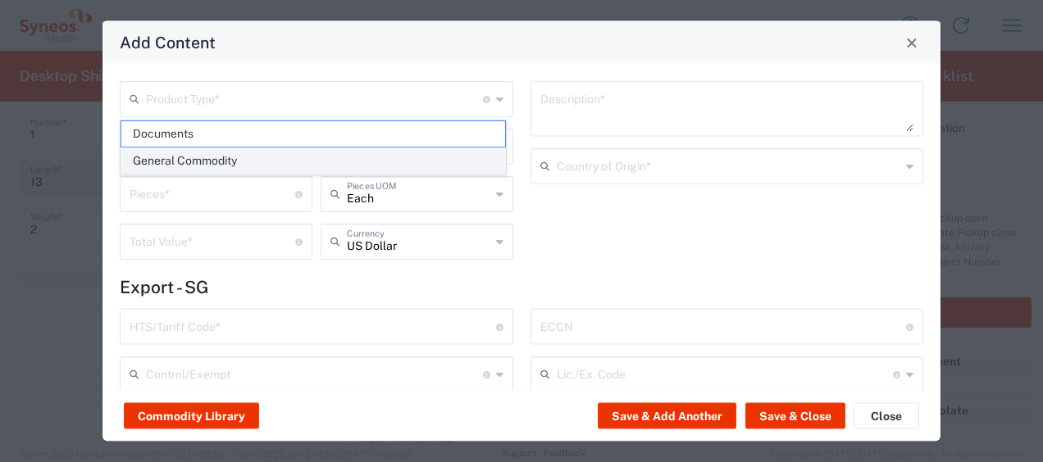
click at [234, 154] on span "General Commodity" at bounding box center [313, 160] width 384 height 25
type input "General Commodity"
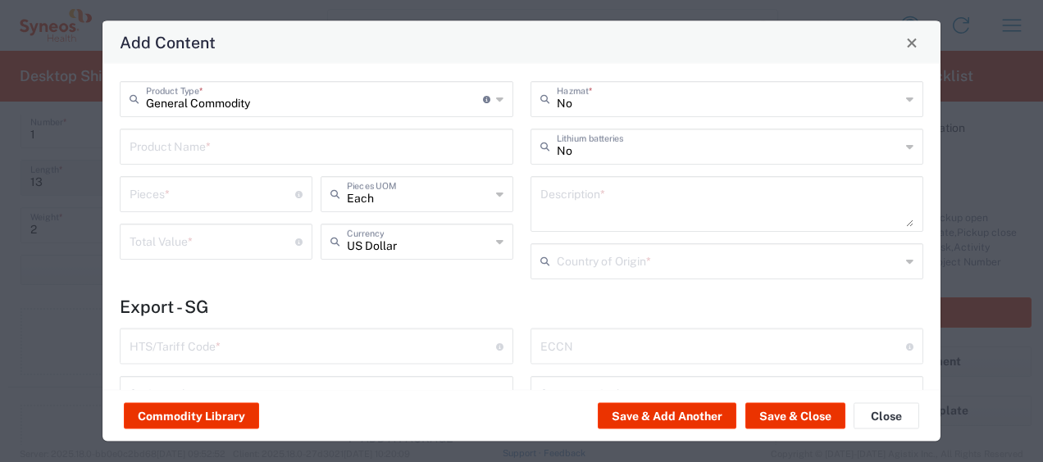
click at [231, 149] on input "text" at bounding box center [317, 145] width 374 height 29
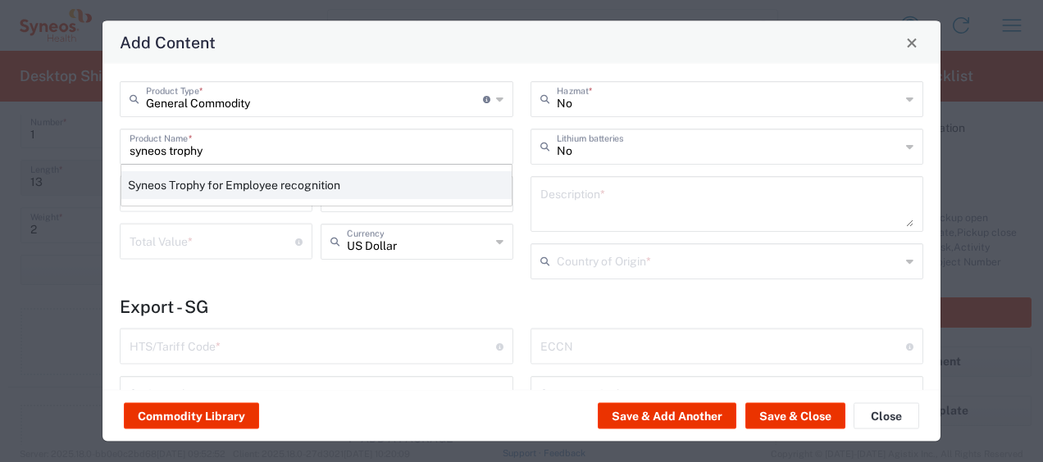
click at [215, 183] on div "Syneos Trophy for Employee recognition" at bounding box center [316, 185] width 390 height 28
type input "Syneos Trophy for Employee recognition"
type textarea "Star Employee Award Trophy"
type input "7013.99.6000"
type input "BIS"
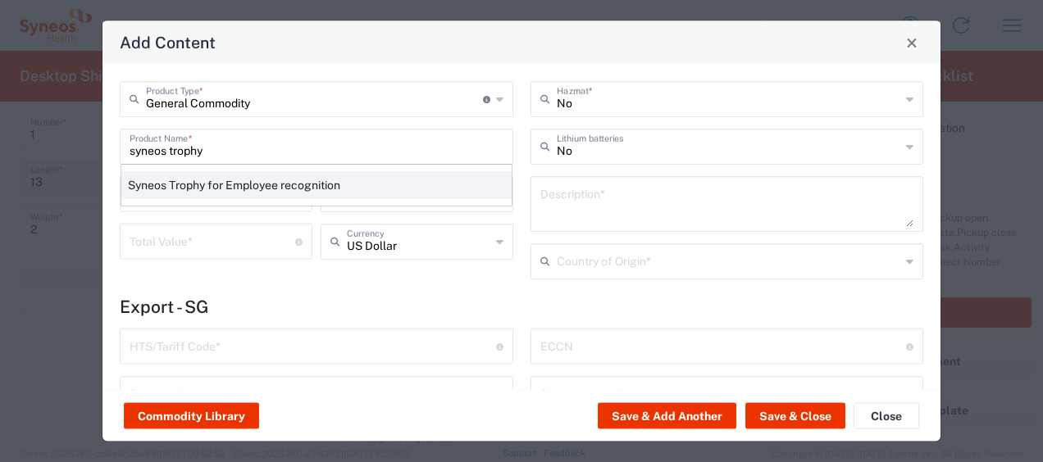
type input "EAR99"
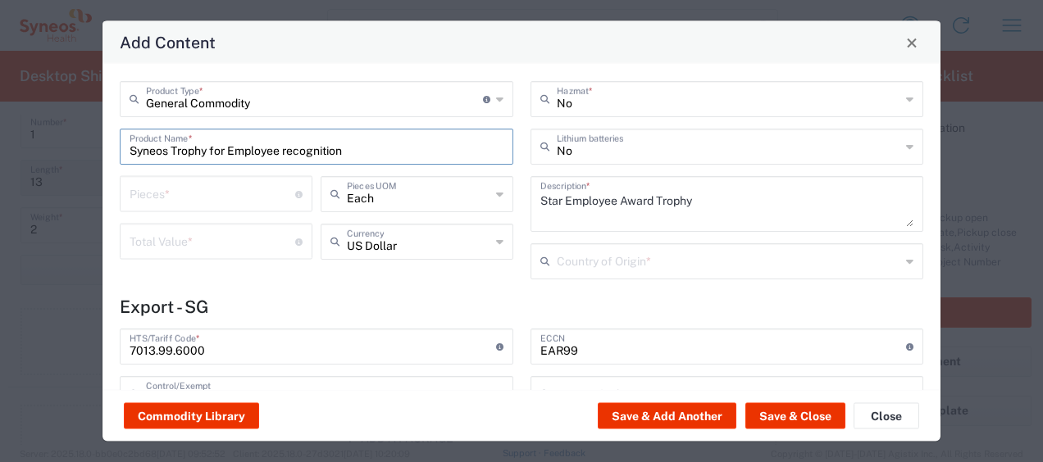
type input "NLR - No License Required"
click at [213, 188] on input "number" at bounding box center [213, 193] width 166 height 29
type input "1"
click at [195, 257] on div "Total Value * Total value of all the pieces" at bounding box center [216, 242] width 193 height 36
click at [213, 246] on input "number" at bounding box center [213, 240] width 166 height 29
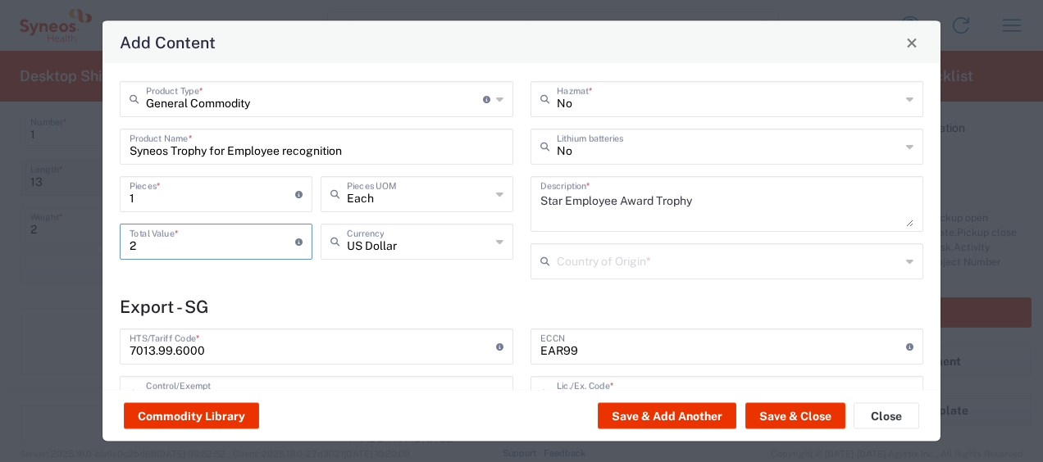
type input "2"
click at [302, 274] on div "General Commodity Product Type * Document: Paper document generated internally …" at bounding box center [316, 186] width 411 height 210
click at [572, 272] on input "text" at bounding box center [729, 260] width 344 height 29
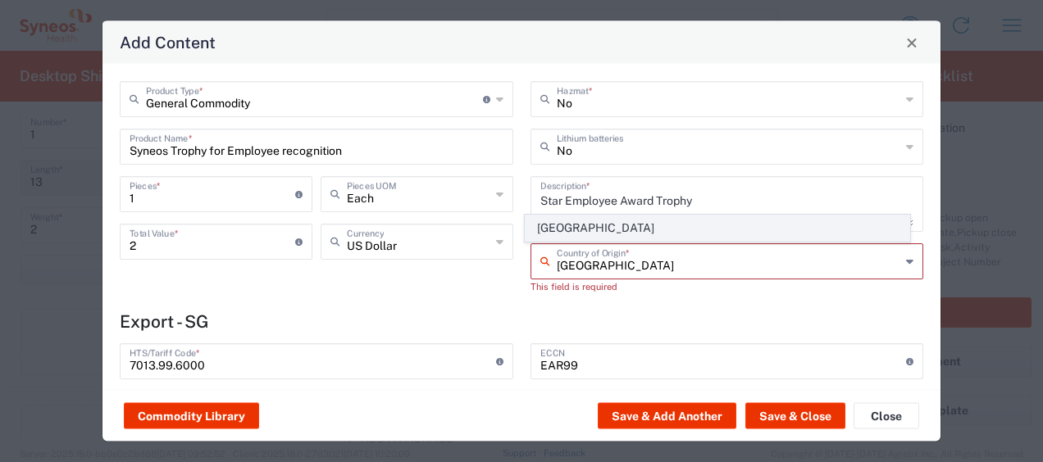
type input "Singapore"
click at [585, 221] on span "Singapore" at bounding box center [718, 228] width 384 height 25
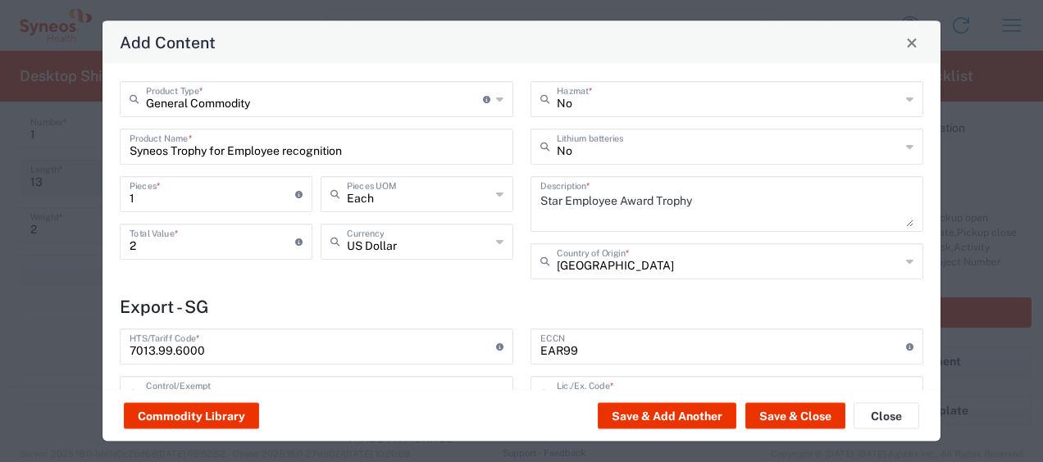
scroll to position [228, 0]
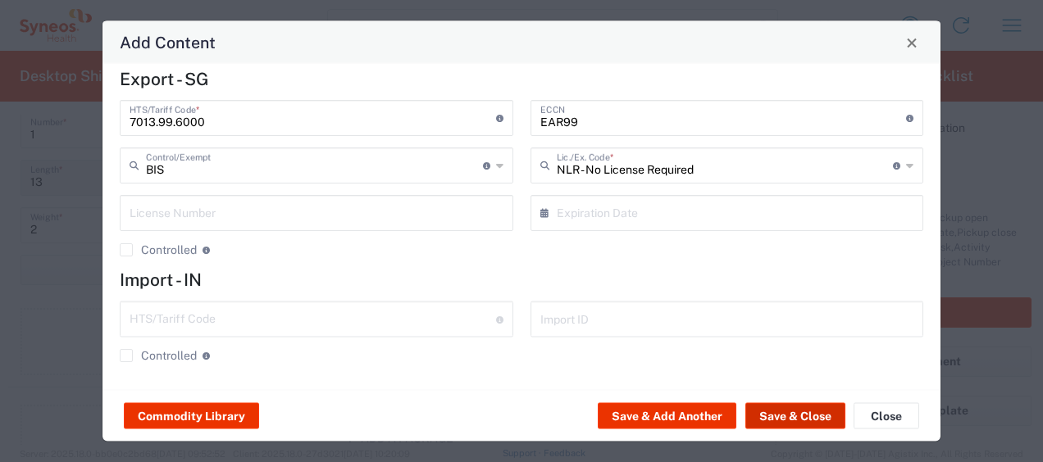
click at [820, 407] on button "Save & Close" at bounding box center [795, 416] width 100 height 26
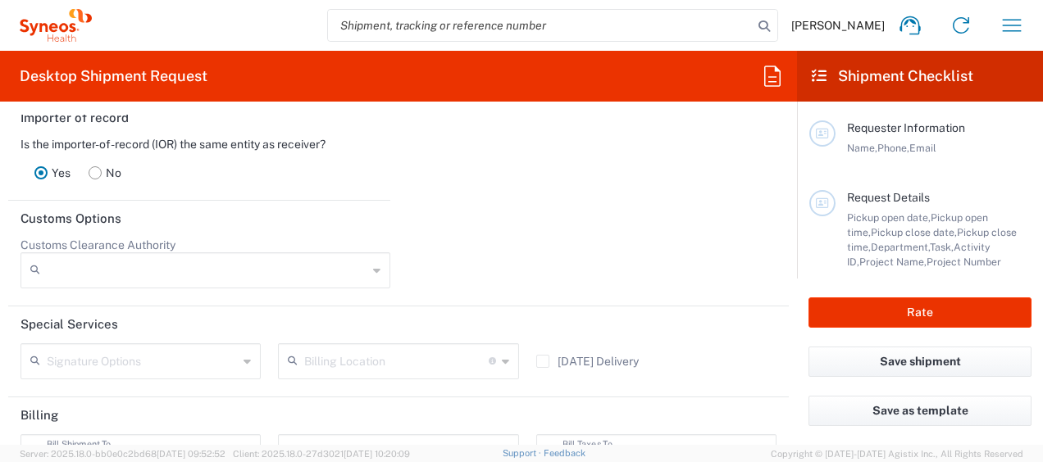
scroll to position [2400, 0]
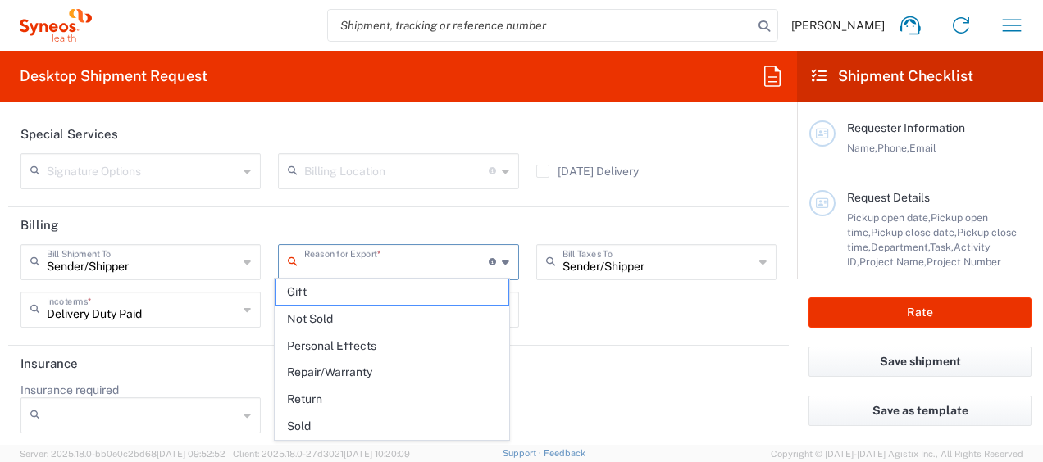
click at [397, 247] on input "text" at bounding box center [396, 261] width 184 height 29
click at [364, 312] on span "Not Sold" at bounding box center [391, 319] width 233 height 25
type input "Not Sold"
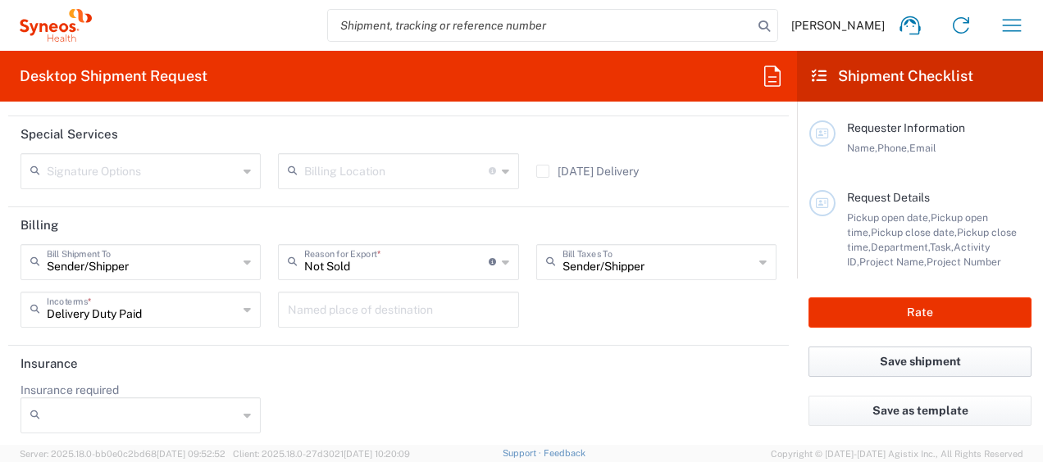
click at [880, 355] on button "Save shipment" at bounding box center [919, 362] width 223 height 30
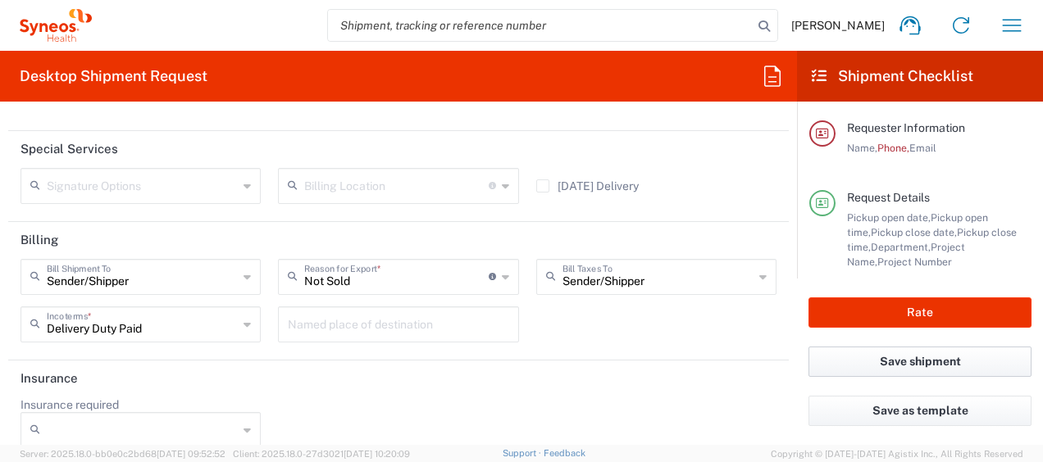
scroll to position [2414, 0]
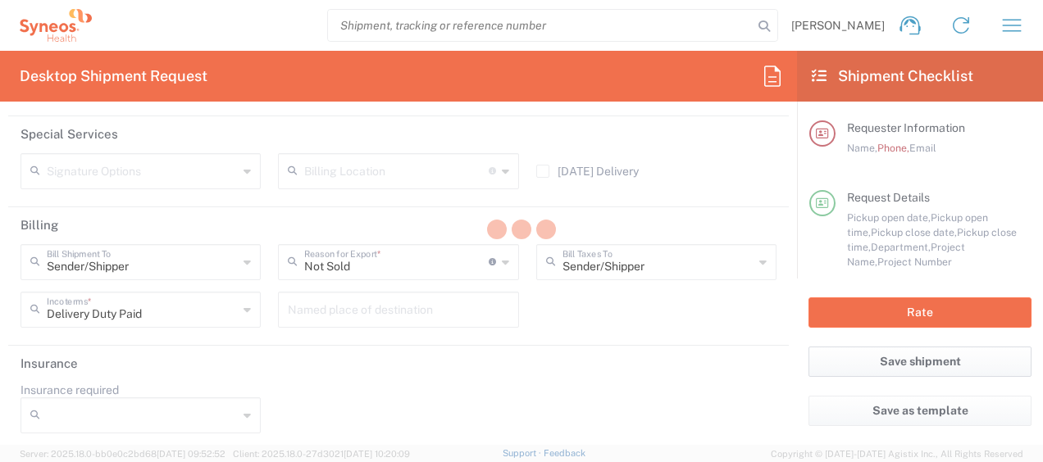
type input "3130 DEPARTMENTAL EXPENSE"
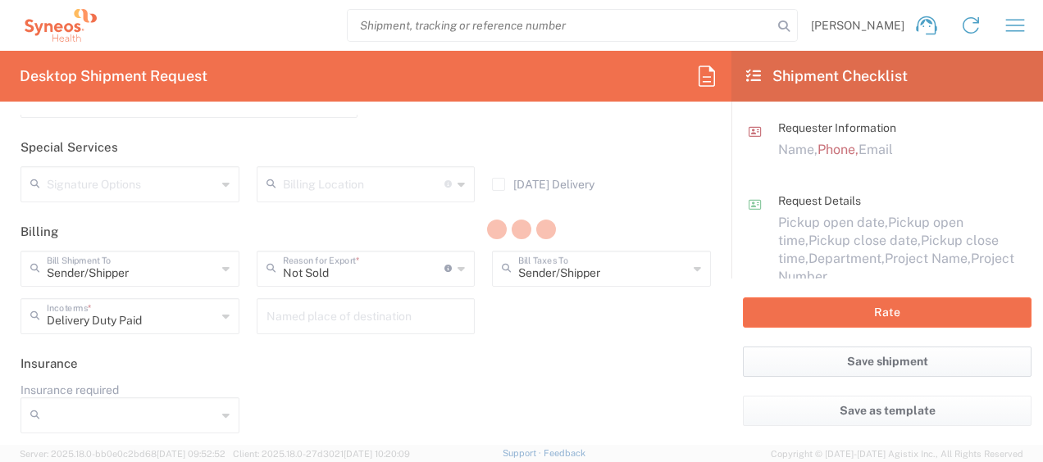
scroll to position [2345, 0]
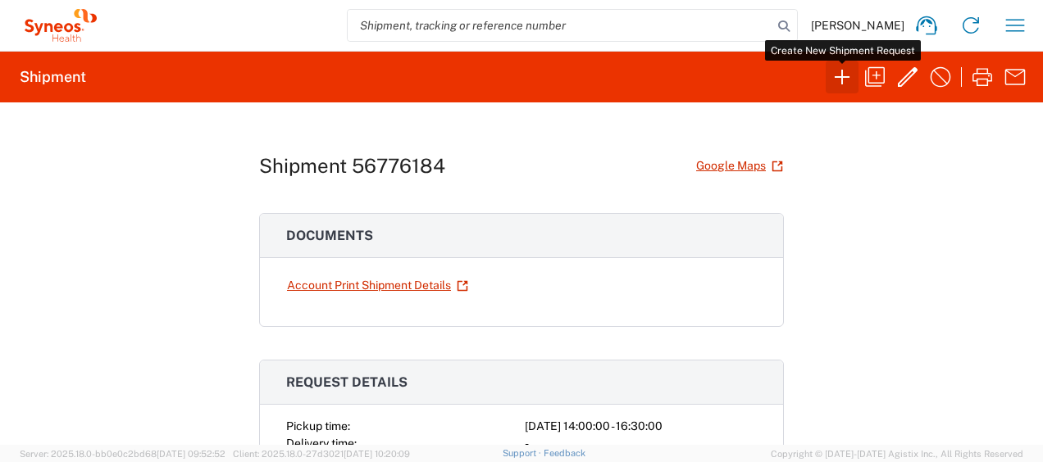
click at [839, 82] on icon "button" at bounding box center [842, 77] width 26 height 26
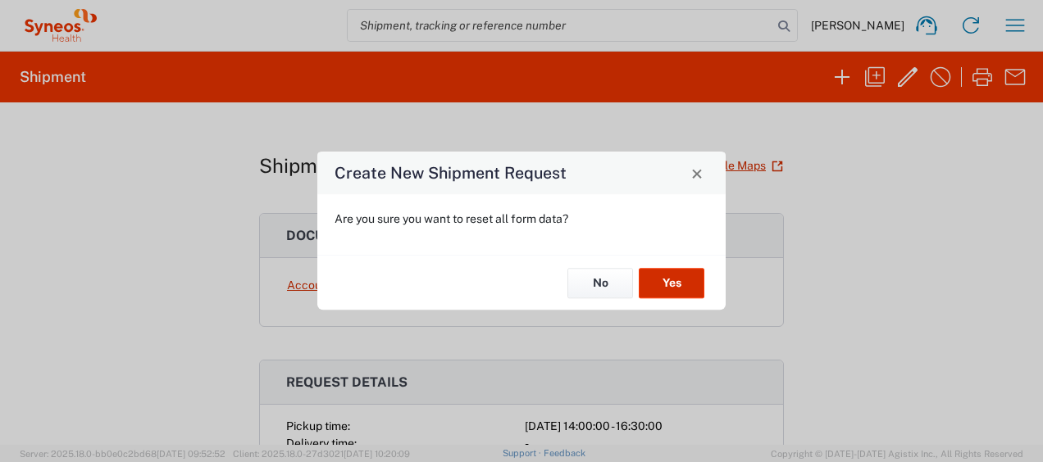
click at [676, 280] on button "Yes" at bounding box center [672, 283] width 66 height 30
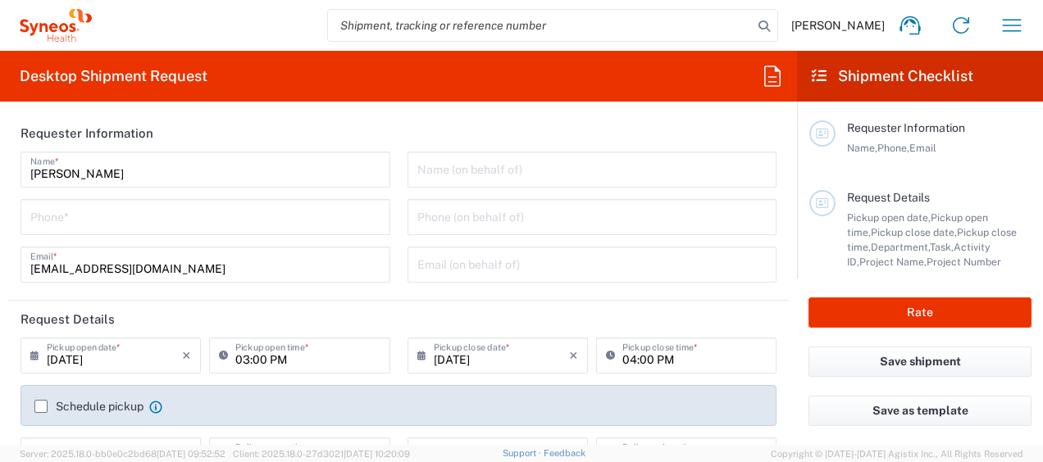
type input "3130"
click at [184, 215] on input "tel" at bounding box center [205, 216] width 350 height 29
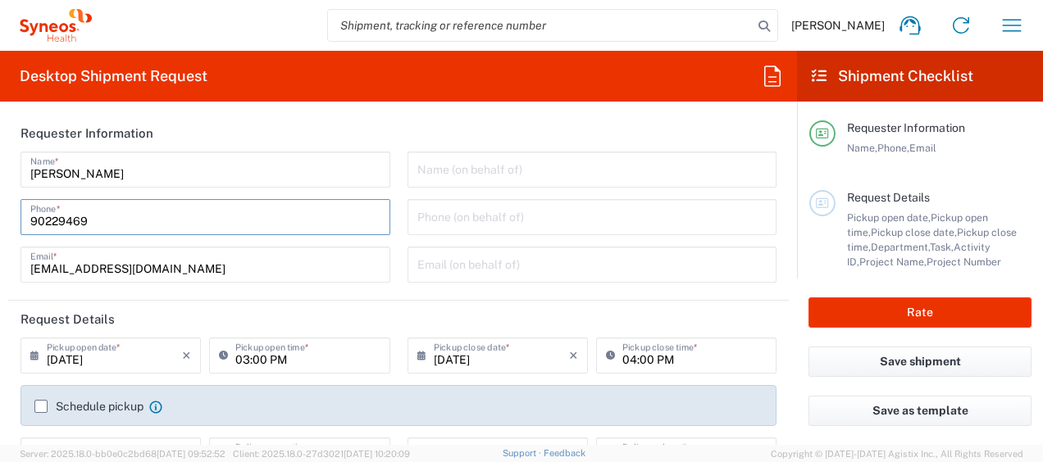
type input "90229469"
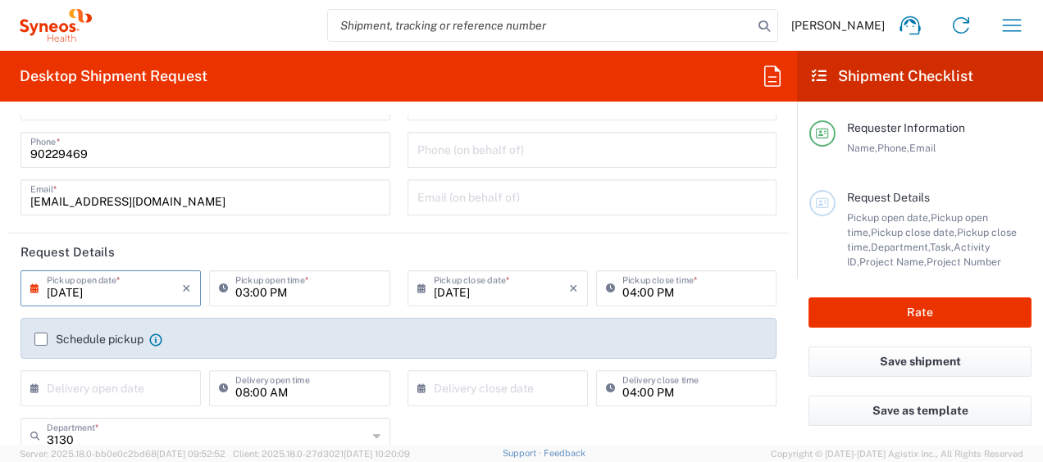
click at [49, 288] on input "09/10/2025" at bounding box center [114, 287] width 135 height 29
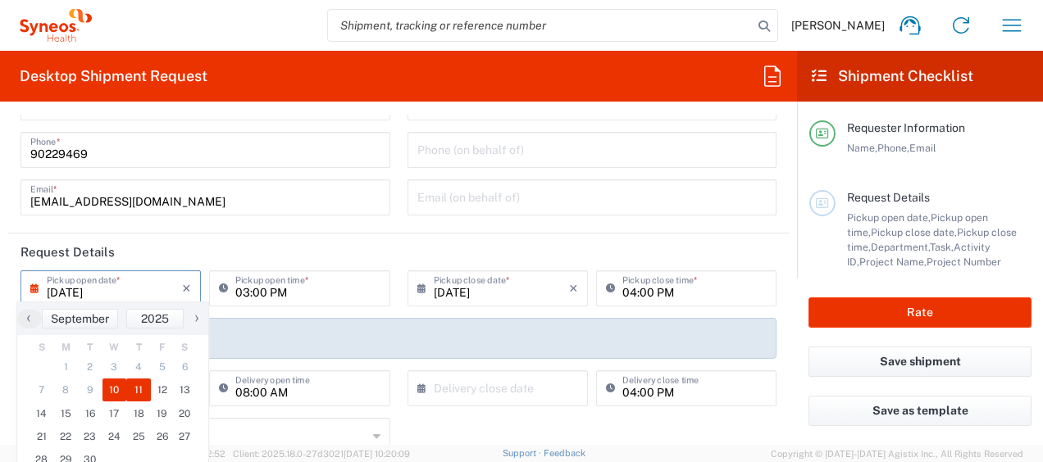
click at [140, 385] on span "11" at bounding box center [138, 390] width 25 height 23
type input "09/11/2025"
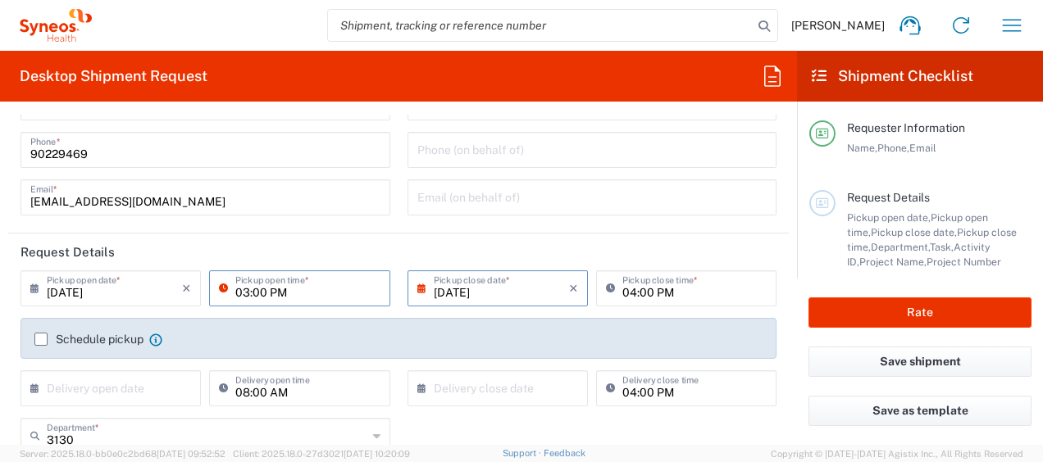
click at [243, 301] on input "03:00 PM" at bounding box center [307, 287] width 144 height 29
type input "02:00 PM"
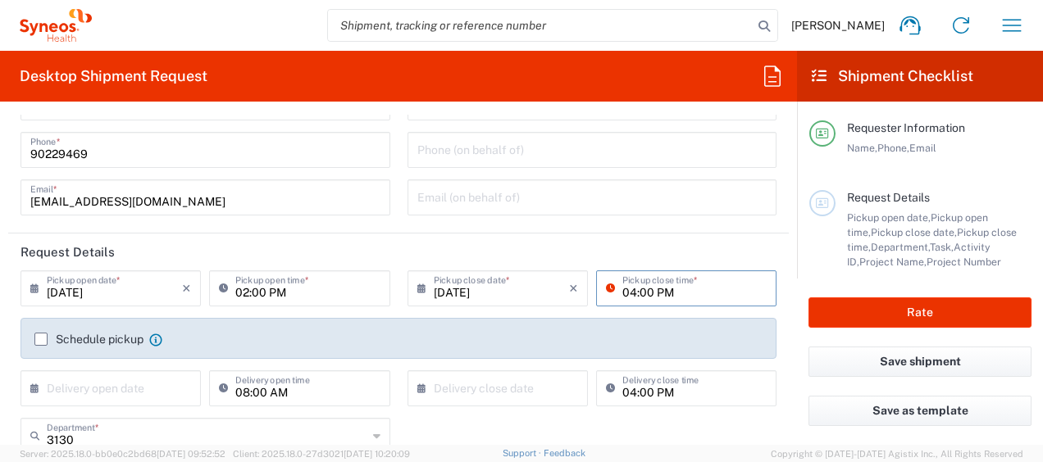
click at [638, 287] on input "04:00 PM" at bounding box center [694, 287] width 144 height 29
click at [635, 290] on input "04:00 PM" at bounding box center [694, 287] width 144 height 29
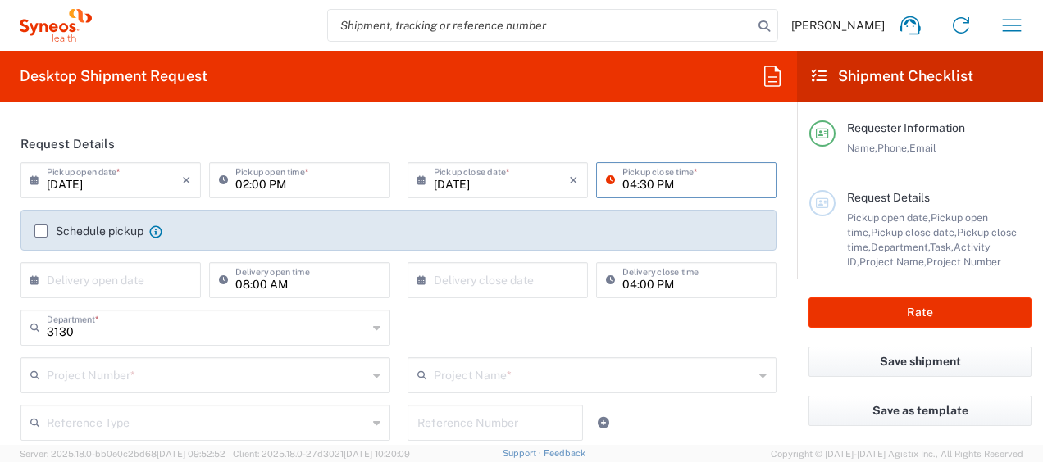
scroll to position [241, 0]
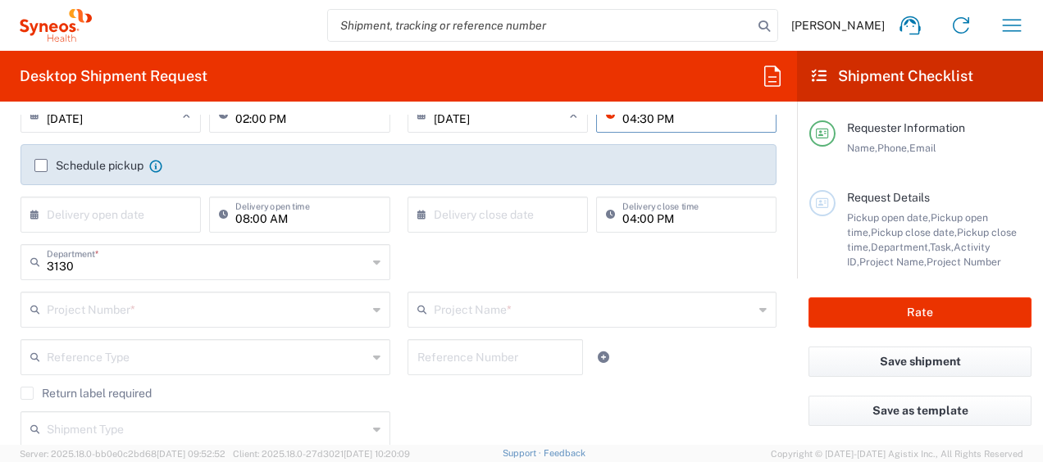
type input "04:30 PM"
click at [39, 162] on label "Schedule pickup" at bounding box center [88, 165] width 109 height 13
click at [41, 166] on input "Schedule pickup" at bounding box center [41, 166] width 0 height 0
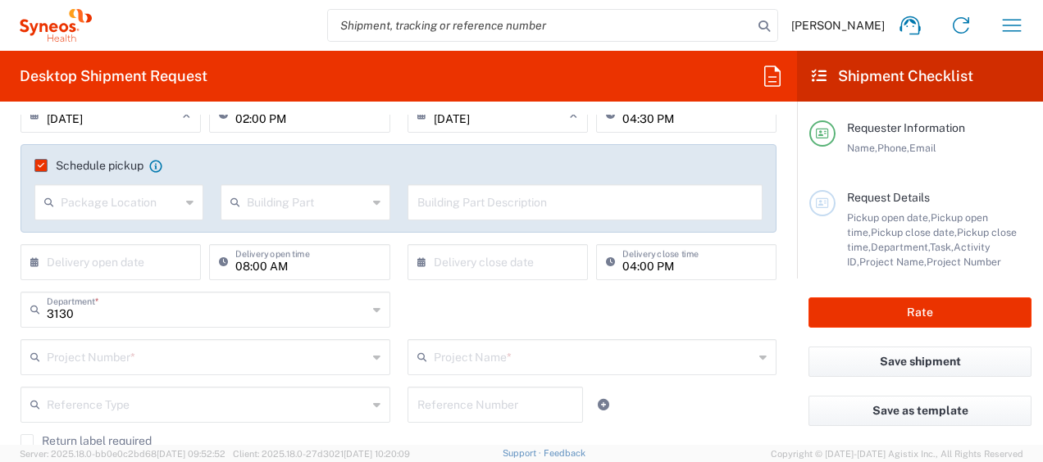
scroll to position [272, 0]
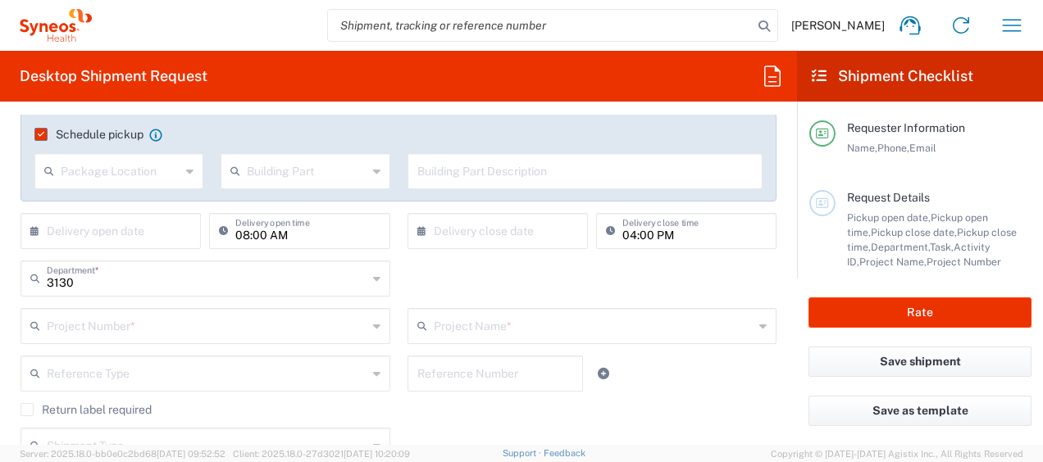
click at [141, 318] on input "text" at bounding box center [207, 325] width 321 height 29
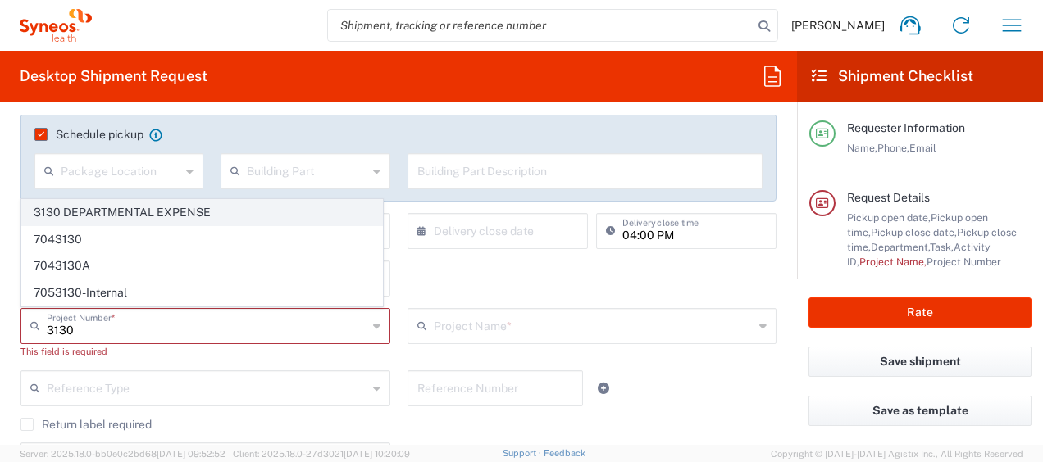
click at [161, 214] on span "3130 DEPARTMENTAL EXPENSE" at bounding box center [202, 212] width 360 height 25
type input "3130 DEPARTMENTAL EXPENSE"
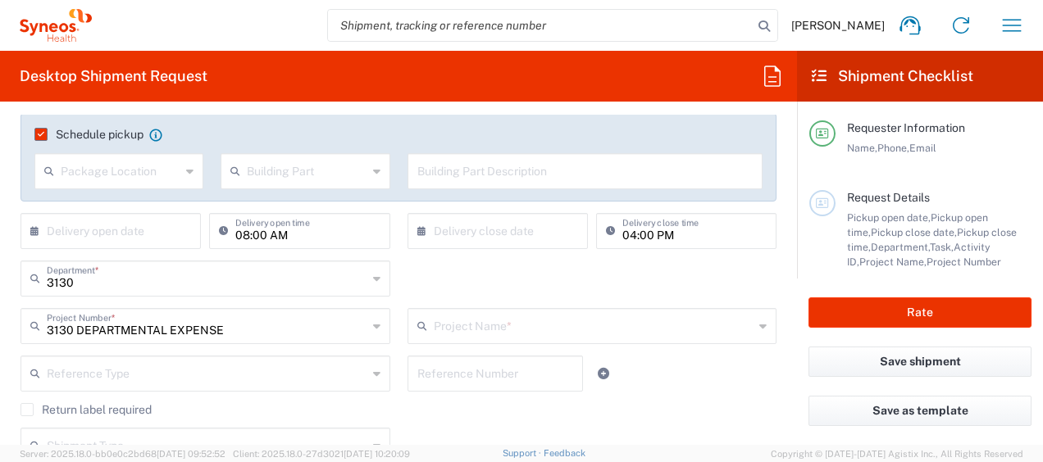
scroll to position [356, 0]
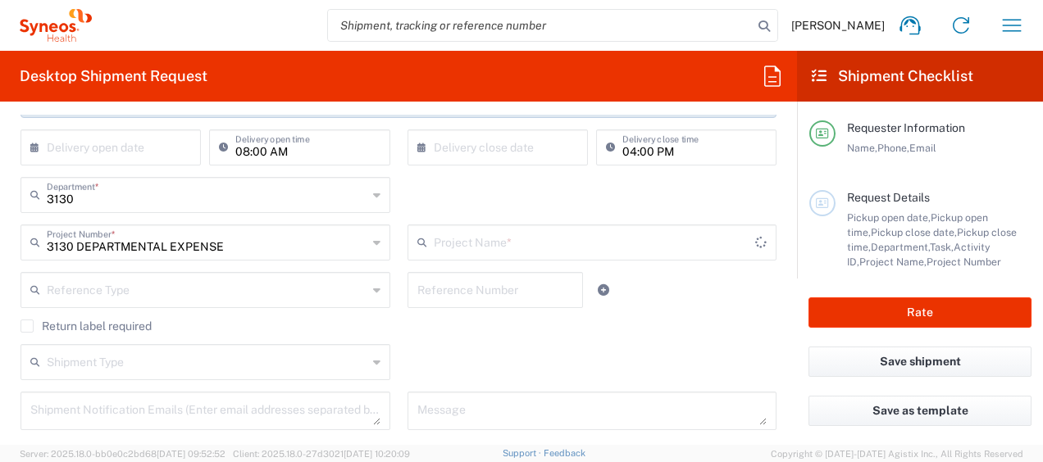
type input "3130 DEPARTMENTAL EXPENSE"
click at [451, 285] on input "text" at bounding box center [495, 289] width 157 height 29
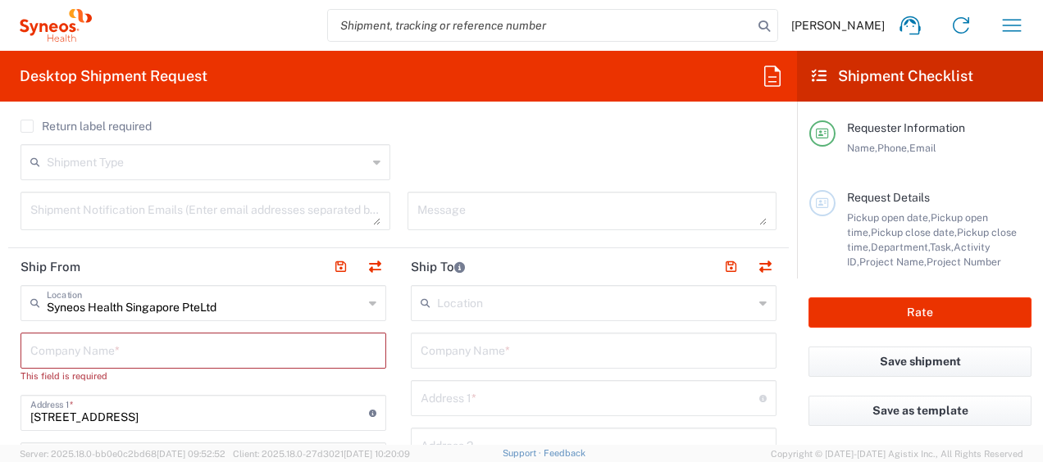
scroll to position [617, 0]
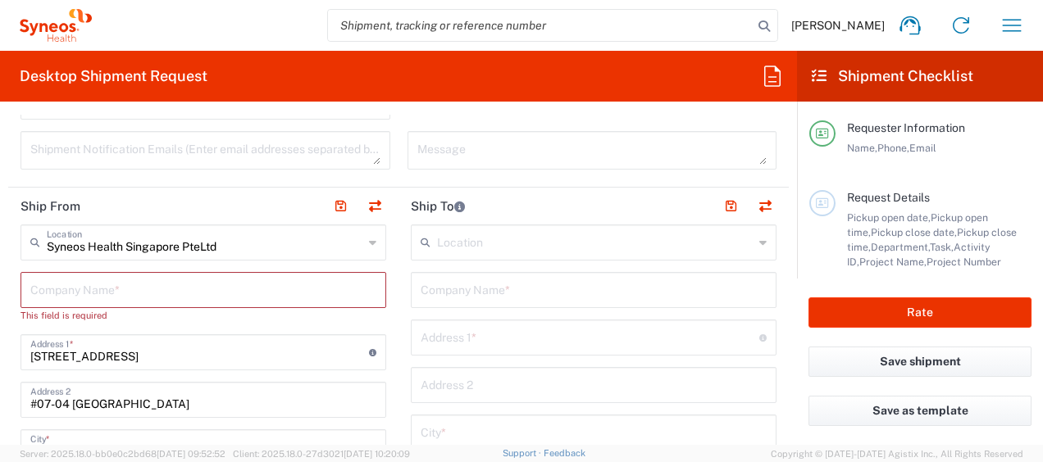
click at [273, 290] on input "text" at bounding box center [203, 289] width 346 height 29
type input "S"
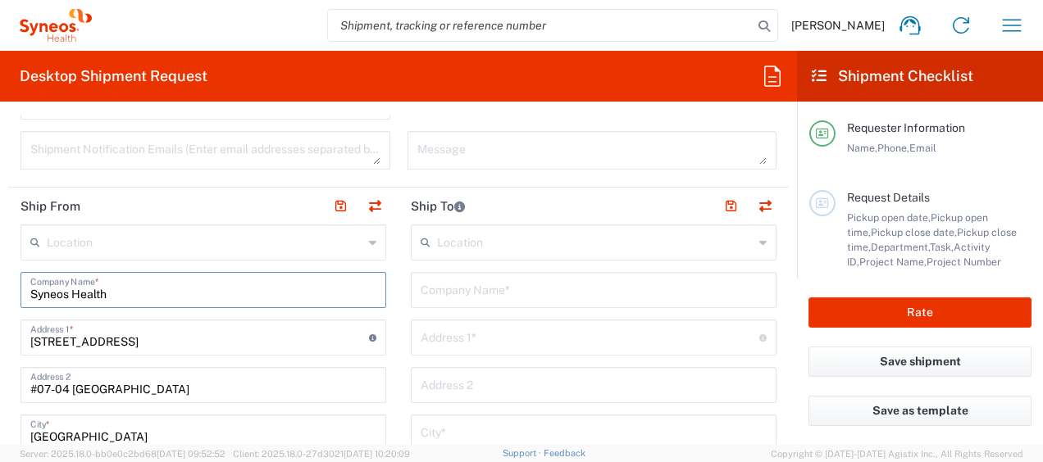
type input "Syneos Health"
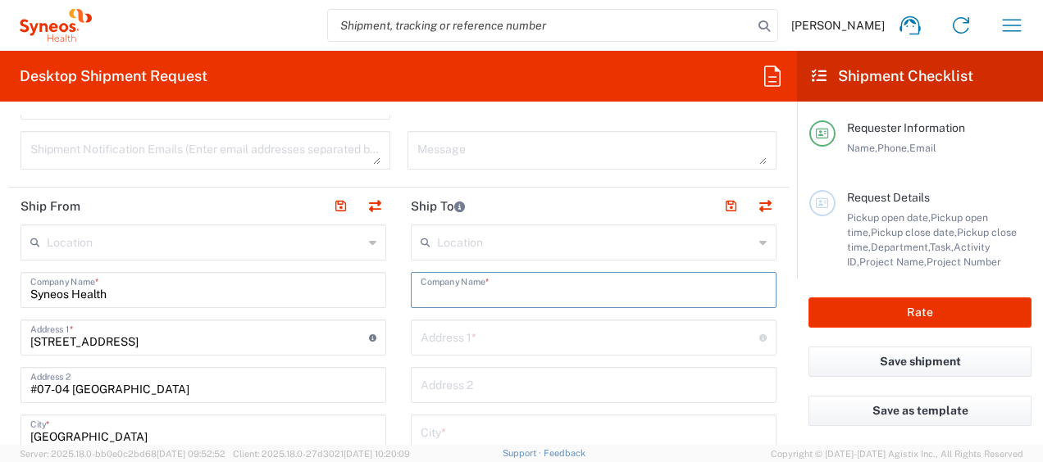
click at [512, 278] on input "text" at bounding box center [594, 289] width 346 height 29
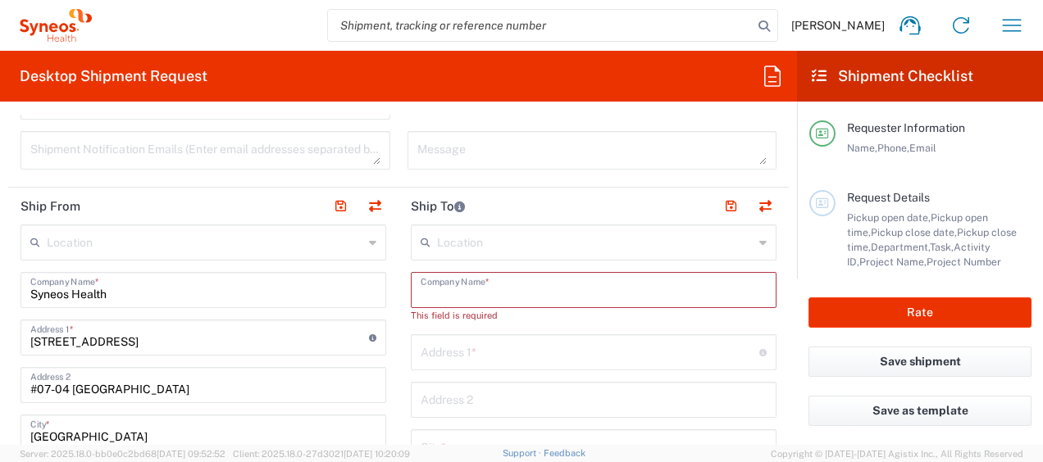
paste input "Anu Janardhanan"
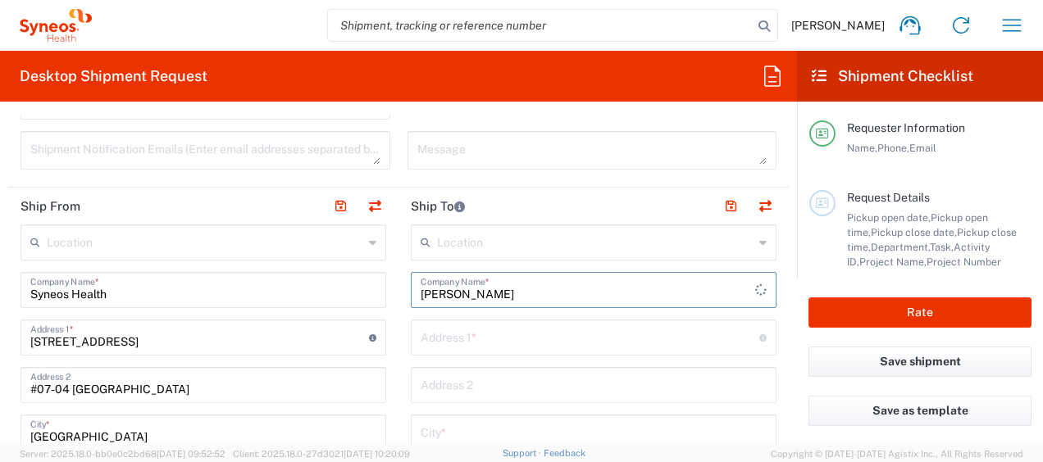
scroll to position [711, 0]
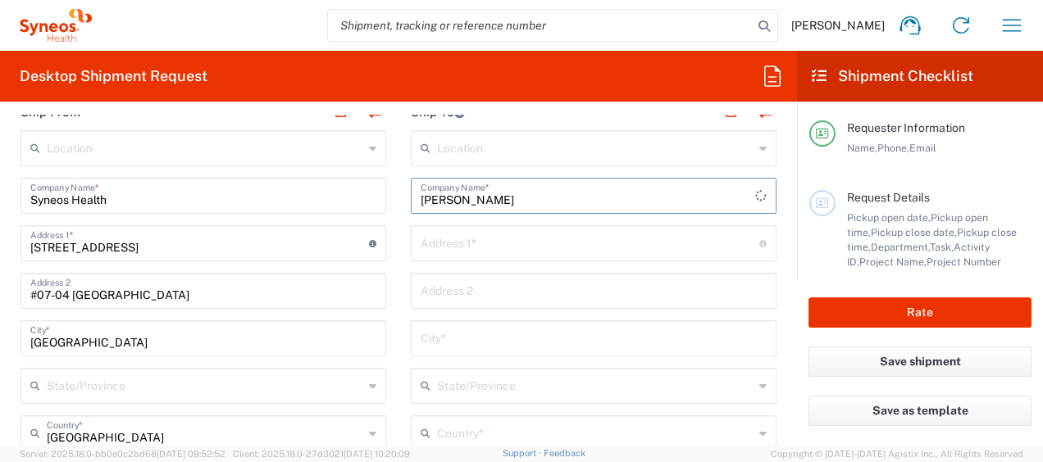
type input "Anu Janardhanan"
click at [525, 246] on input "text" at bounding box center [590, 242] width 339 height 29
paste input "6 Burnside Street, Kellyville Ridge 2155, Sydney, Australia"
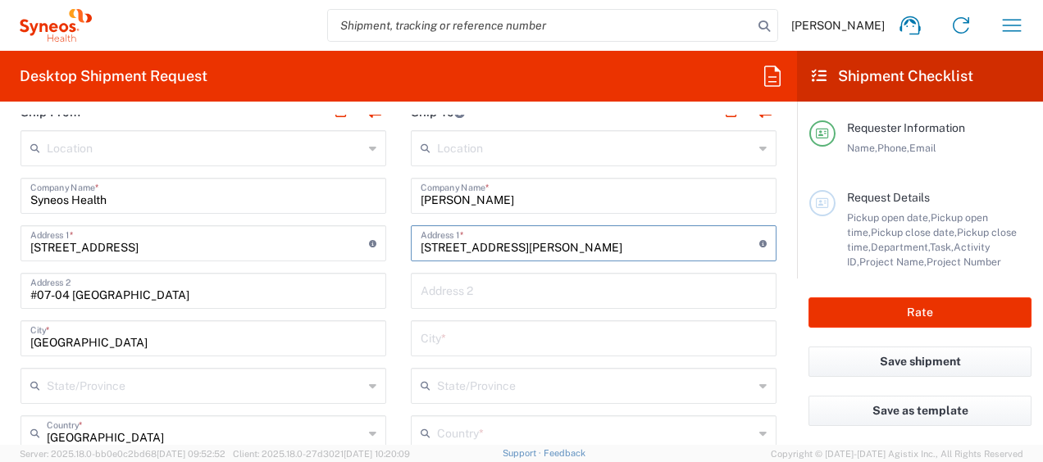
type input "6 Burnside Street, Kellyville Ridge 2155, Sydney, Australia"
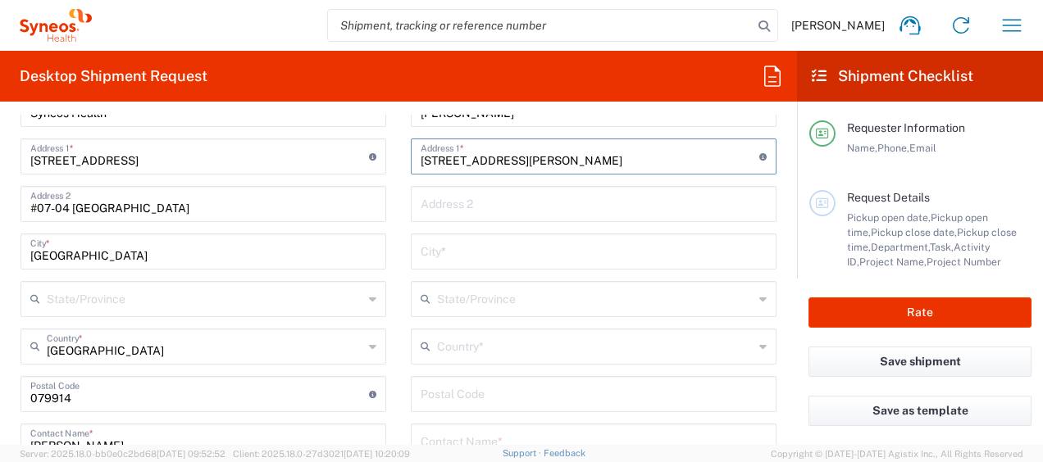
scroll to position [800, 0]
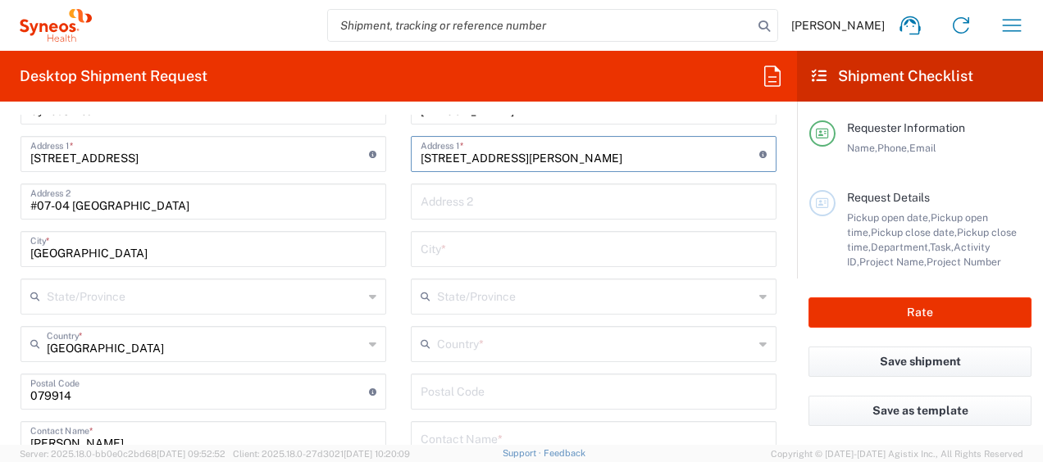
click at [521, 245] on input "text" at bounding box center [594, 248] width 346 height 29
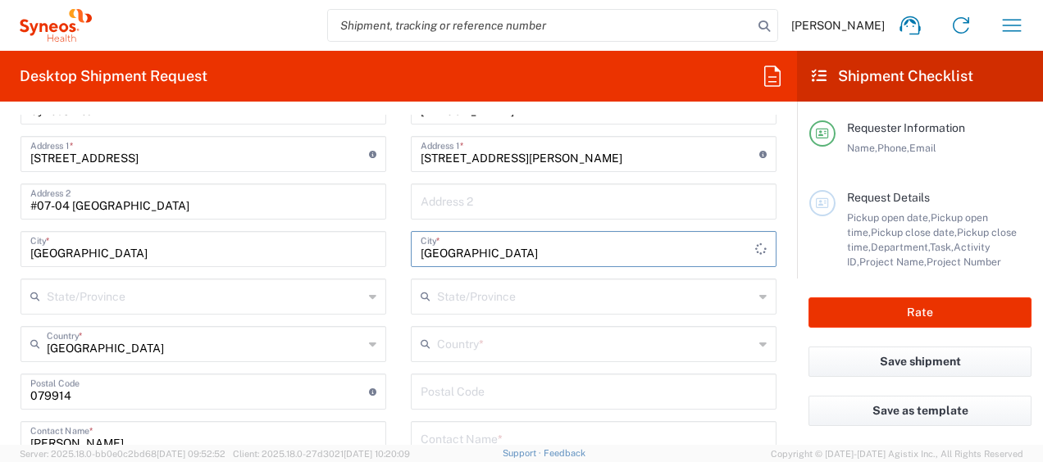
type input "Sydney"
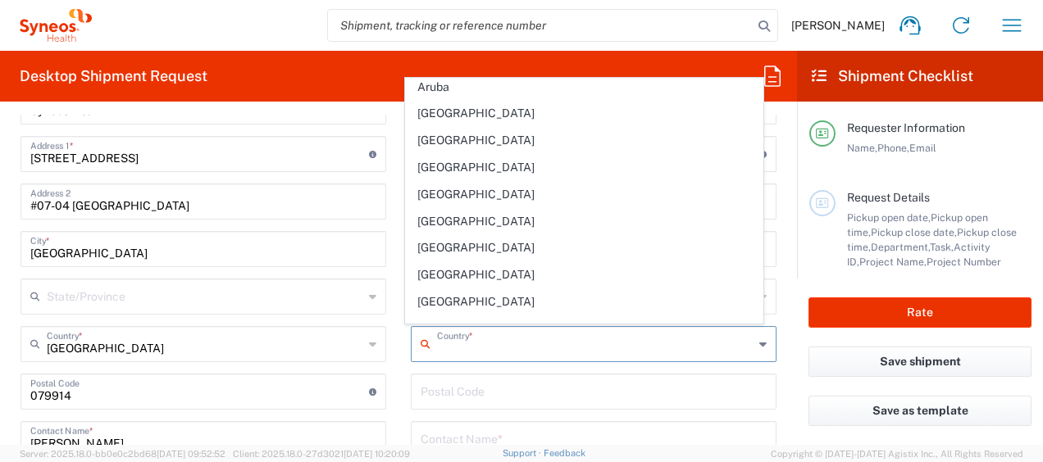
scroll to position [328, 0]
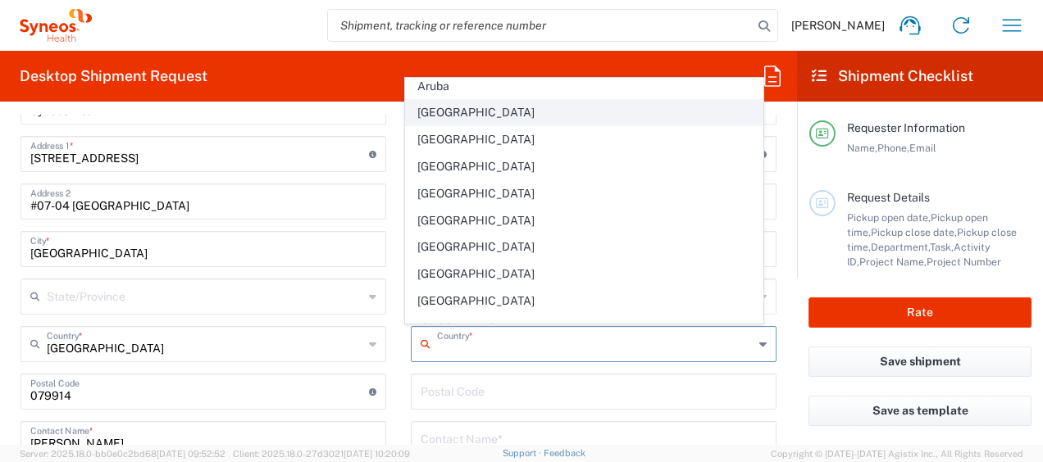
click at [554, 115] on span "Australia" at bounding box center [584, 112] width 356 height 25
type input "Australia"
type input "Sender/Shipper"
type input "Delivery Duty Paid"
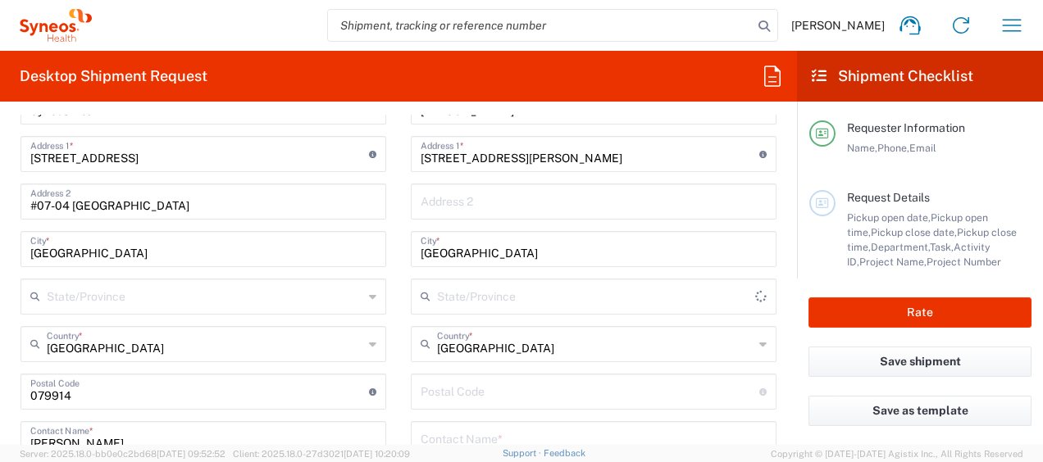
scroll to position [903, 0]
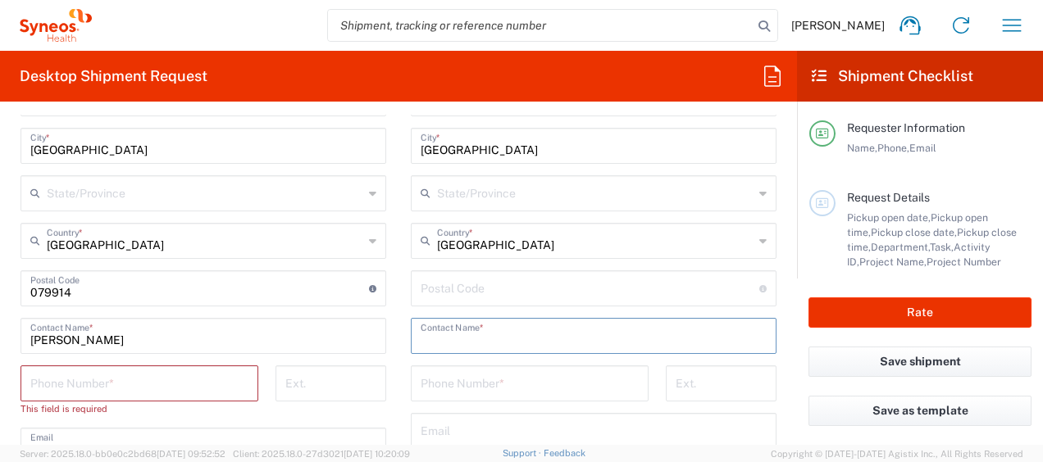
click at [472, 330] on input "text" at bounding box center [594, 335] width 346 height 29
click at [457, 366] on div "Location Addison Whitney LLC-Morrisvile NC US Barcelona-Syneos Health BioSector…" at bounding box center [594, 282] width 366 height 689
click at [493, 332] on input "text" at bounding box center [594, 335] width 346 height 29
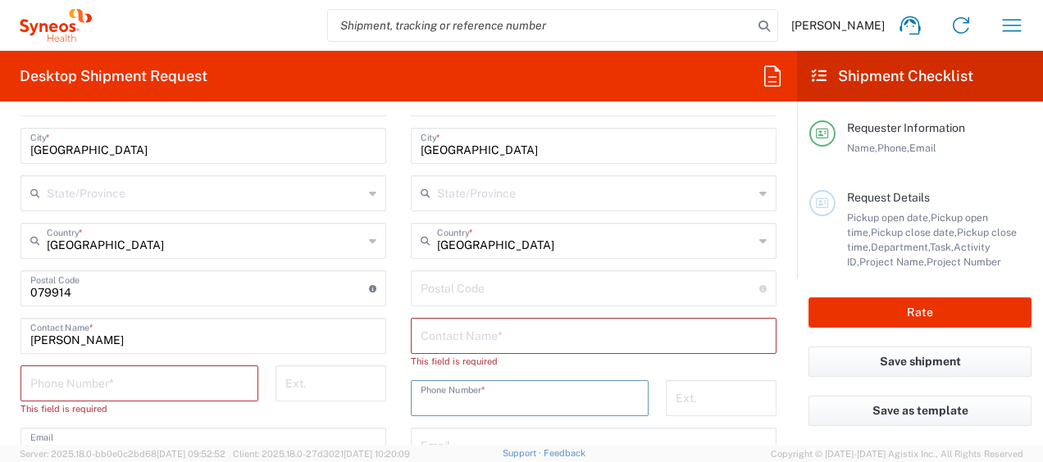
click at [431, 394] on input "tel" at bounding box center [530, 397] width 218 height 29
paste input "+61 499 700 742"
type input "+61 499 700 742"
click at [467, 336] on input "text" at bounding box center [594, 335] width 346 height 29
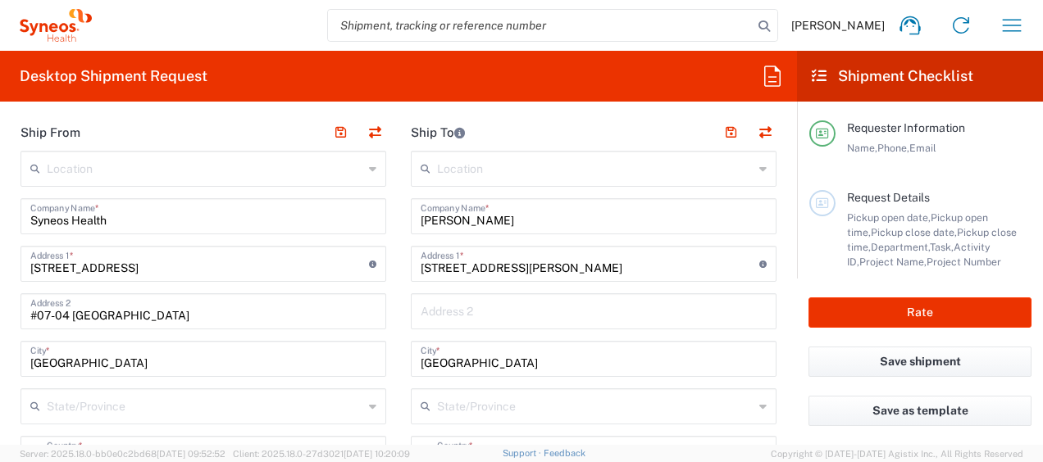
scroll to position [804, 0]
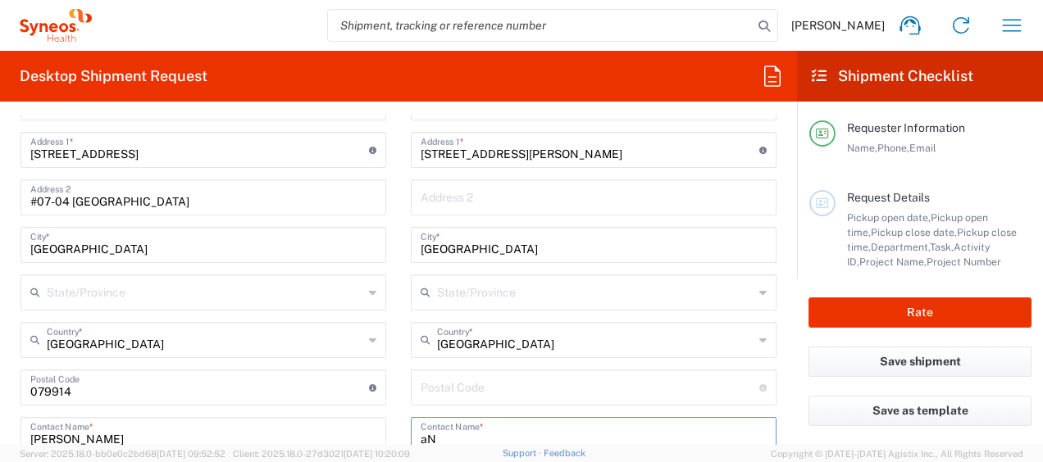
type input "a"
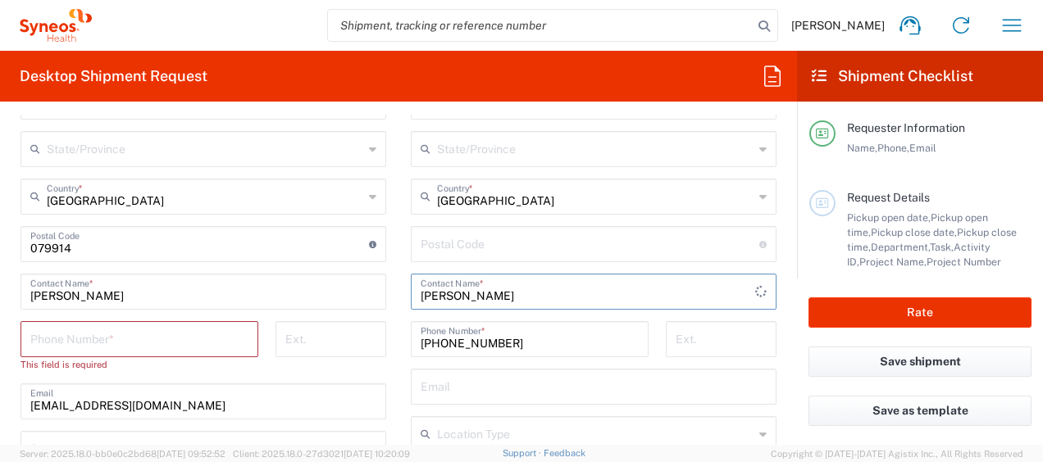
scroll to position [949, 0]
type input "Anu Janardhanan"
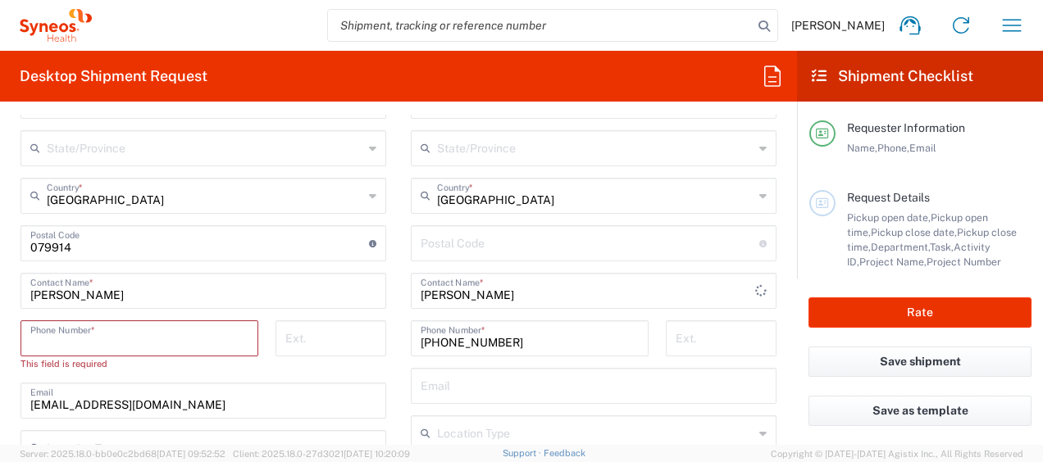
click at [214, 339] on input "tel" at bounding box center [139, 337] width 218 height 29
type input "90229469"
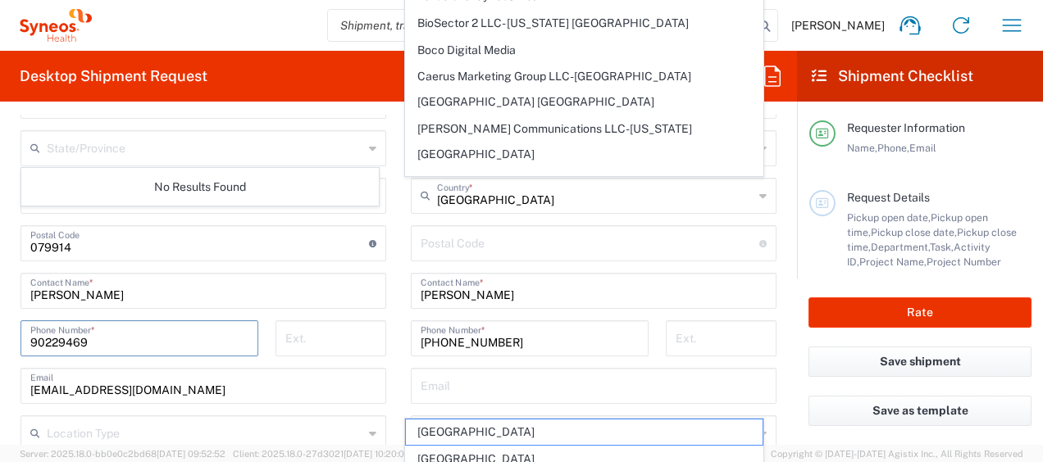
scroll to position [1636, 0]
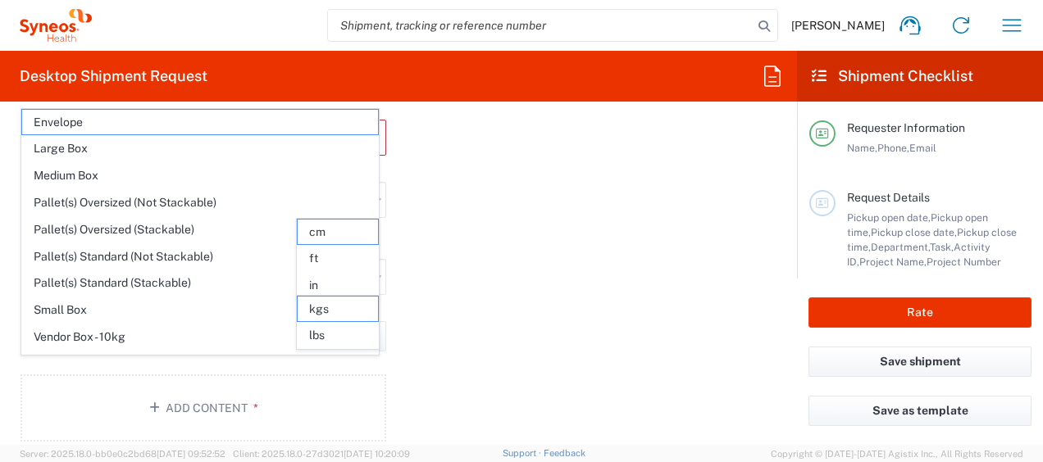
click at [571, 239] on div "Package 1 Type * Material used to package goods Envelope Large Box Medium Box P…" at bounding box center [398, 244] width 780 height 419
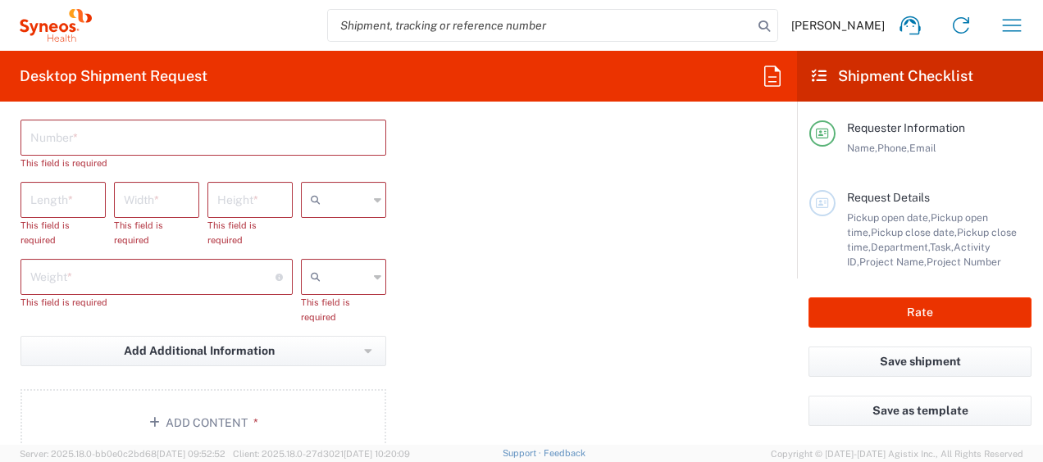
scroll to position [1497, 0]
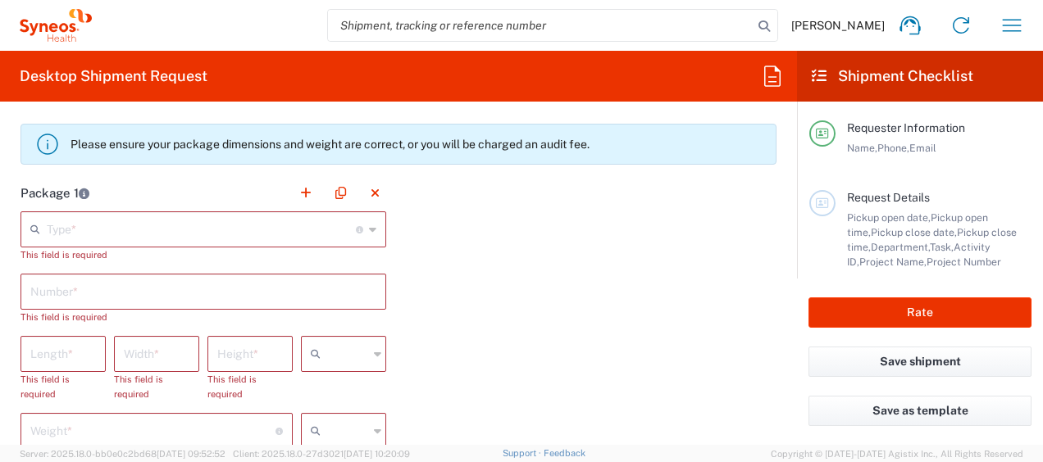
click at [206, 239] on div "Type * Material used to package goods" at bounding box center [203, 230] width 366 height 36
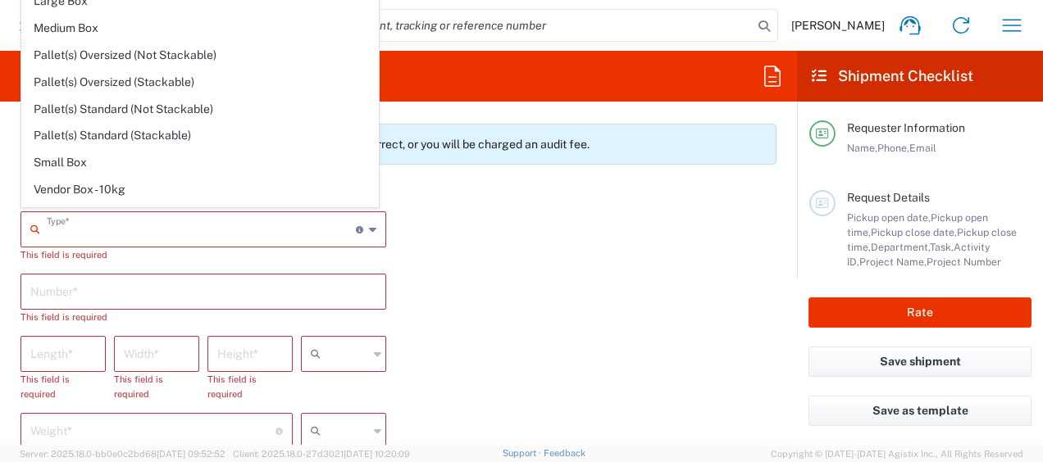
click at [216, 236] on input "text" at bounding box center [201, 228] width 309 height 29
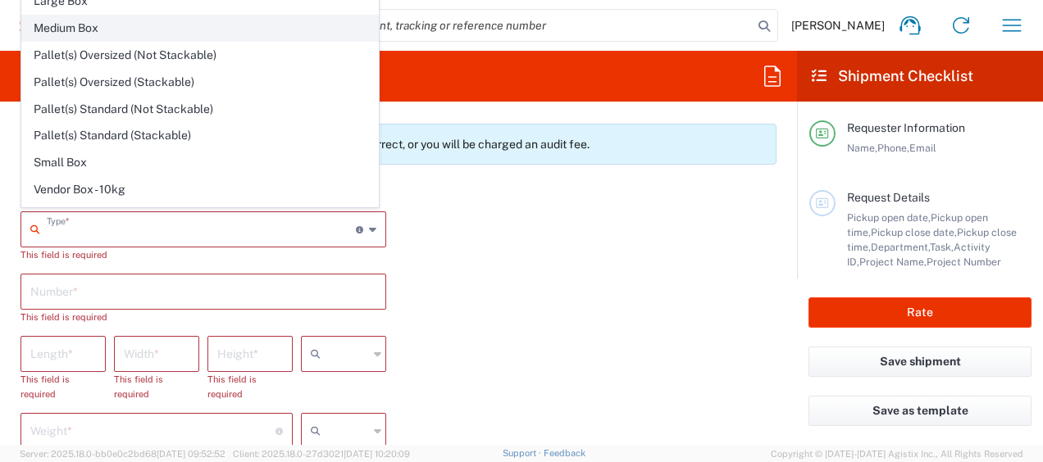
click at [213, 16] on span "Medium Box" at bounding box center [200, 28] width 356 height 25
type input "Medium Box"
type input "13"
type input "11.5"
type input "2.5"
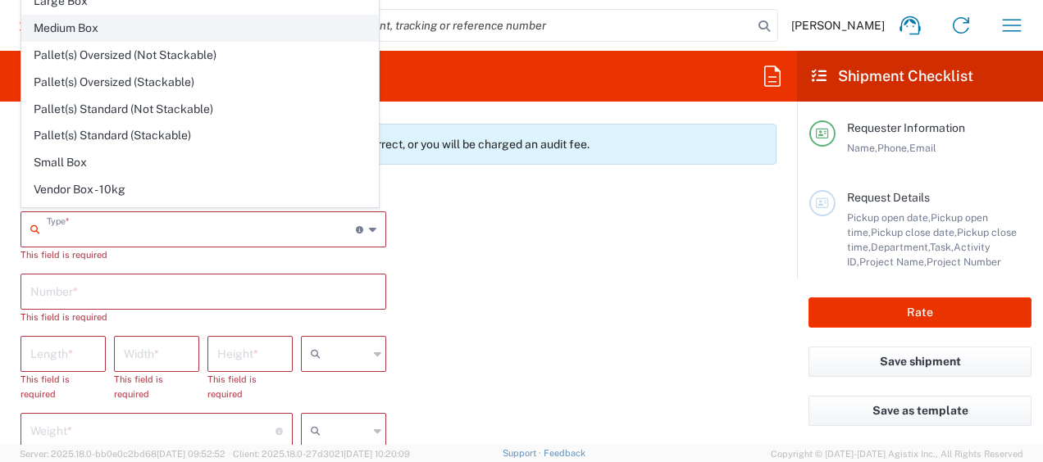
type input "in"
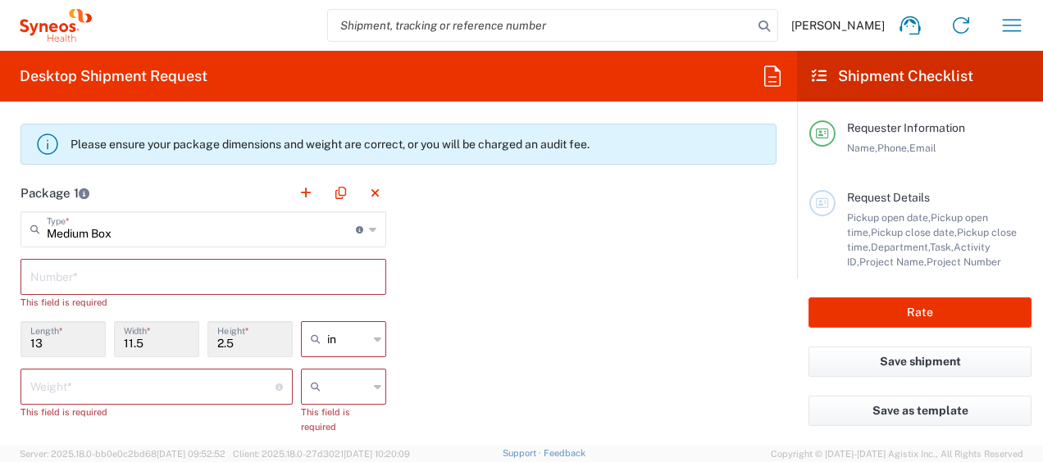
click at [115, 274] on input "text" at bounding box center [203, 276] width 346 height 29
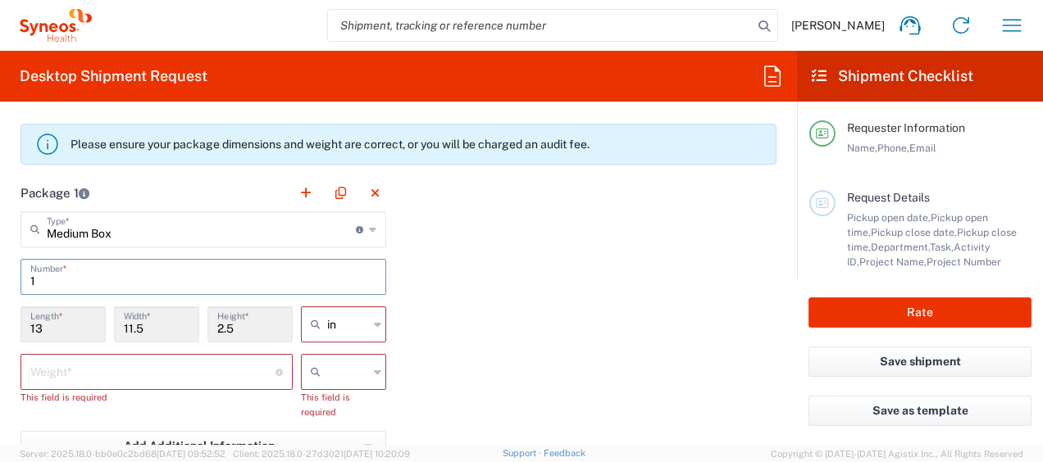
type input "1"
click at [118, 375] on input "number" at bounding box center [152, 371] width 245 height 29
type input "2"
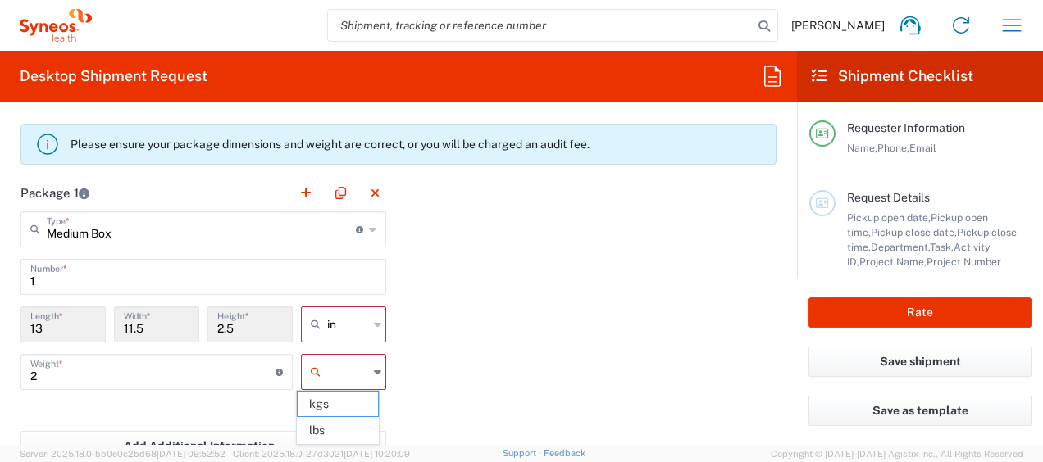
click at [356, 362] on input "text" at bounding box center [347, 372] width 41 height 26
click at [346, 407] on span "kgs" at bounding box center [338, 404] width 80 height 25
type input "kgs"
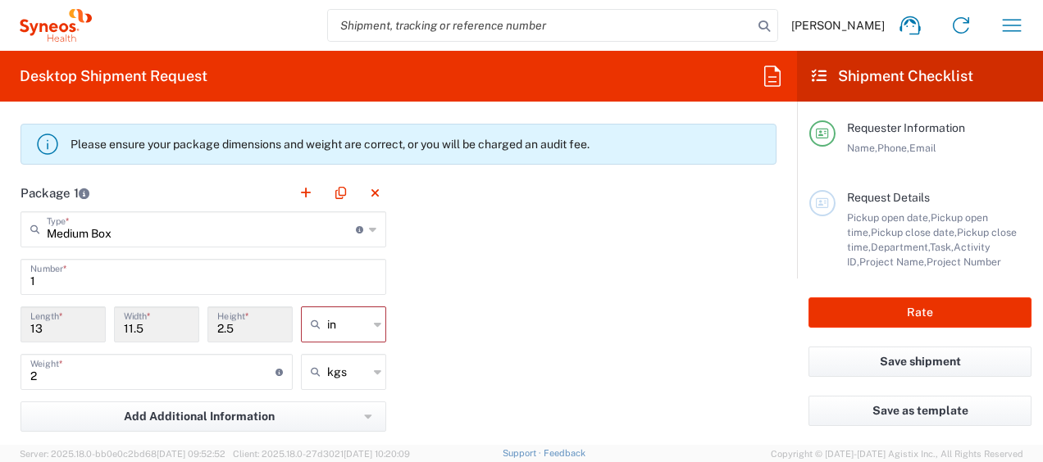
click at [505, 390] on div "Package 1 Medium Box Type * Material used to package goods Envelope Large Box M…" at bounding box center [398, 355] width 780 height 360
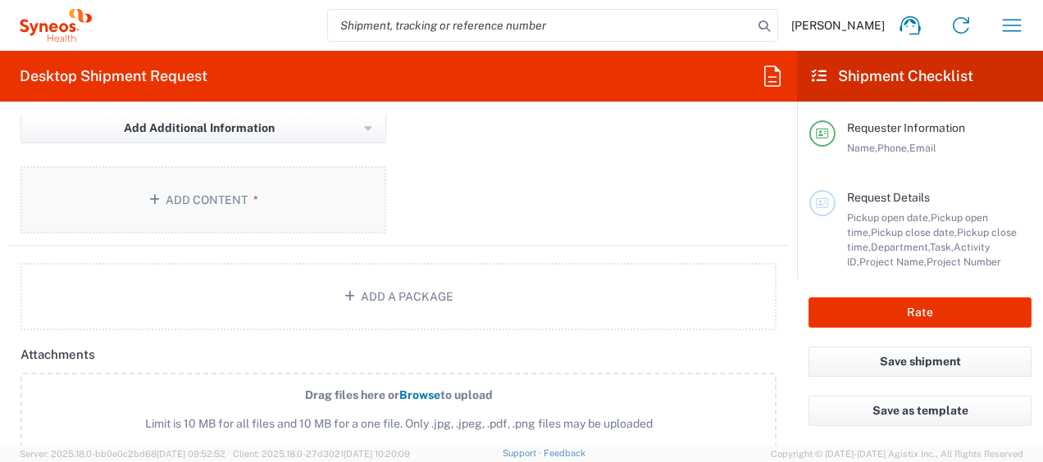
click at [277, 214] on button "Add Content *" at bounding box center [203, 199] width 366 height 67
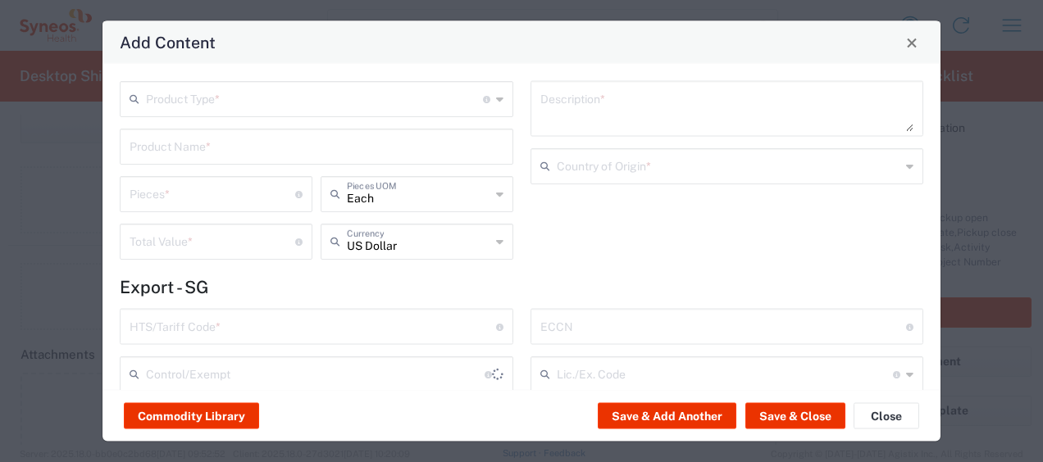
click at [323, 93] on input "text" at bounding box center [314, 98] width 337 height 29
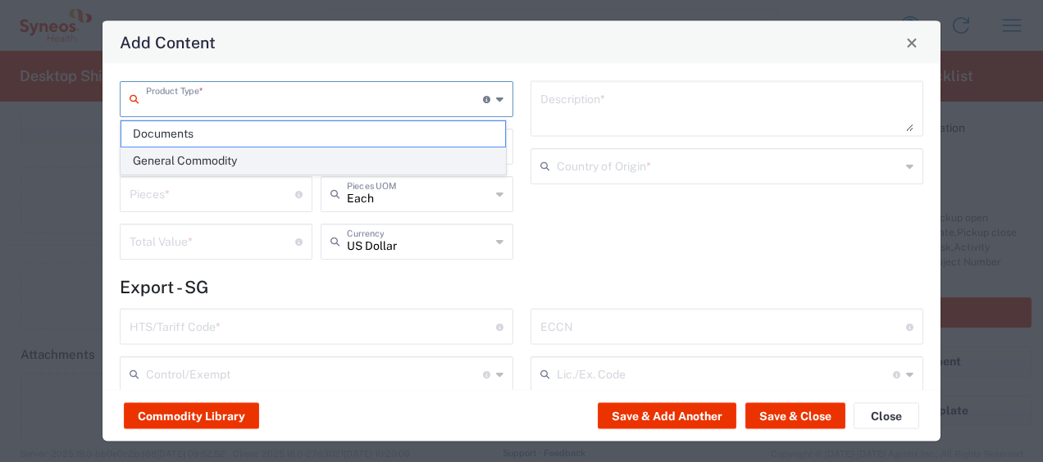
click at [269, 160] on span "General Commodity" at bounding box center [313, 160] width 384 height 25
type input "General Commodity"
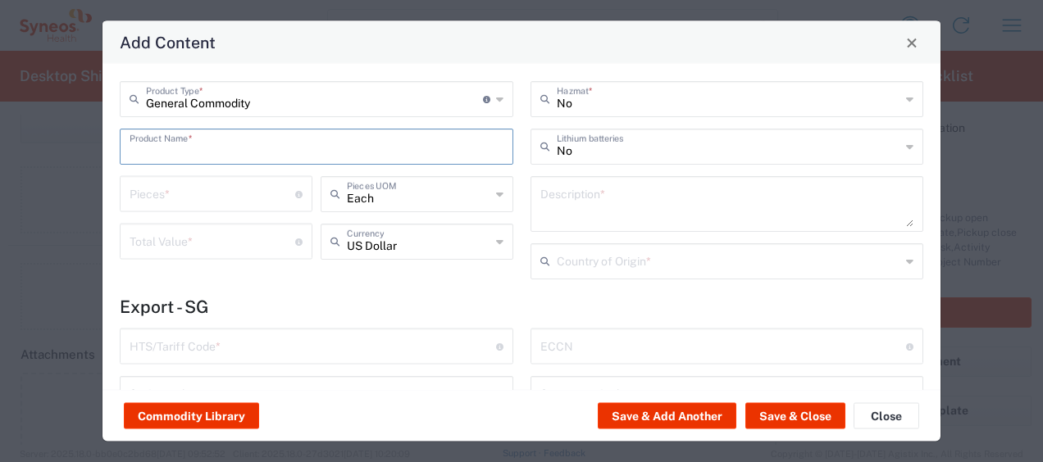
click at [255, 152] on input "text" at bounding box center [317, 145] width 374 height 29
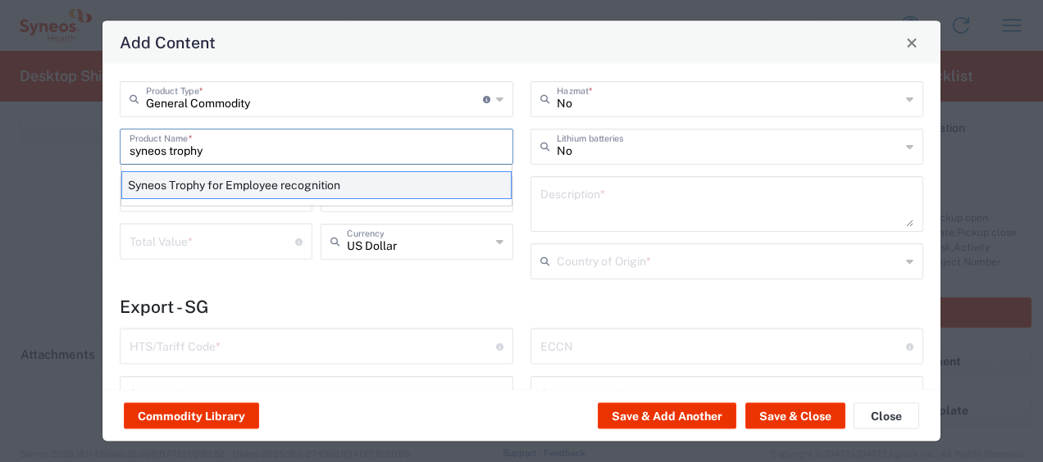
click at [235, 179] on div "Syneos Trophy for Employee recognition" at bounding box center [316, 185] width 390 height 28
type input "Syneos Trophy for Employee recognition"
type textarea "Star Employee Award Trophy"
type input "7013.99.6000"
type input "BIS"
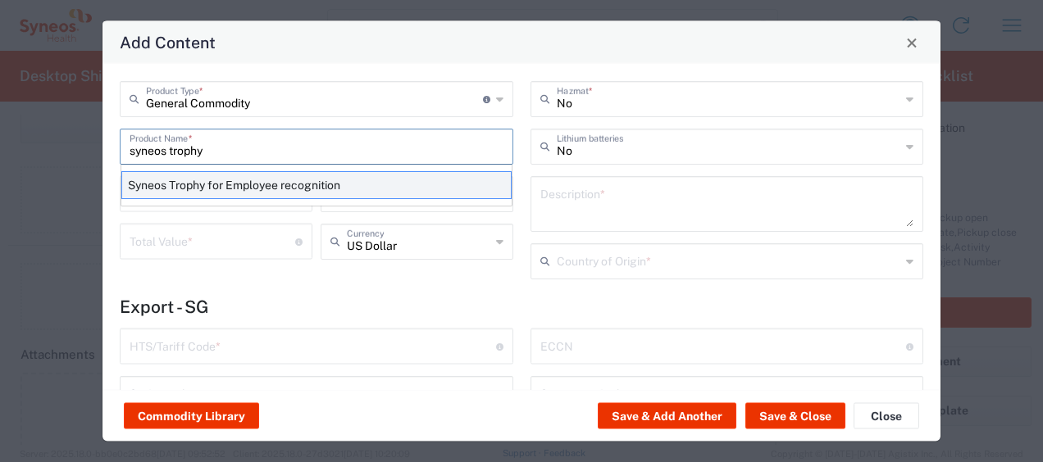
type input "EAR99"
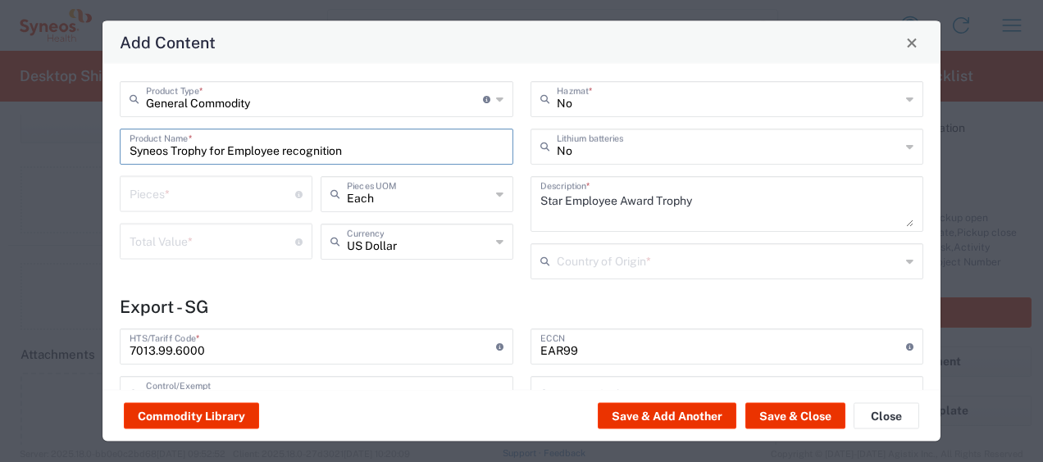
type input "NLR - No License Required"
click at [233, 201] on input "number" at bounding box center [213, 193] width 166 height 29
type input "1"
click at [198, 263] on div "Total Value * Total value of all the pieces" at bounding box center [216, 248] width 201 height 48
click at [228, 248] on input "number" at bounding box center [213, 240] width 166 height 29
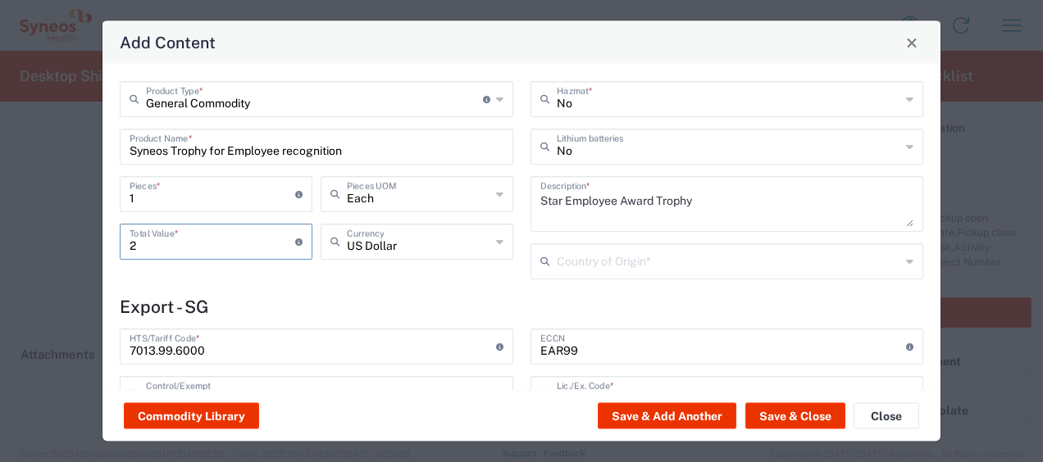
type input "2"
click at [293, 282] on div "General Commodity Product Type * Document: Paper document generated internally …" at bounding box center [316, 186] width 411 height 210
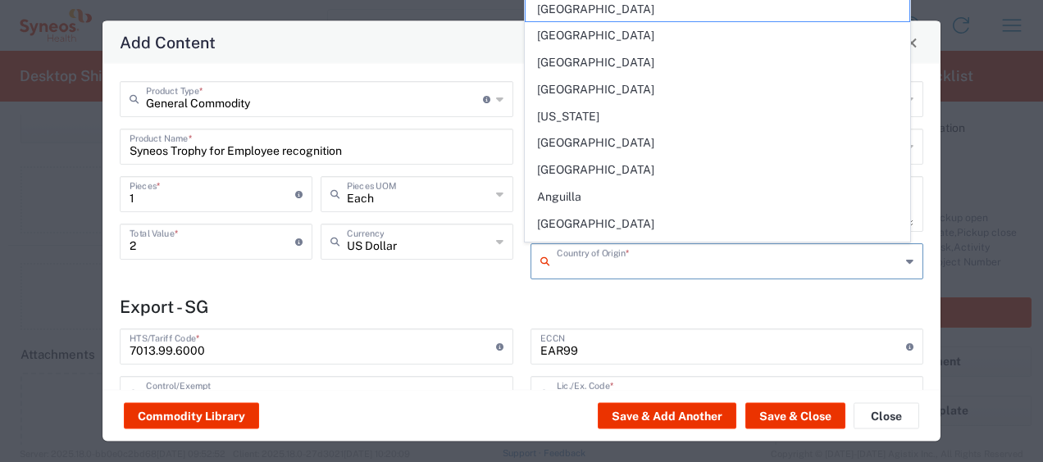
click at [635, 259] on input "text" at bounding box center [729, 260] width 344 height 29
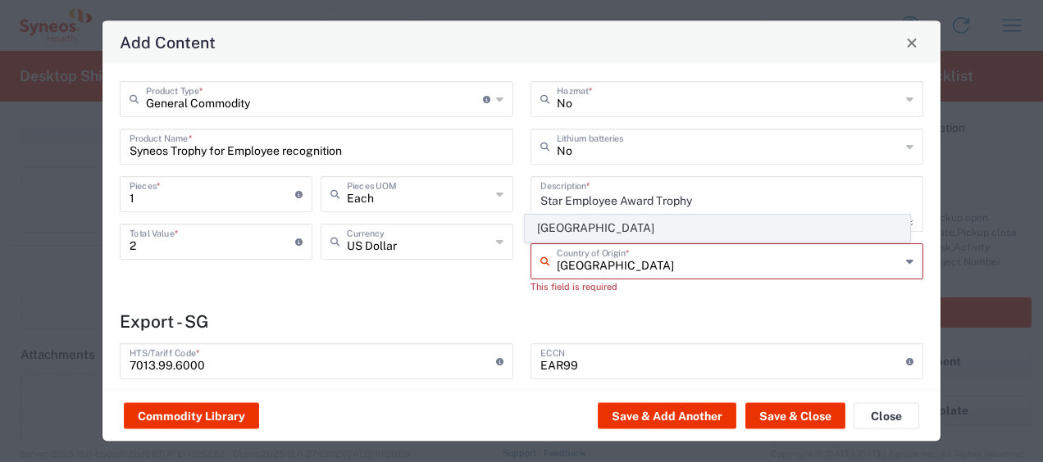
type input "Singapore"
click at [640, 236] on span "Singapore" at bounding box center [718, 228] width 384 height 25
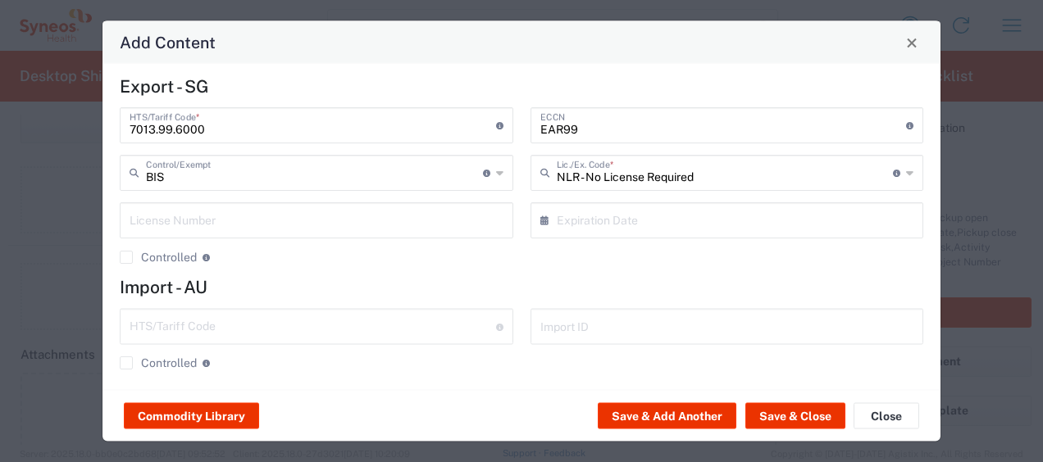
scroll to position [228, 0]
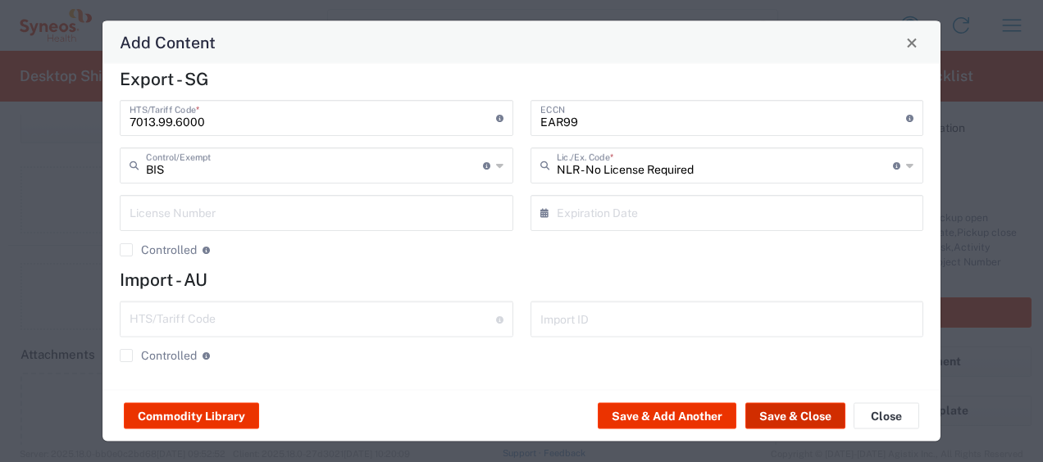
click at [821, 421] on button "Save & Close" at bounding box center [795, 416] width 100 height 26
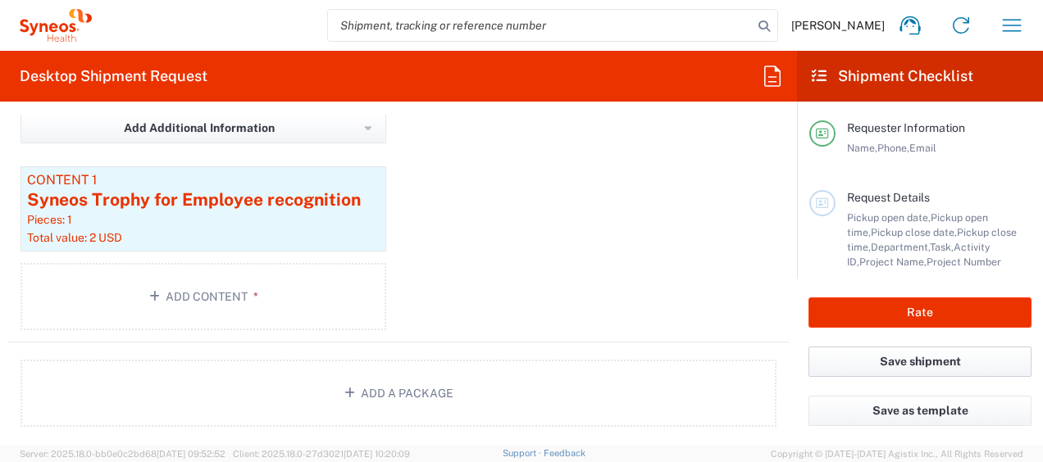
click at [894, 370] on button "Save shipment" at bounding box center [919, 362] width 223 height 30
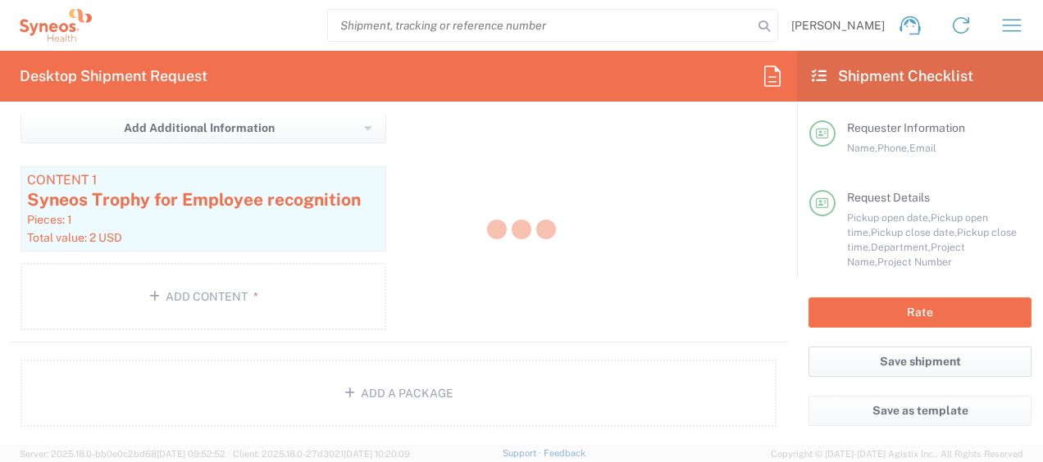
type input "3130 DEPARTMENTAL EXPENSE"
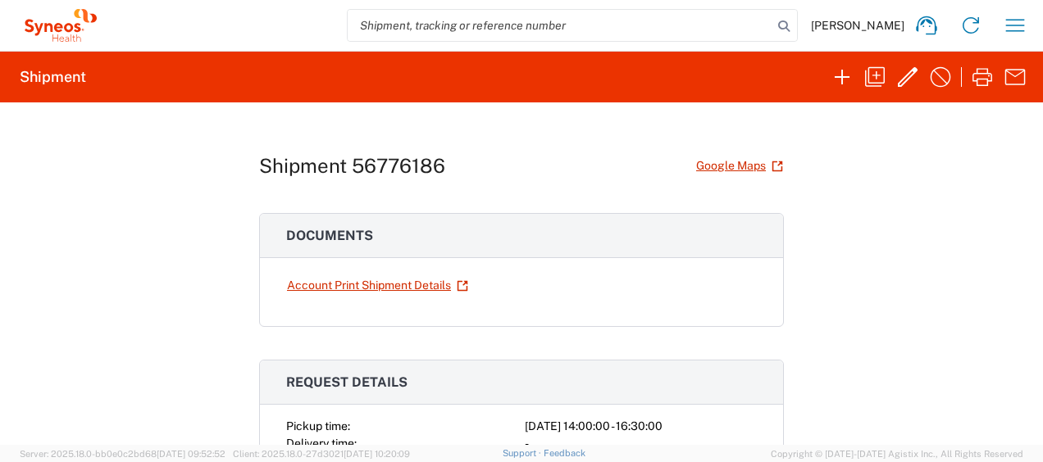
click at [66, 75] on h2 "Shipment" at bounding box center [53, 77] width 66 height 20
click at [476, 34] on input "search" at bounding box center [560, 25] width 425 height 31
click at [883, 19] on span "Wan Ting Lim" at bounding box center [857, 25] width 93 height 15
click at [1010, 22] on icon "button" at bounding box center [1015, 25] width 26 height 26
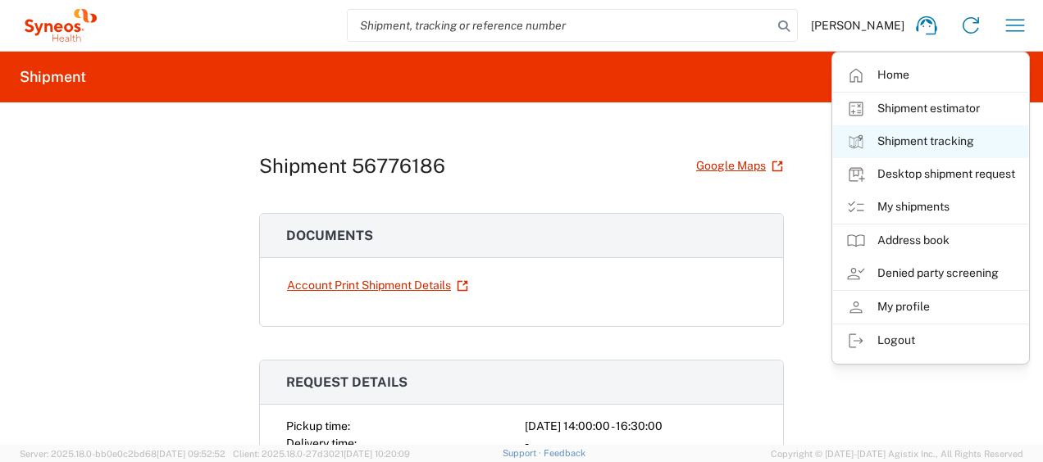
click at [935, 141] on link "Shipment tracking" at bounding box center [930, 141] width 195 height 33
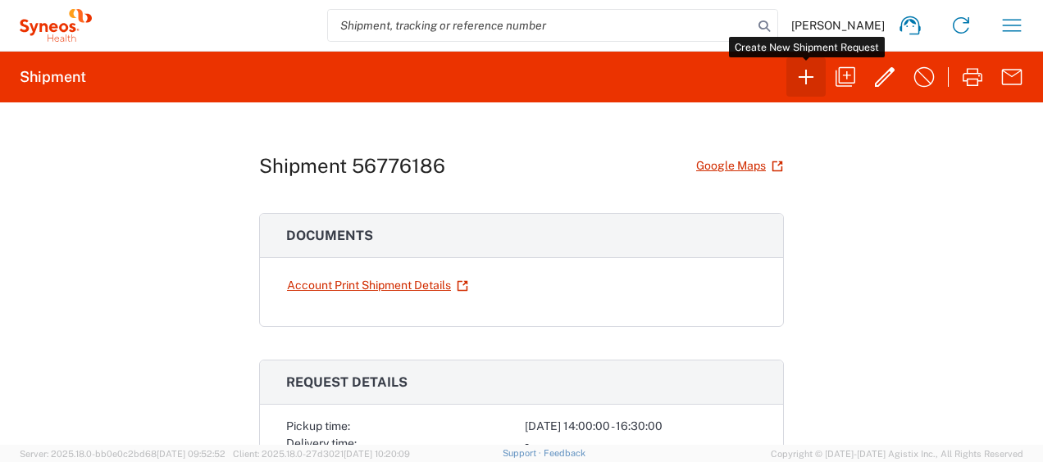
click at [795, 70] on icon "button" at bounding box center [806, 77] width 26 height 26
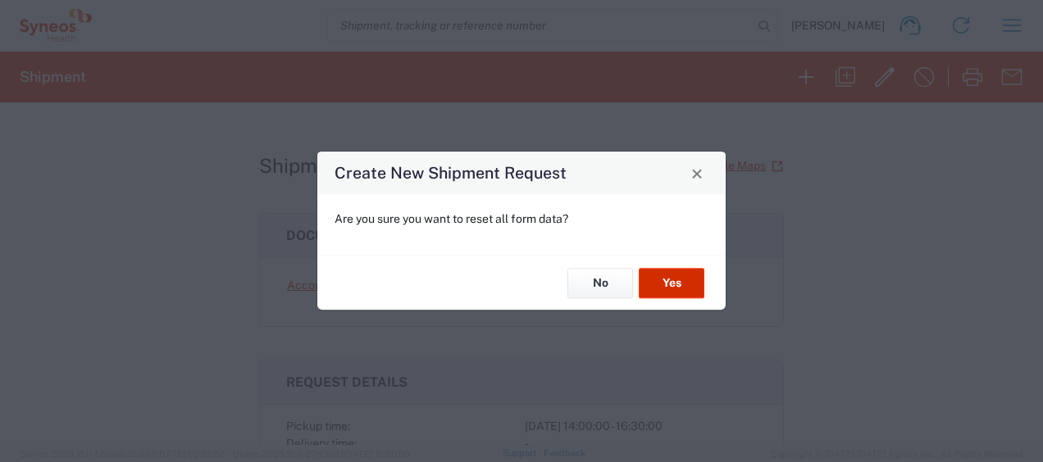
click at [676, 288] on button "Yes" at bounding box center [672, 283] width 66 height 30
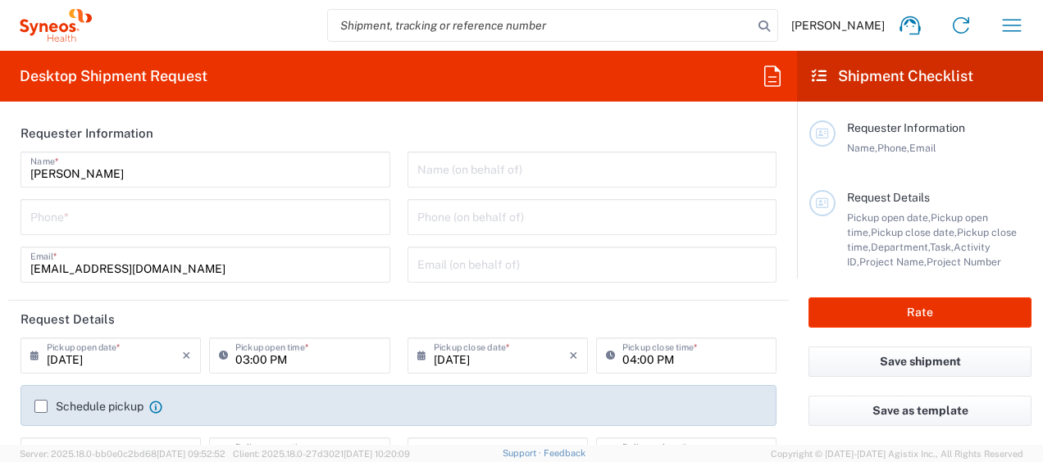
type input "3130"
click at [209, 220] on input "tel" at bounding box center [205, 216] width 350 height 29
type input "90229469"
type input "wantinglxm@gmail.com"
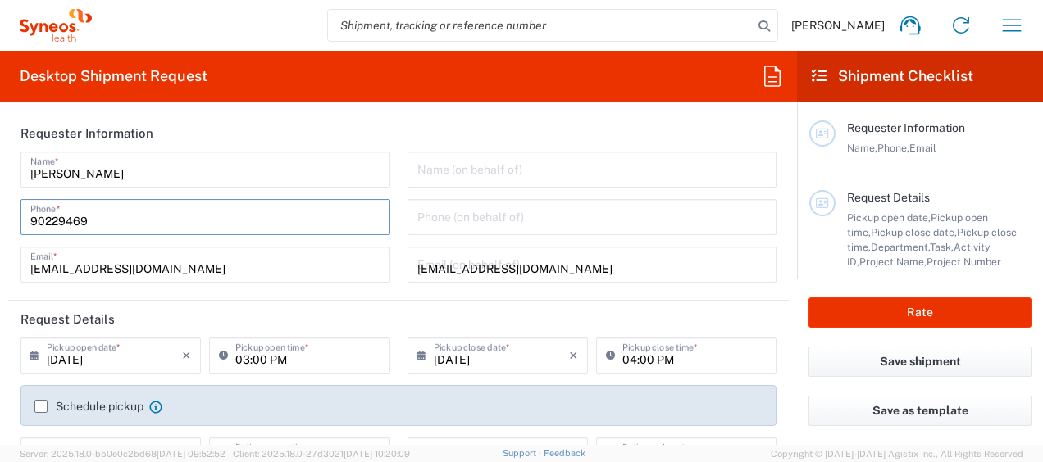
type input "90229469"
type input "Ang Mo Kio"
type input "Singapore"
type input "560633"
type input "90229469"
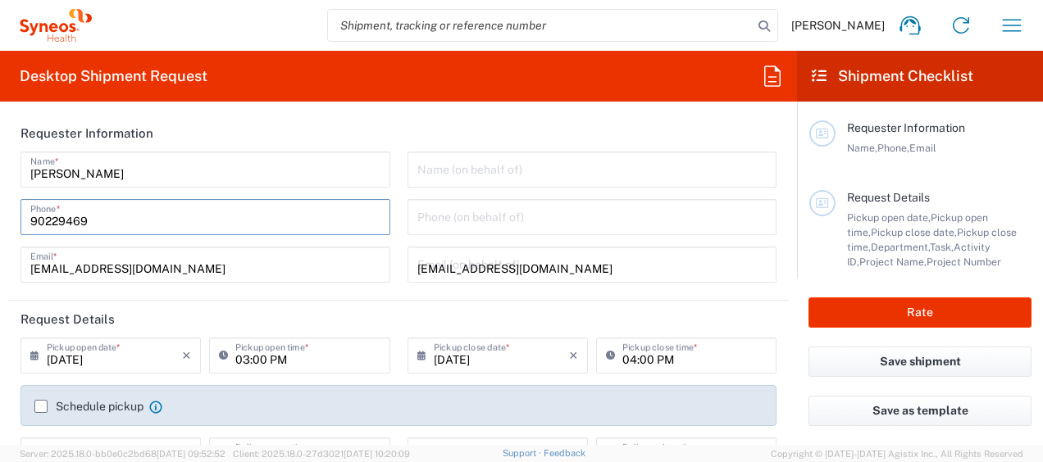
type input "wantinglxm@gmail.com"
type input "Wan Ting Lim Wan Ting Lim"
click at [398, 207] on div "Name (on behalf of) Phone (on behalf of) wantinglxm@gmail.com Email (on behalf …" at bounding box center [591, 223] width 387 height 143
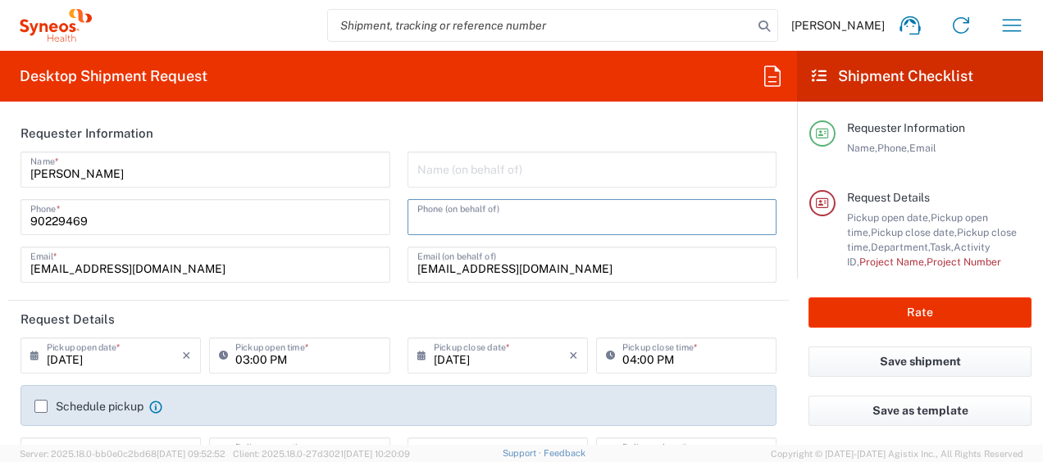
scroll to position [46, 0]
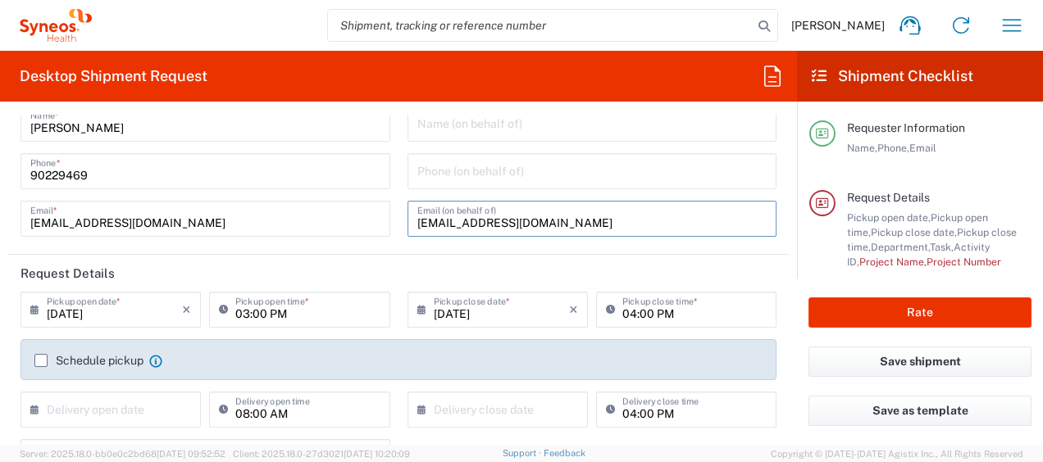
drag, startPoint x: 578, startPoint y: 210, endPoint x: 371, endPoint y: 214, distance: 207.5
click at [371, 214] on div "Wan Ting Lim Name * 90229469 Phone * wanting.lim@syneoshealth.com Email * Name …" at bounding box center [398, 177] width 773 height 143
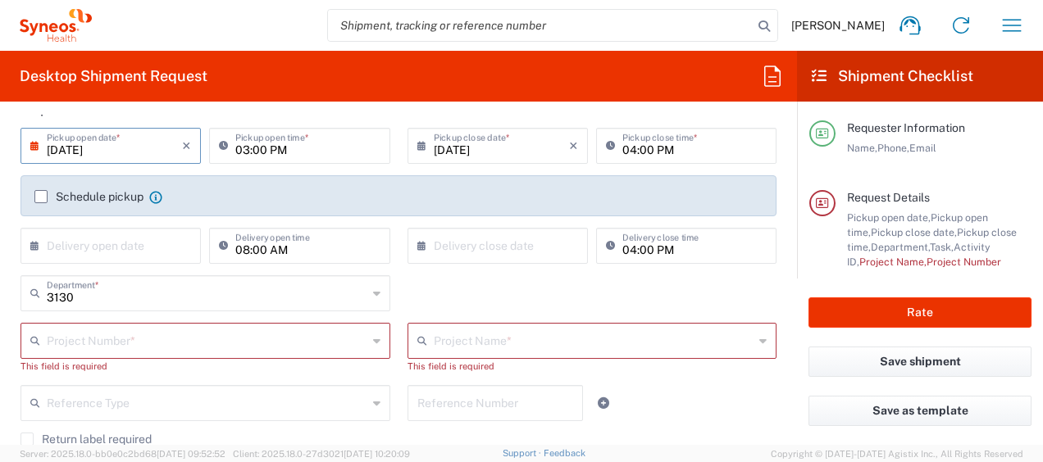
click at [70, 146] on input "09/10/2025" at bounding box center [114, 144] width 135 height 29
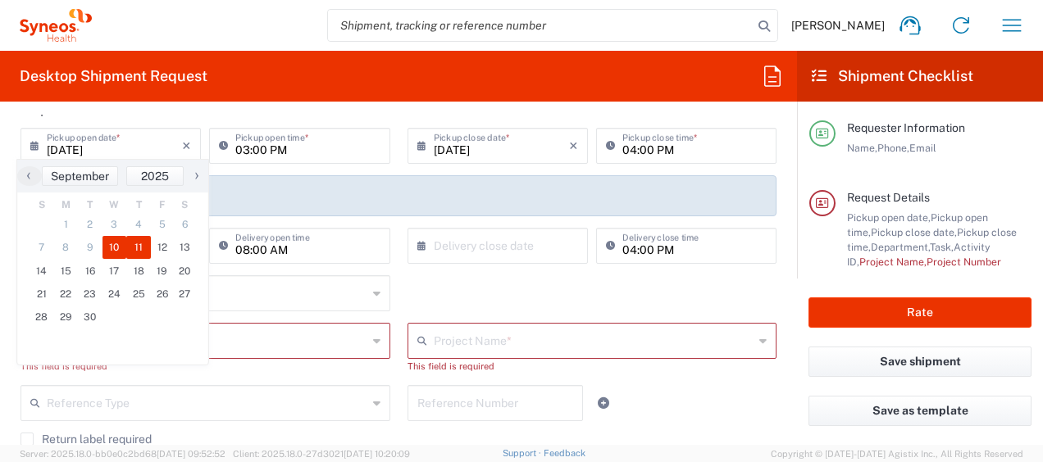
click at [141, 239] on span "11" at bounding box center [138, 247] width 25 height 23
type input "09/11/2025"
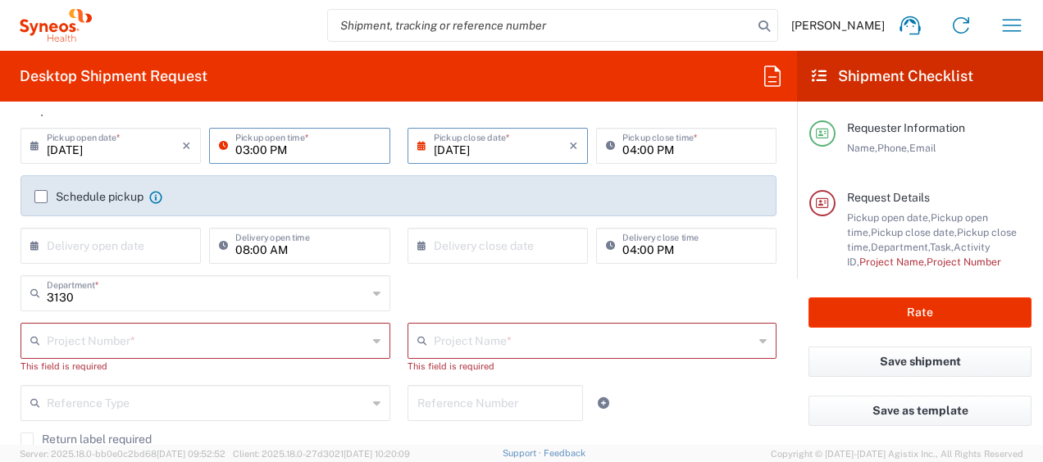
click at [235, 146] on input "03:00 PM" at bounding box center [307, 144] width 144 height 29
type input "02:00 PM"
click at [638, 147] on input "04:00 PM" at bounding box center [694, 144] width 144 height 29
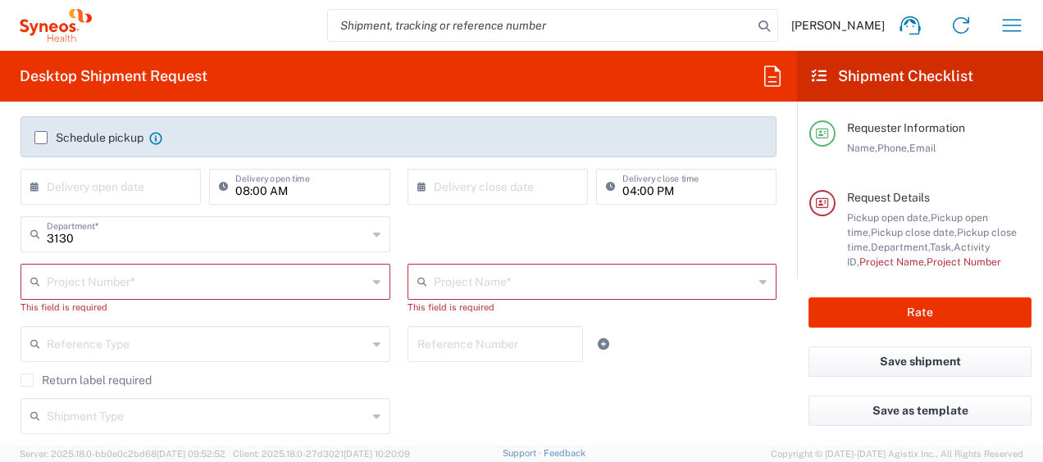
type input "04:30 PM"
click at [207, 287] on input "text" at bounding box center [207, 280] width 321 height 29
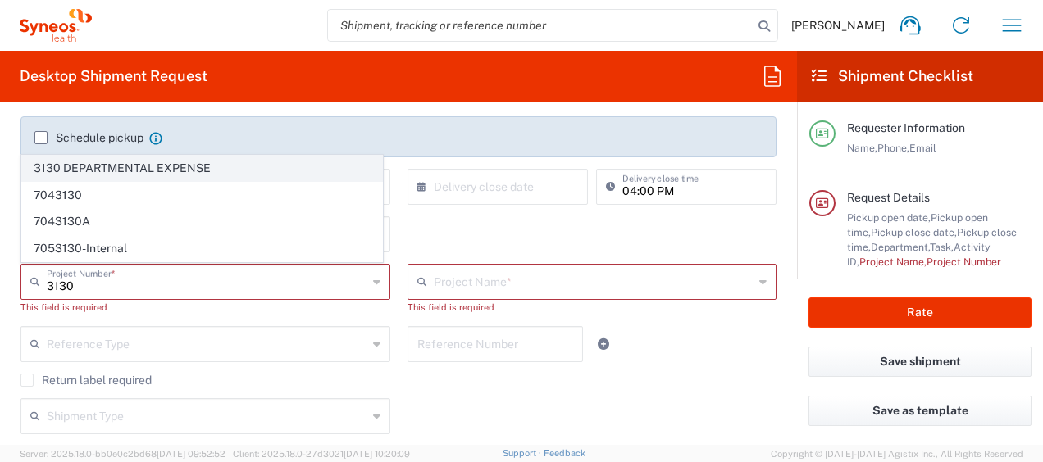
click at [189, 167] on span "3130 DEPARTMENTAL EXPENSE" at bounding box center [202, 168] width 360 height 25
type input "3130 DEPARTMENTAL EXPENSE"
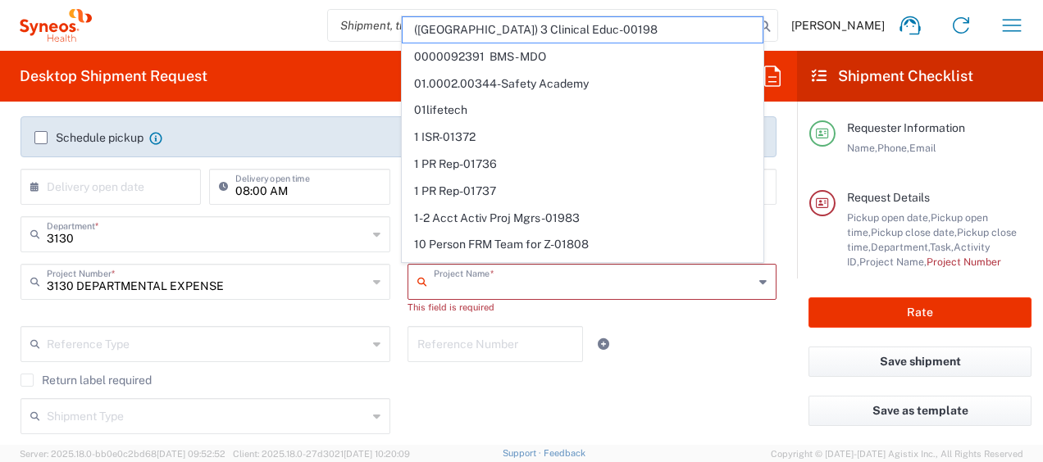
click at [446, 277] on input "text" at bounding box center [594, 280] width 321 height 29
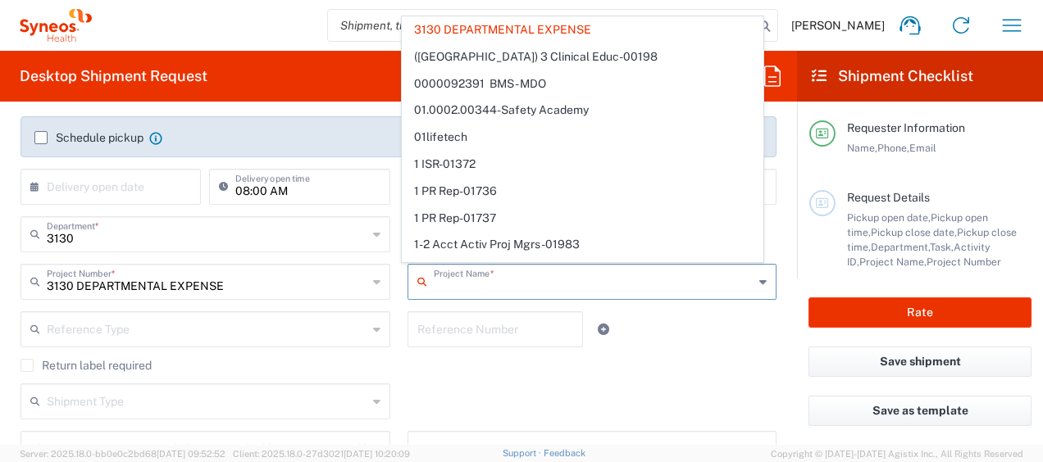
click at [466, 326] on input "text" at bounding box center [495, 328] width 157 height 29
type input "3130 DEPARTMENTAL EXPENSE"
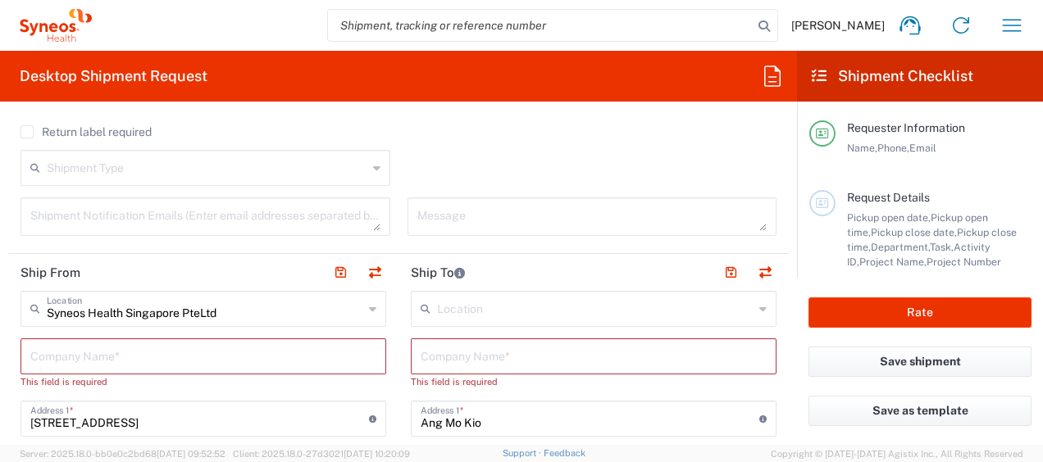
scroll to position [503, 0]
click at [230, 343] on input "text" at bounding box center [203, 354] width 346 height 29
type input "S"
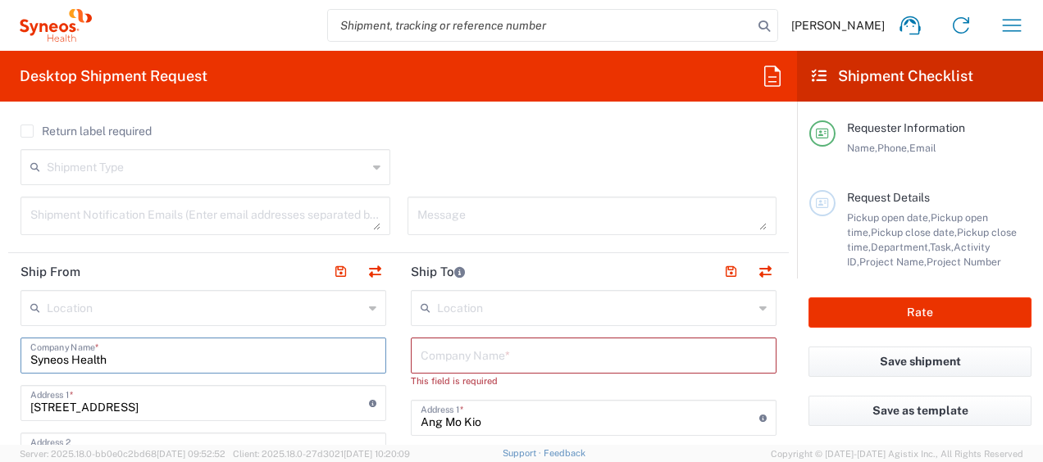
type input "Syneos Health"
click at [545, 353] on input "text" at bounding box center [594, 354] width 346 height 29
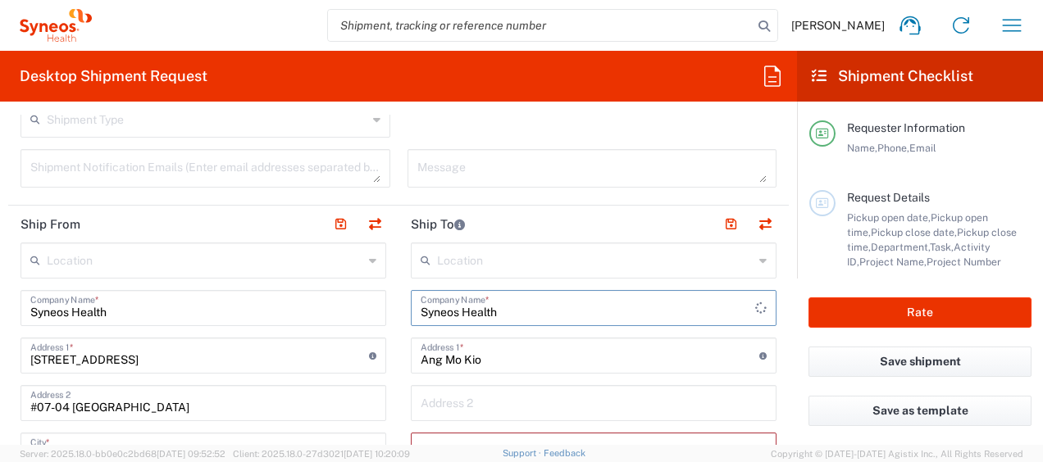
scroll to position [586, 0]
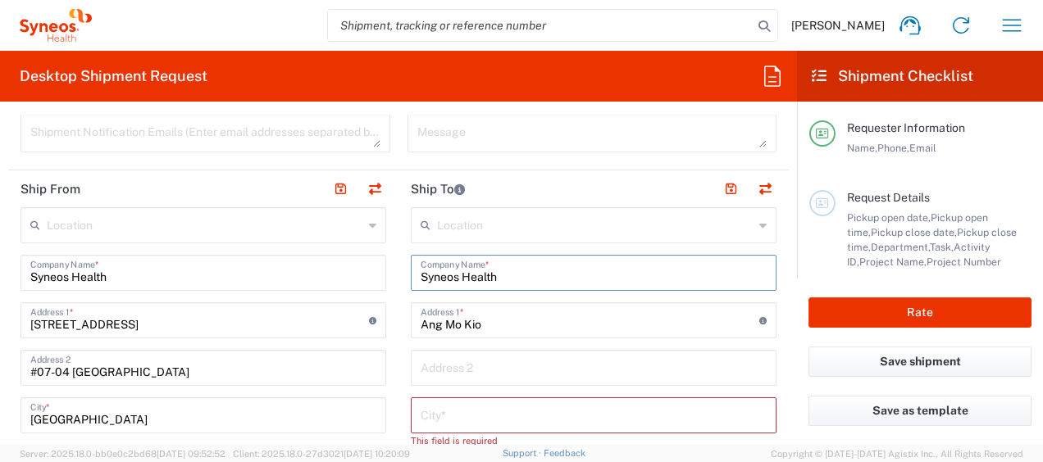
type input "Syneos Health"
drag, startPoint x: 535, startPoint y: 321, endPoint x: 279, endPoint y: 323, distance: 255.8
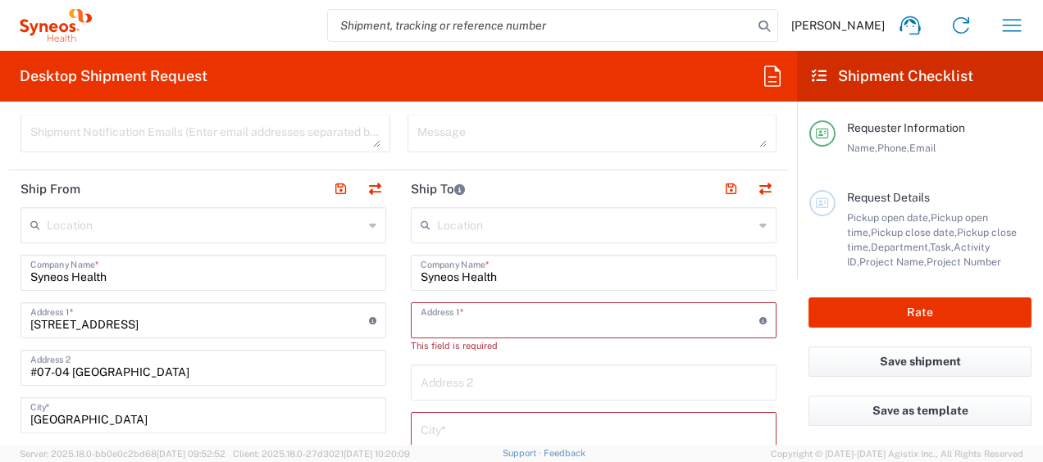
paste input "Unit 35, Floor 17, Tower 2, Lumina, No. 181 Yanjiang West Road, Guangzhou, China"
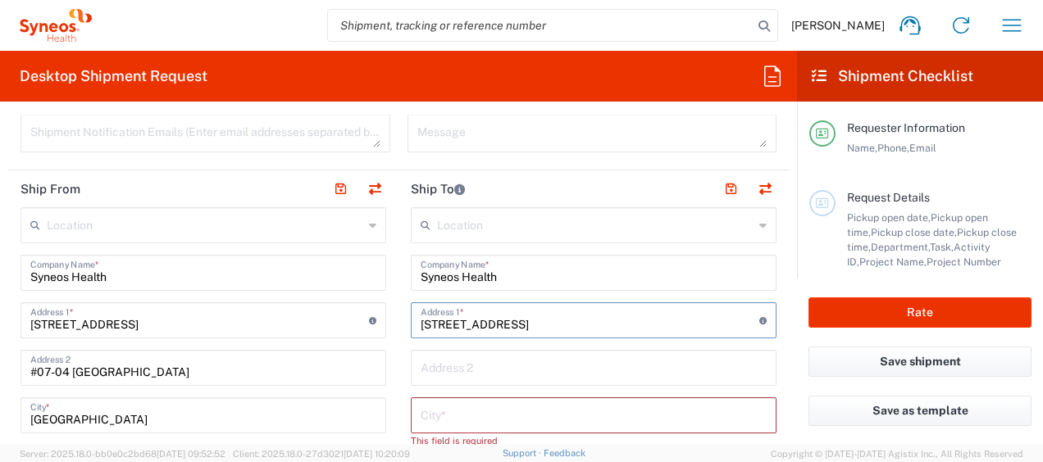
scroll to position [696, 0]
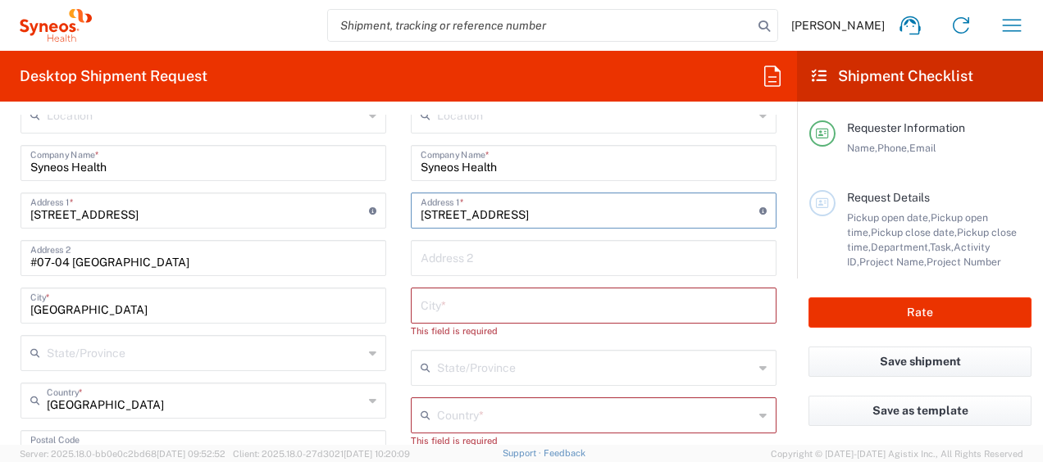
type input "Unit 35, Floor 17, Tower 2, Lumina, No. 181 Yanjiang West Road, Guangzhou, China"
click at [528, 305] on input "text" at bounding box center [594, 304] width 346 height 29
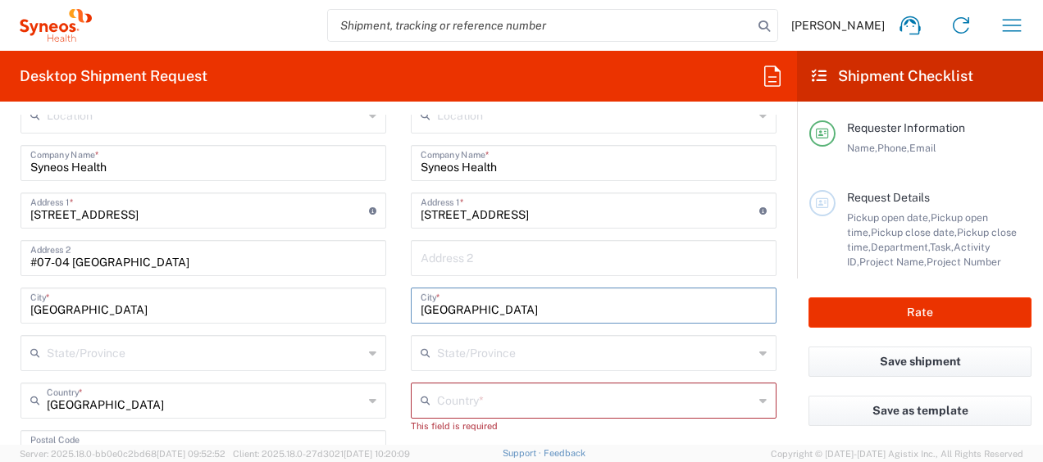
type input "Guangzhou"
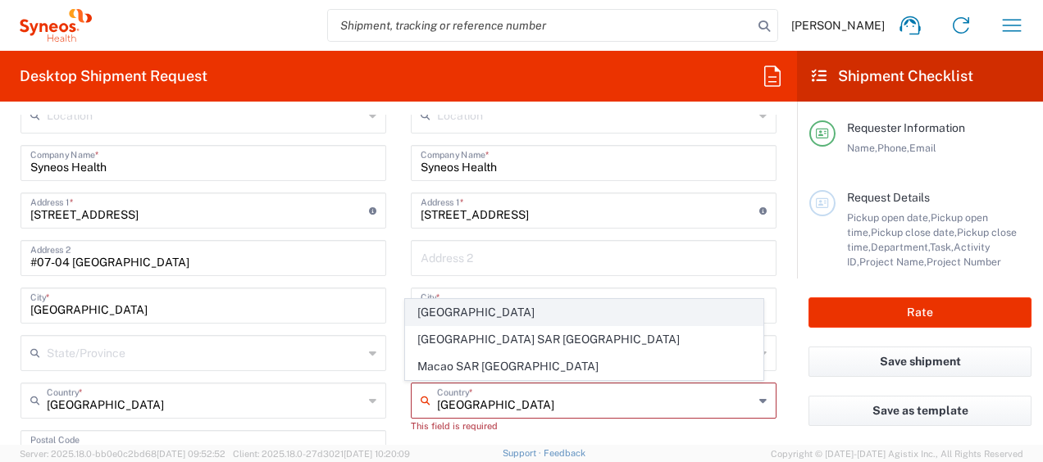
type input "China"
click at [496, 315] on span "China" at bounding box center [584, 312] width 356 height 25
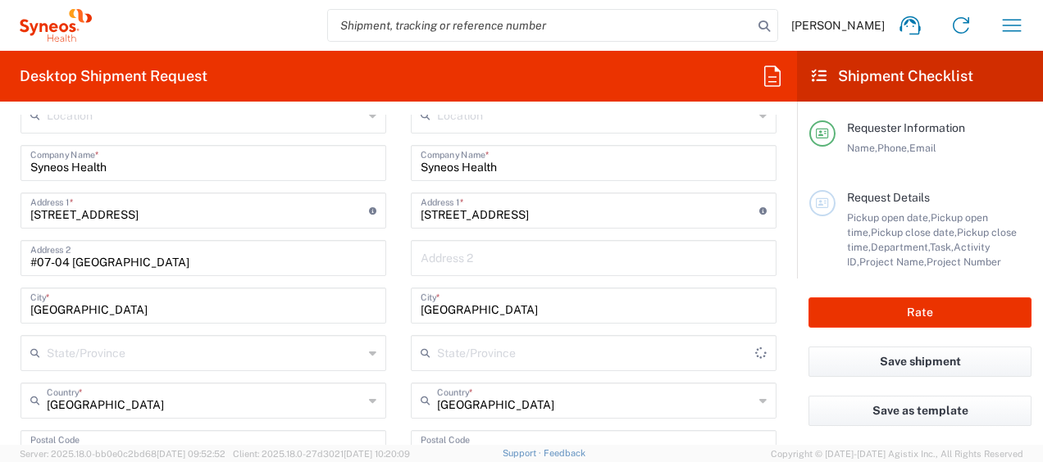
type input "Sender/Shipper"
type input "Delivery Duty Paid"
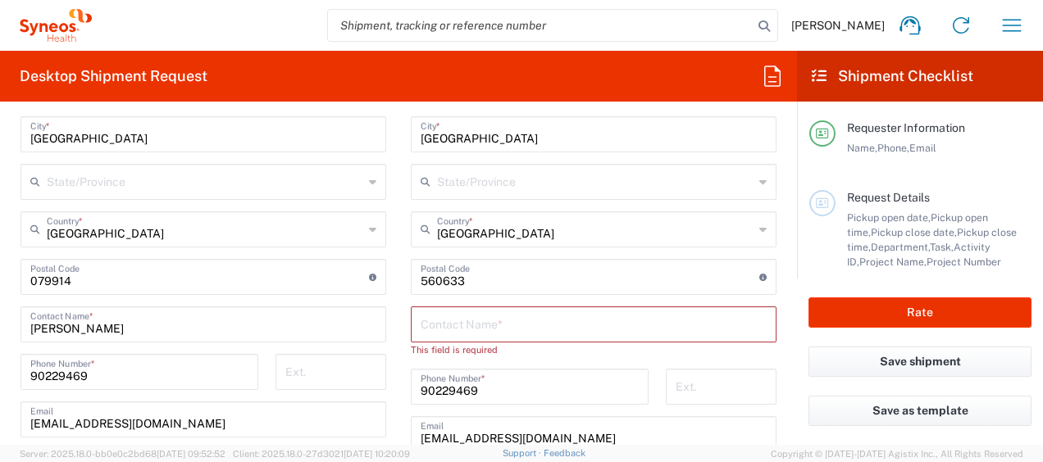
scroll to position [926, 0]
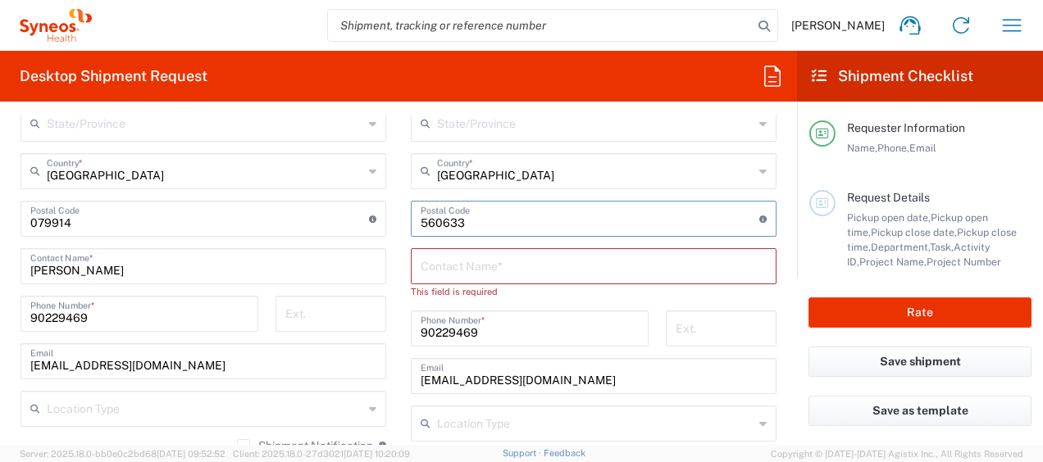
drag, startPoint x: 495, startPoint y: 211, endPoint x: 402, endPoint y: 213, distance: 93.5
click at [402, 213] on main "Location Addison Whitney LLC-Morrisvile NC US Barcelona-Syneos Health BioSector…" at bounding box center [593, 219] width 390 height 703
click at [496, 264] on input "text" at bounding box center [594, 265] width 346 height 29
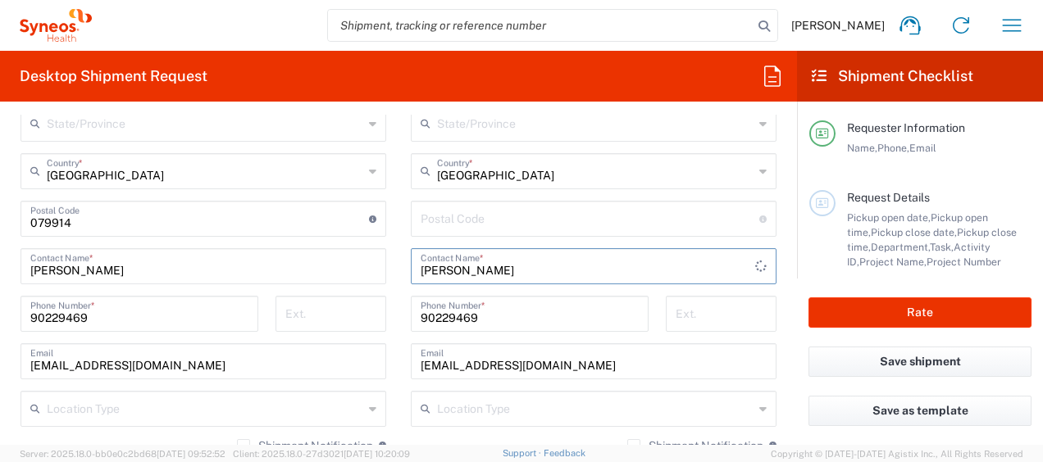
type input "Tony Yang Zhiwei"
drag, startPoint x: 553, startPoint y: 357, endPoint x: 328, endPoint y: 361, distance: 225.5
click at [328, 361] on div "Ship From Location Addison Whitney LLC-Morrisvile NC US Barcelona-Syneos Health…" at bounding box center [398, 221] width 780 height 780
drag, startPoint x: 507, startPoint y: 316, endPoint x: 366, endPoint y: 311, distance: 141.1
click at [366, 311] on div "Ship From Location Addison Whitney LLC-Morrisvile NC US Barcelona-Syneos Health…" at bounding box center [398, 221] width 780 height 780
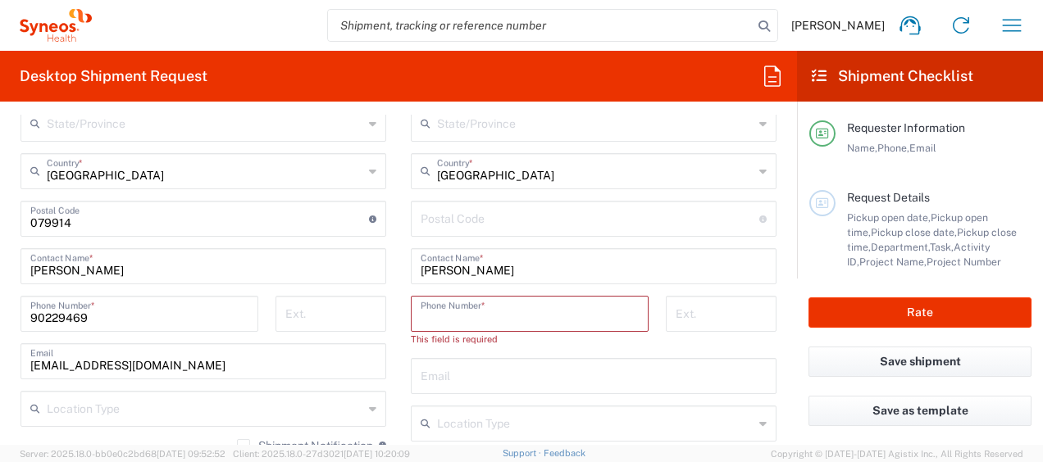
paste input "+86 185 2004 5156"
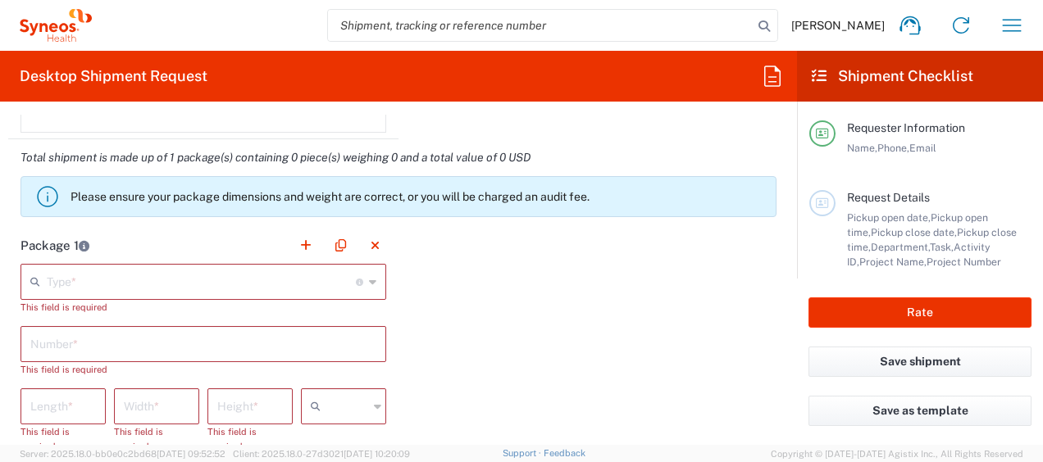
scroll to position [1398, 0]
type input "+86 185 2004 5156"
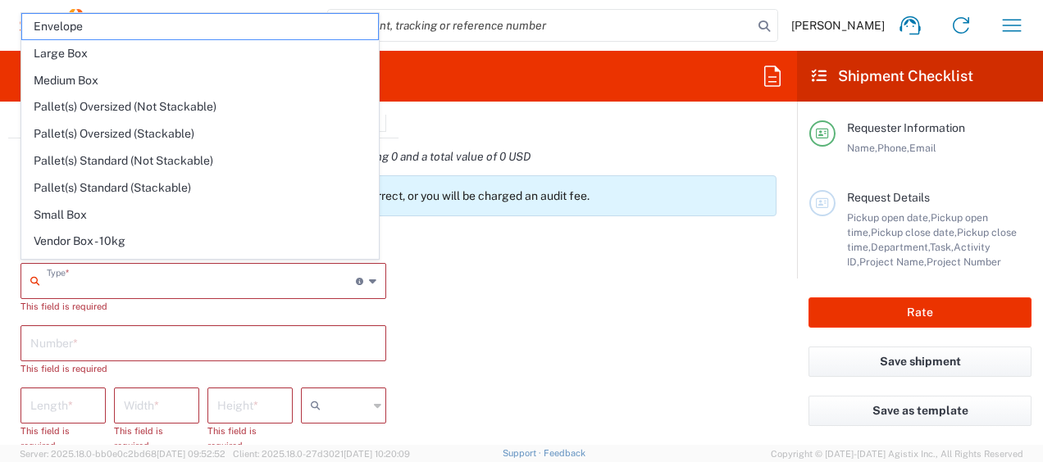
click at [189, 266] on input "text" at bounding box center [201, 280] width 309 height 29
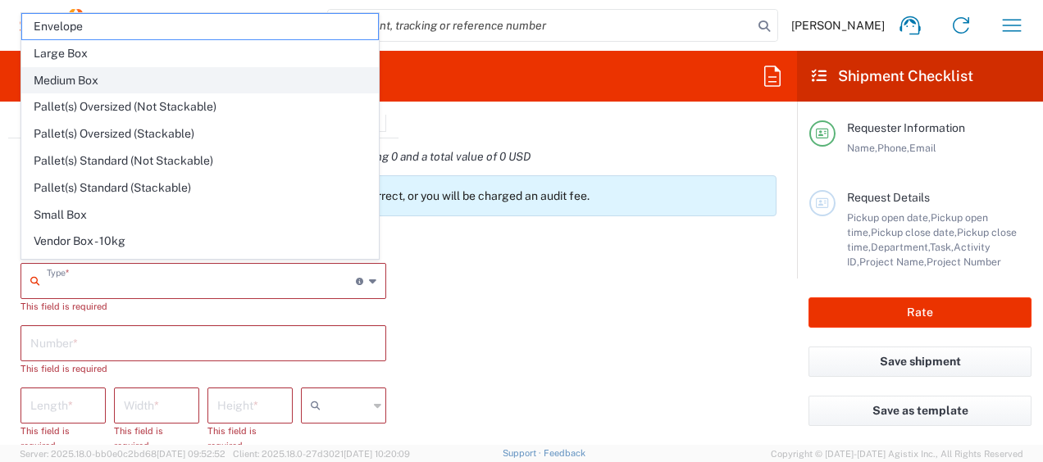
click at [139, 85] on span "Medium Box" at bounding box center [200, 80] width 356 height 25
type input "Medium Box"
type input "13"
type input "11.5"
type input "2.5"
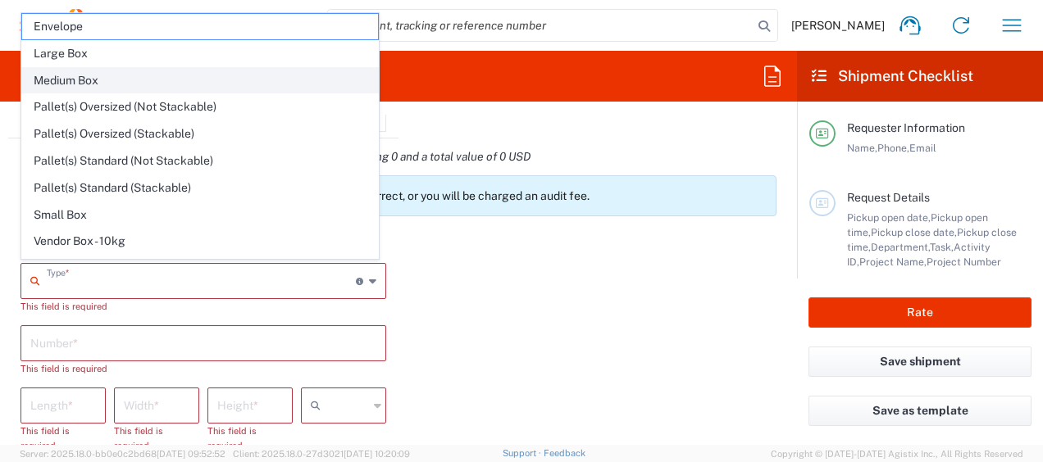
type input "in"
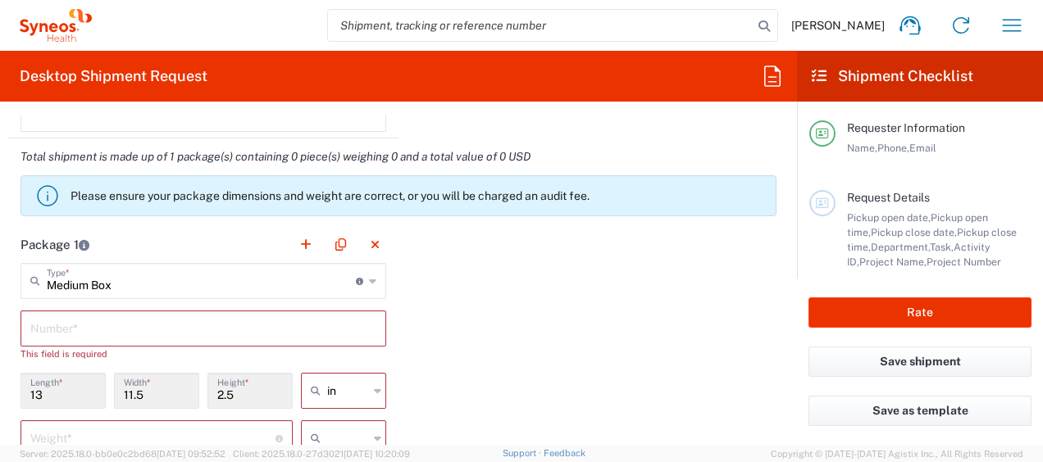
click at [107, 313] on input "text" at bounding box center [203, 327] width 346 height 29
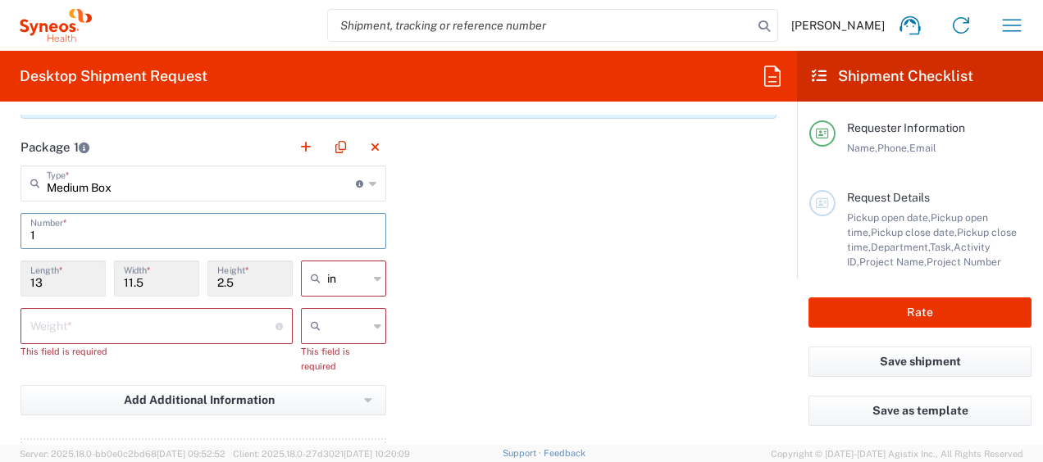
scroll to position [1497, 0]
type input "1"
click at [107, 312] on input "number" at bounding box center [152, 323] width 245 height 29
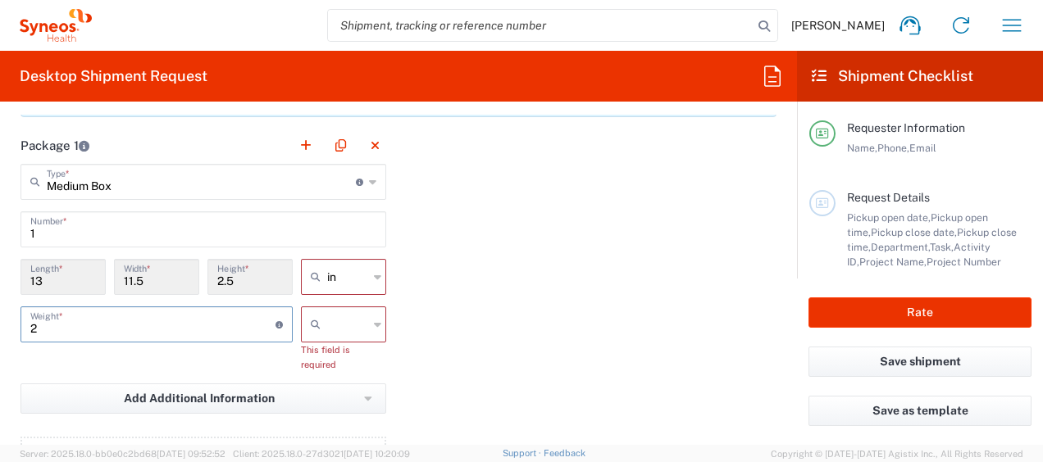
type input "2"
click at [327, 334] on input "text" at bounding box center [347, 325] width 41 height 26
click at [343, 357] on span "kgs" at bounding box center [338, 356] width 80 height 25
type input "kgs"
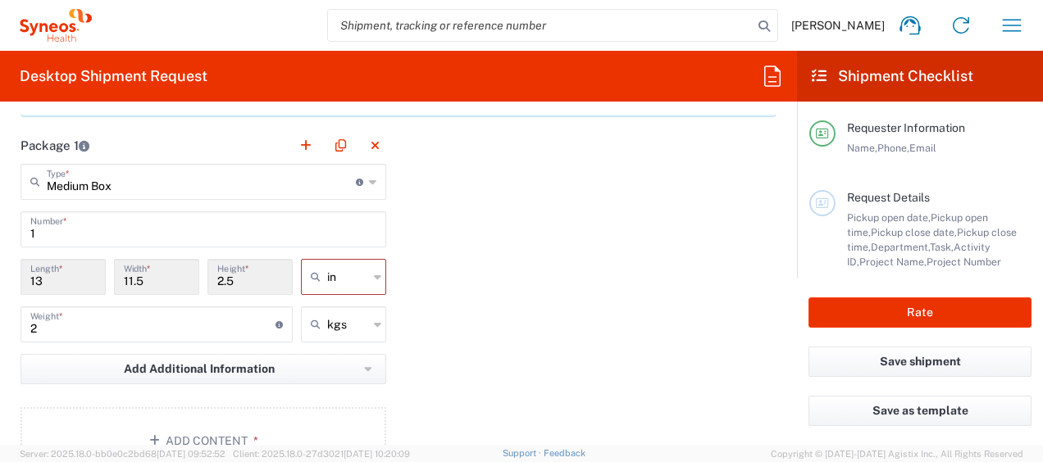
scroll to position [1623, 0]
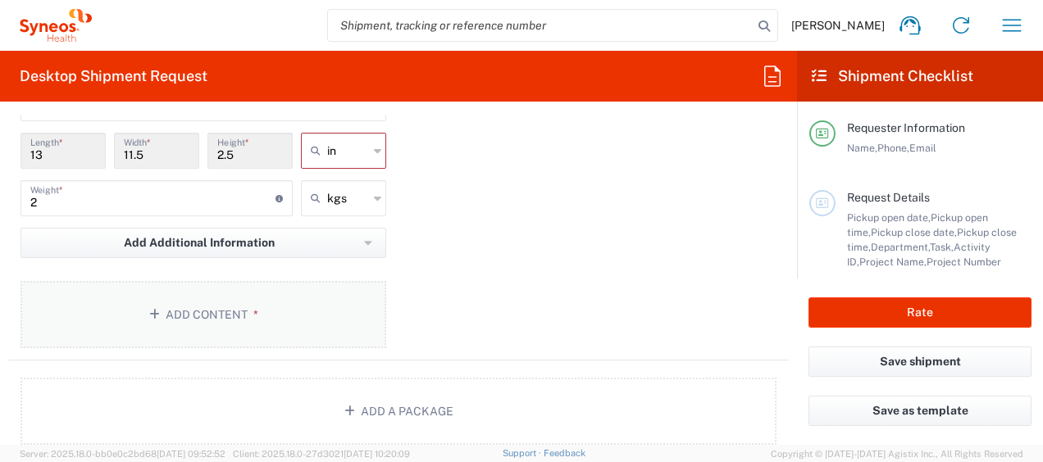
click at [271, 313] on button "Add Content *" at bounding box center [203, 314] width 366 height 67
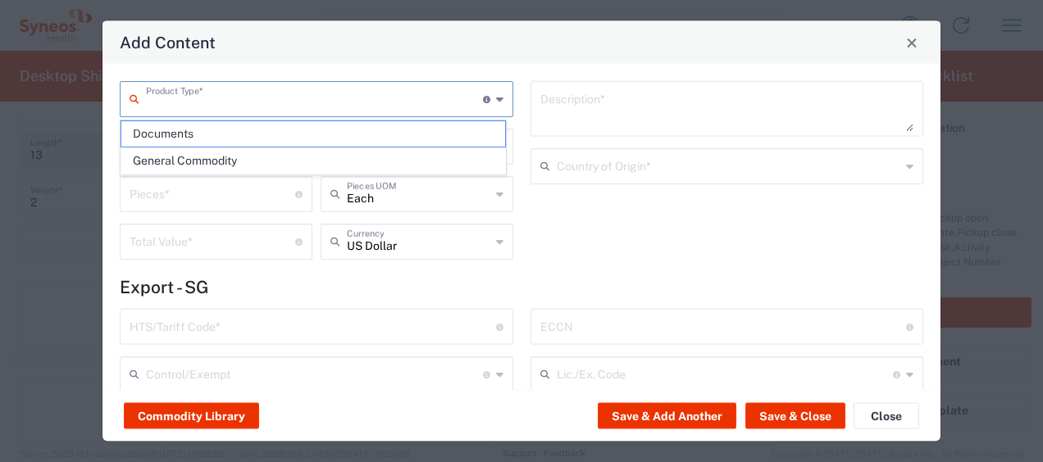
click at [231, 102] on input "text" at bounding box center [314, 98] width 337 height 29
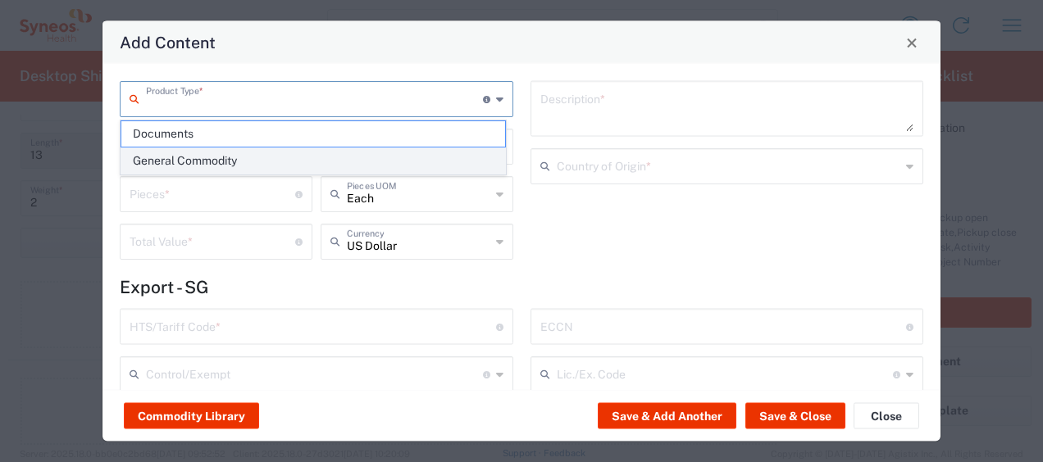
drag, startPoint x: 231, startPoint y: 102, endPoint x: 202, endPoint y: 157, distance: 62.4
click at [202, 462] on div "Add Content Product Type * Document: Paper document generated internally by Syn…" at bounding box center [521, 462] width 1043 height 0
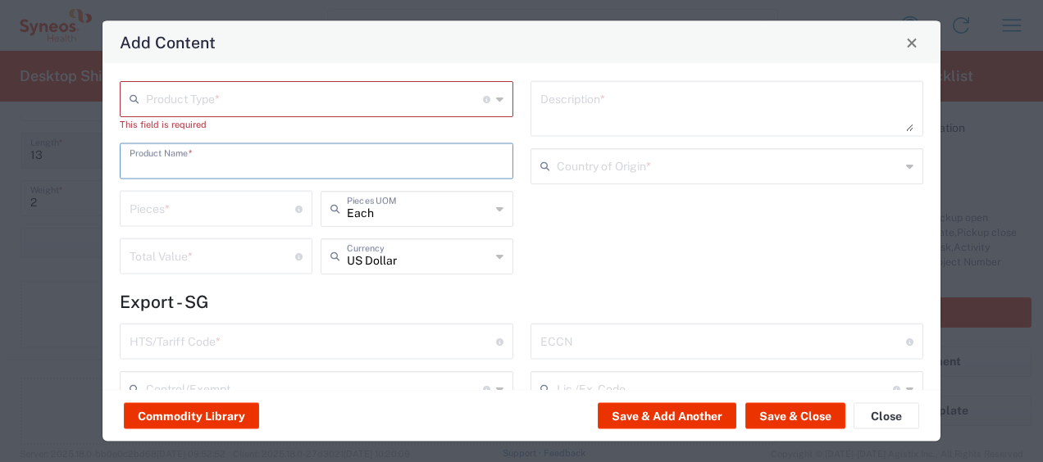
click at [202, 157] on input "text" at bounding box center [317, 160] width 374 height 29
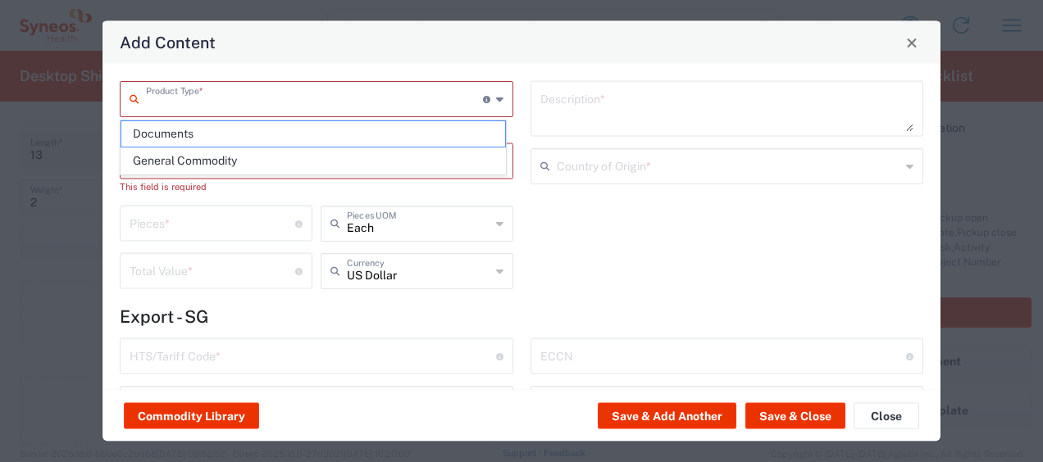
click at [227, 111] on input "text" at bounding box center [314, 98] width 337 height 29
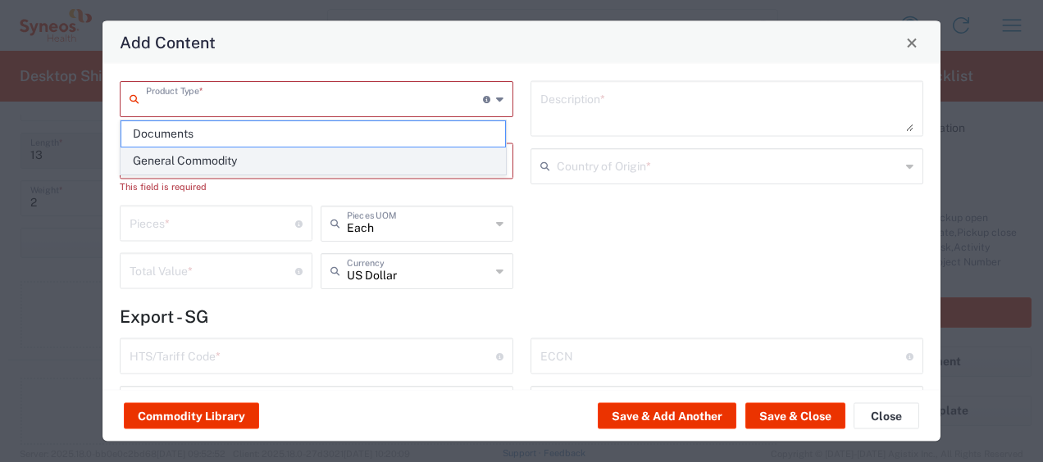
click at [213, 154] on span "General Commodity" at bounding box center [313, 160] width 384 height 25
type input "General Commodity"
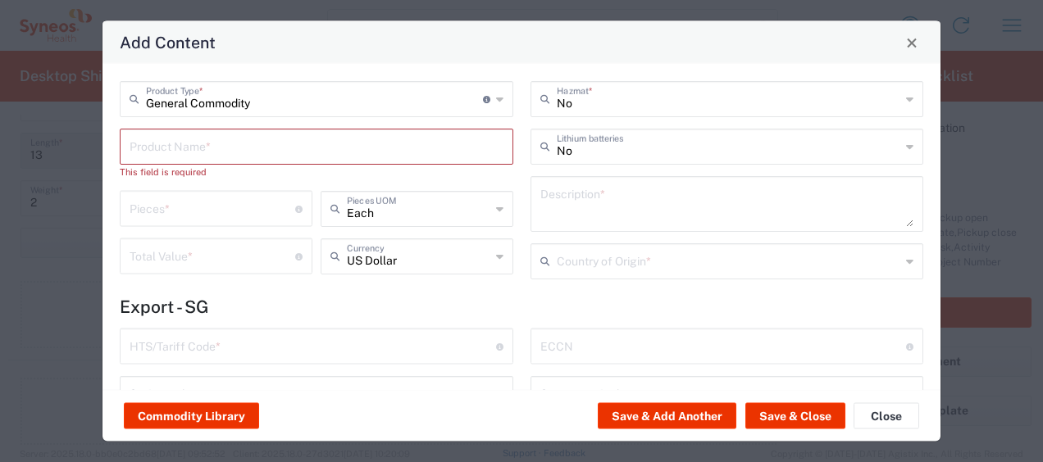
click at [212, 153] on input "text" at bounding box center [317, 145] width 374 height 29
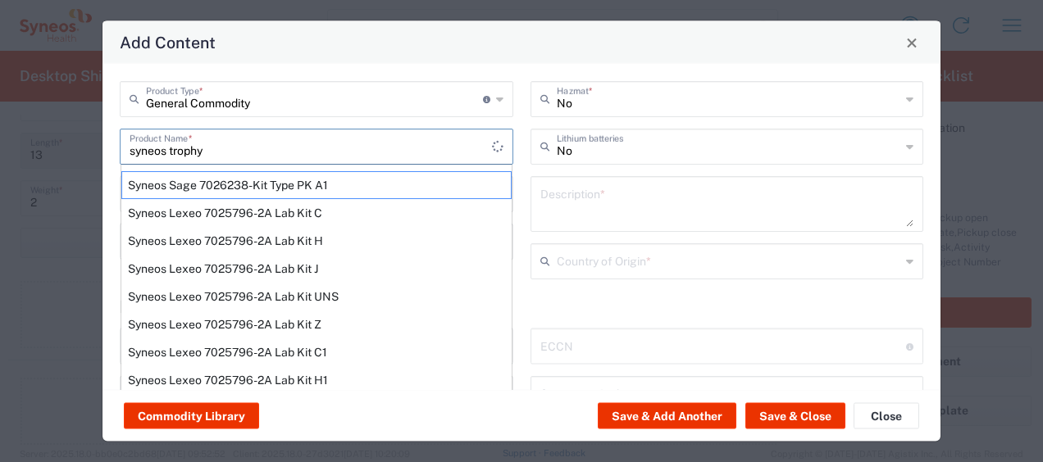
type input "Syneos Sage 7026238-Kit Type PK A1"
type input "1"
type input "3.85"
type textarea "Contains: blood collect needle, 2 vac tubes, 4 vials, 1ml pipette"
type input "United States"
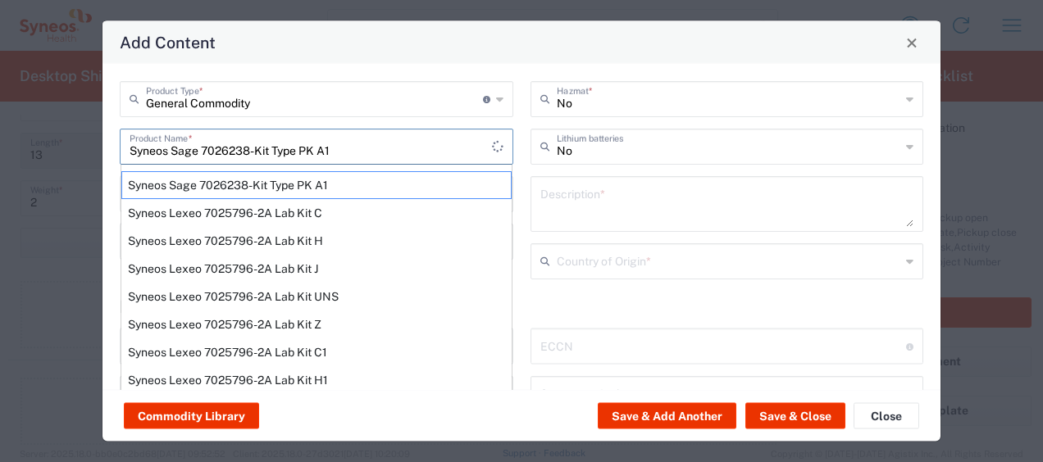
type input "9018.39.0050"
type input "BIS"
type input "EAR99"
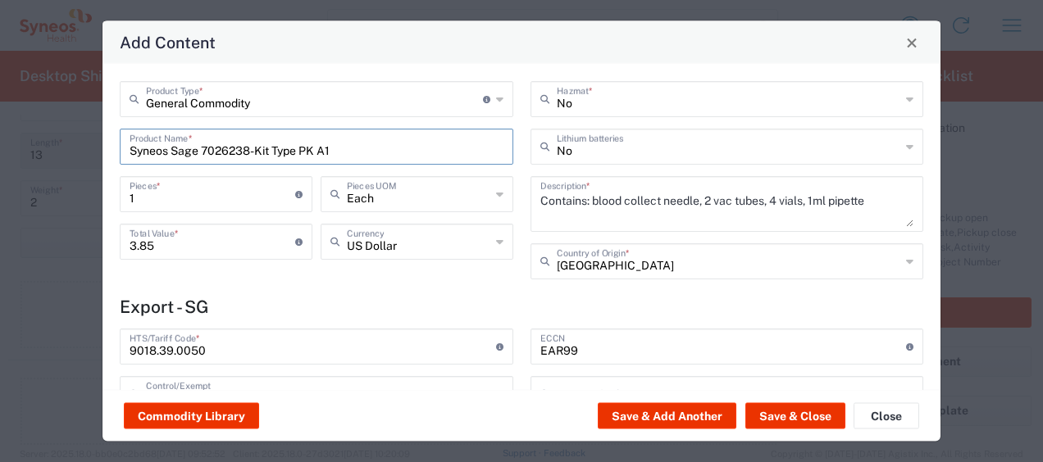
type input "NLR - No License Required"
drag, startPoint x: 343, startPoint y: 149, endPoint x: 7, endPoint y: 106, distance: 338.9
click at [7, 106] on div "Add Content General Commodity Product Type * Document: Paper document generated…" at bounding box center [521, 231] width 1043 height 462
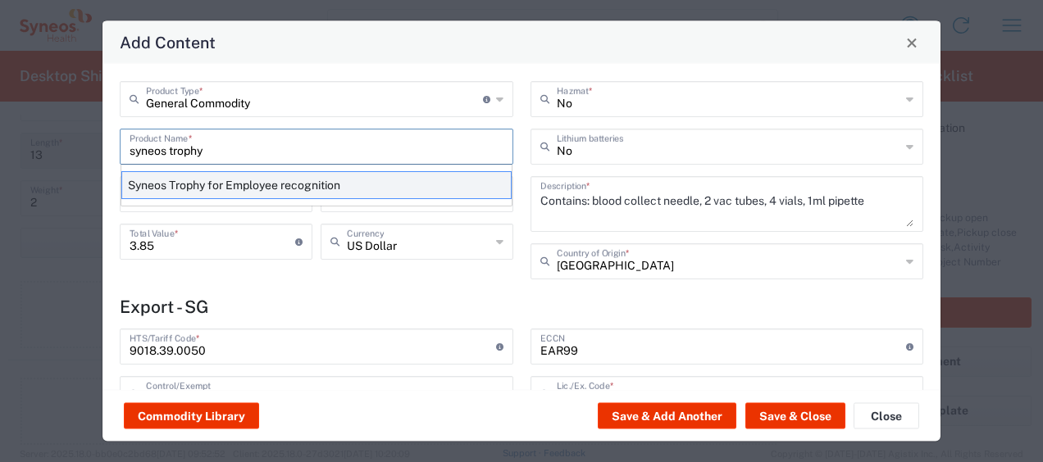
click at [161, 175] on div "Syneos Trophy for Employee recognition" at bounding box center [316, 185] width 390 height 28
type input "Syneos Trophy for Employee recognition"
type textarea "Star Employee Award Trophy"
type input "7013.99.6000"
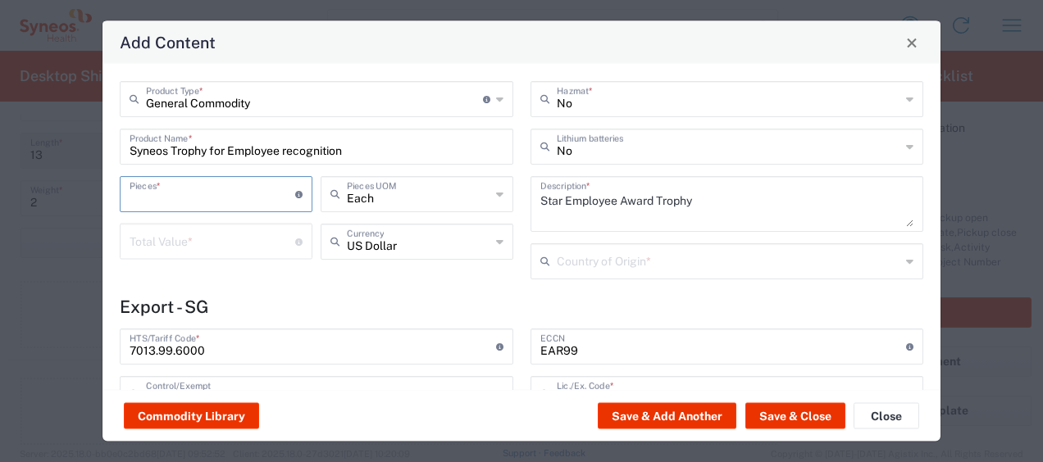
click at [209, 200] on input "number" at bounding box center [213, 193] width 166 height 29
type input "1"
click at [177, 244] on input "number" at bounding box center [213, 240] width 166 height 29
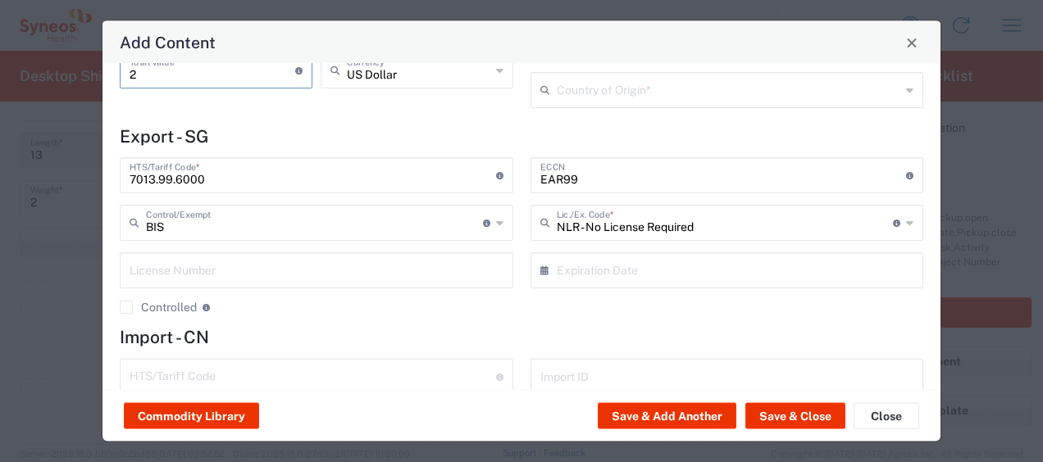
scroll to position [169, 0]
type input "2"
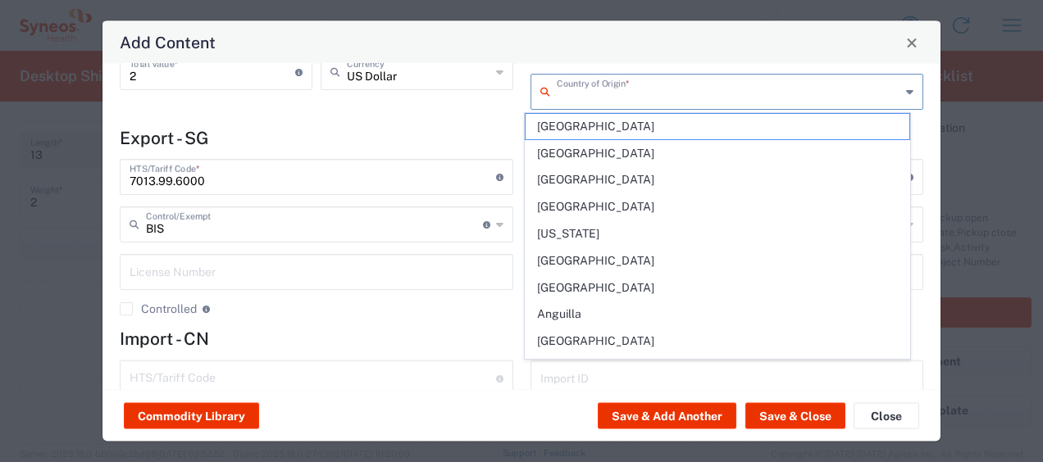
click at [630, 80] on input "text" at bounding box center [729, 91] width 344 height 29
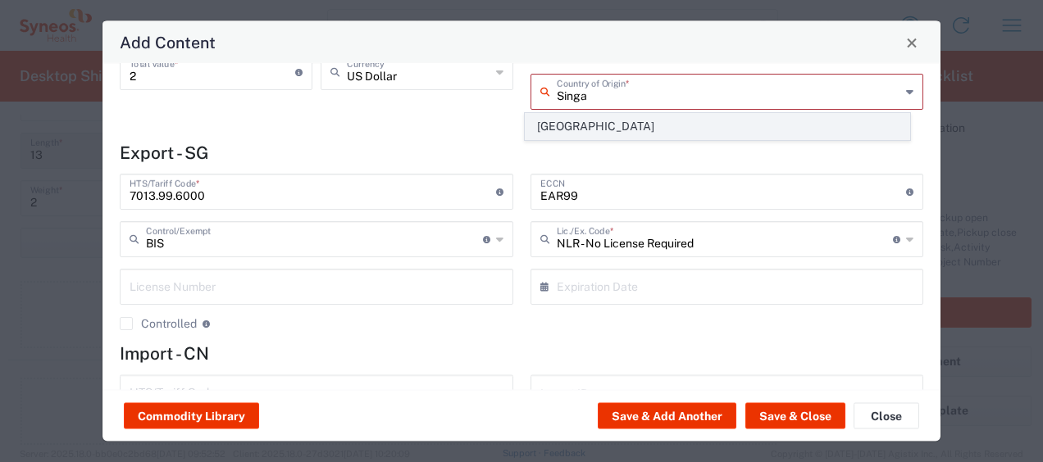
click at [602, 130] on span "Singapore" at bounding box center [718, 126] width 384 height 25
type input "Singapore"
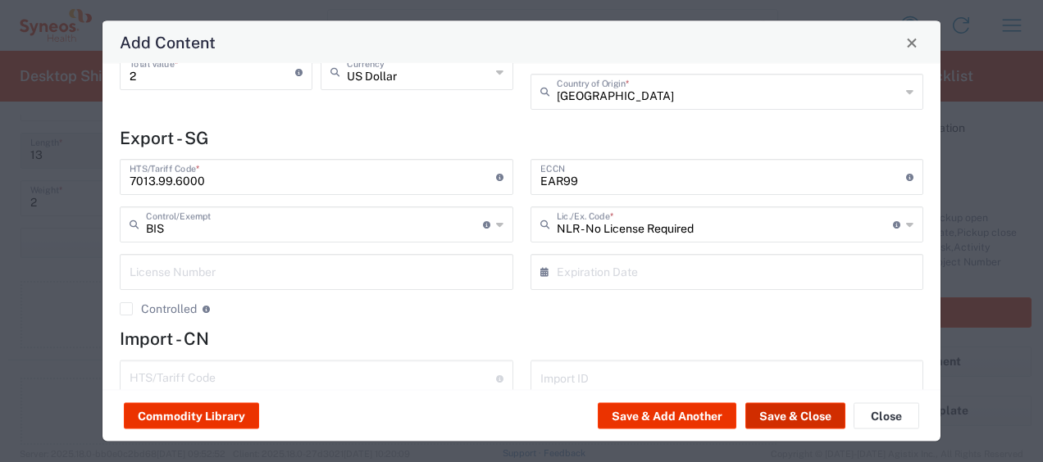
click at [807, 415] on button "Save & Close" at bounding box center [795, 416] width 100 height 26
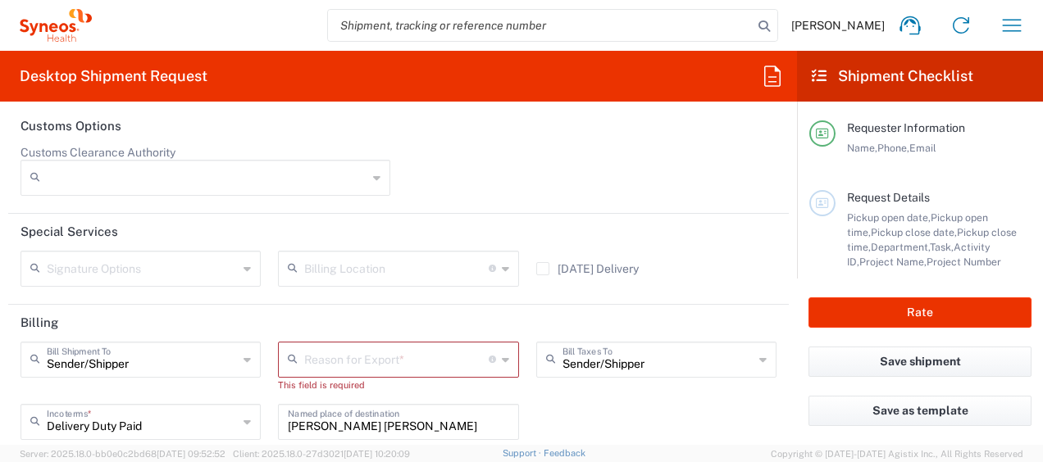
scroll to position [2312, 0]
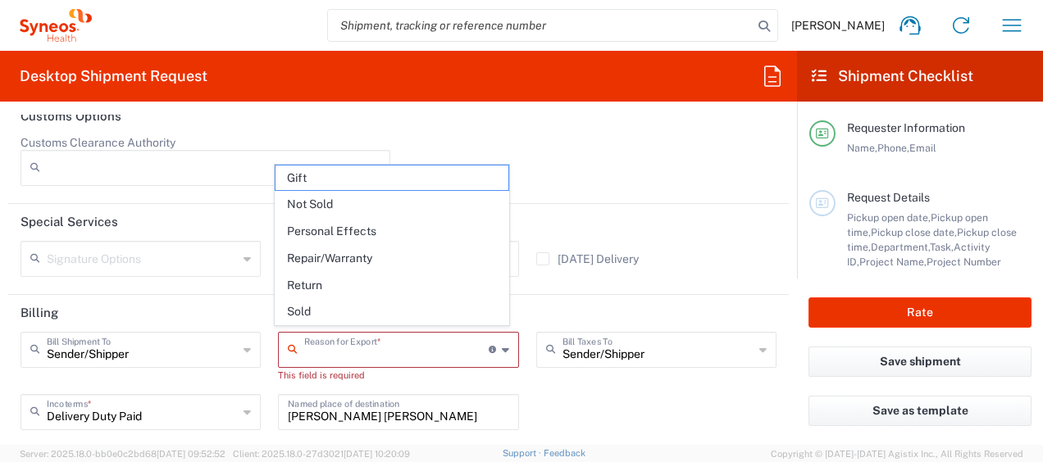
click at [391, 334] on input "text" at bounding box center [396, 348] width 184 height 29
click at [379, 210] on span "Not Sold" at bounding box center [391, 204] width 233 height 25
type input "Not Sold"
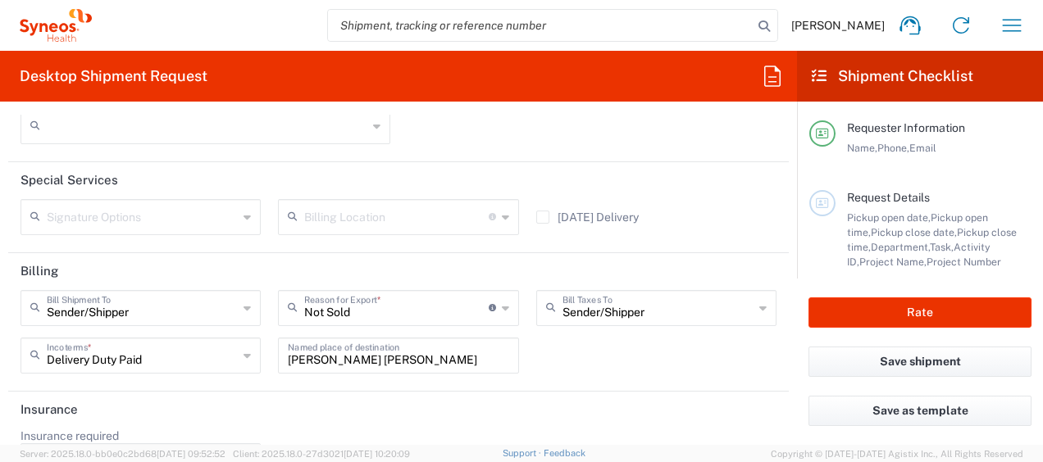
scroll to position [2356, 0]
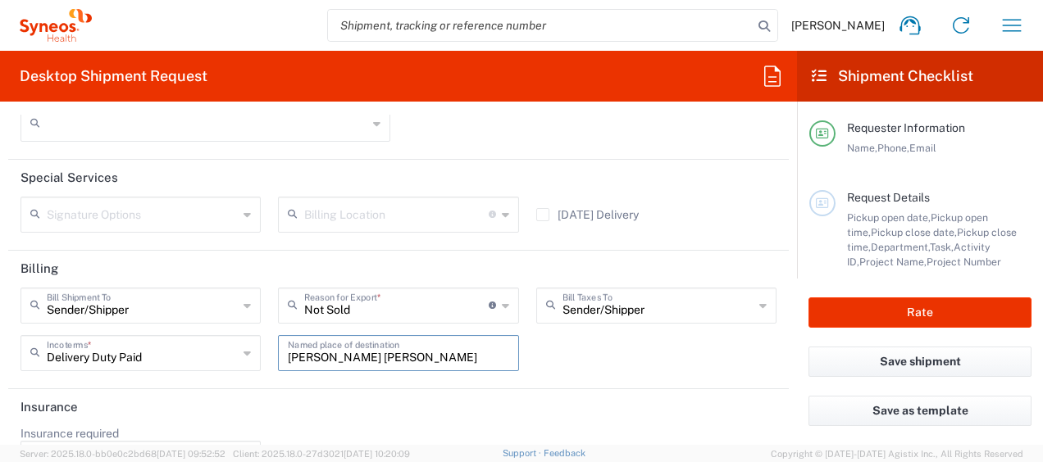
drag, startPoint x: 454, startPoint y: 353, endPoint x: 259, endPoint y: 353, distance: 195.1
click at [259, 353] on div "Sender/Shipper Bill Shipment To Sender/Shipper Recipient Account Third Party Ac…" at bounding box center [398, 335] width 773 height 95
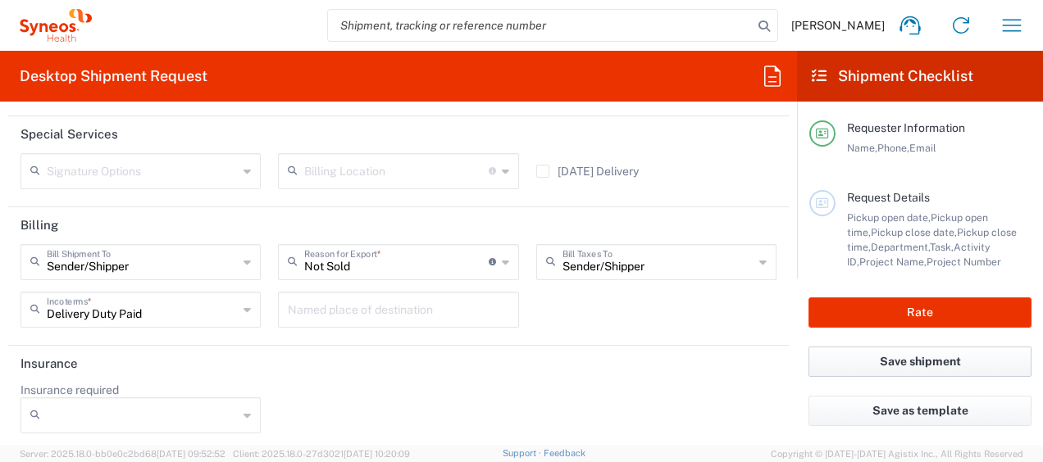
click at [868, 361] on button "Save shipment" at bounding box center [919, 362] width 223 height 30
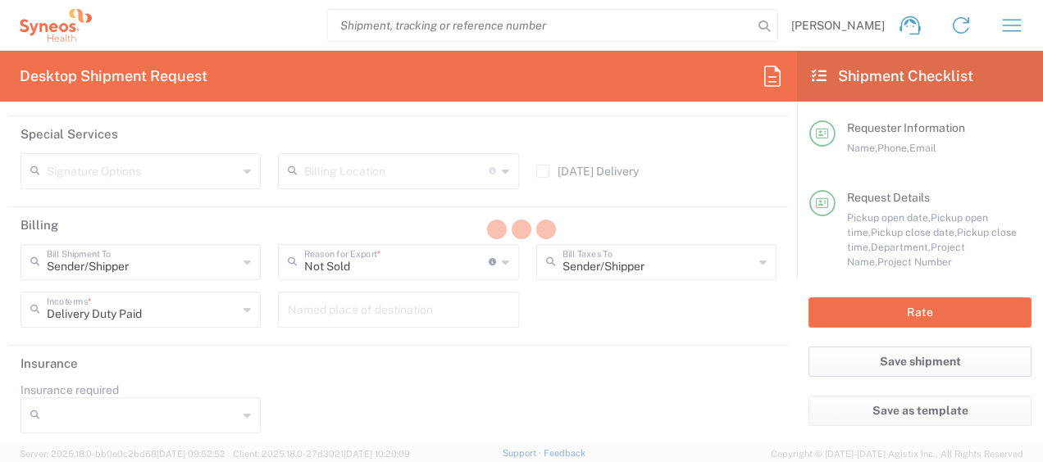
type input "3130 DEPARTMENTAL EXPENSE"
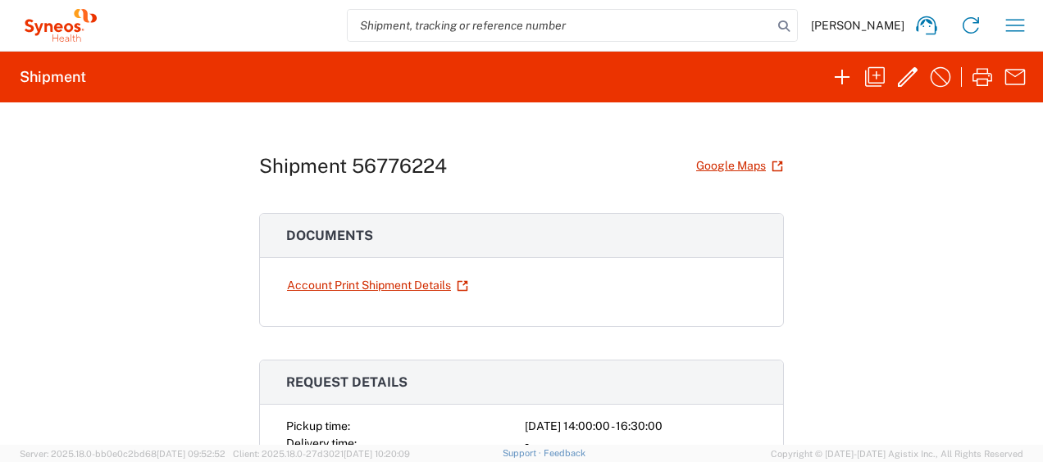
scroll to position [268, 0]
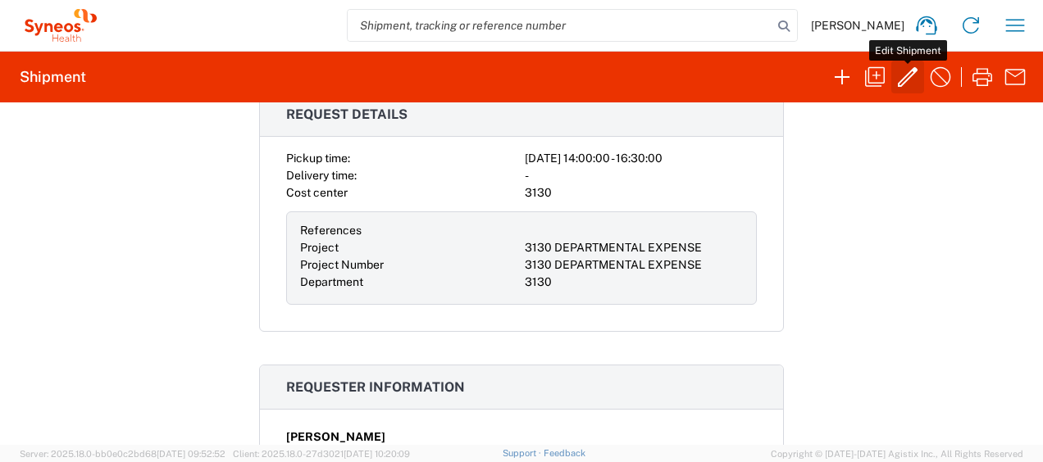
click at [903, 82] on icon "button" at bounding box center [907, 77] width 26 height 26
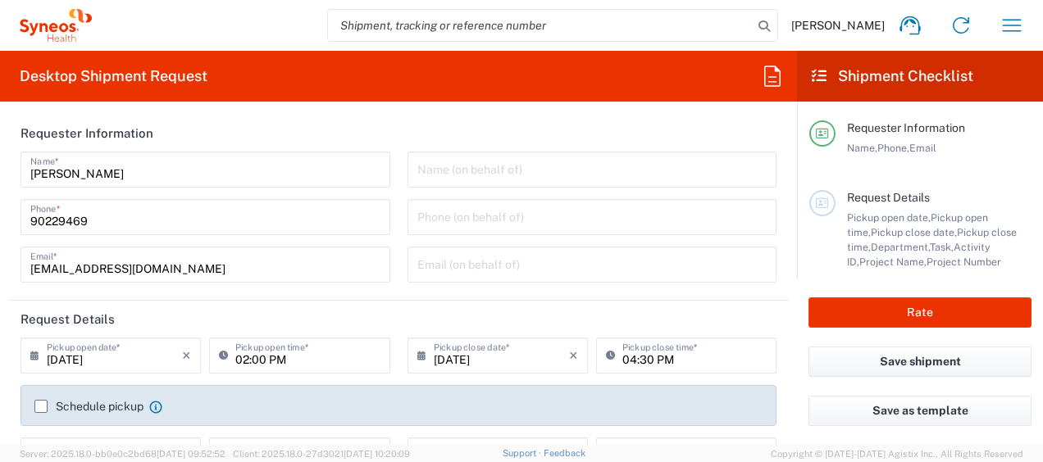
type input "Medium Box"
type input "3130 DEPARTMENTAL EXPENSE"
type input "3130"
click at [47, 403] on label "Schedule pickup" at bounding box center [88, 406] width 109 height 13
click at [41, 407] on input "Schedule pickup" at bounding box center [41, 407] width 0 height 0
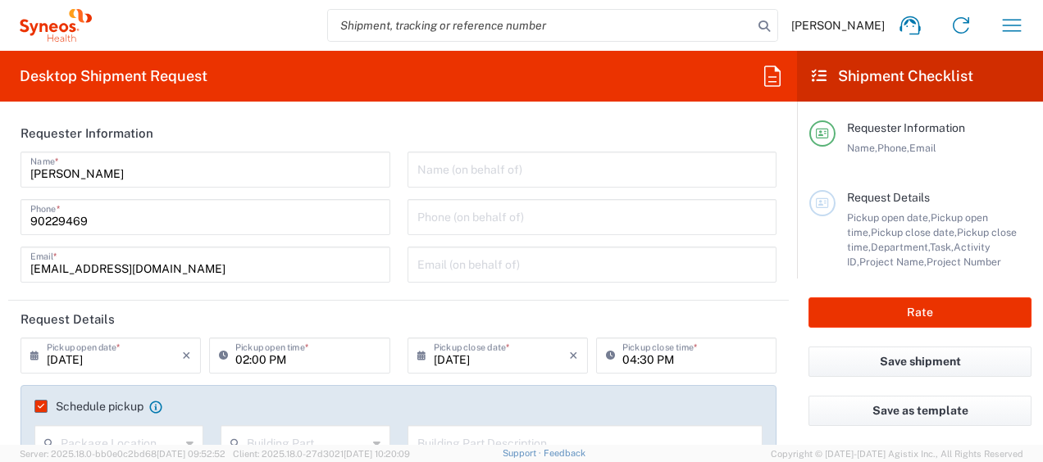
type input "3130 DEPARTMENTAL EXPENSE"
click at [885, 362] on button "Save shipment" at bounding box center [919, 362] width 223 height 30
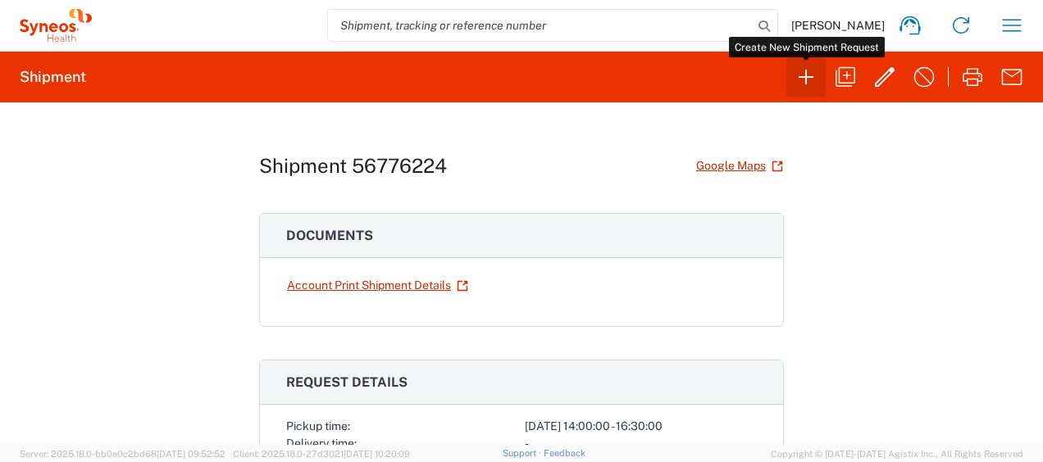
click at [812, 64] on icon "button" at bounding box center [806, 77] width 26 height 26
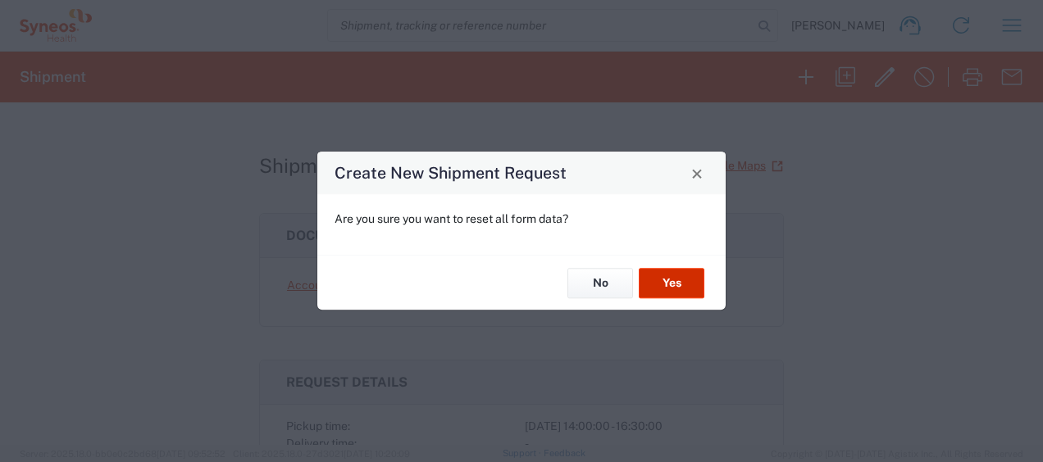
click at [689, 288] on button "Yes" at bounding box center [672, 283] width 66 height 30
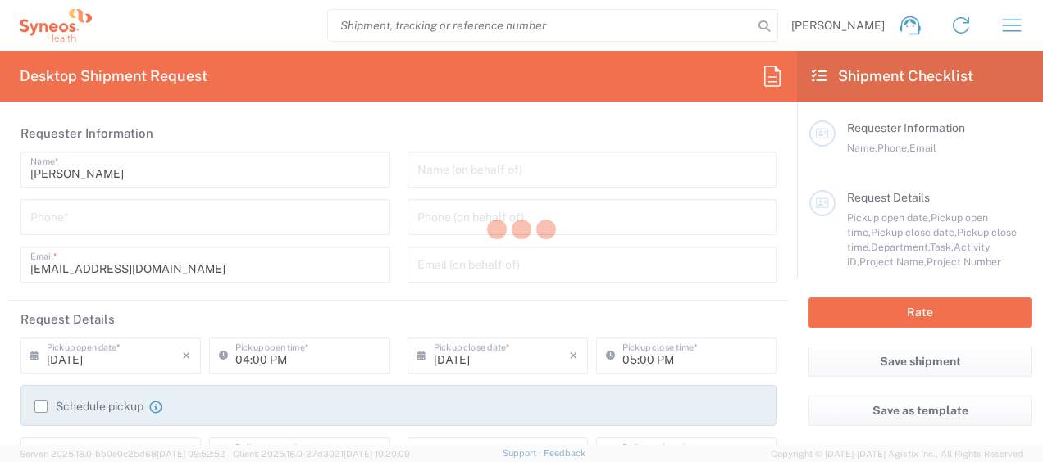
type input "3130"
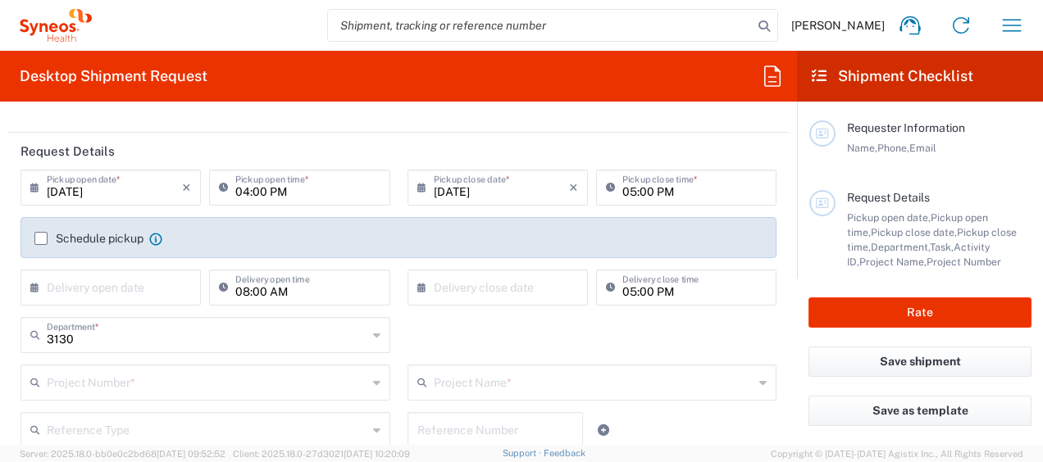
scroll to position [169, 0]
click at [110, 198] on input "09/10/2025" at bounding box center [114, 185] width 135 height 29
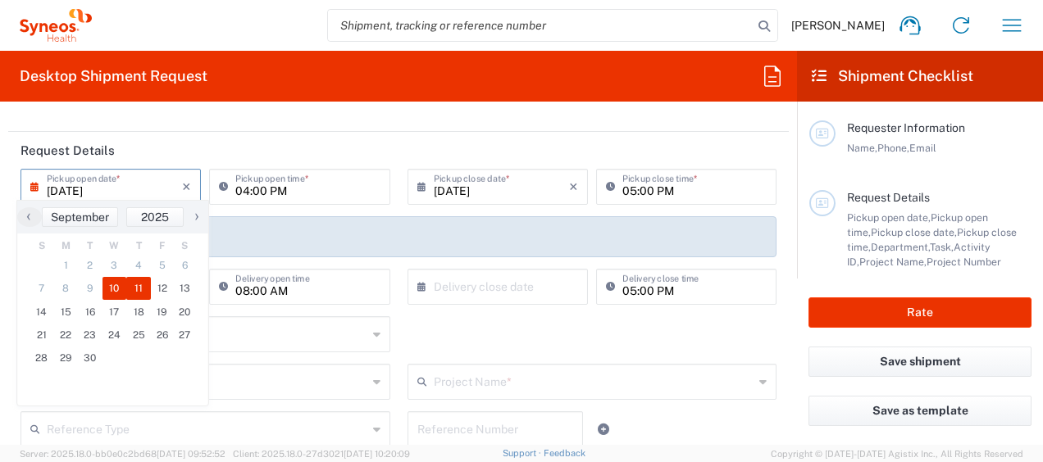
click at [141, 290] on span "11" at bounding box center [138, 288] width 25 height 23
type input "09/11/2025"
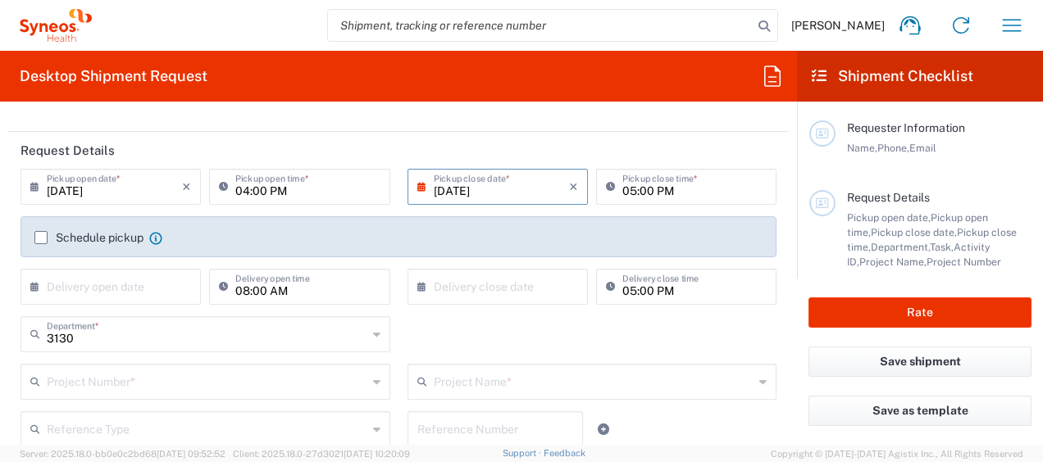
click at [241, 194] on input "04:00 PM" at bounding box center [307, 185] width 144 height 29
type input "02:00 PM"
click at [635, 187] on input "05:00 PM" at bounding box center [694, 185] width 144 height 29
type input "04:30 PM"
click at [42, 239] on label "Schedule pickup" at bounding box center [88, 237] width 109 height 13
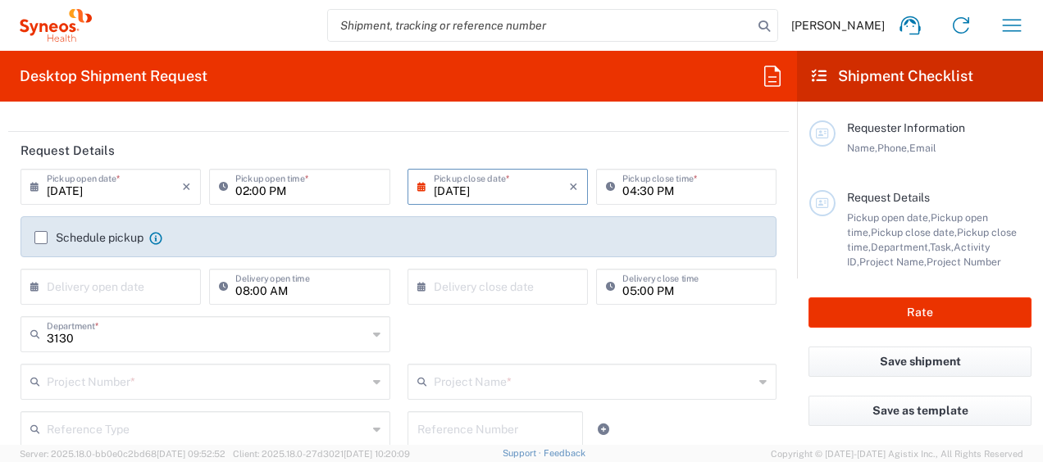
click at [41, 238] on input "Schedule pickup" at bounding box center [41, 238] width 0 height 0
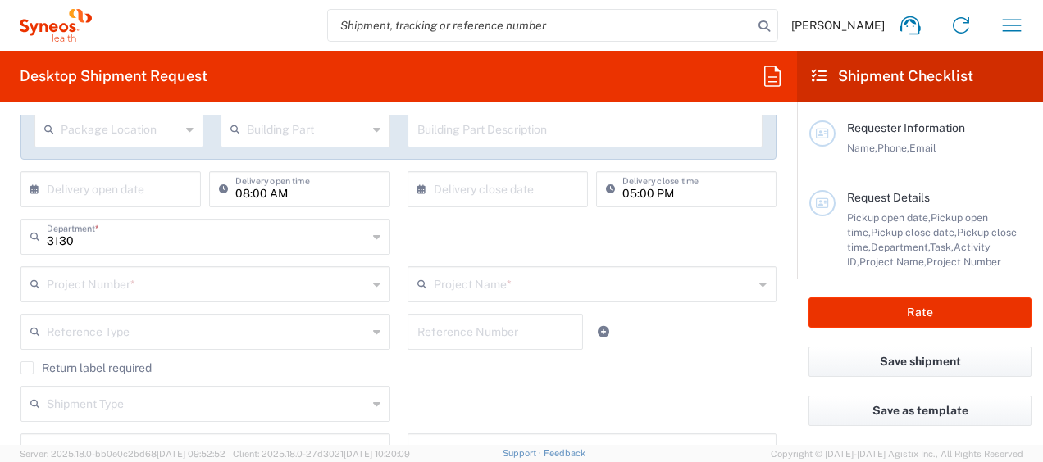
scroll to position [315, 0]
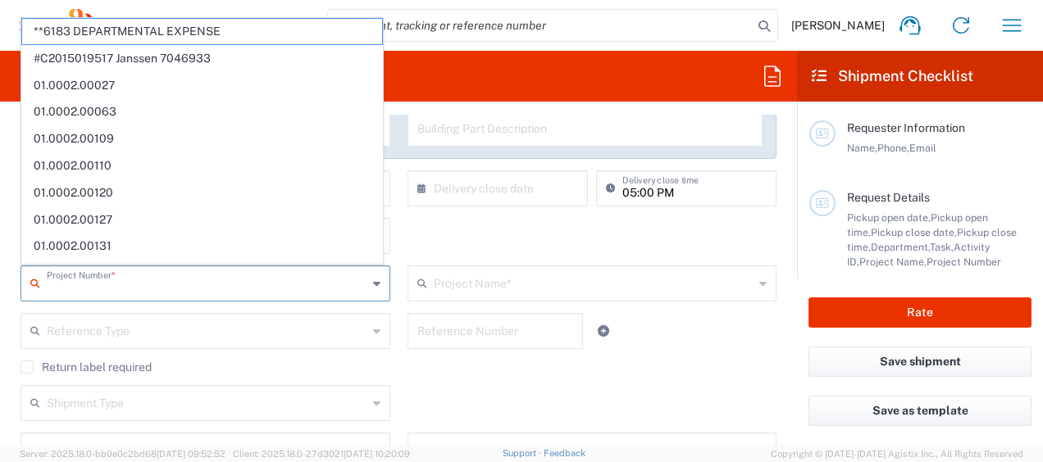
click at [225, 292] on input "text" at bounding box center [207, 282] width 321 height 29
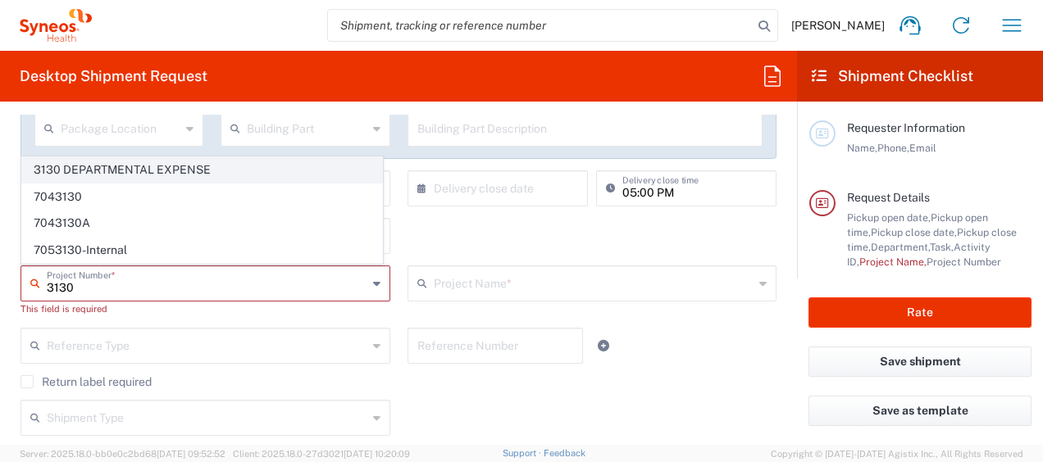
click at [172, 180] on span "3130 DEPARTMENTAL EXPENSE" at bounding box center [202, 169] width 360 height 25
type input "3130 DEPARTMENTAL EXPENSE"
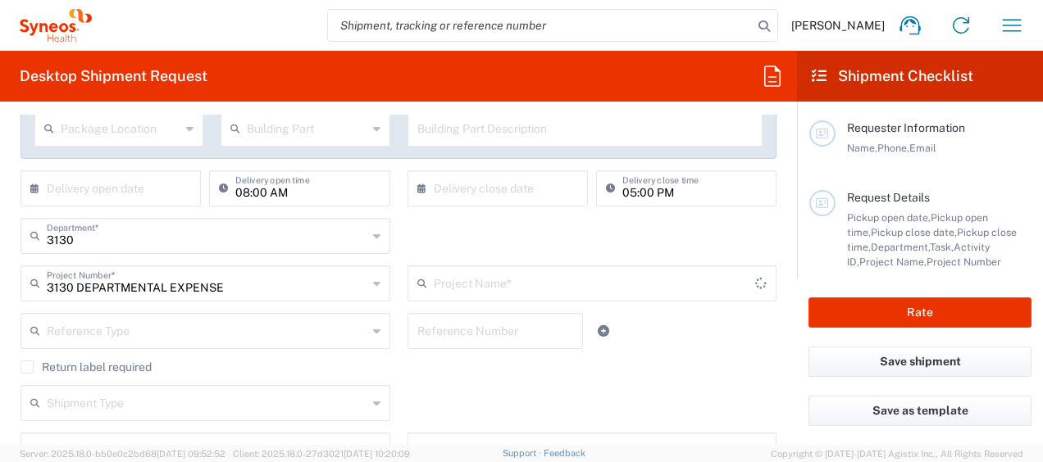
click at [467, 291] on input "text" at bounding box center [595, 282] width 322 height 29
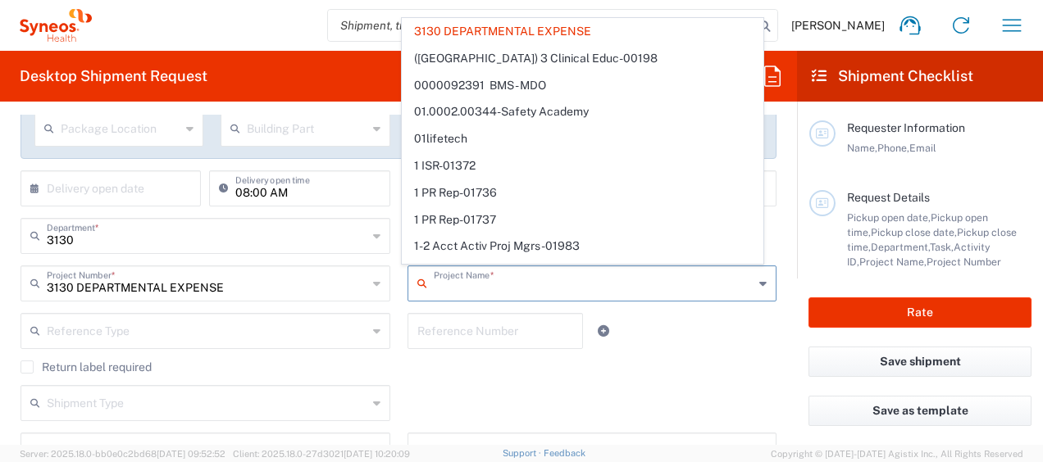
click at [438, 331] on input "text" at bounding box center [495, 330] width 157 height 29
type input "3130 DEPARTMENTAL EXPENSE"
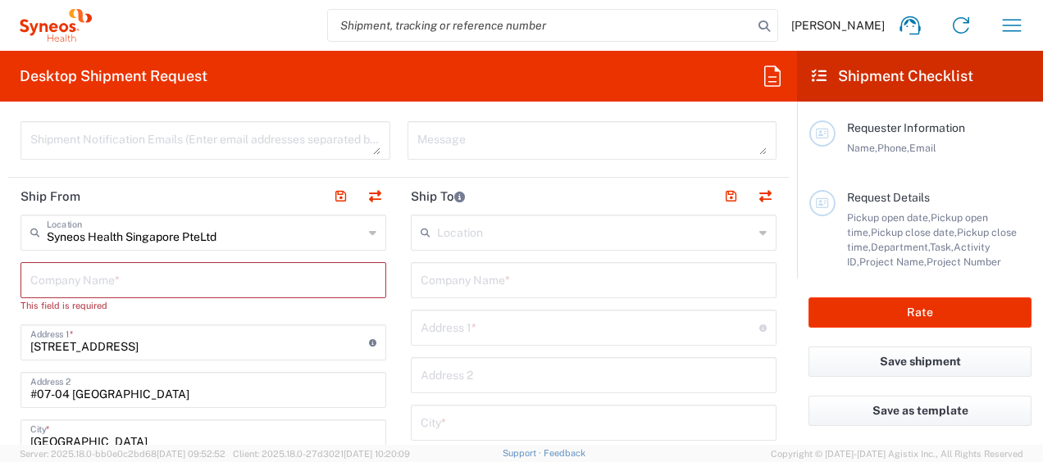
scroll to position [636, 0]
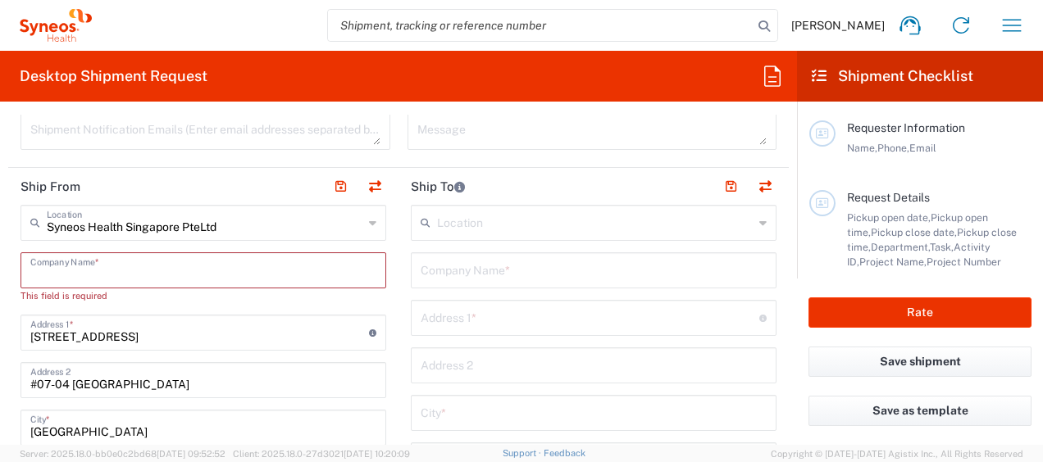
click at [235, 258] on input "text" at bounding box center [203, 269] width 346 height 29
type input "S"
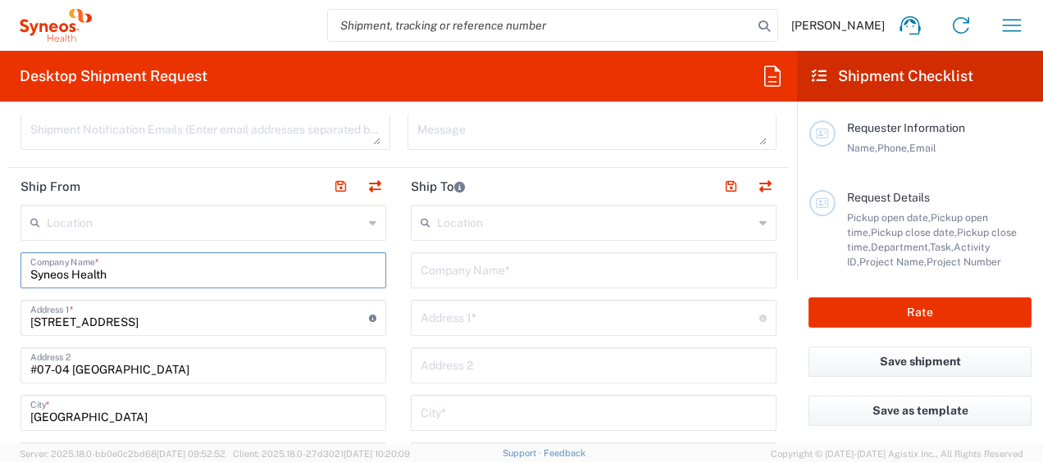
type input "Syneos Health"
click at [513, 269] on input "text" at bounding box center [594, 269] width 346 height 29
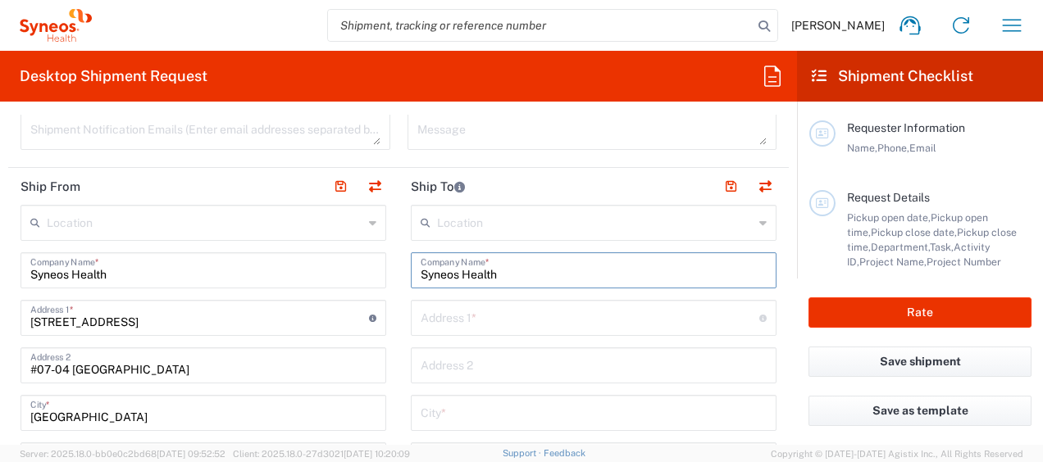
type input "Syneos Health"
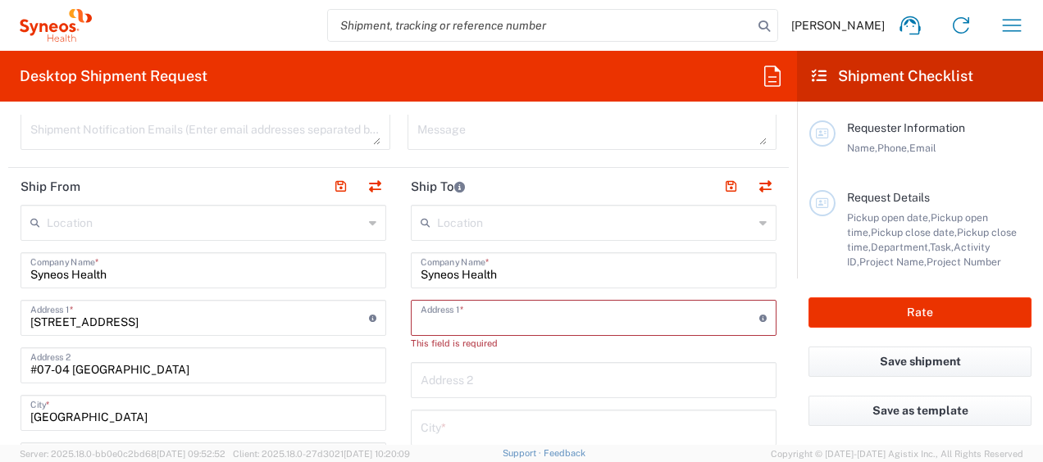
paste input "Block C 5th Floor, Yintai Centre, No.2 Jian Guo Men Wai Street, Chaoyang Distri…"
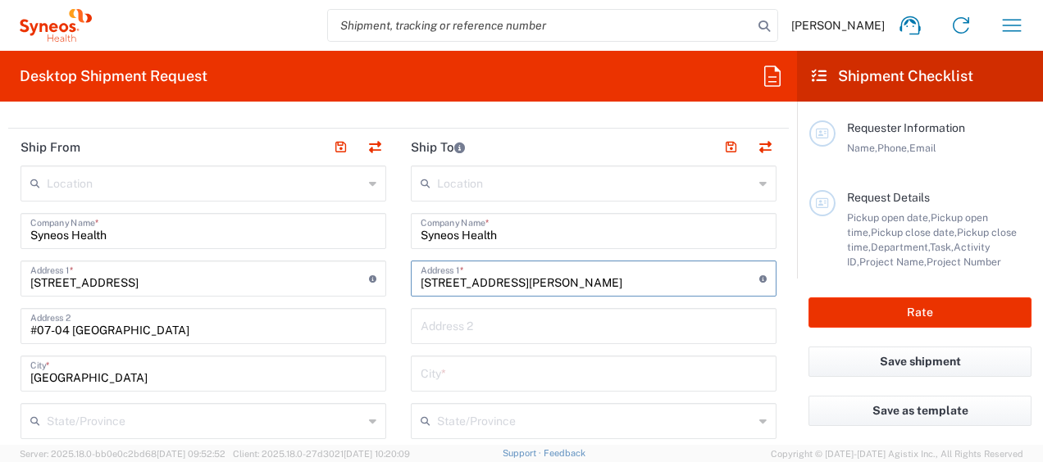
scroll to position [0, 242]
type input "Block C 5th Floor, Yintai Centre, No.2 Jian Guo Men Wai Street, Chaoyang Distri…"
click at [475, 370] on input "text" at bounding box center [594, 372] width 346 height 29
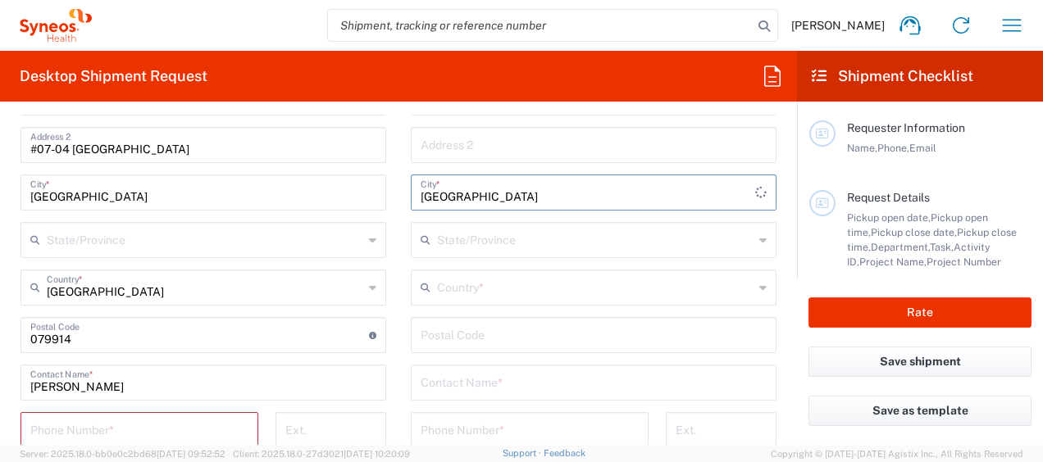
scroll to position [858, 0]
type input "Beijing"
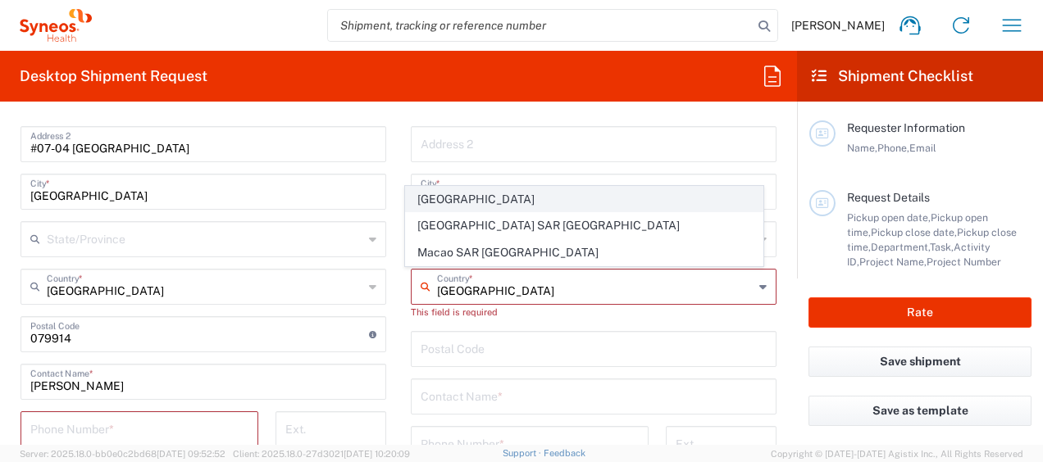
type input "China"
click at [475, 198] on span "China" at bounding box center [584, 199] width 356 height 25
type input "Sender/Shipper"
type input "Delivery Duty Paid"
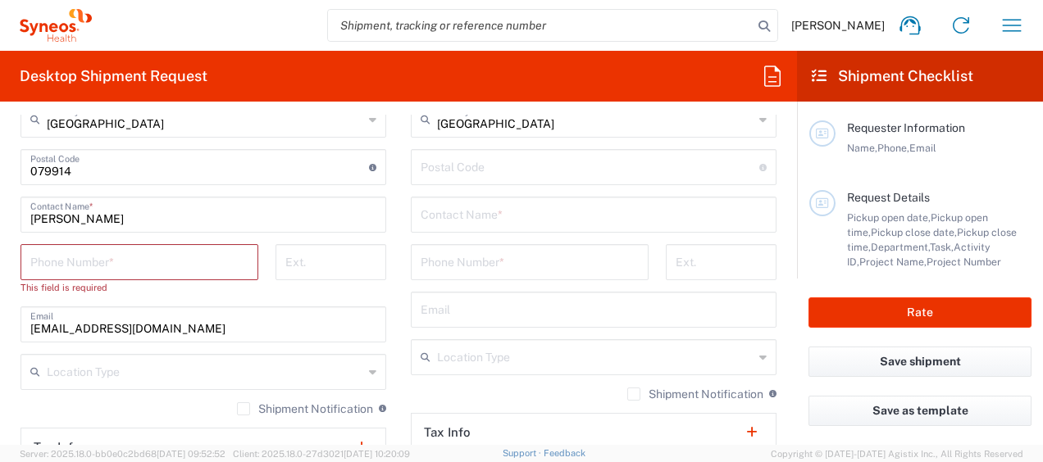
scroll to position [1026, 0]
click at [469, 198] on input "text" at bounding box center [594, 212] width 346 height 29
type input "TMF Kathy Shen"
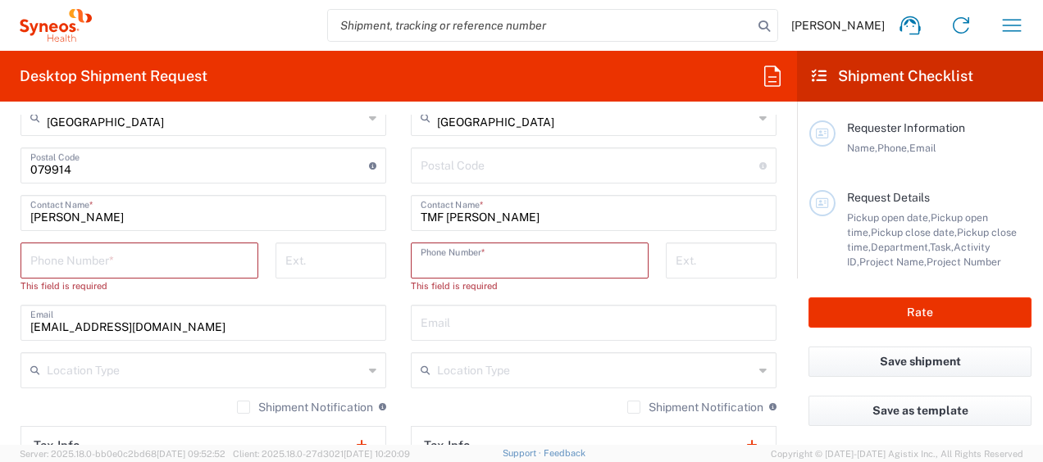
paste input "+86 13621261030"
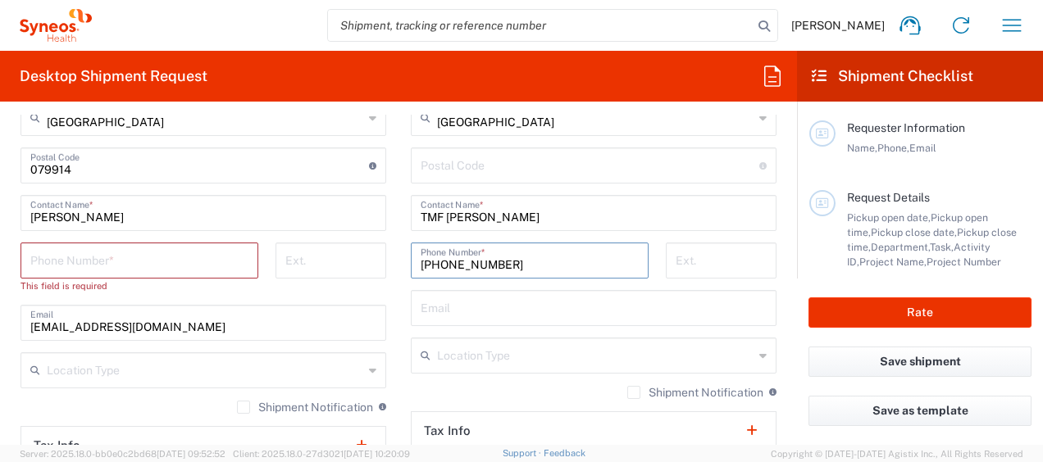
type input "+86 13621261030"
click at [169, 253] on input "tel" at bounding box center [139, 259] width 218 height 29
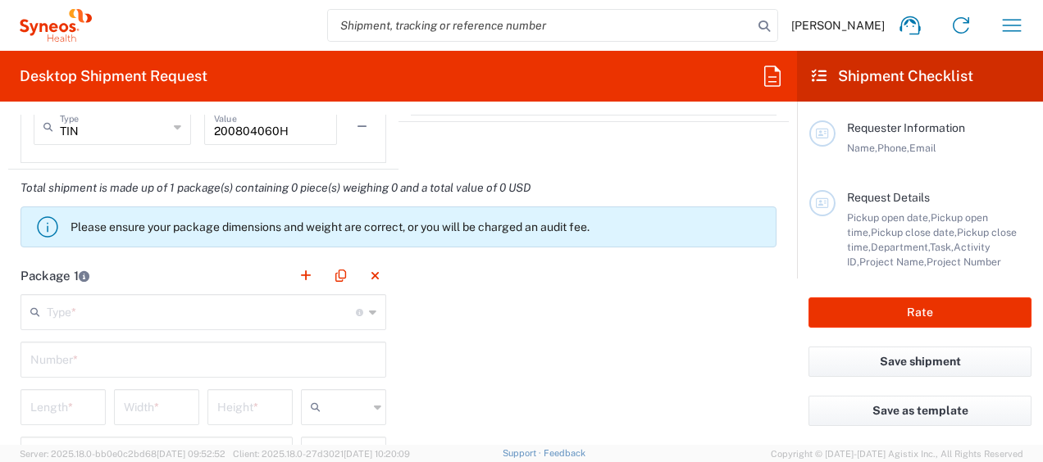
scroll to position [1514, 0]
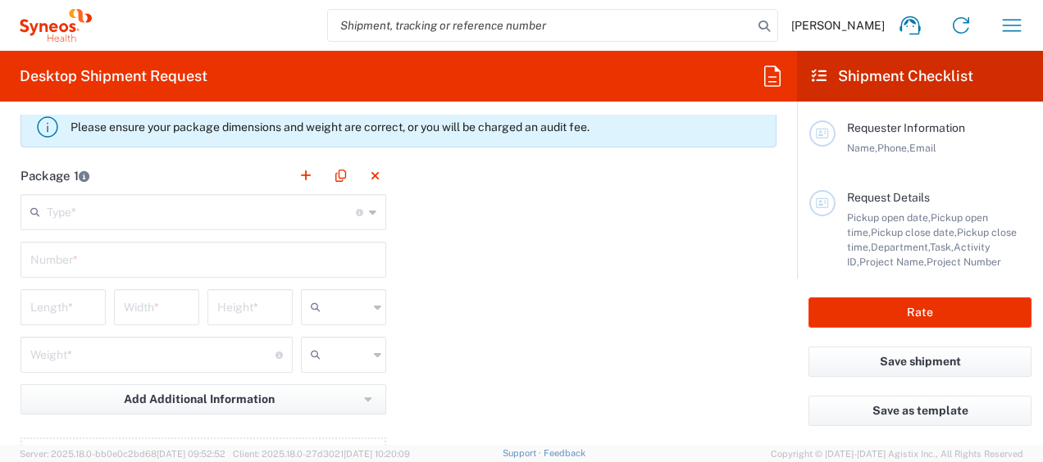
type input "+65 90229469"
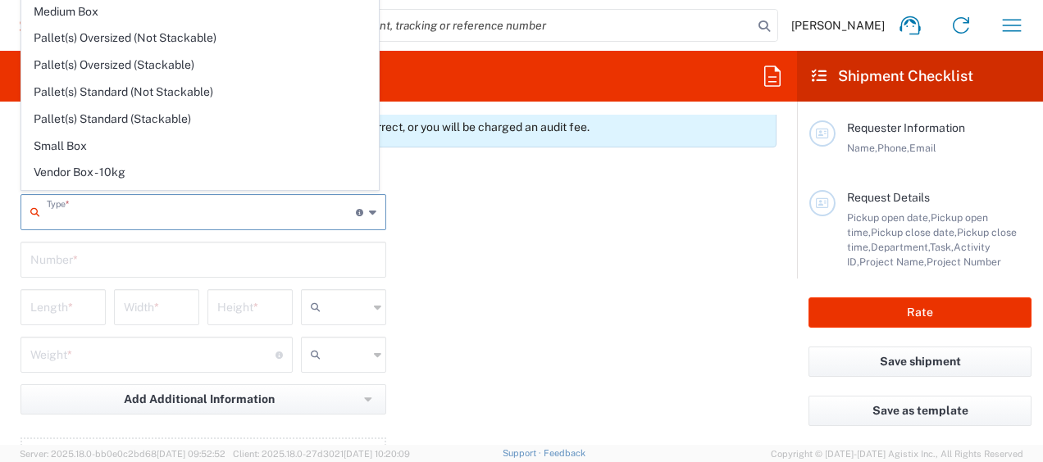
click at [159, 202] on input "text" at bounding box center [201, 211] width 309 height 29
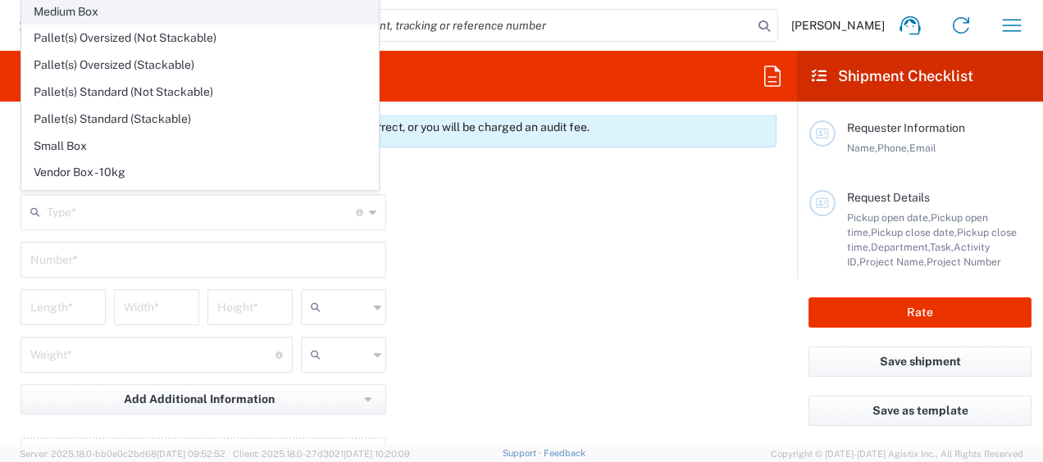
click at [166, 15] on span "Medium Box" at bounding box center [200, 11] width 356 height 25
type input "Medium Box"
type input "13"
type input "11.5"
type input "2.5"
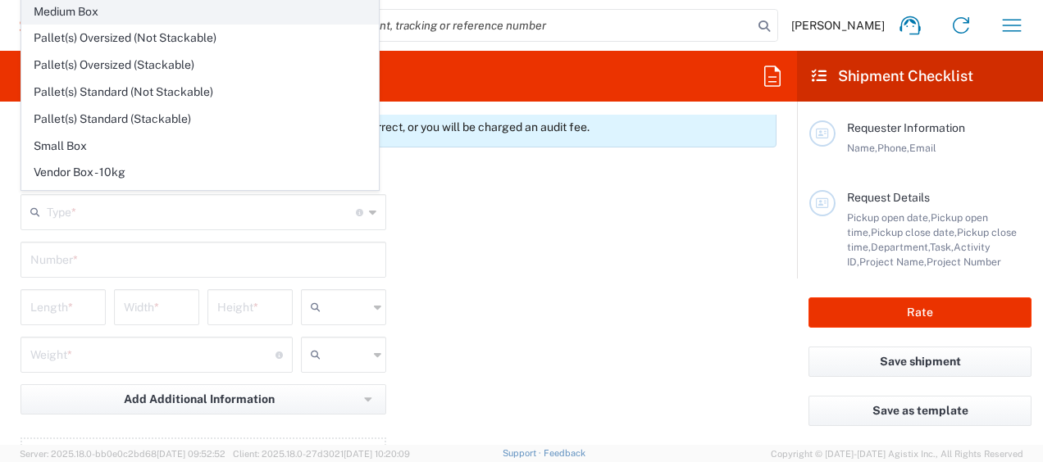
type input "in"
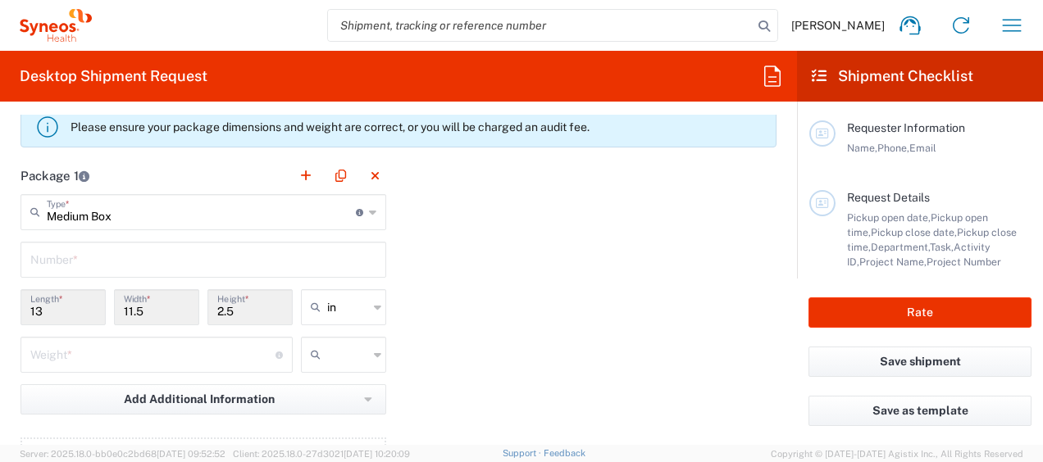
click at [246, 262] on input "text" at bounding box center [203, 258] width 346 height 29
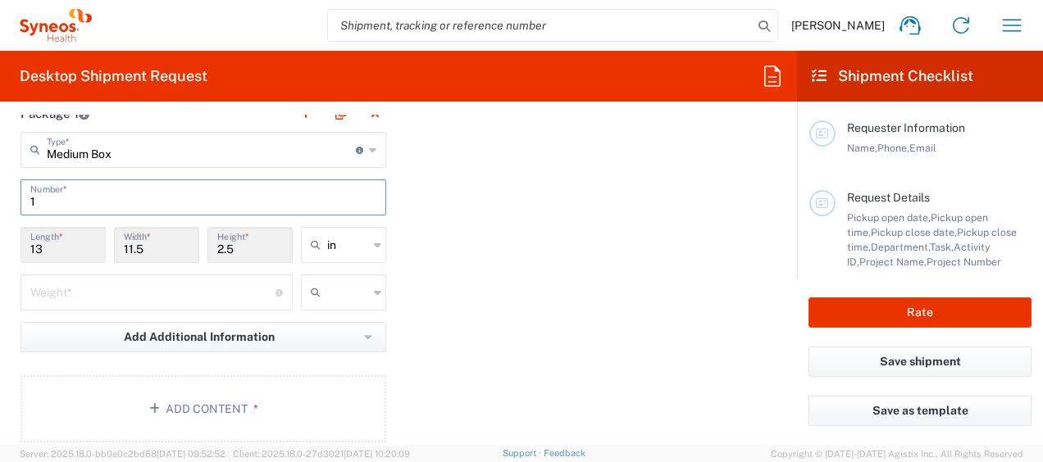
type input "1"
click at [193, 291] on input "number" at bounding box center [152, 291] width 245 height 29
type input "2"
click at [357, 297] on input "text" at bounding box center [347, 293] width 41 height 26
click at [339, 330] on span "kgs" at bounding box center [338, 324] width 80 height 25
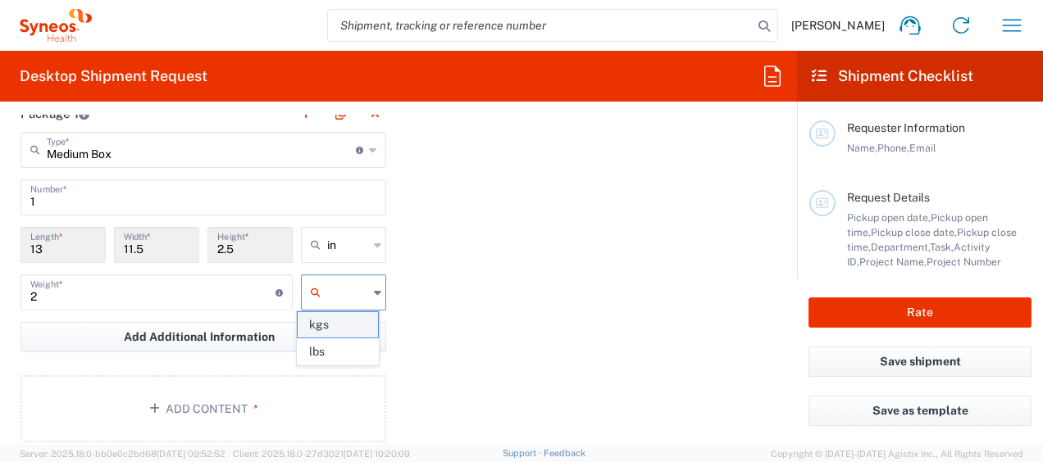
type input "kgs"
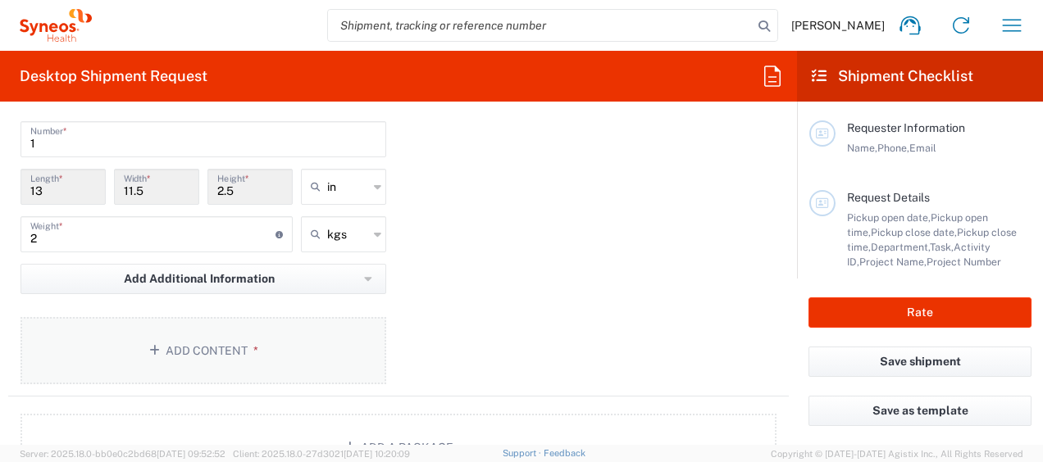
click at [271, 332] on button "Add Content *" at bounding box center [203, 350] width 366 height 67
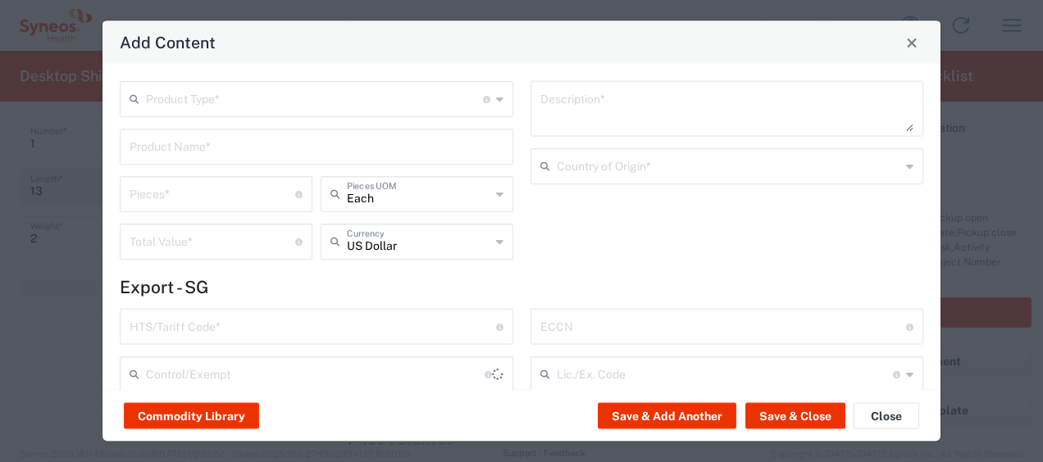
click at [300, 111] on div "Product Type * Document: Paper document generated internally by Syneos, a clien…" at bounding box center [317, 99] width 394 height 36
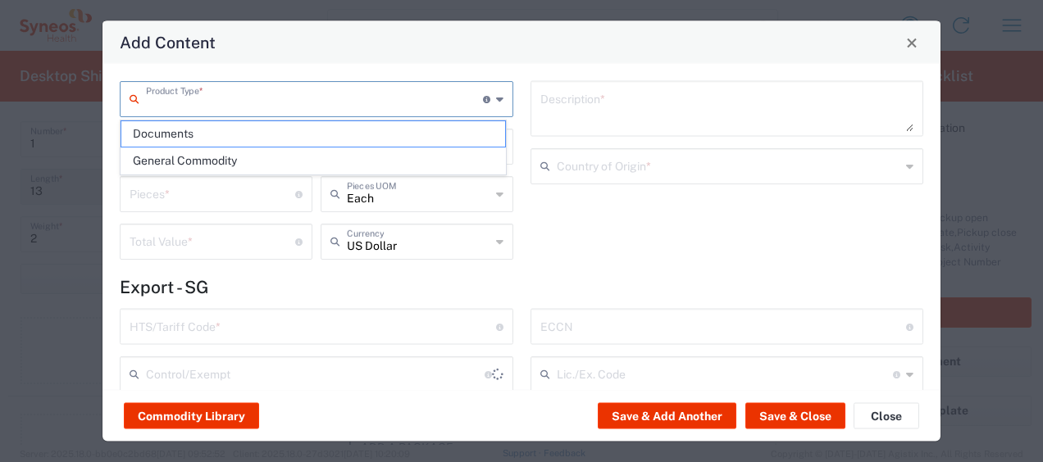
click at [303, 107] on input "text" at bounding box center [314, 98] width 337 height 29
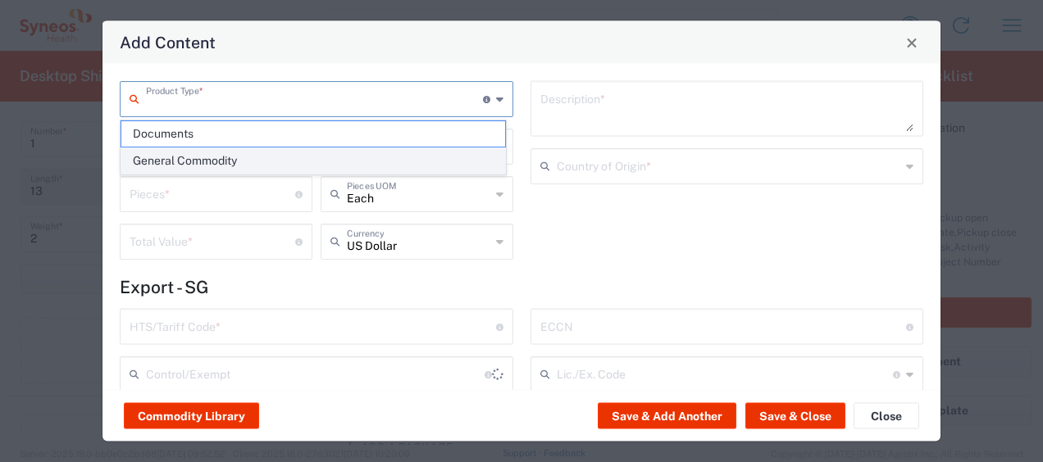
click at [252, 158] on span "General Commodity" at bounding box center [313, 160] width 384 height 25
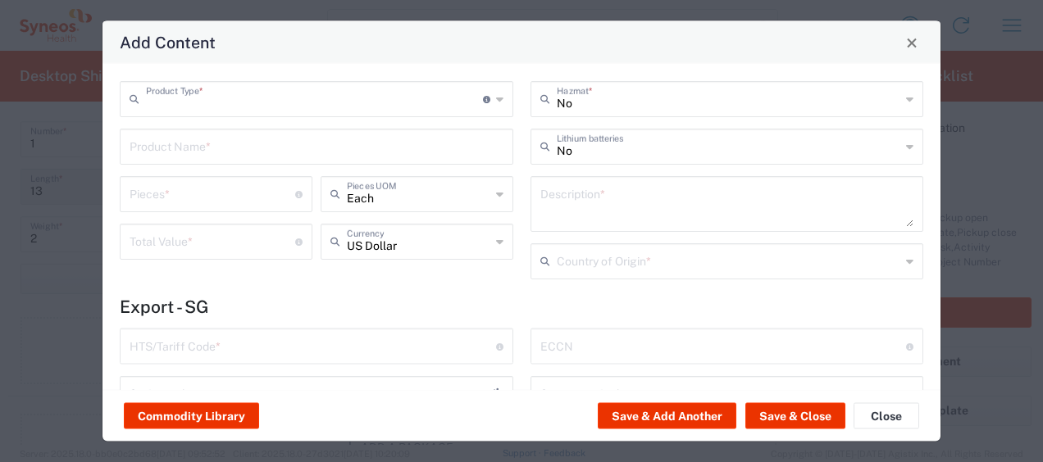
type input "General Commodity"
click at [244, 152] on input "text" at bounding box center [317, 145] width 374 height 29
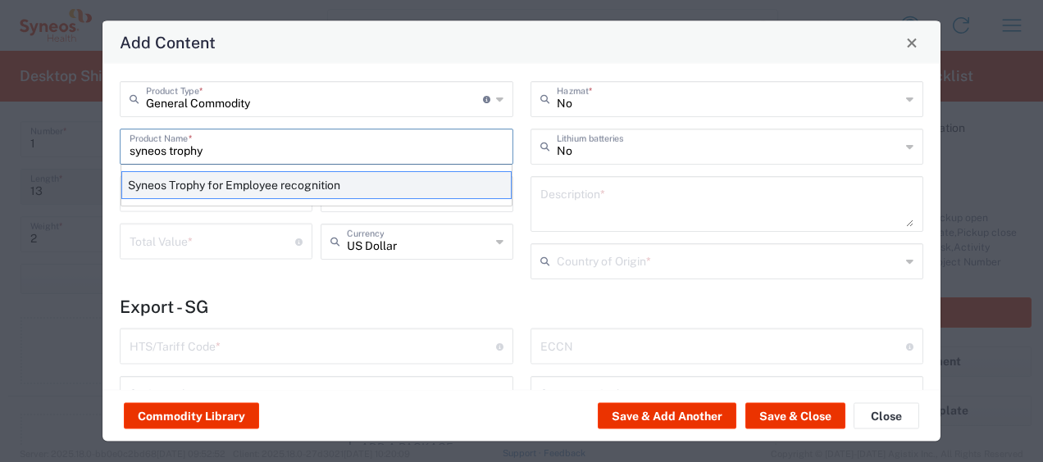
click at [203, 187] on div "Syneos Trophy for Employee recognition" at bounding box center [316, 185] width 390 height 28
type input "Syneos Trophy for Employee recognition"
type textarea "Star Employee Award Trophy"
type input "7013.99.6000"
type input "BIS"
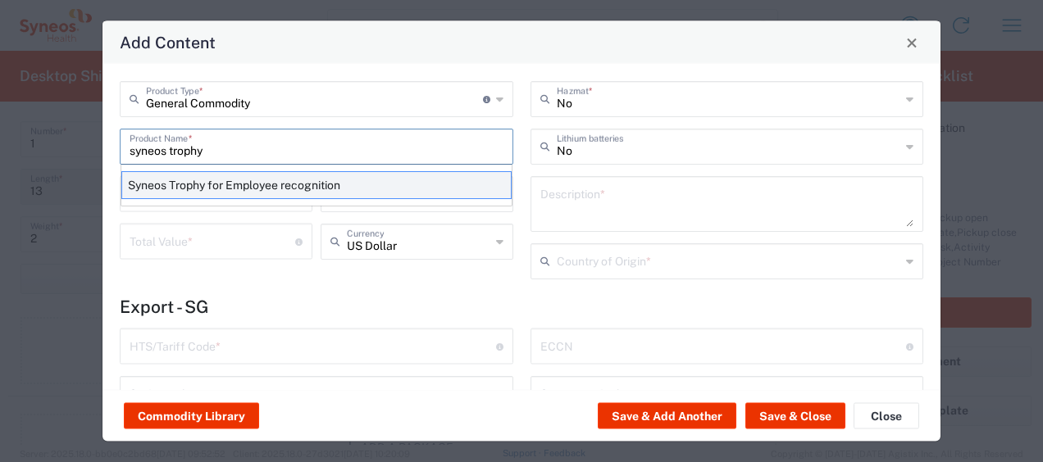
type input "EAR99"
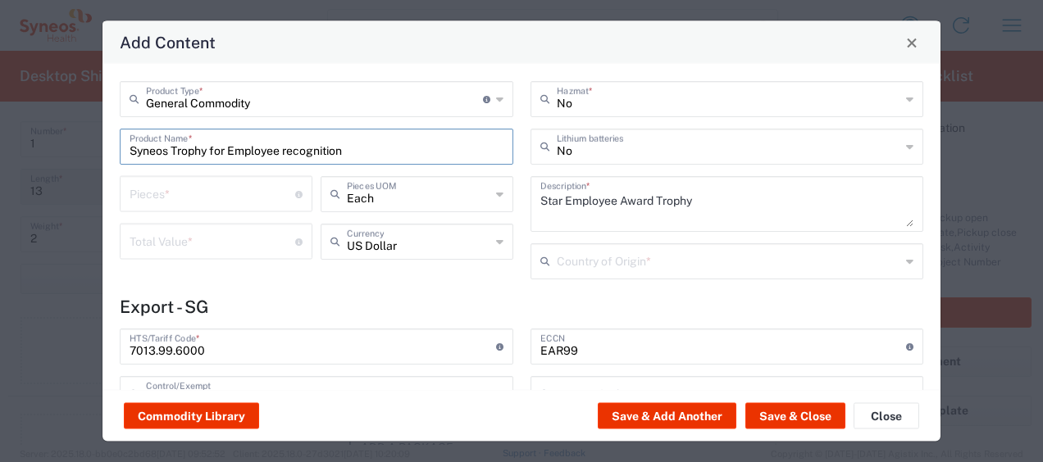
click at [202, 188] on input "number" at bounding box center [213, 193] width 166 height 29
type input "NLR - No License Required"
type input "1"
click at [182, 239] on input "number" at bounding box center [213, 240] width 166 height 29
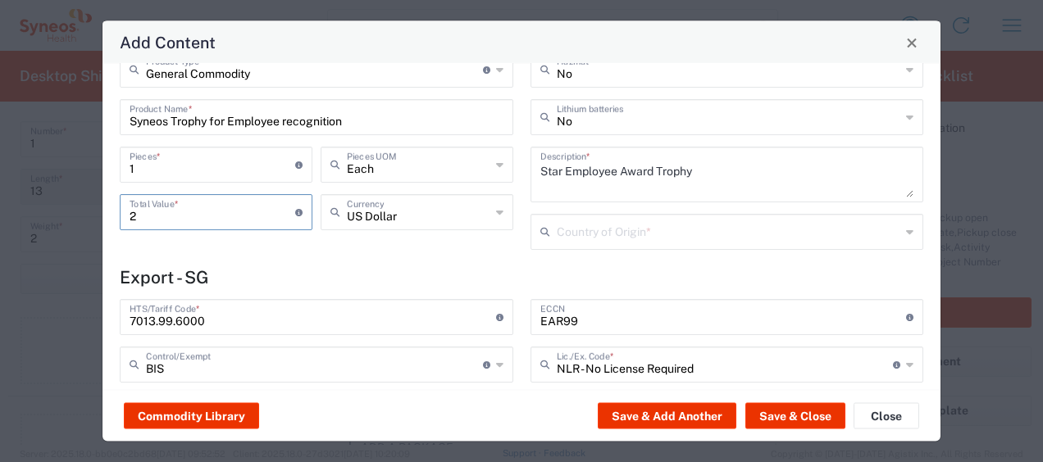
scroll to position [0, 0]
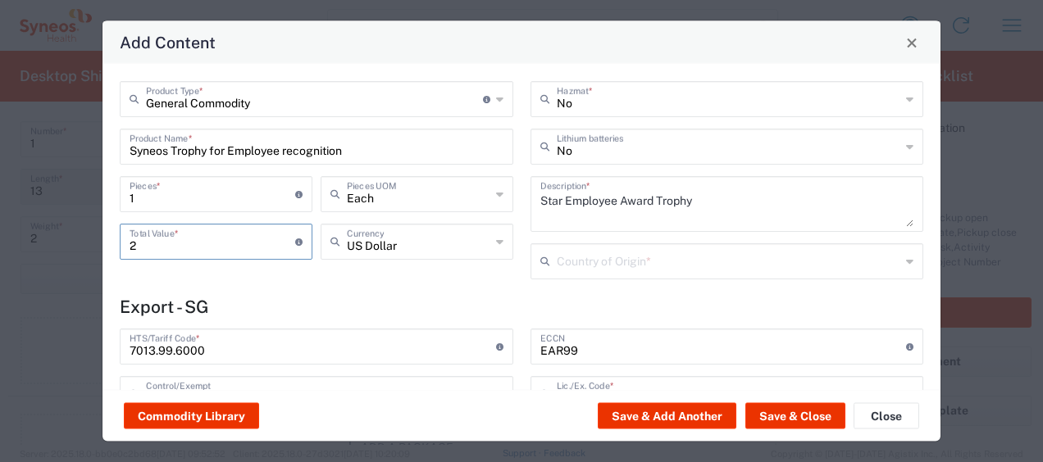
type input "2"
click at [655, 257] on input "text" at bounding box center [729, 260] width 344 height 29
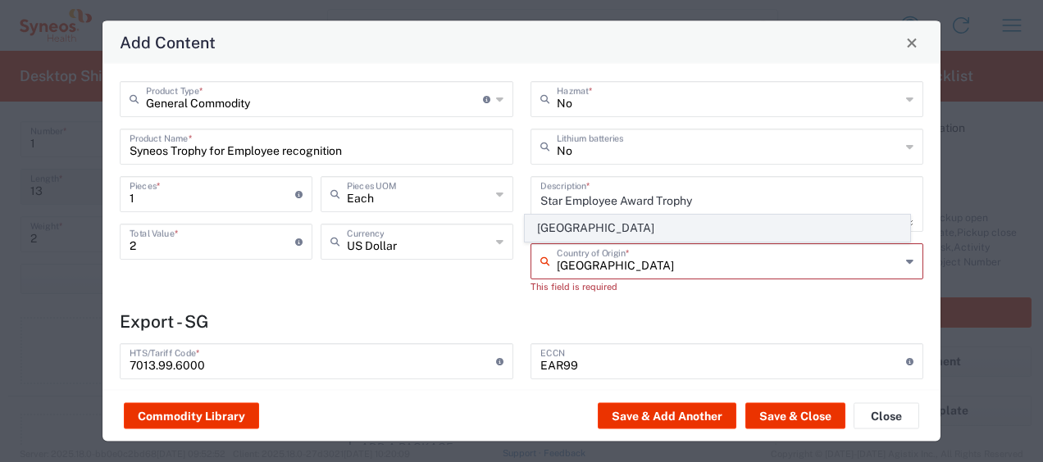
type input "Singapore"
click at [630, 234] on span "Singapore" at bounding box center [718, 228] width 384 height 25
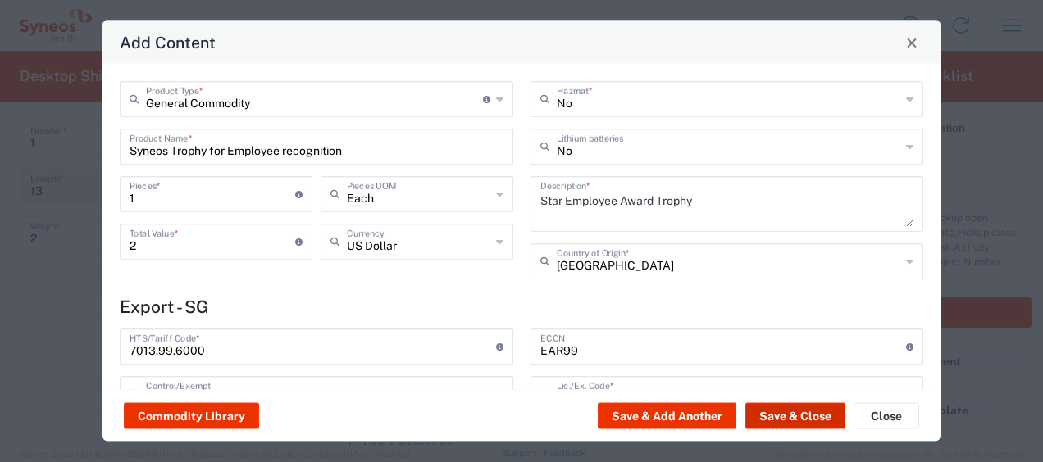
click at [792, 421] on button "Save & Close" at bounding box center [795, 416] width 100 height 26
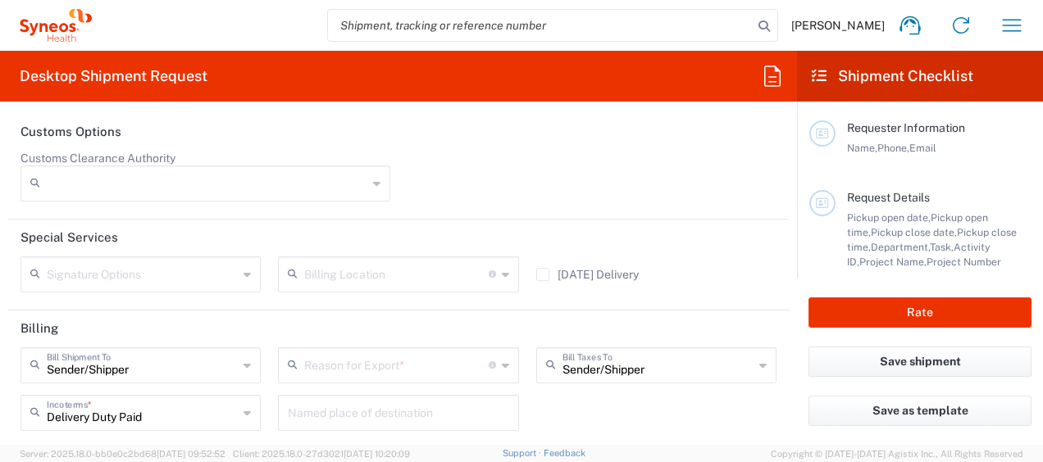
scroll to position [2400, 0]
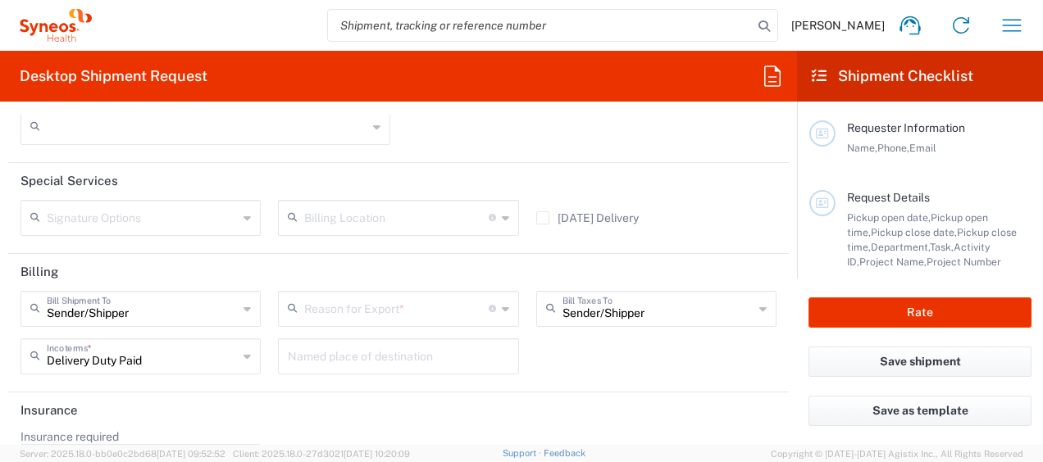
click at [375, 308] on input "text" at bounding box center [396, 307] width 184 height 29
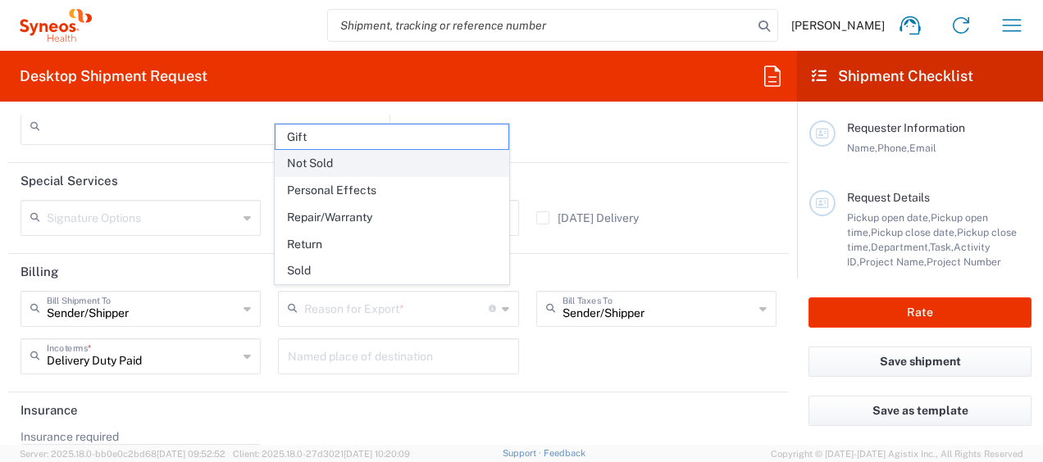
click at [395, 168] on span "Not Sold" at bounding box center [391, 163] width 233 height 25
type input "Not Sold"
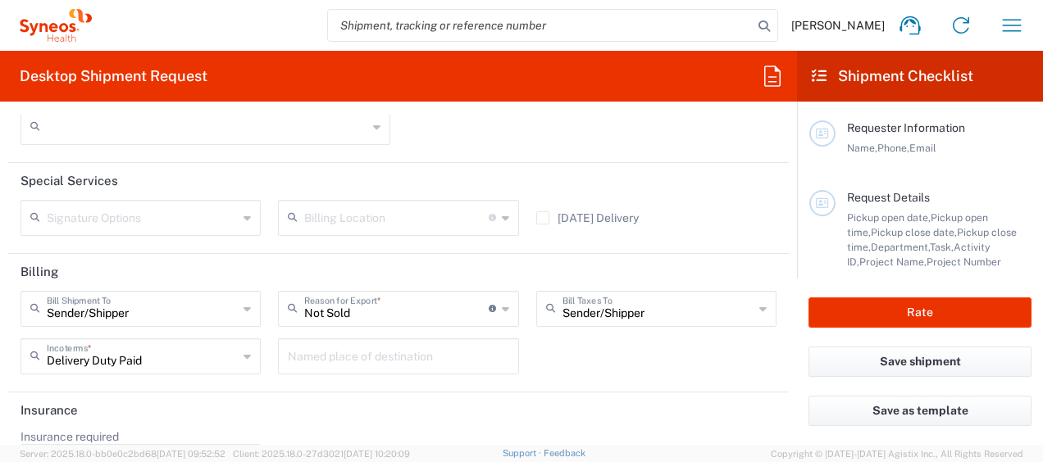
scroll to position [2447, 0]
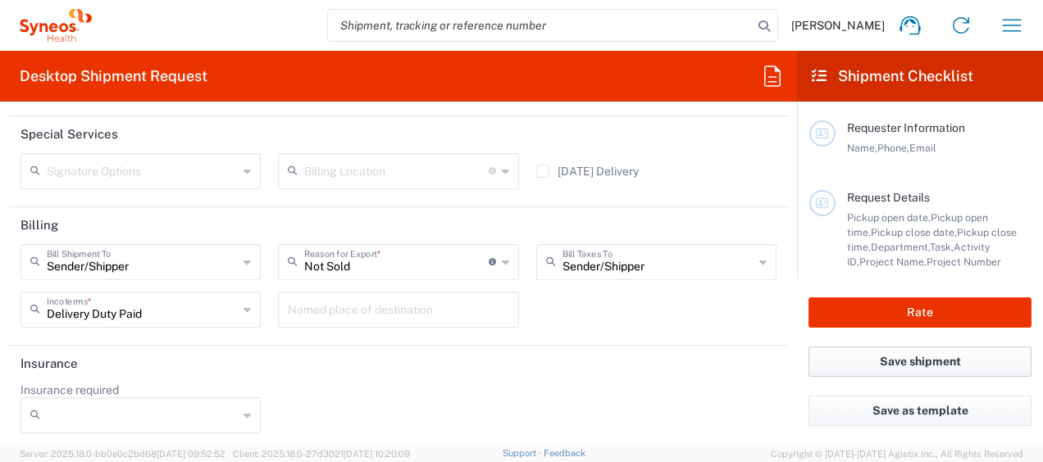
click at [849, 364] on button "Save shipment" at bounding box center [919, 362] width 223 height 30
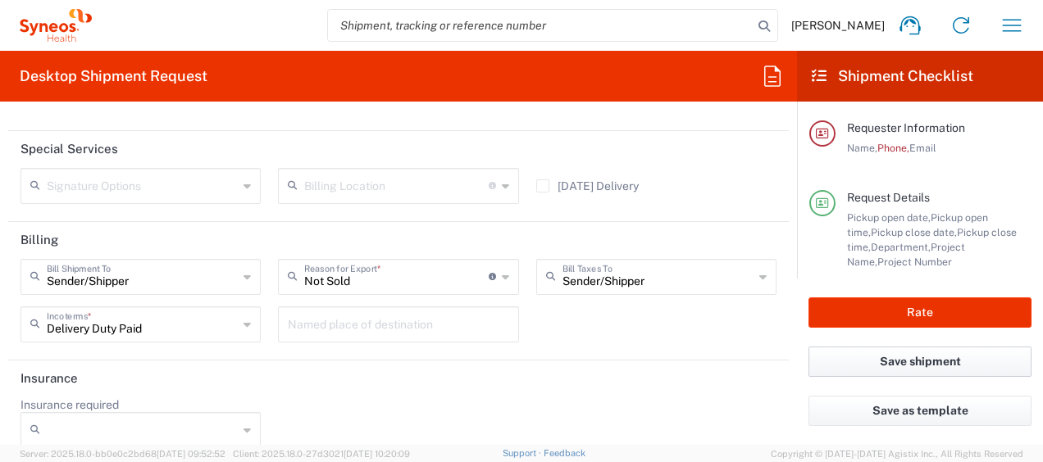
scroll to position [2462, 0]
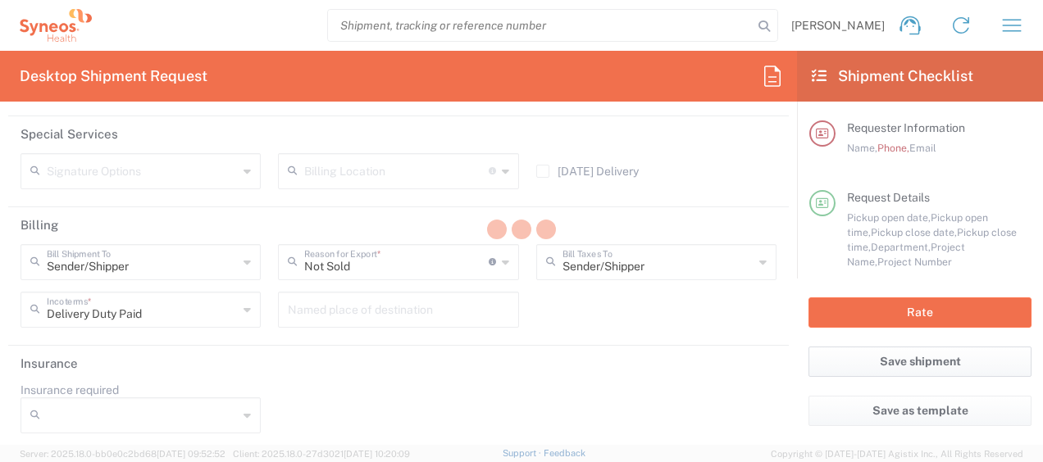
type input "3130 DEPARTMENTAL EXPENSE"
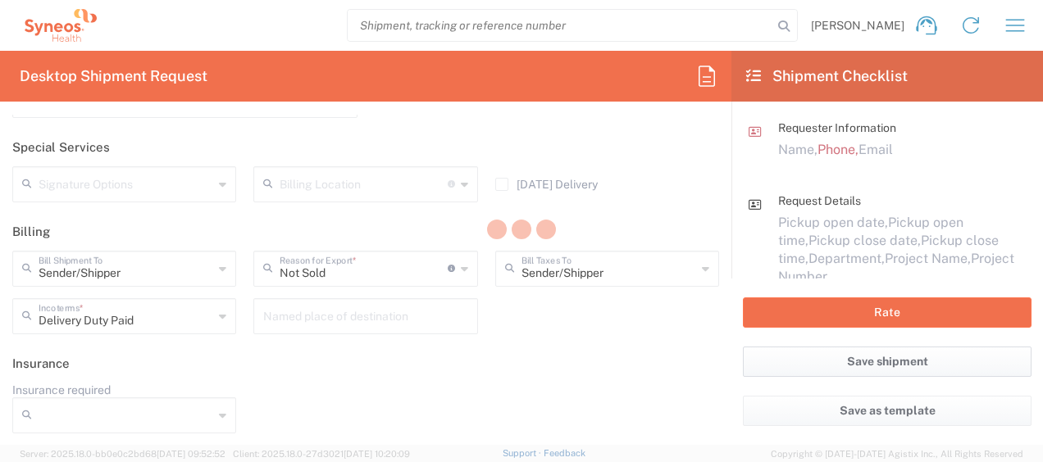
scroll to position [2392, 0]
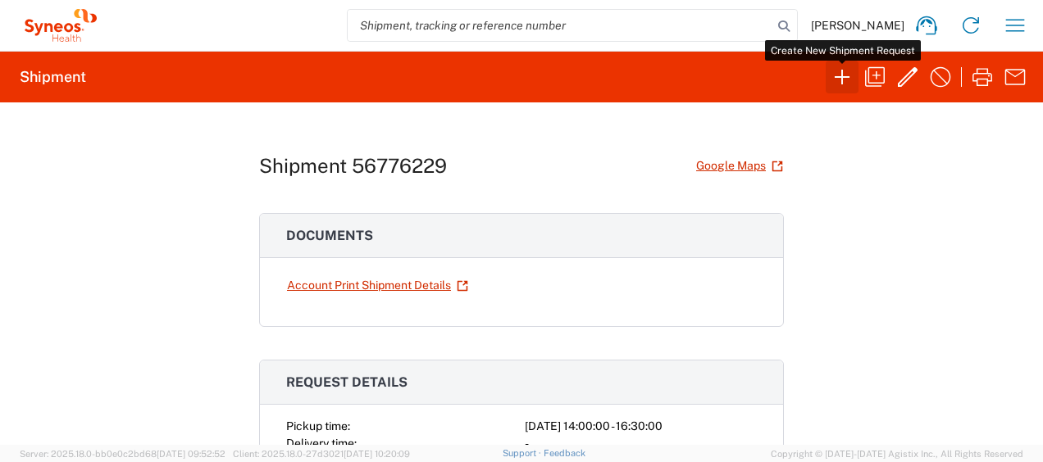
click at [835, 65] on icon "button" at bounding box center [842, 77] width 26 height 26
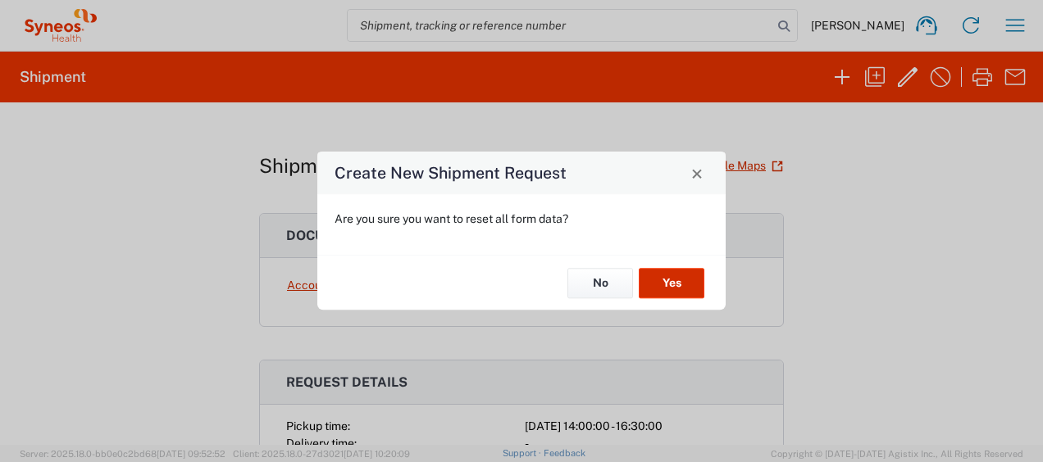
click at [664, 285] on button "Yes" at bounding box center [672, 283] width 66 height 30
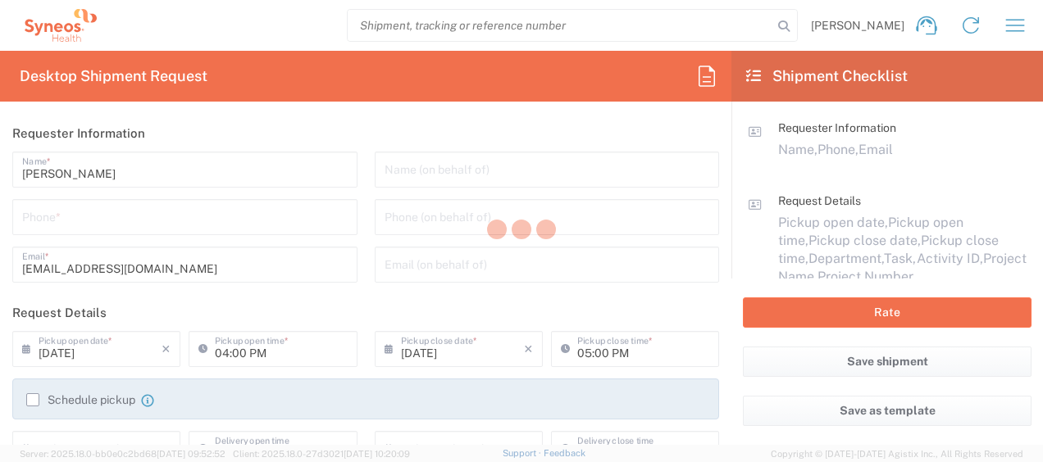
type input "3130"
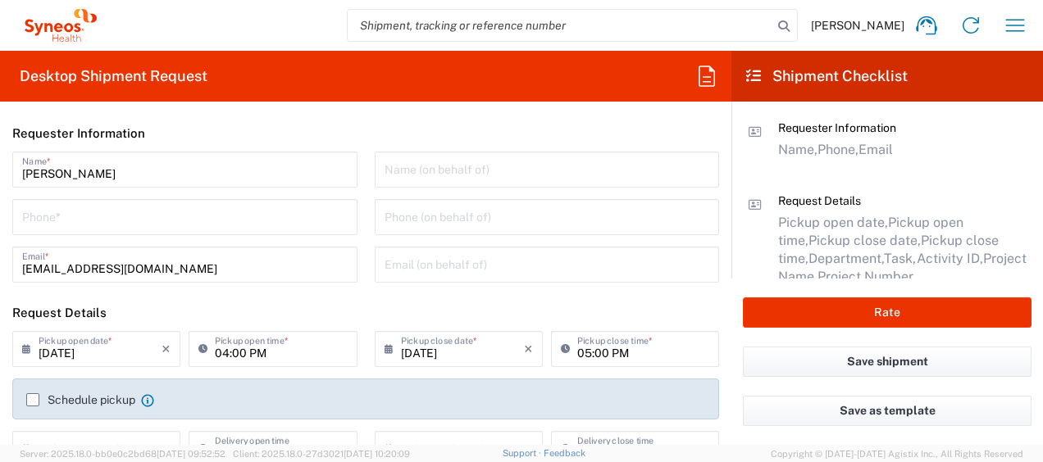
click at [184, 236] on div "Wan Ting Lim Name * Phone * wanting.lim@syneoshealth.com Email *" at bounding box center [185, 223] width 362 height 143
click at [202, 224] on input "tel" at bounding box center [184, 216] width 325 height 29
type input "90229469"
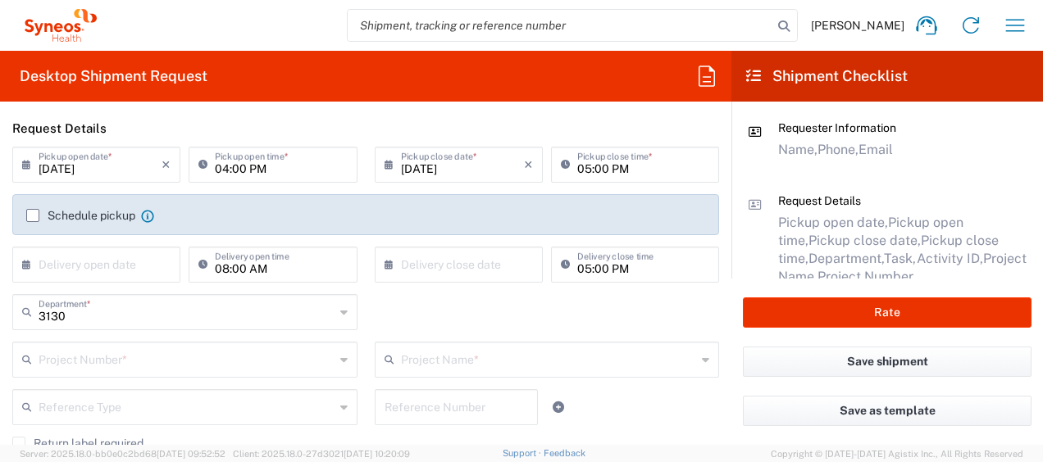
scroll to position [189, 0]
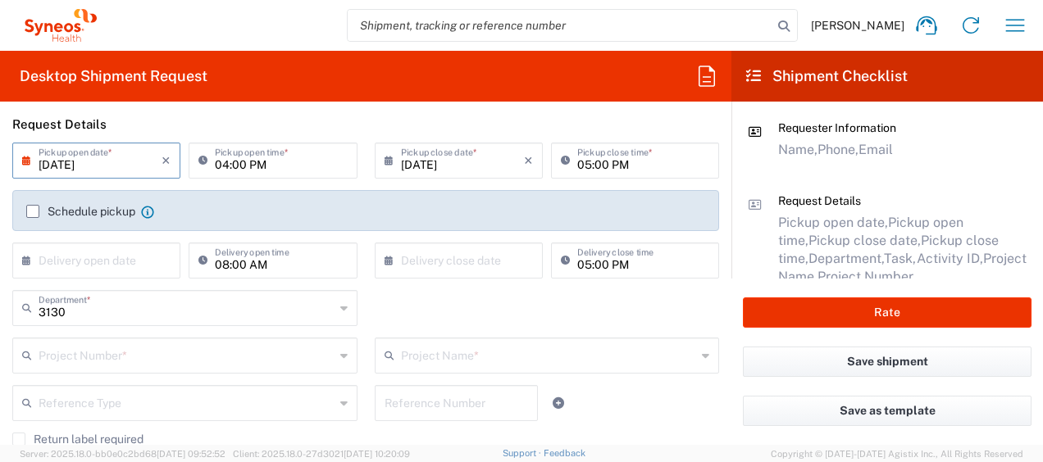
click at [42, 165] on input "09/10/2025" at bounding box center [100, 159] width 123 height 29
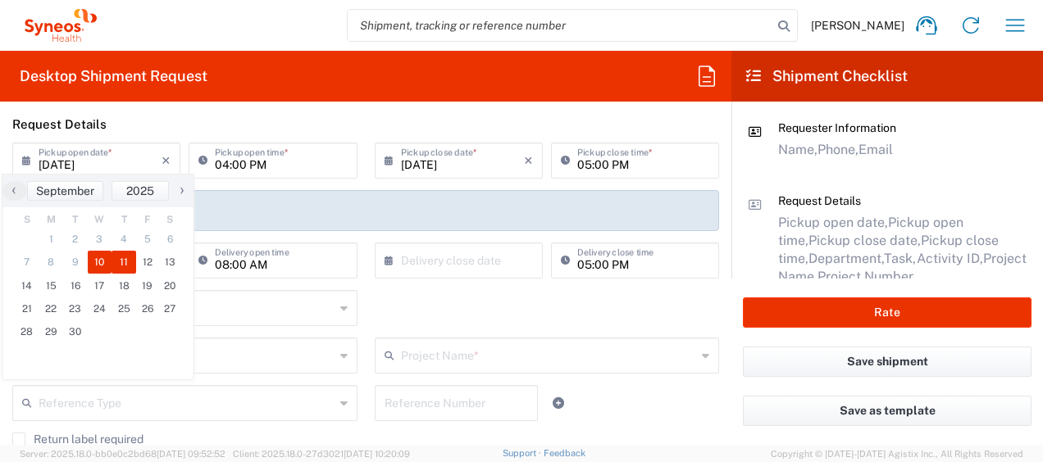
click at [116, 256] on span "11" at bounding box center [123, 262] width 25 height 23
type input "09/11/2025"
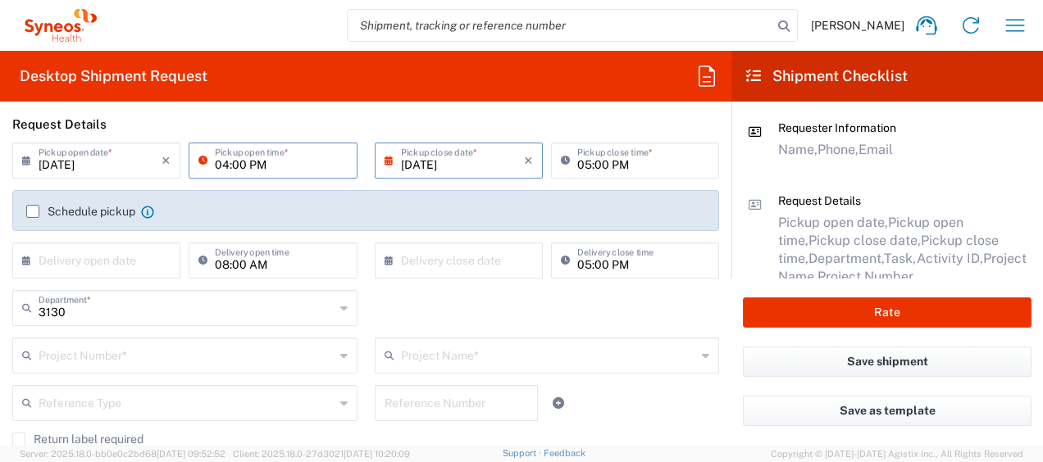
click at [217, 162] on input "04:00 PM" at bounding box center [281, 159] width 132 height 29
type input "02:00 PM"
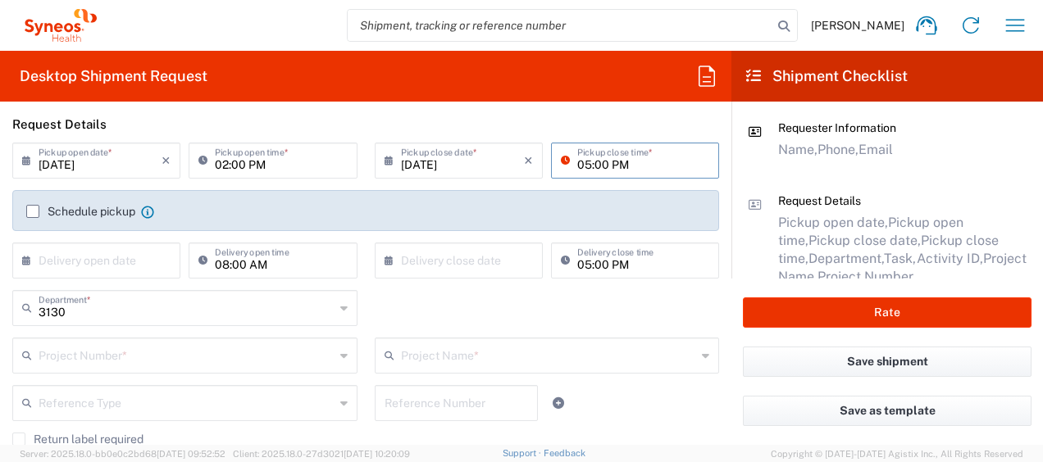
click at [577, 161] on input "05:00 PM" at bounding box center [643, 159] width 132 height 29
type input "04:30 PM"
click at [31, 211] on label "Schedule pickup" at bounding box center [80, 211] width 109 height 13
click at [33, 212] on input "Schedule pickup" at bounding box center [33, 212] width 0 height 0
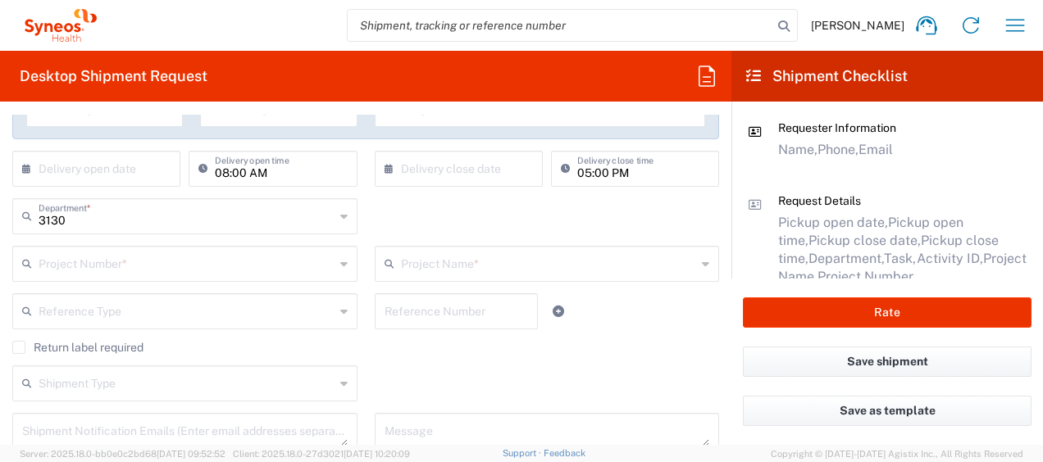
scroll to position [338, 0]
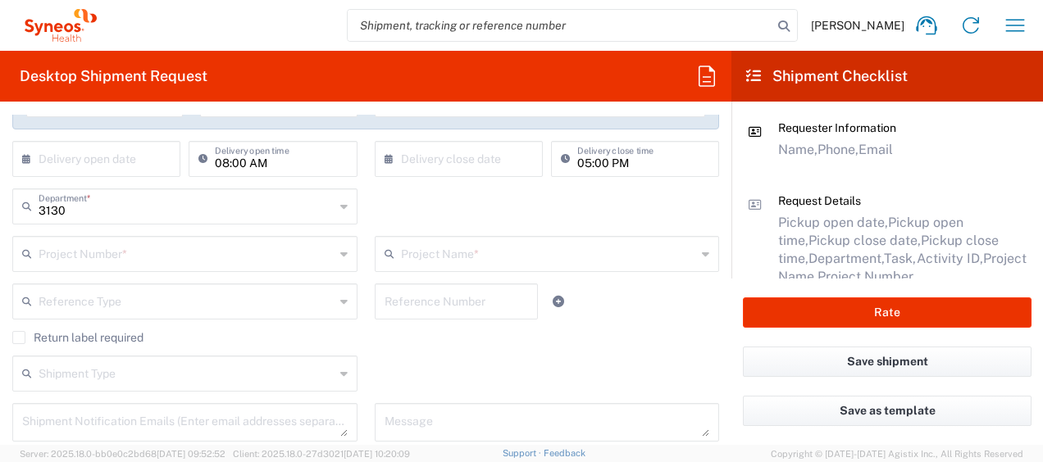
click at [239, 255] on input "text" at bounding box center [187, 253] width 296 height 29
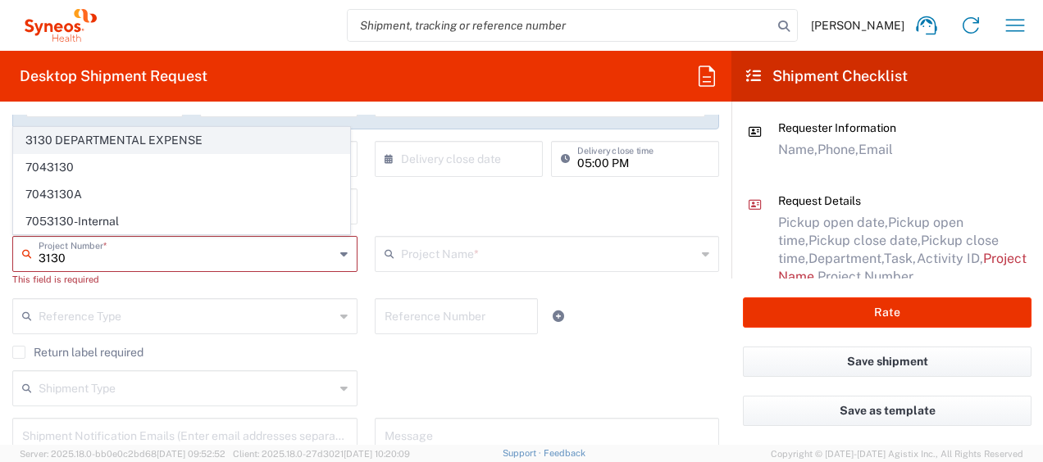
click at [214, 136] on span "3130 DEPARTMENTAL EXPENSE" at bounding box center [181, 140] width 335 height 25
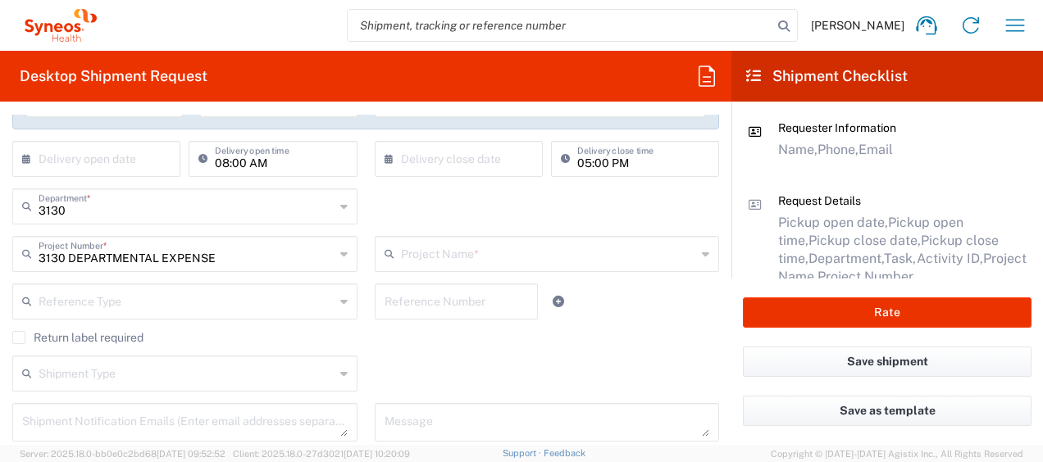
click at [270, 307] on input "text" at bounding box center [187, 300] width 296 height 29
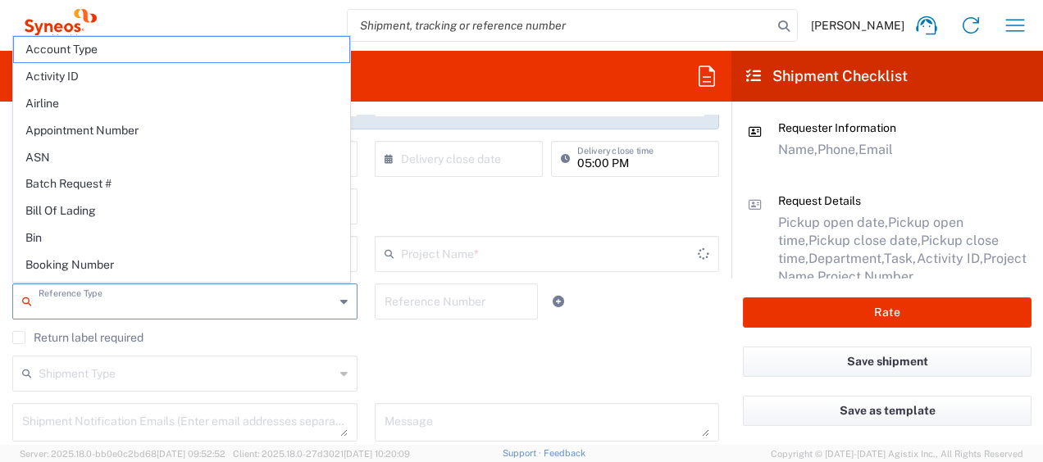
click at [447, 257] on input "text" at bounding box center [550, 253] width 298 height 29
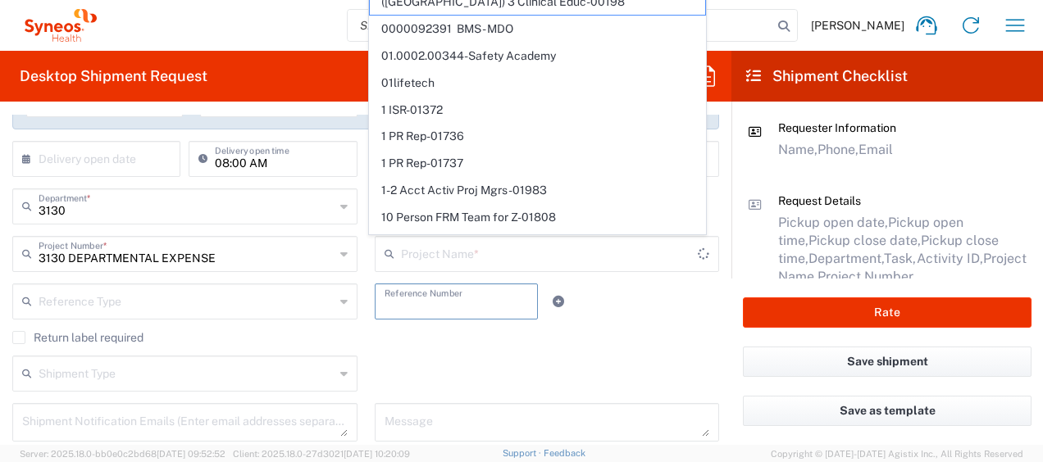
click at [421, 307] on input "text" at bounding box center [456, 300] width 144 height 29
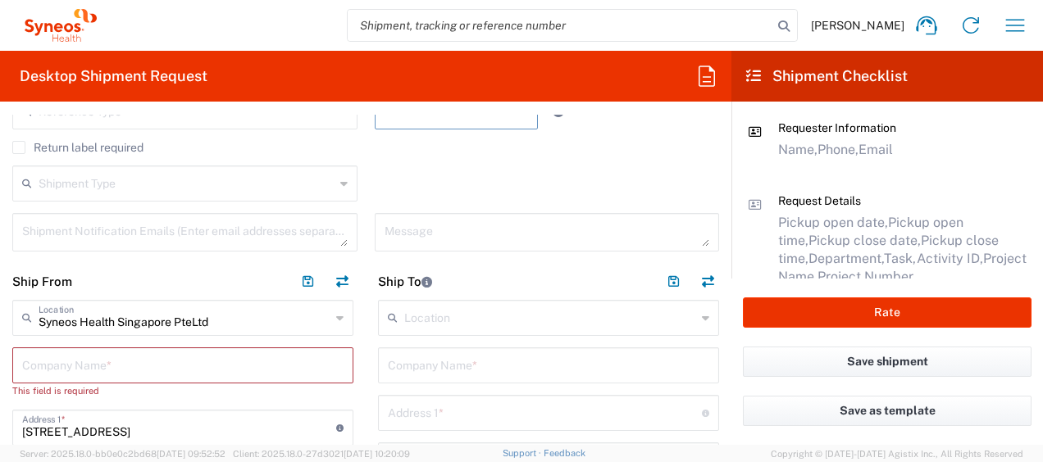
scroll to position [603, 0]
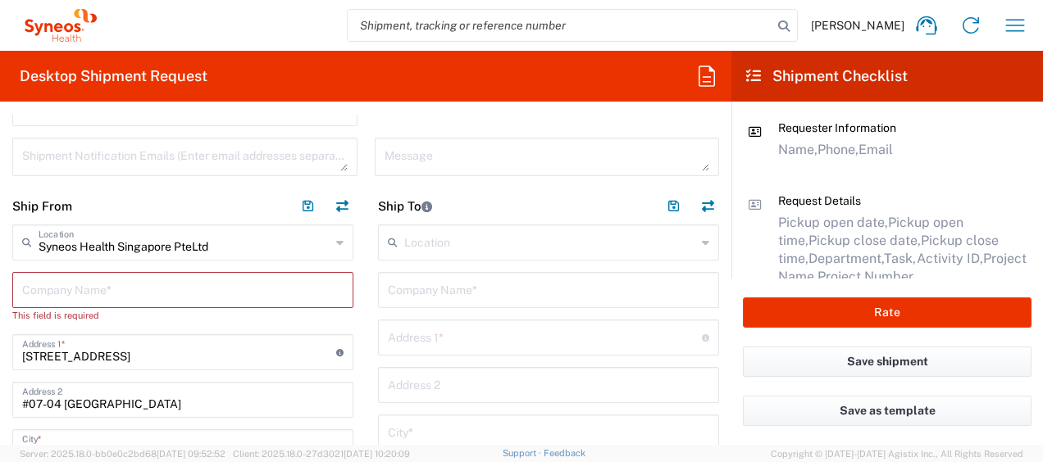
click at [238, 296] on input "text" at bounding box center [182, 289] width 321 height 29
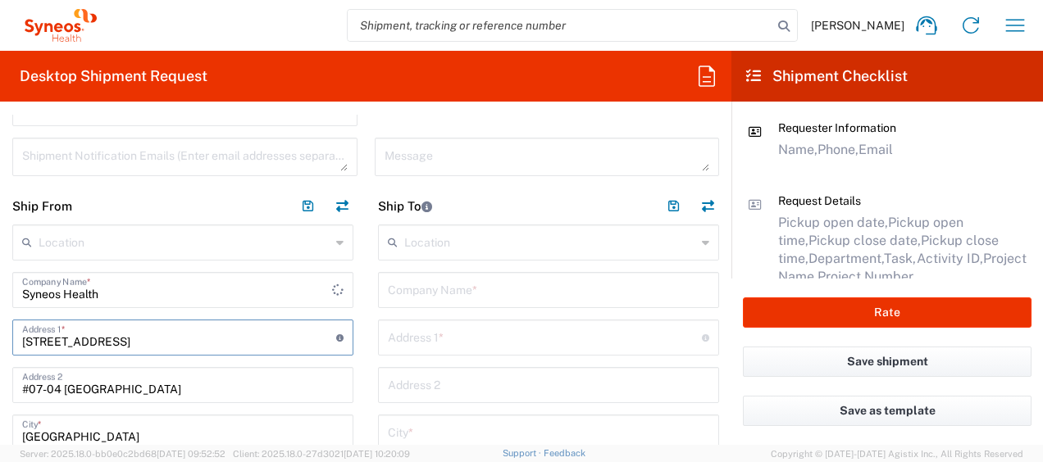
click at [502, 297] on input "text" at bounding box center [548, 289] width 321 height 29
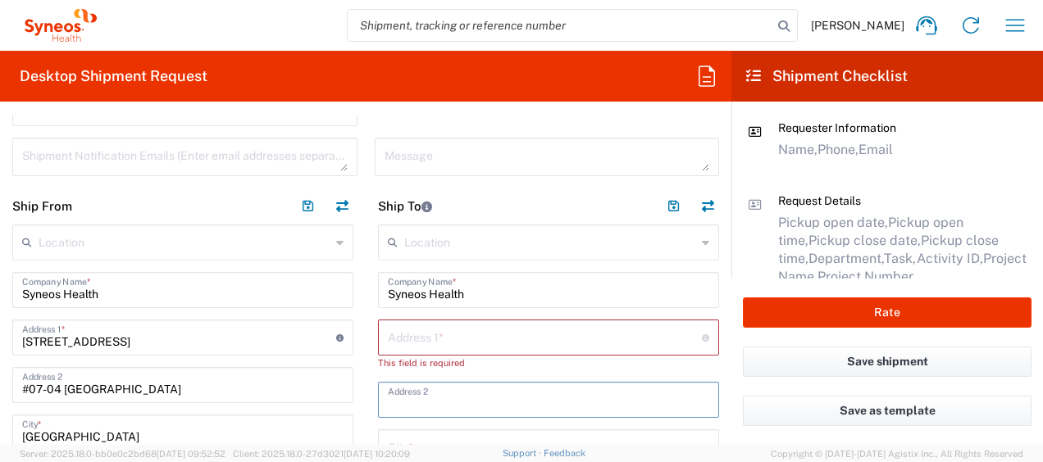
click at [456, 330] on input "text" at bounding box center [545, 336] width 314 height 29
paste input "4 F.-2, No. 352, Nanshi 2nd St., Linkou Dist., New Taipei City 244246, Taiwan (…"
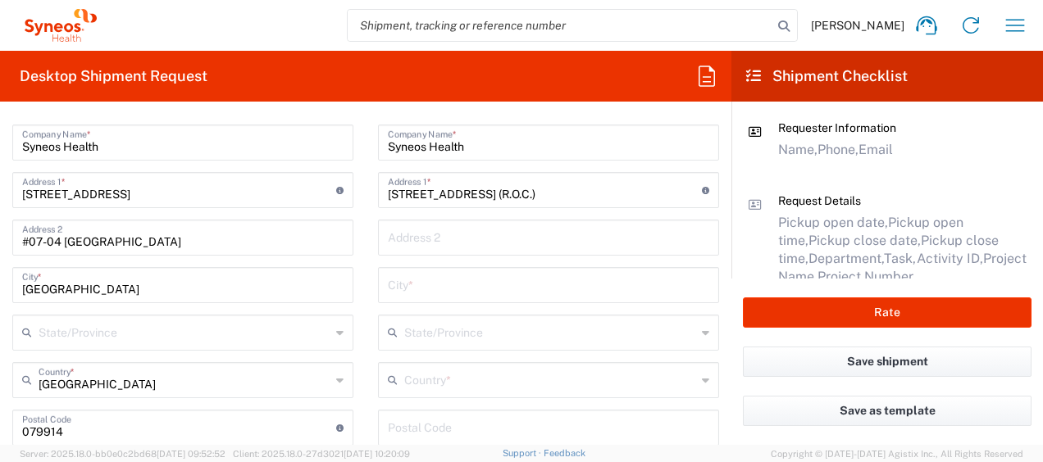
scroll to position [0, 0]
click at [469, 298] on div "City *" at bounding box center [548, 285] width 341 height 36
click at [494, 279] on input "text" at bounding box center [548, 284] width 321 height 29
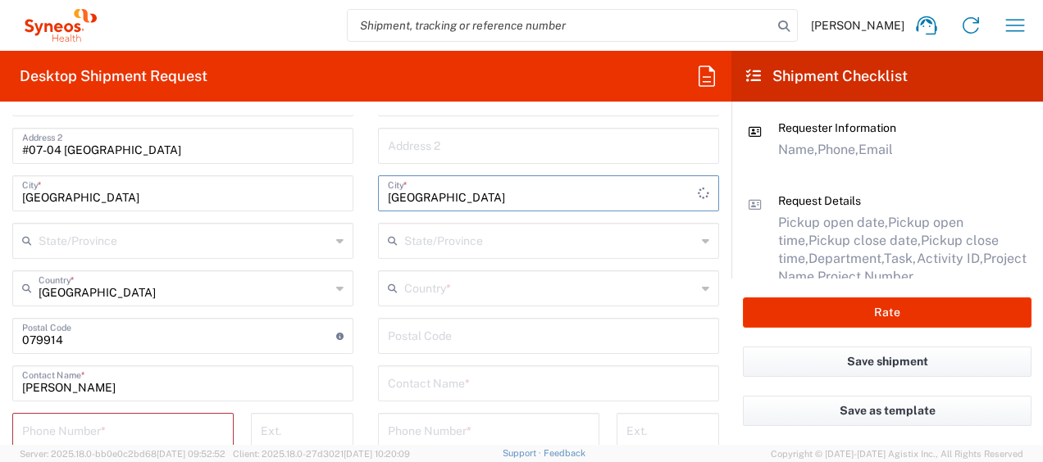
scroll to position [844, 0]
click at [483, 285] on input "text" at bounding box center [550, 286] width 292 height 29
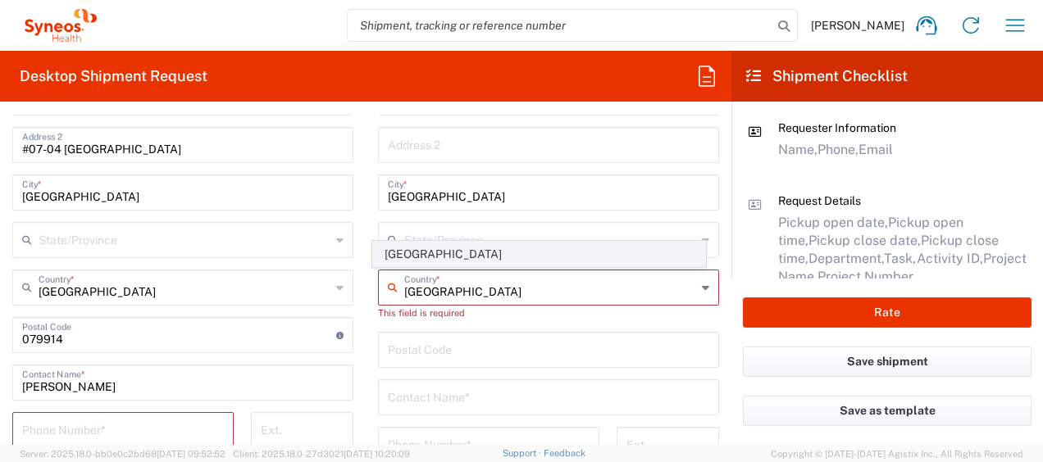
click at [489, 261] on span "Taiwan" at bounding box center [538, 254] width 331 height 25
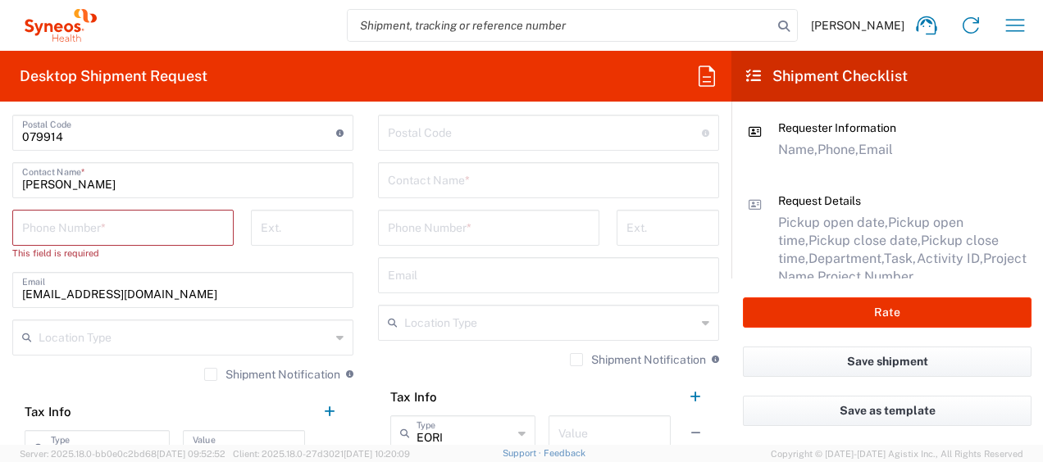
scroll to position [1047, 0]
click at [487, 187] on input "text" at bounding box center [548, 178] width 321 height 29
click at [111, 232] on input "tel" at bounding box center [123, 226] width 202 height 29
click at [498, 55] on div "State/Province" at bounding box center [548, 37] width 341 height 36
click at [458, 150] on div "Postal Code Postal Code for Taiwan should have the following format: 3 or 5 dig…" at bounding box center [548, 132] width 341 height 36
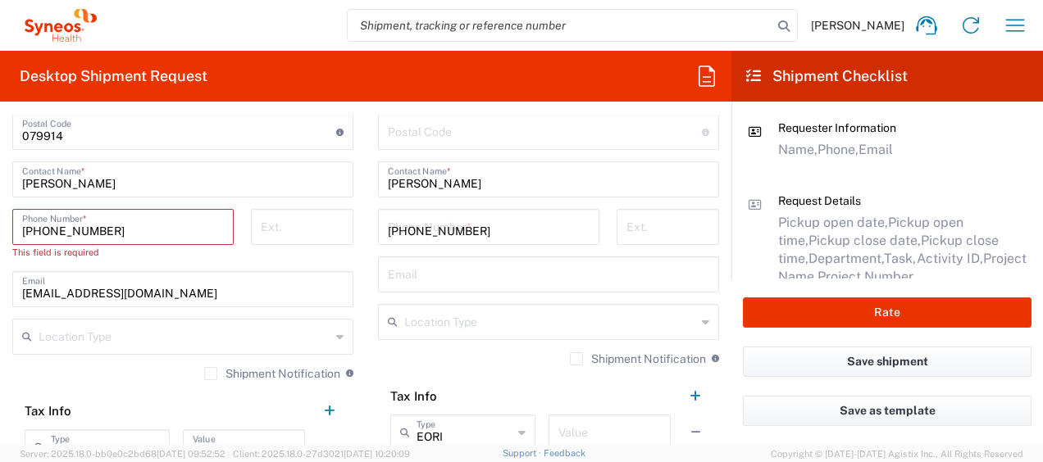
click at [430, 233] on input "+86 13621261030" at bounding box center [489, 226] width 202 height 29
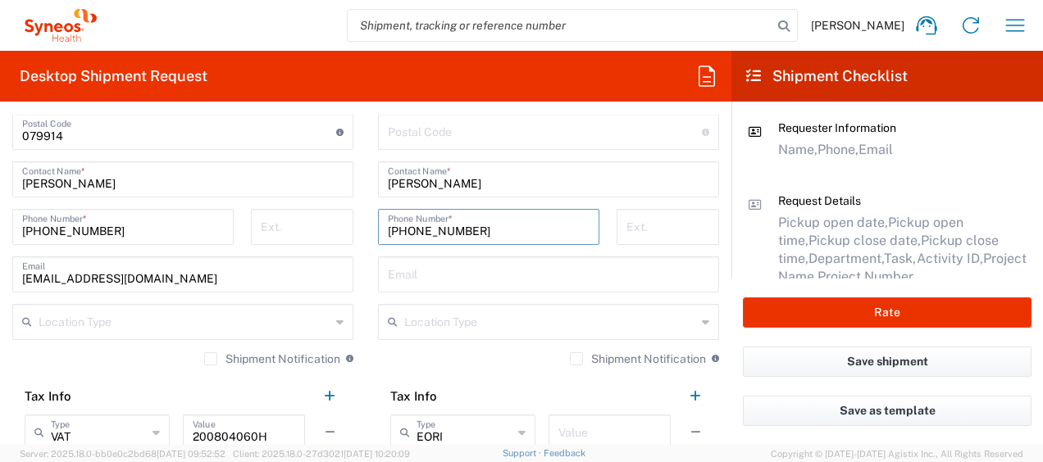
drag, startPoint x: 509, startPoint y: 218, endPoint x: 318, endPoint y: 217, distance: 191.0
click at [318, 217] on div "Ship From Location Addison Whitney LLC-Morrisvile NC US Barcelona-Syneos Health…" at bounding box center [365, 127] width 731 height 766
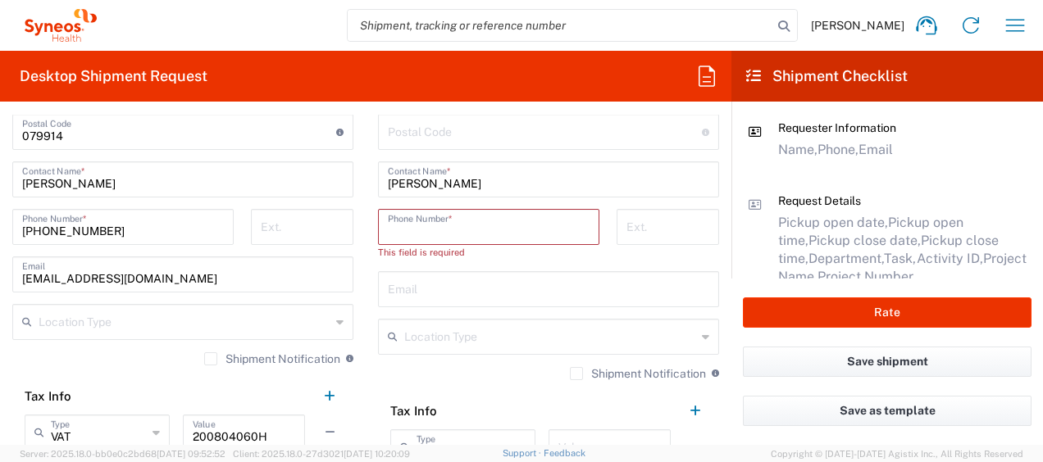
paste input "+886 966 691 088"
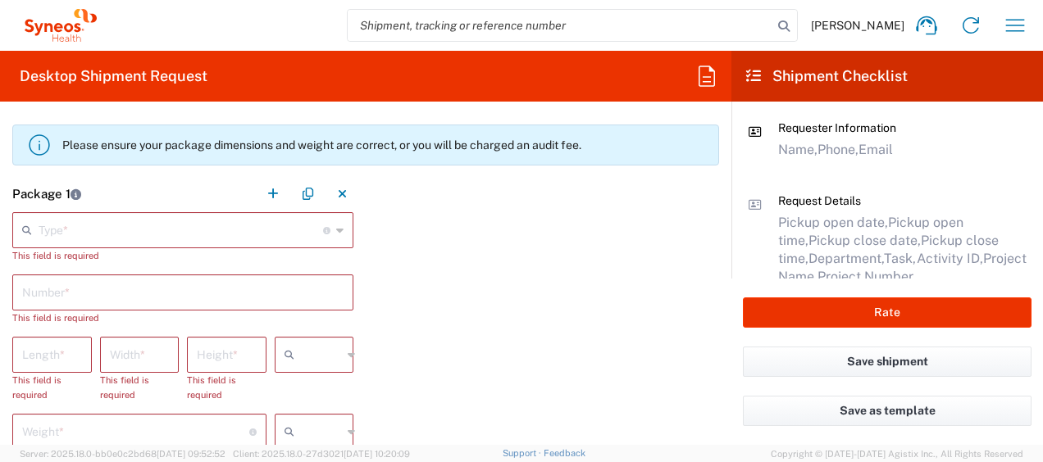
scroll to position [1470, 0]
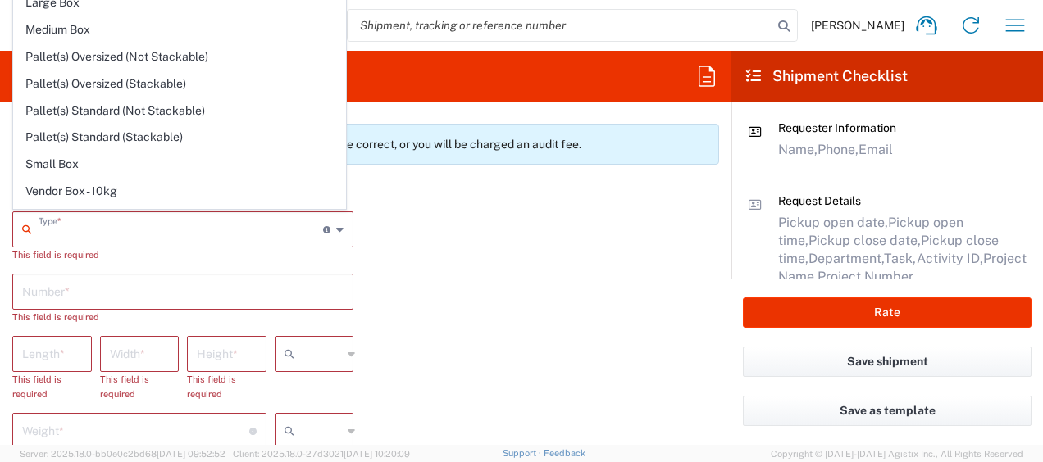
click at [187, 218] on input "text" at bounding box center [181, 228] width 284 height 29
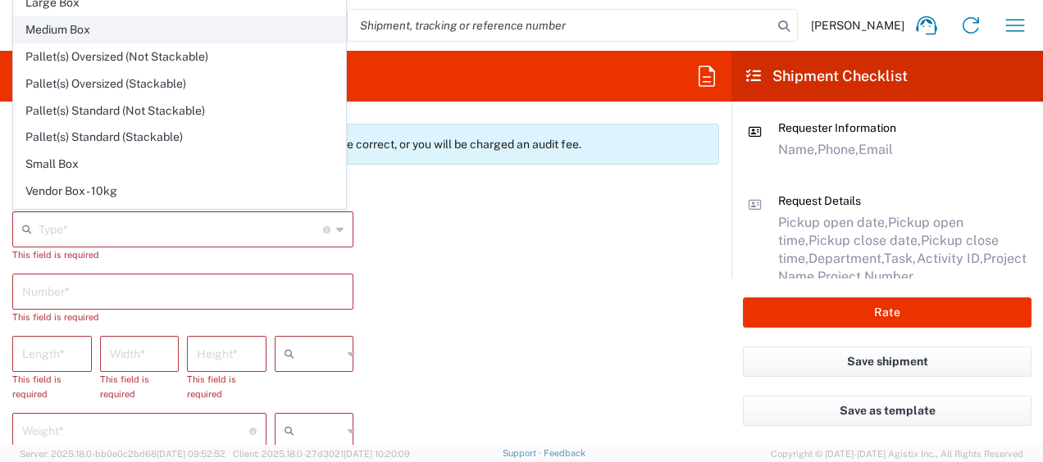
click at [116, 34] on span "Medium Box" at bounding box center [179, 29] width 331 height 25
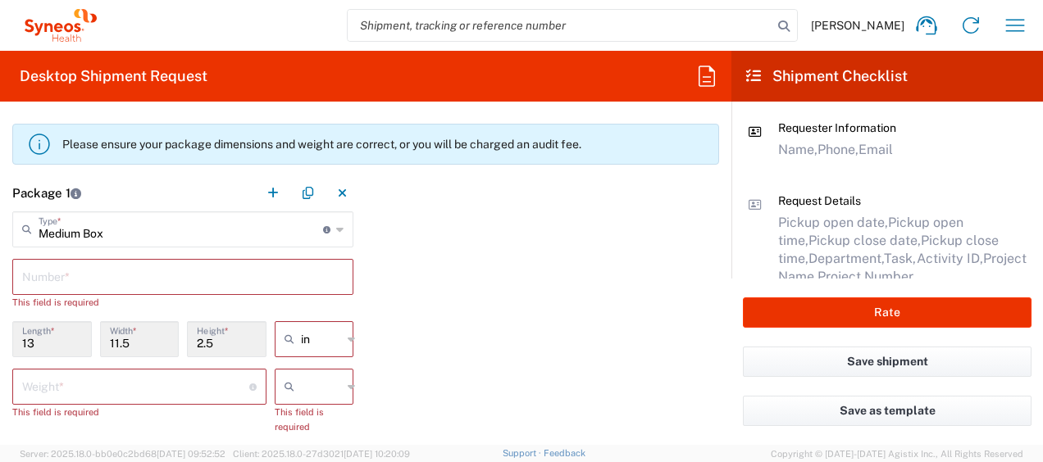
click at [93, 279] on input "text" at bounding box center [182, 276] width 321 height 29
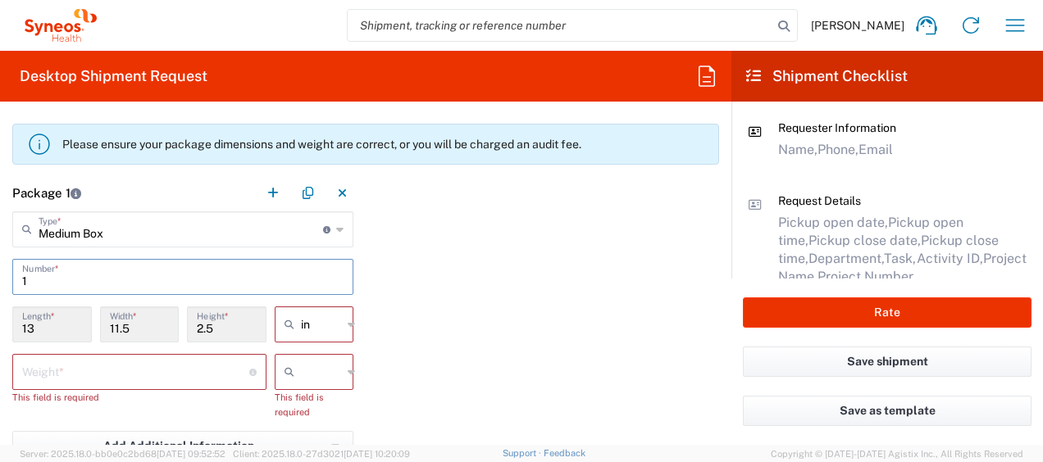
click at [61, 375] on input "number" at bounding box center [135, 371] width 227 height 29
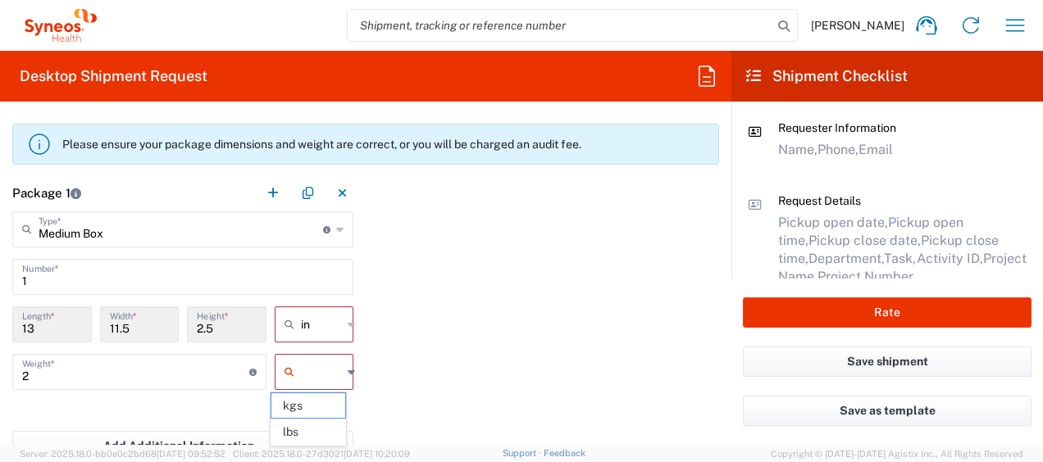
click at [332, 379] on input "text" at bounding box center [321, 372] width 41 height 26
click at [305, 419] on li "lbs" at bounding box center [309, 432] width 76 height 27
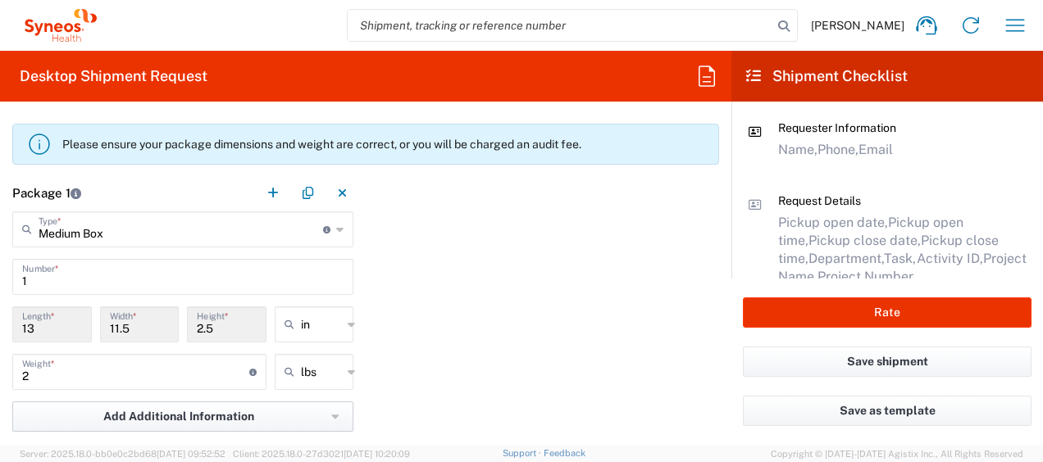
click at [305, 418] on button "Add Additional Information" at bounding box center [182, 417] width 341 height 30
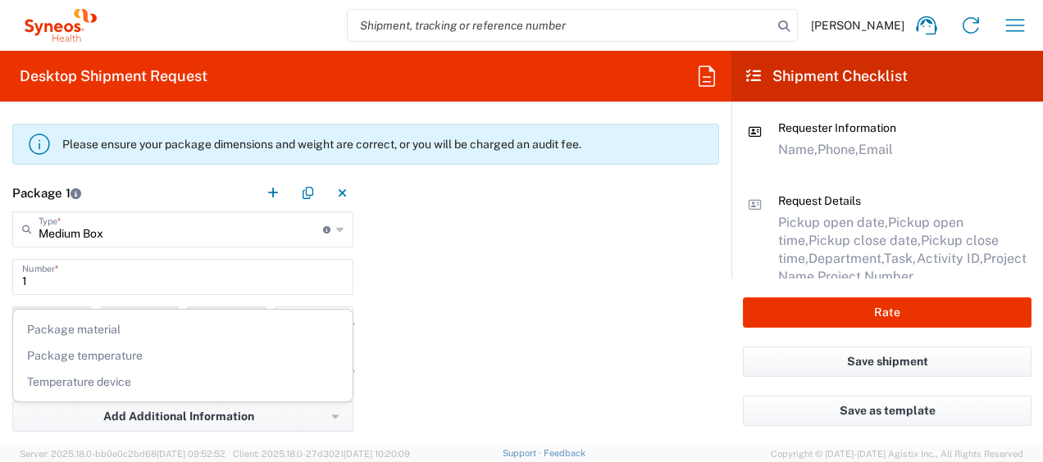
click at [366, 350] on div "Package 1 Medium Box Type * Material used to package goods Envelope Large Box M…" at bounding box center [365, 351] width 731 height 353
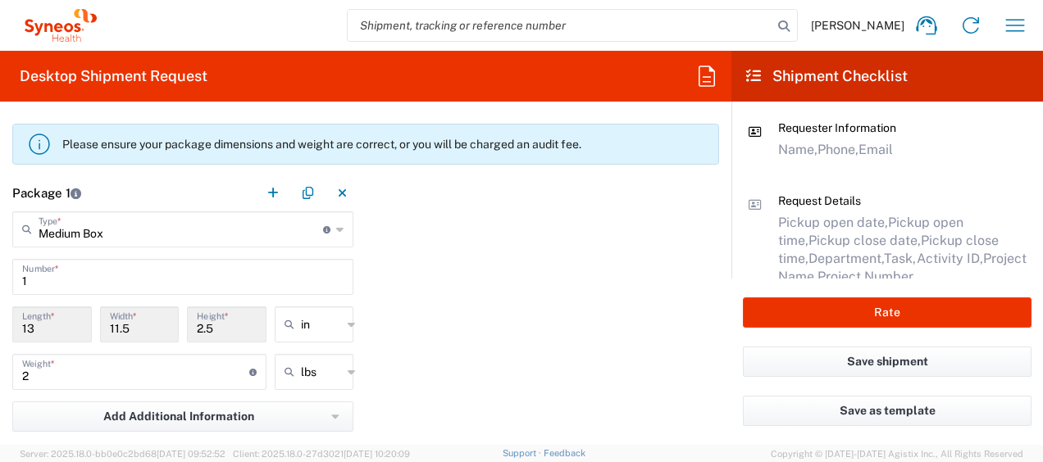
click at [328, 366] on input "lbs" at bounding box center [321, 372] width 41 height 26
click at [300, 420] on span "kgs" at bounding box center [308, 432] width 75 height 25
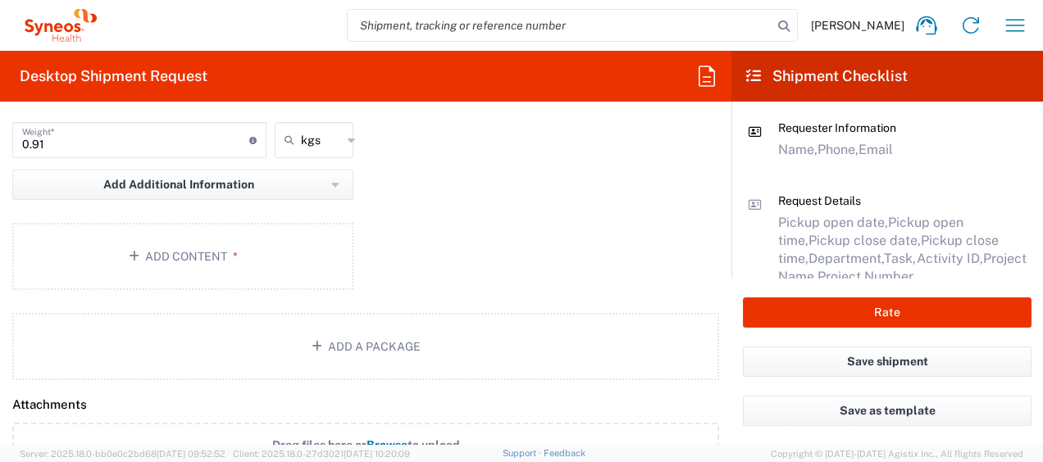
click at [123, 125] on input "0.91" at bounding box center [135, 139] width 227 height 29
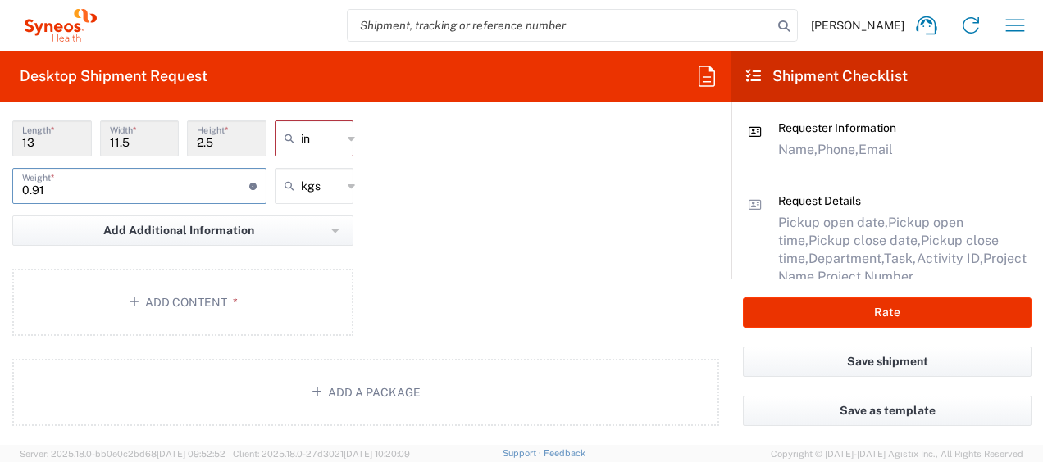
drag, startPoint x: 116, startPoint y: 125, endPoint x: 0, endPoint y: 121, distance: 116.5
click at [0, 121] on html "Wan Ting Lim Home Shipment estimator Shipment tracking Desktop shipment request…" at bounding box center [521, 231] width 1043 height 462
click at [561, 349] on agx-package-information "Total shipment is made up of 1 package(s) containing 0 piece(s) weighing 2 and …" at bounding box center [365, 164] width 731 height 526
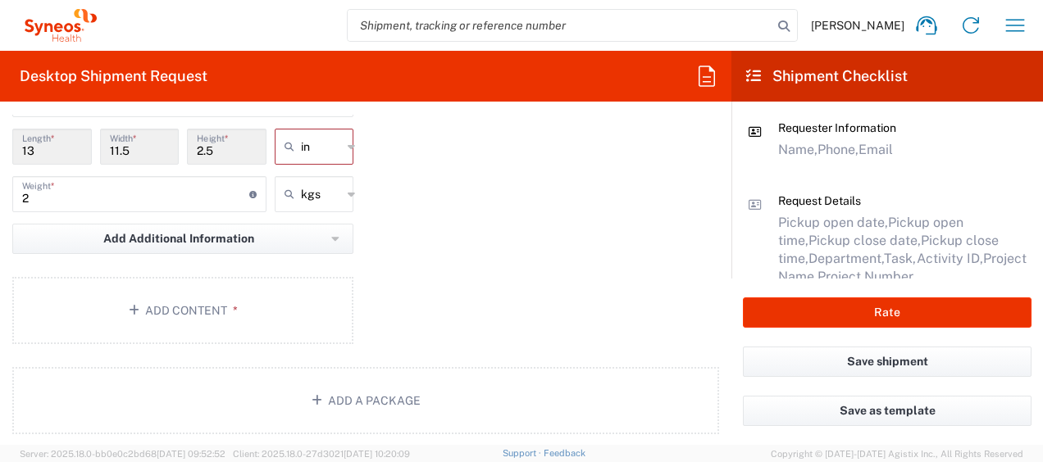
scroll to position [1645, 0]
click at [336, 152] on input "text" at bounding box center [321, 149] width 41 height 26
click at [305, 202] on span "cm" at bounding box center [308, 209] width 75 height 25
click at [339, 149] on div "cm" at bounding box center [315, 149] width 80 height 36
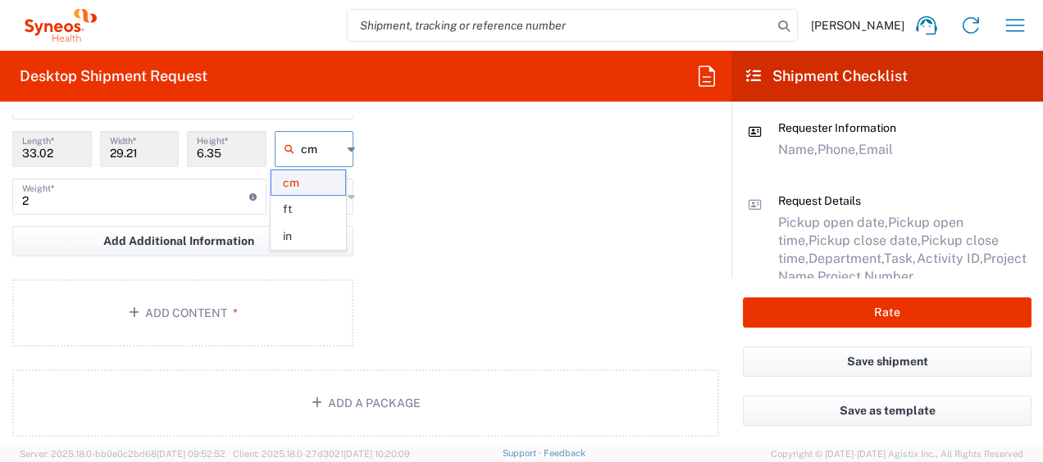
click at [301, 187] on span "cm" at bounding box center [308, 183] width 75 height 25
click at [67, 148] on input "33.02" at bounding box center [52, 148] width 60 height 29
click at [64, 152] on input "33.02" at bounding box center [52, 148] width 60 height 29
click at [53, 152] on input "33.02" at bounding box center [52, 148] width 60 height 29
click at [314, 146] on input "text" at bounding box center [321, 149] width 41 height 26
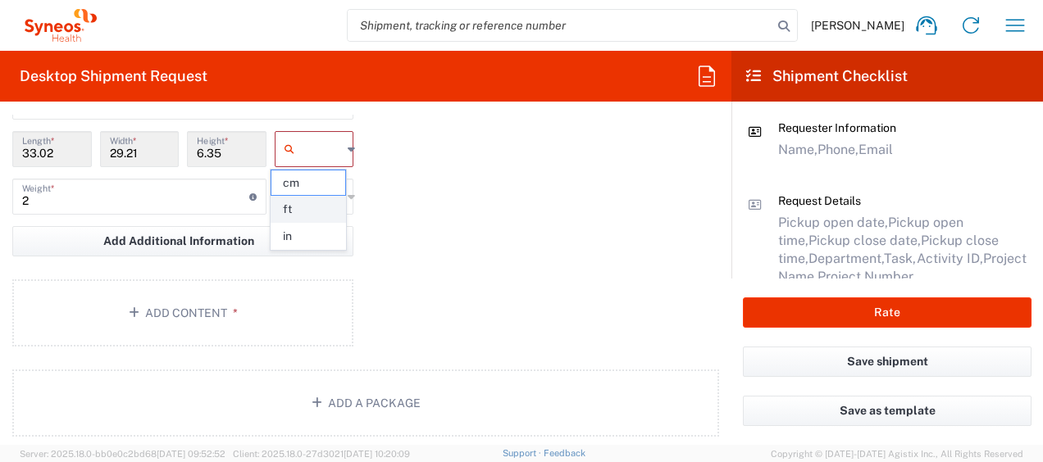
click at [303, 206] on span "ft" at bounding box center [308, 209] width 75 height 25
click at [312, 152] on input "ft" at bounding box center [321, 149] width 41 height 26
click at [316, 226] on span "in" at bounding box center [308, 236] width 75 height 25
click at [315, 150] on input "in" at bounding box center [321, 149] width 41 height 26
click at [299, 203] on span "cm" at bounding box center [308, 209] width 75 height 25
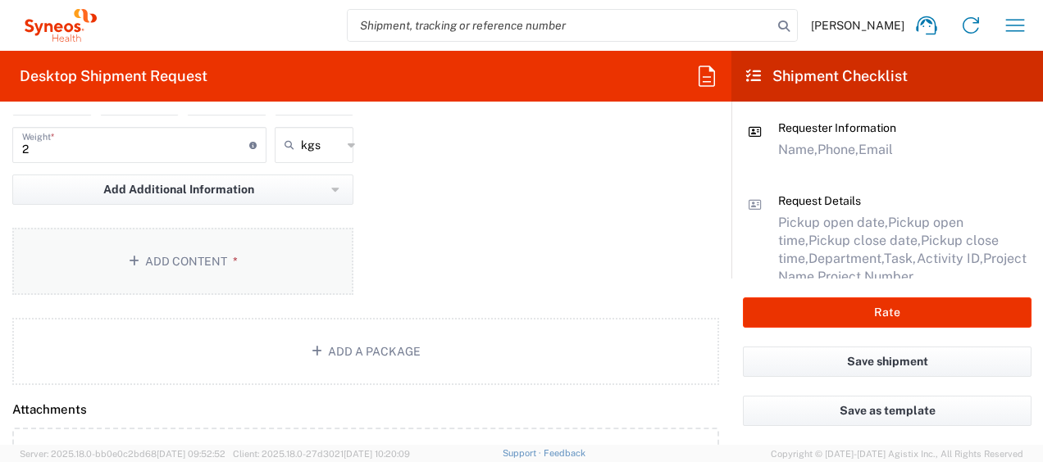
scroll to position [1698, 0]
click at [197, 256] on button "Add Content *" at bounding box center [182, 260] width 341 height 67
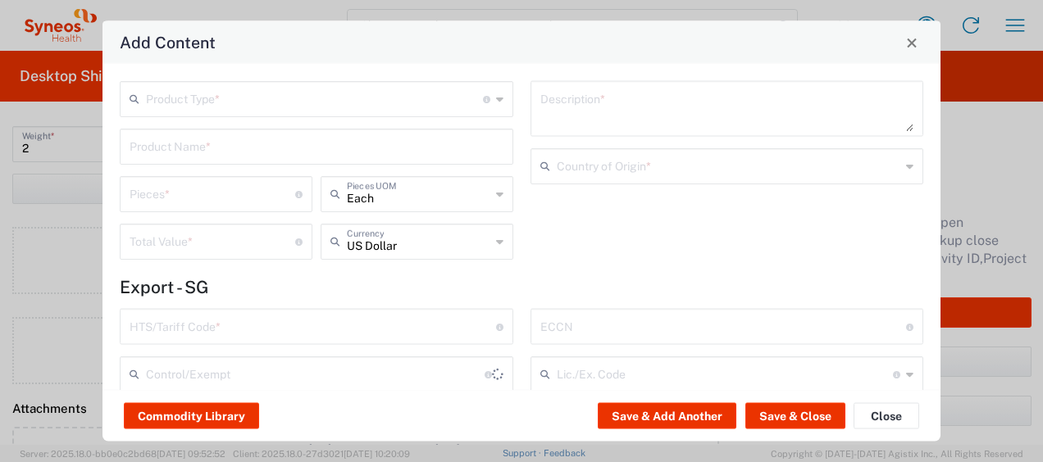
click at [264, 105] on input "text" at bounding box center [314, 98] width 337 height 29
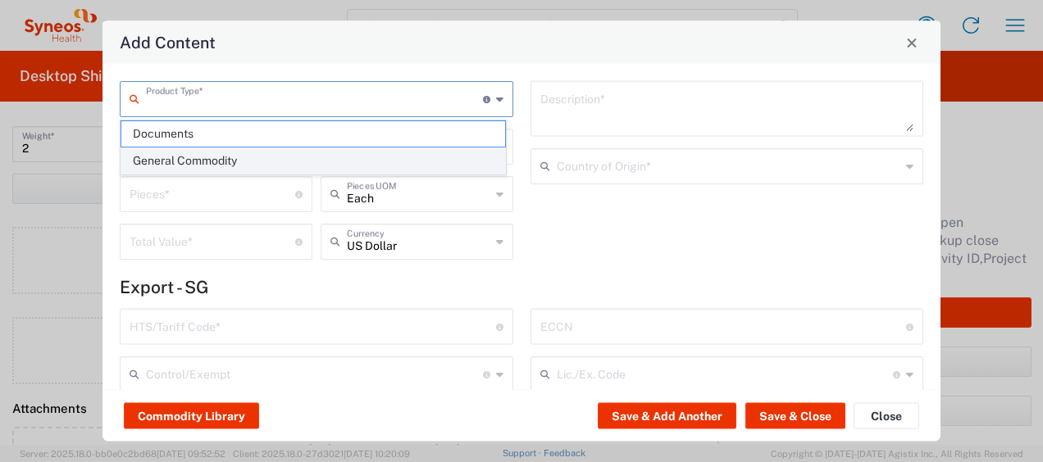
click at [218, 156] on span "General Commodity" at bounding box center [313, 160] width 384 height 25
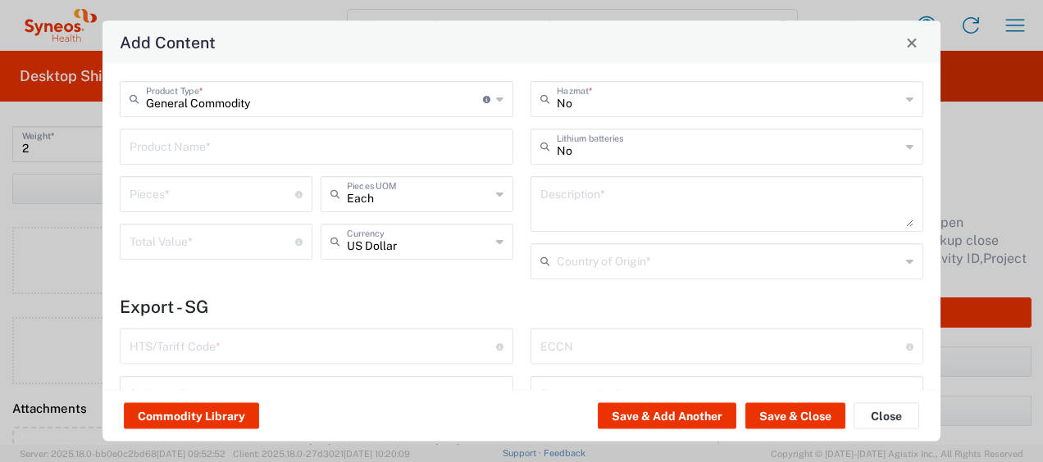
click at [238, 147] on input "text" at bounding box center [317, 145] width 374 height 29
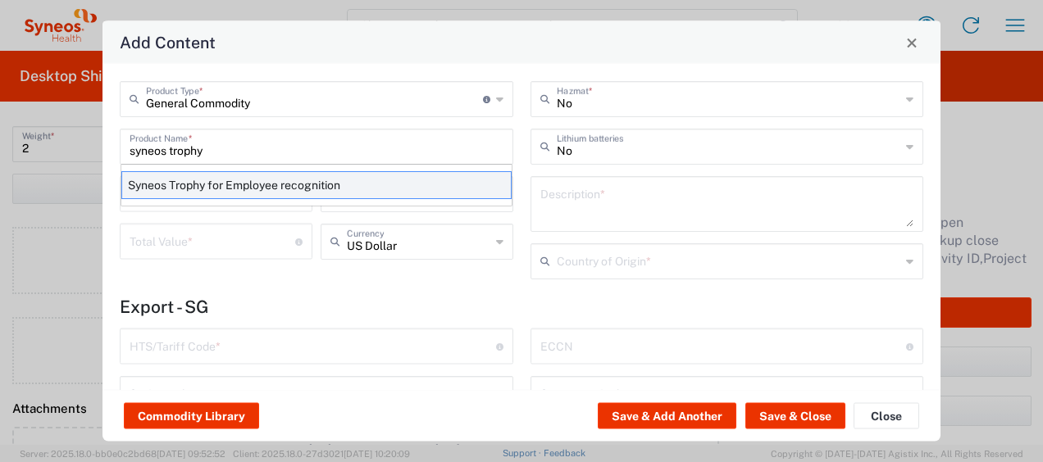
click at [228, 180] on div "Syneos Trophy for Employee recognition" at bounding box center [316, 185] width 390 height 28
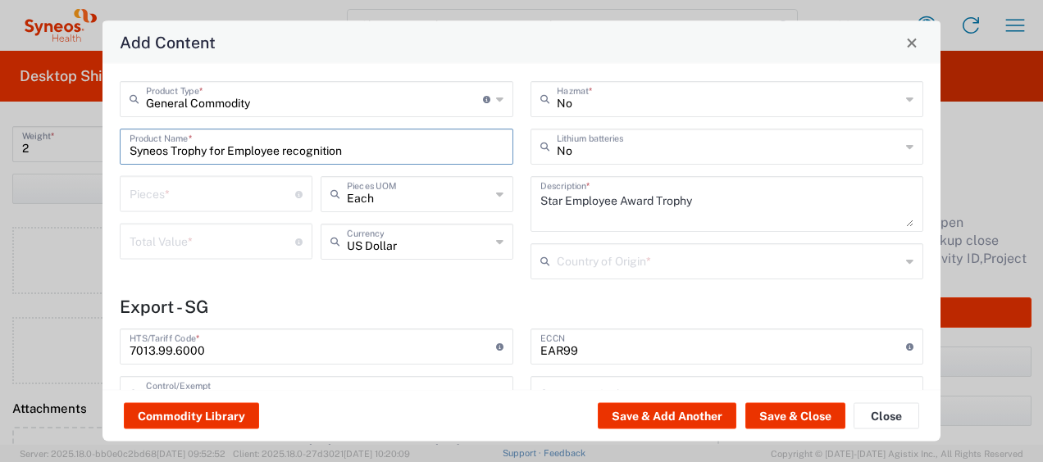
click at [212, 187] on input "number" at bounding box center [213, 193] width 166 height 29
click at [612, 254] on input "text" at bounding box center [729, 260] width 344 height 29
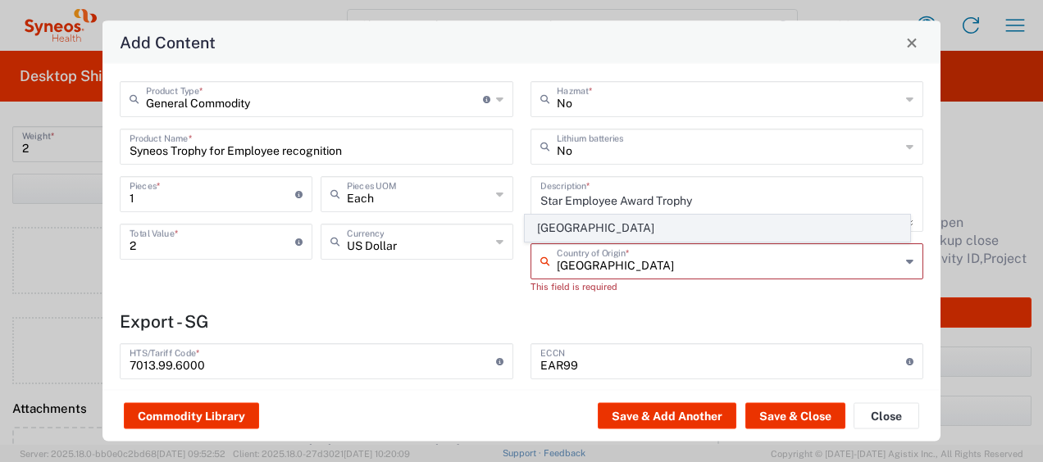
click at [644, 236] on span "Singapore" at bounding box center [718, 228] width 384 height 25
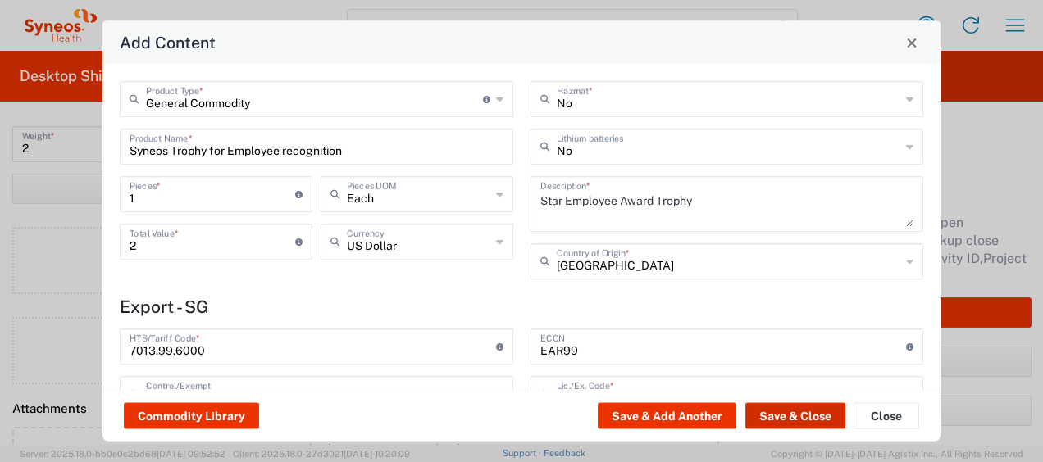
click at [812, 419] on button "Save & Close" at bounding box center [795, 416] width 100 height 26
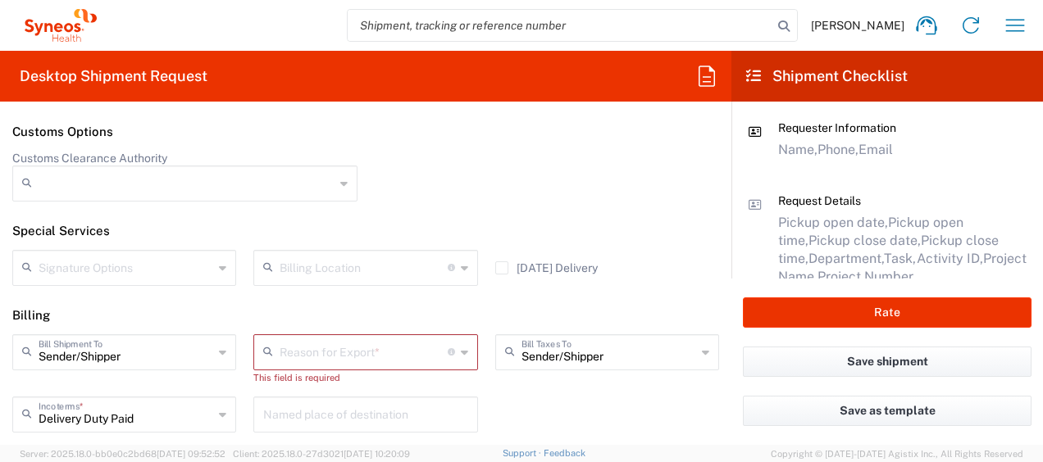
scroll to position [2318, 0]
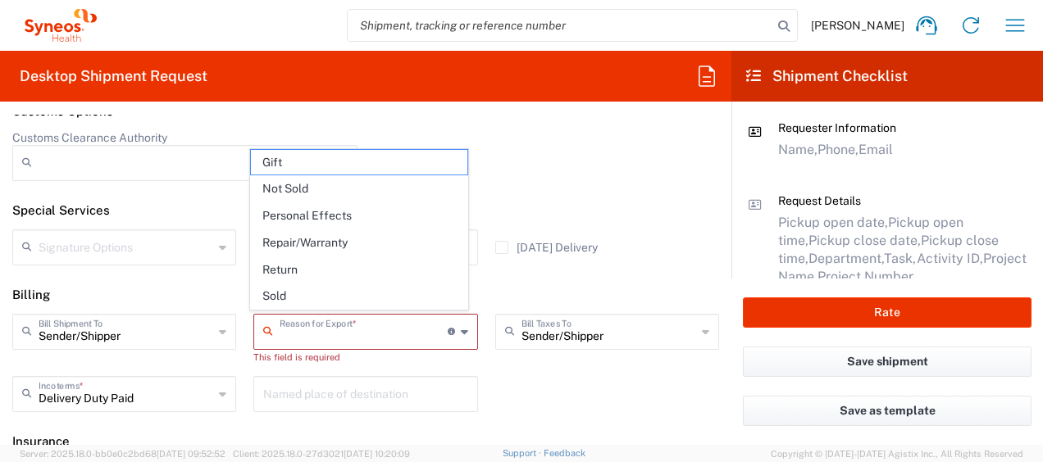
click at [385, 331] on input "text" at bounding box center [363, 330] width 167 height 29
click at [353, 197] on span "Not Sold" at bounding box center [359, 188] width 216 height 25
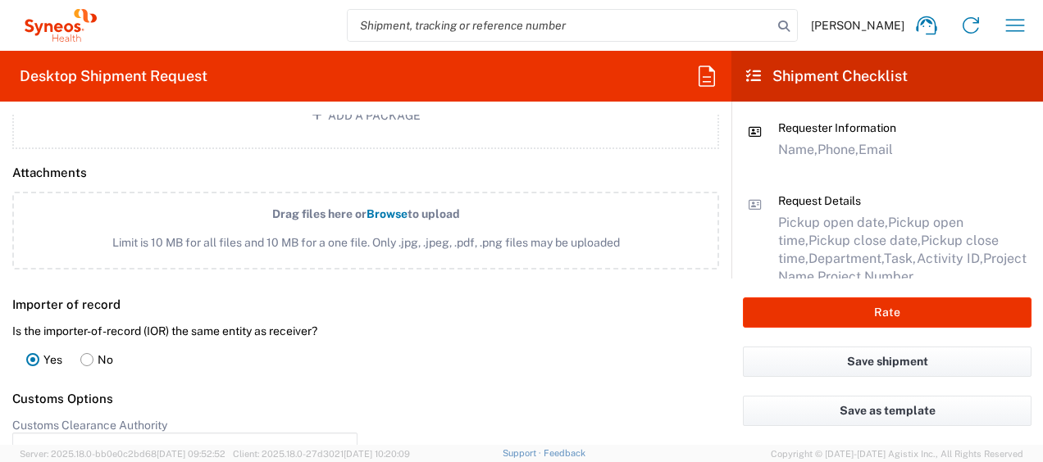
scroll to position [2377, 0]
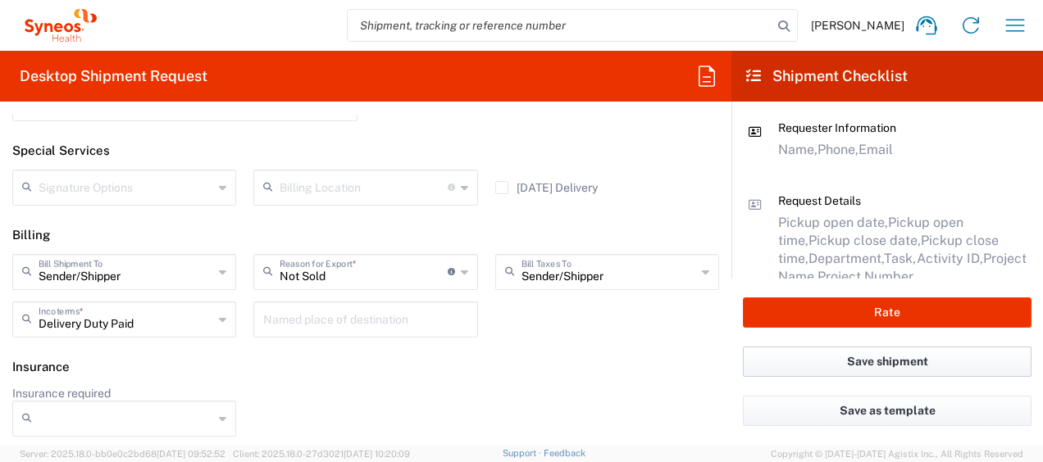
click at [814, 371] on button "Save shipment" at bounding box center [887, 362] width 289 height 30
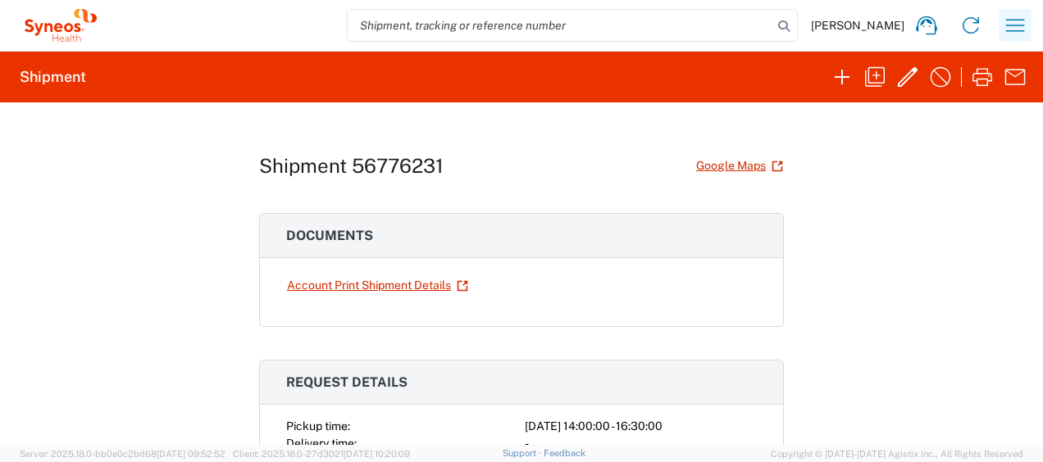
click at [1024, 29] on icon "button" at bounding box center [1015, 25] width 26 height 26
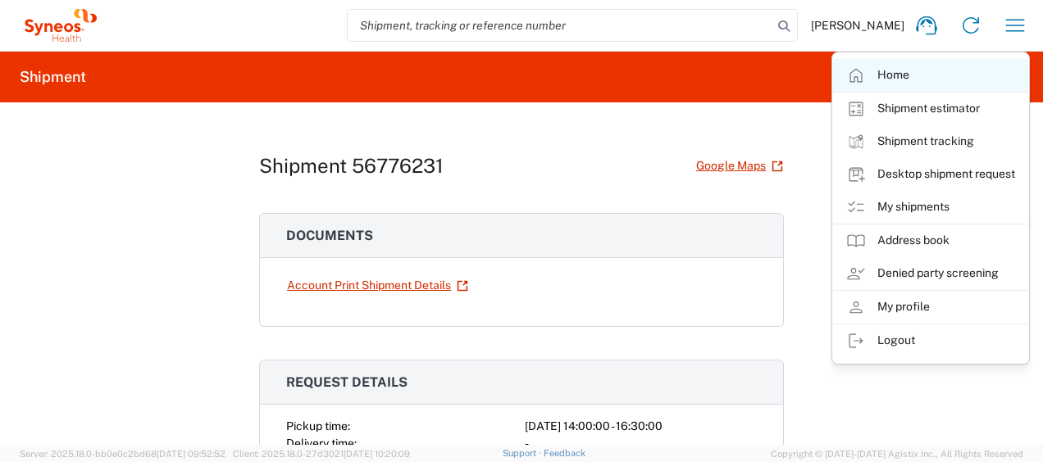
click at [961, 75] on link "Home" at bounding box center [930, 75] width 195 height 33
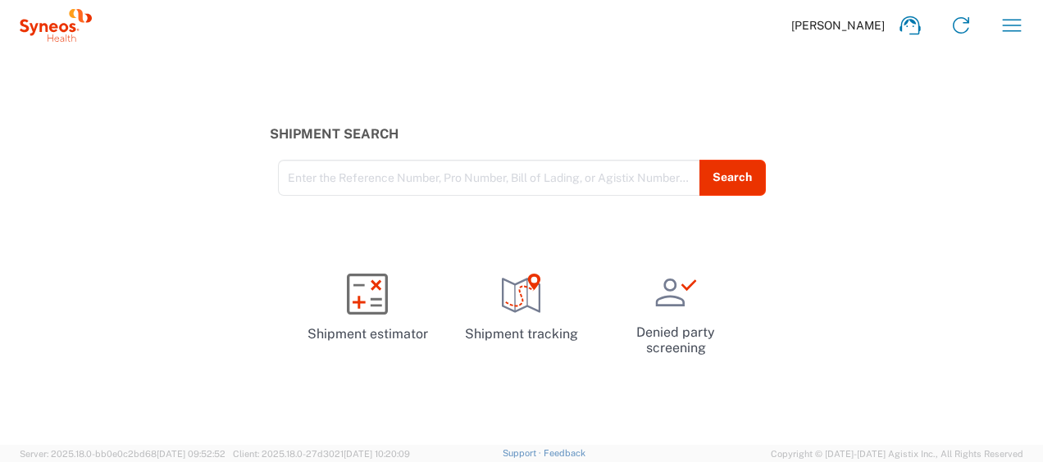
click at [1017, 1] on agx-form-navbar "Wan Ting Lim Home Shipment estimator Shipment tracking Desktop shipment request…" at bounding box center [521, 25] width 1043 height 51
click at [1007, 23] on icon "button" at bounding box center [1012, 25] width 26 height 26
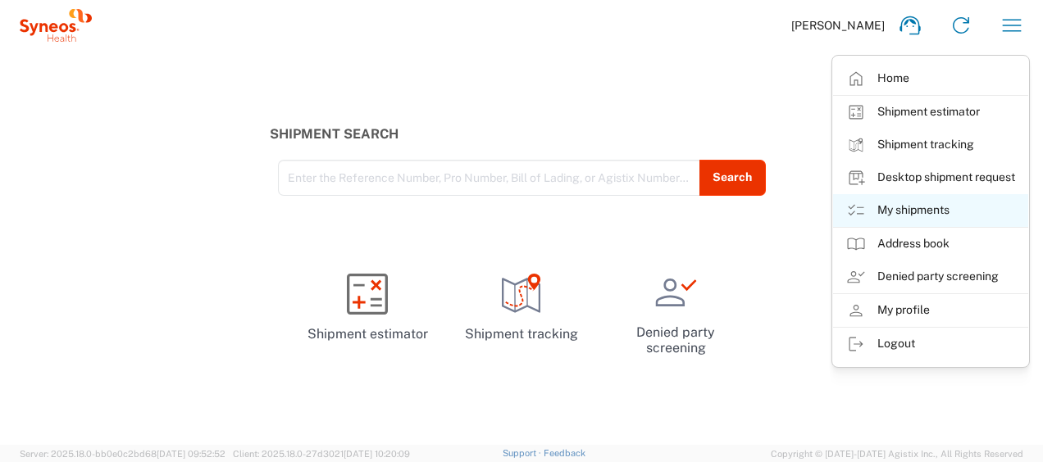
click at [931, 202] on link "My shipments" at bounding box center [930, 210] width 195 height 33
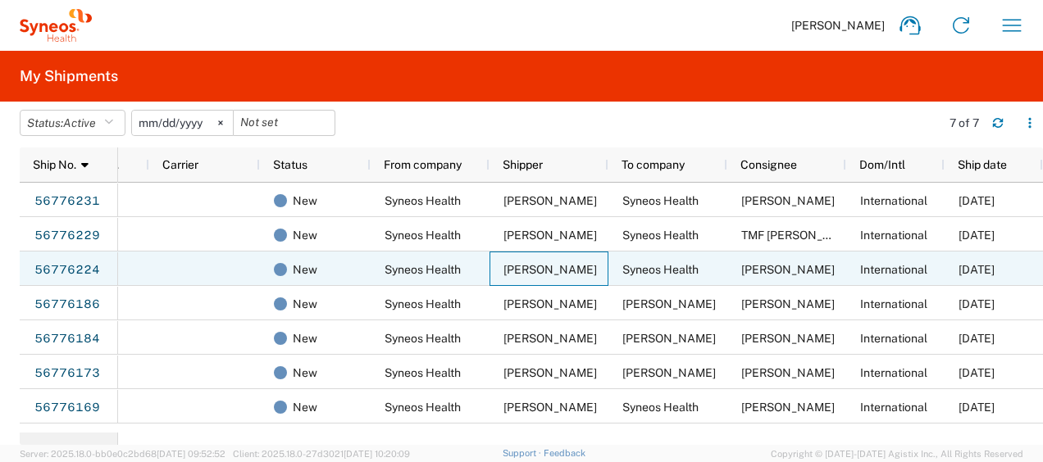
click at [579, 275] on div "Wan Ting Lim" at bounding box center [548, 269] width 119 height 34
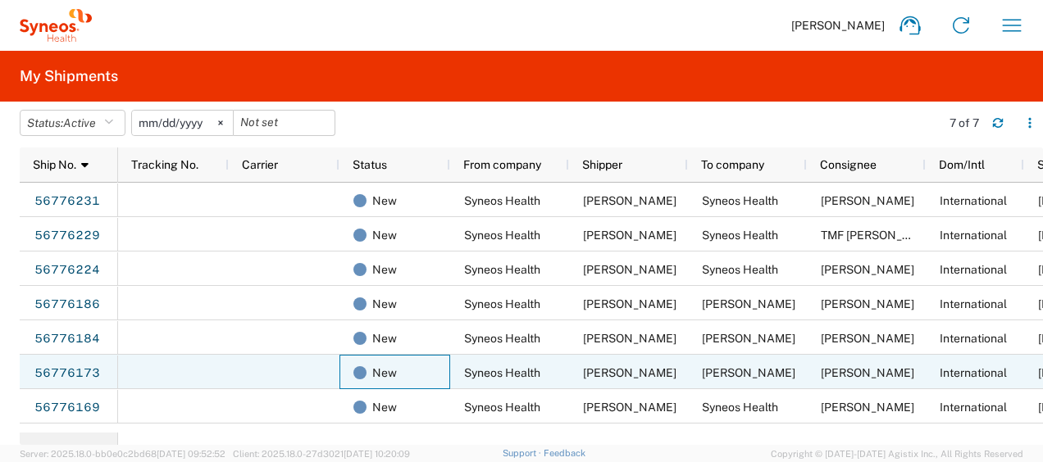
click at [350, 375] on div "New" at bounding box center [394, 372] width 111 height 34
click at [256, 380] on div at bounding box center [284, 372] width 111 height 34
click at [77, 384] on link "56776173" at bounding box center [67, 374] width 67 height 26
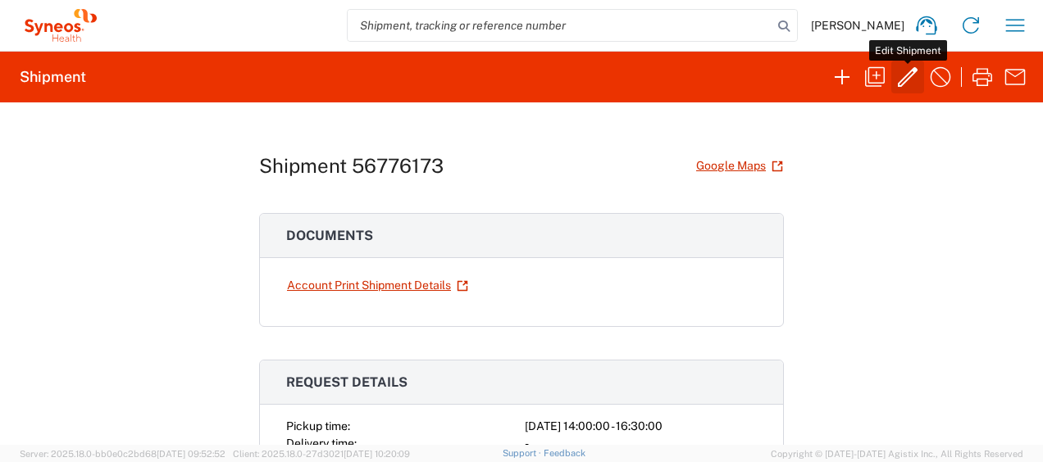
click at [903, 71] on icon "button" at bounding box center [907, 77] width 26 height 26
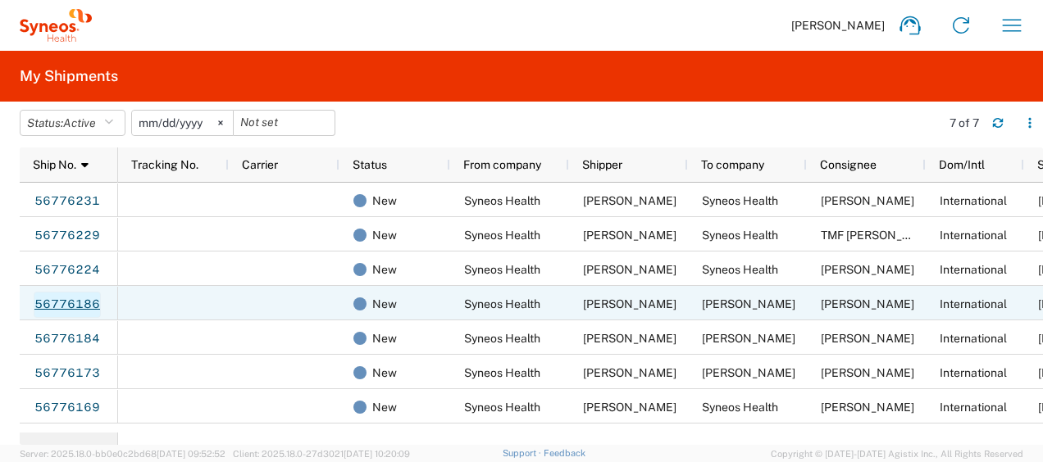
click at [80, 308] on link "56776186" at bounding box center [67, 305] width 67 height 26
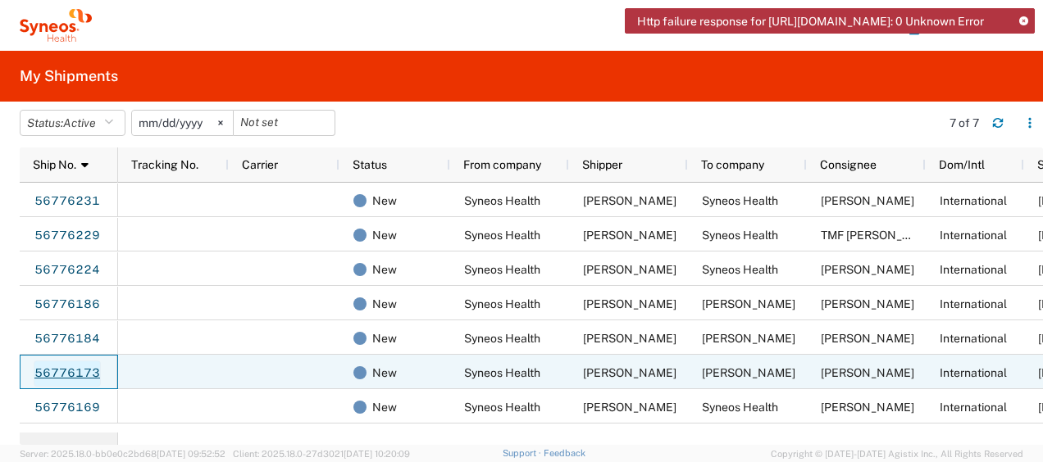
click at [73, 365] on link "56776173" at bounding box center [67, 374] width 67 height 26
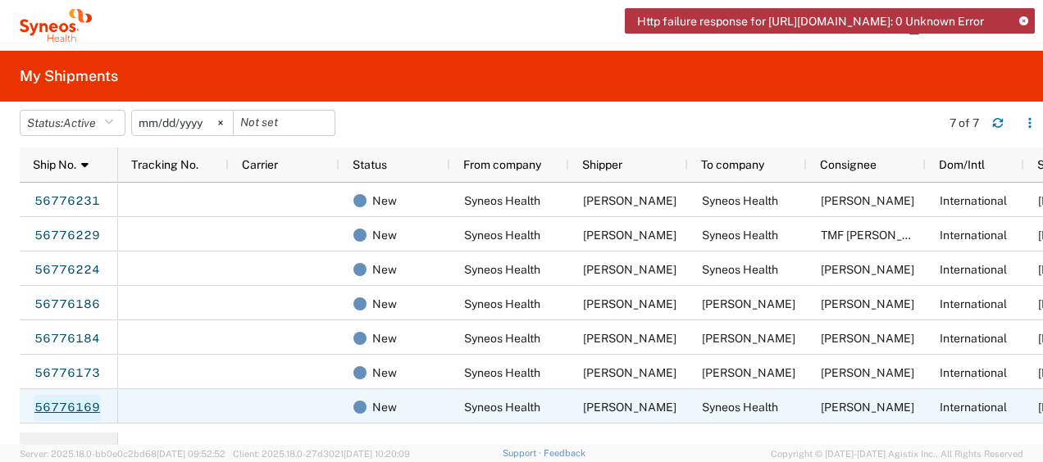
click at [72, 405] on link "56776169" at bounding box center [67, 408] width 67 height 26
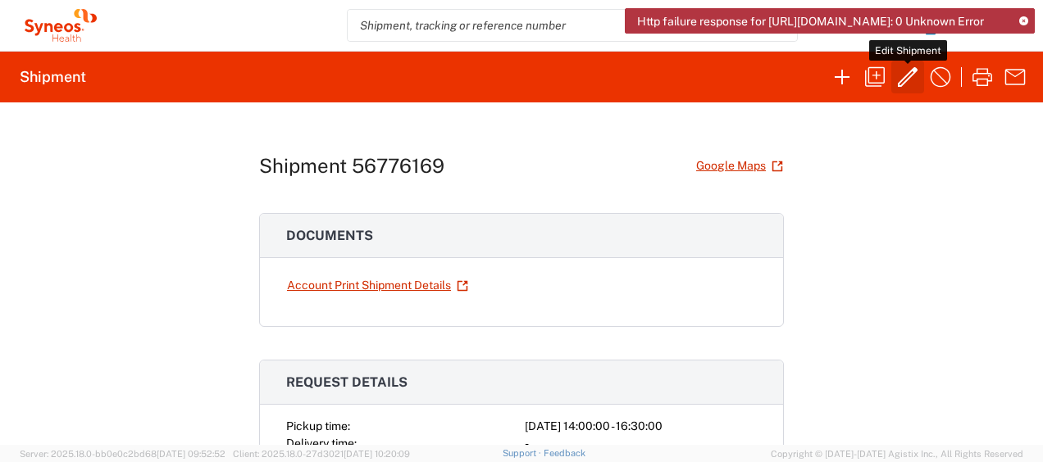
click at [903, 80] on icon "button" at bounding box center [907, 77] width 26 height 26
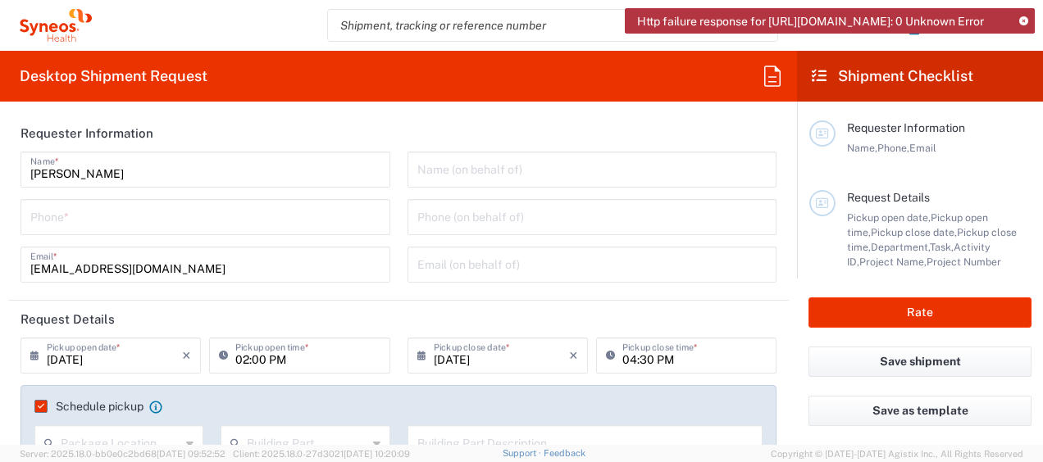
click at [195, 207] on input "tel" at bounding box center [205, 216] width 350 height 29
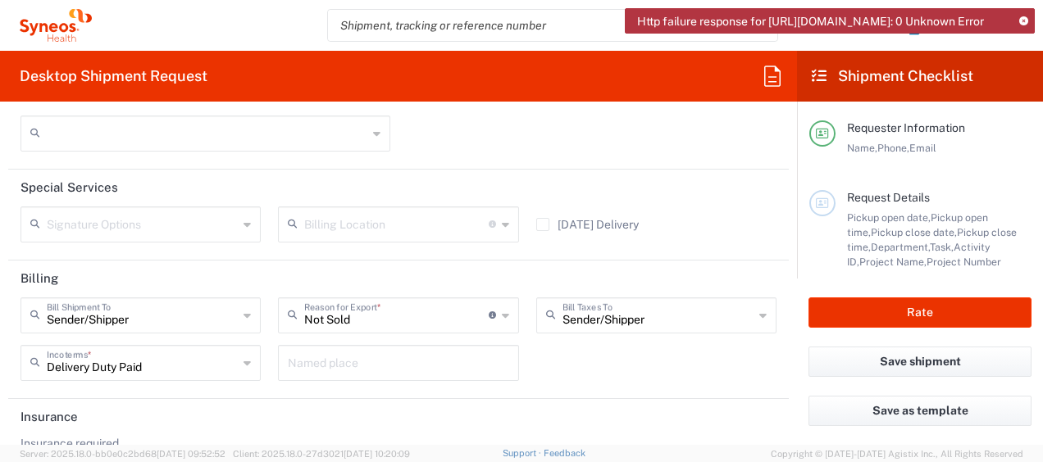
scroll to position [2447, 0]
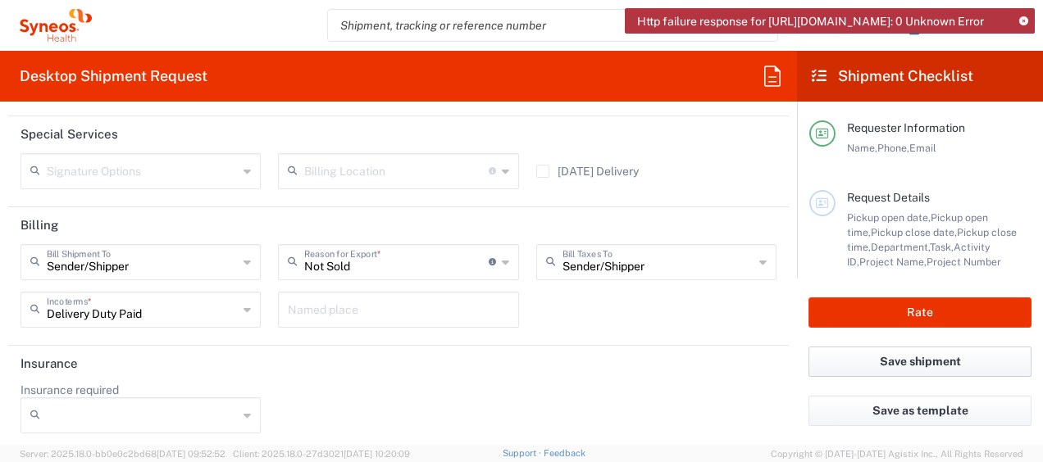
click at [840, 356] on button "Save shipment" at bounding box center [919, 362] width 223 height 30
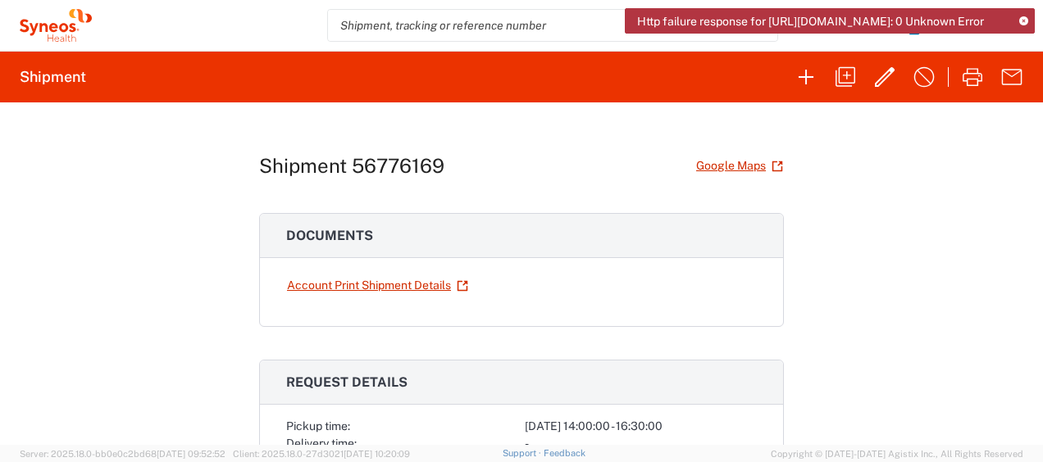
click at [1025, 17] on icon at bounding box center [1023, 21] width 9 height 9
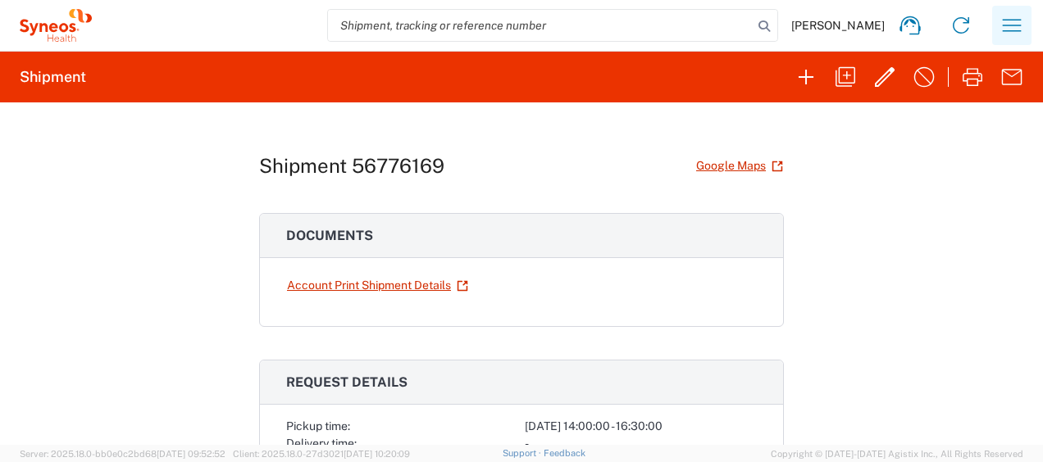
click at [1009, 20] on icon "button" at bounding box center [1012, 25] width 19 height 12
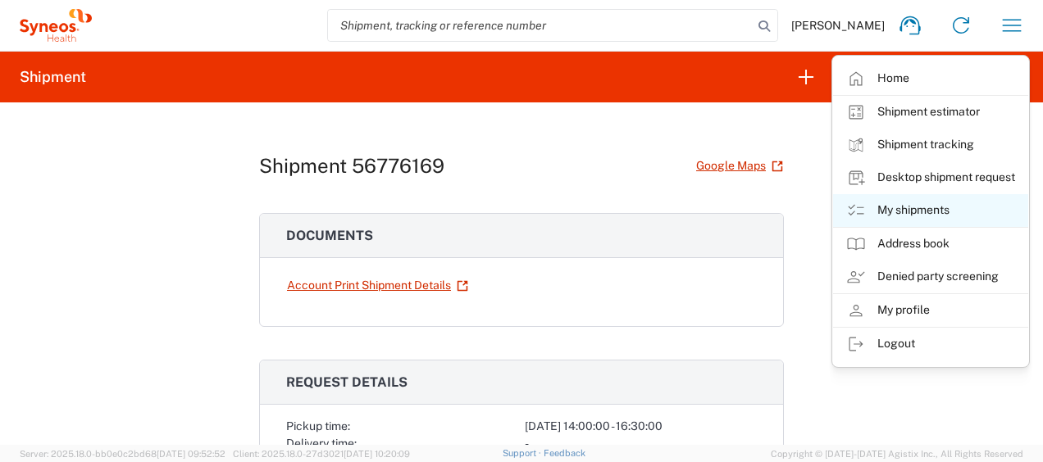
click at [926, 210] on link "My shipments" at bounding box center [930, 210] width 195 height 33
